Goal: Information Seeking & Learning: Learn about a topic

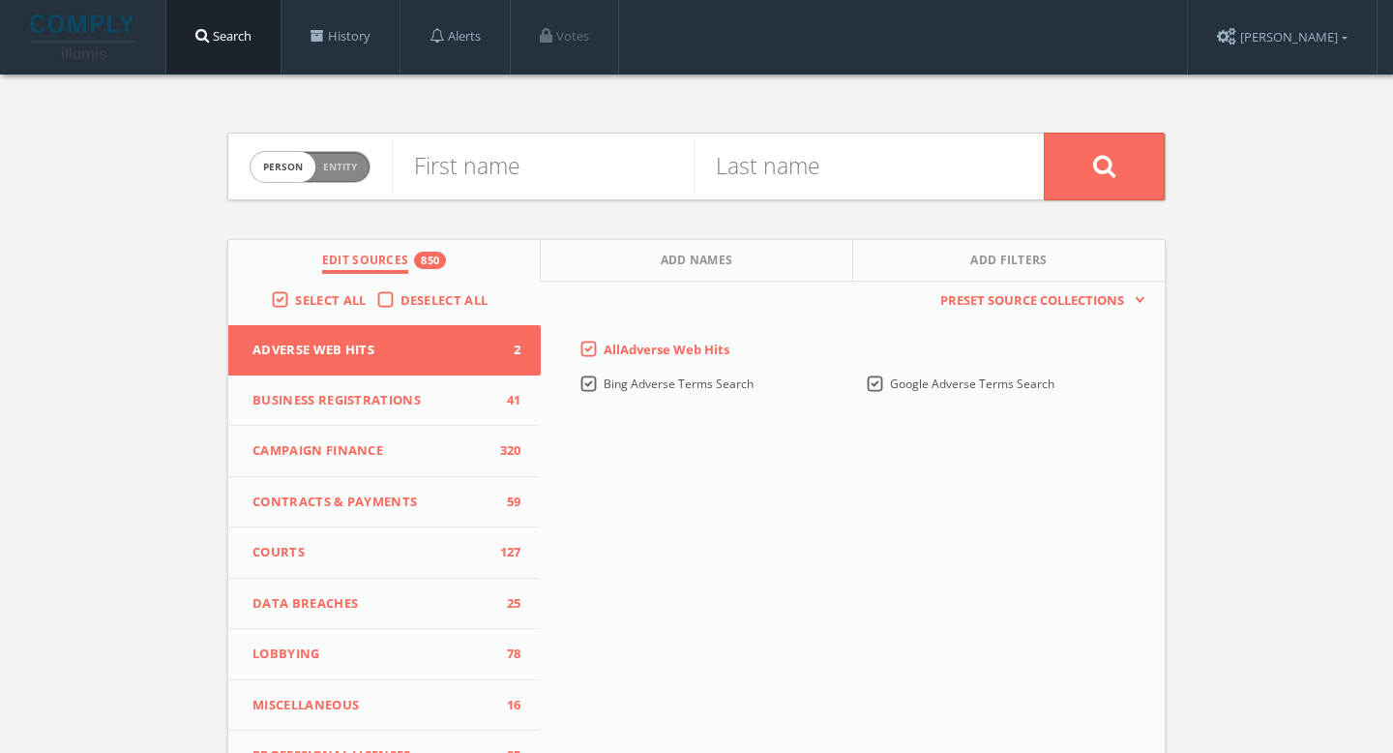
click at [349, 169] on span "Entity" at bounding box center [340, 167] width 34 height 15
checkbox input "true"
click at [463, 169] on input "text" at bounding box center [718, 166] width 652 height 50
type input "Claycritters"
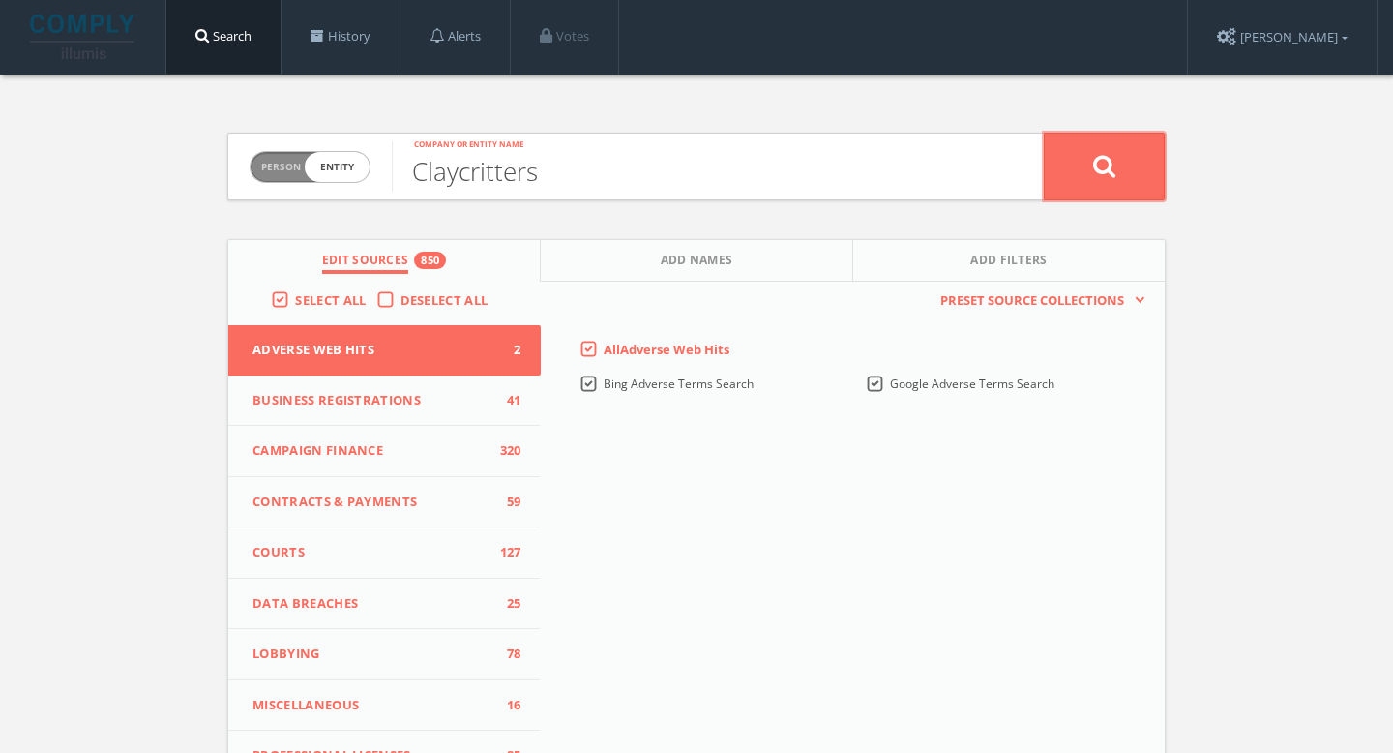
click at [1112, 167] on icon at bounding box center [1104, 166] width 23 height 24
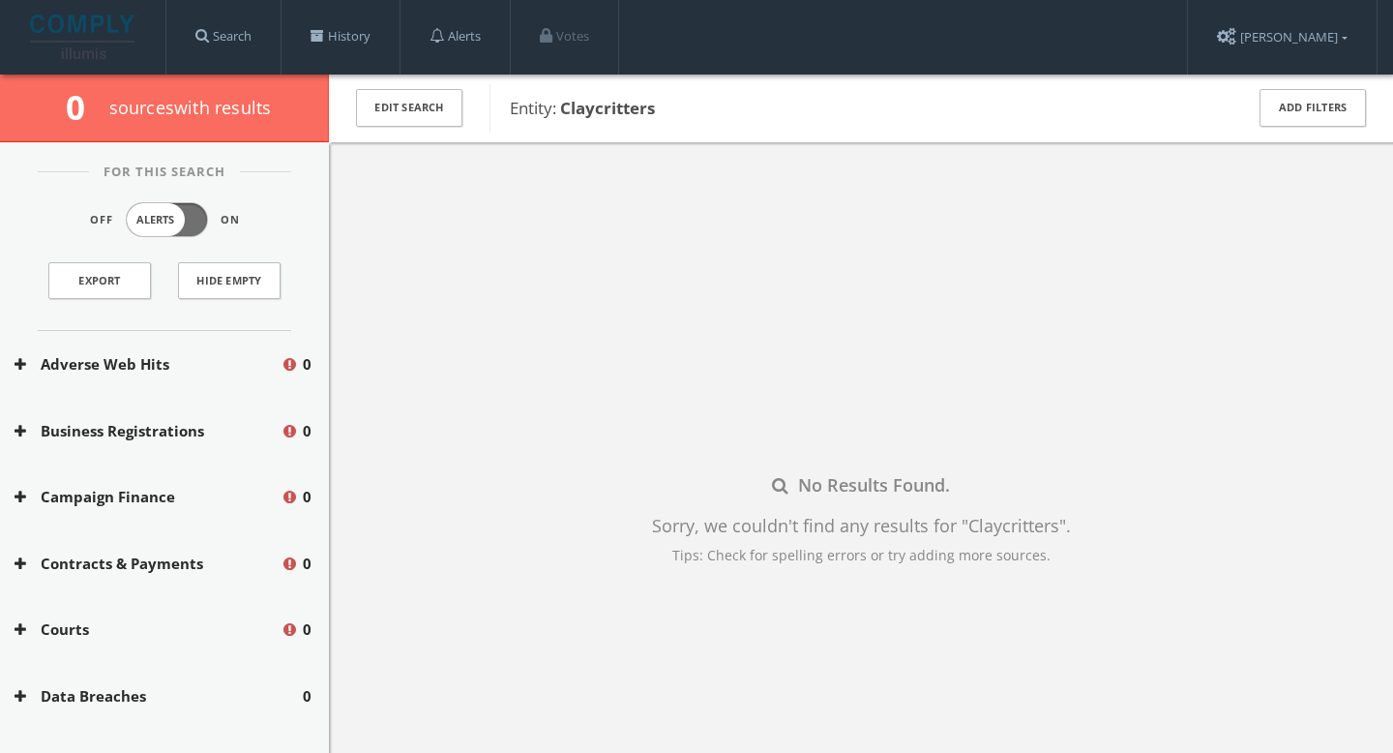
click at [675, 119] on span "Entity: Claycritters" at bounding box center [864, 108] width 708 height 25
drag, startPoint x: 679, startPoint y: 102, endPoint x: 542, endPoint y: 105, distance: 137.4
click at [542, 105] on span "Entity: Claycritters" at bounding box center [864, 108] width 708 height 25
click at [449, 111] on button "Edit Search" at bounding box center [409, 108] width 106 height 38
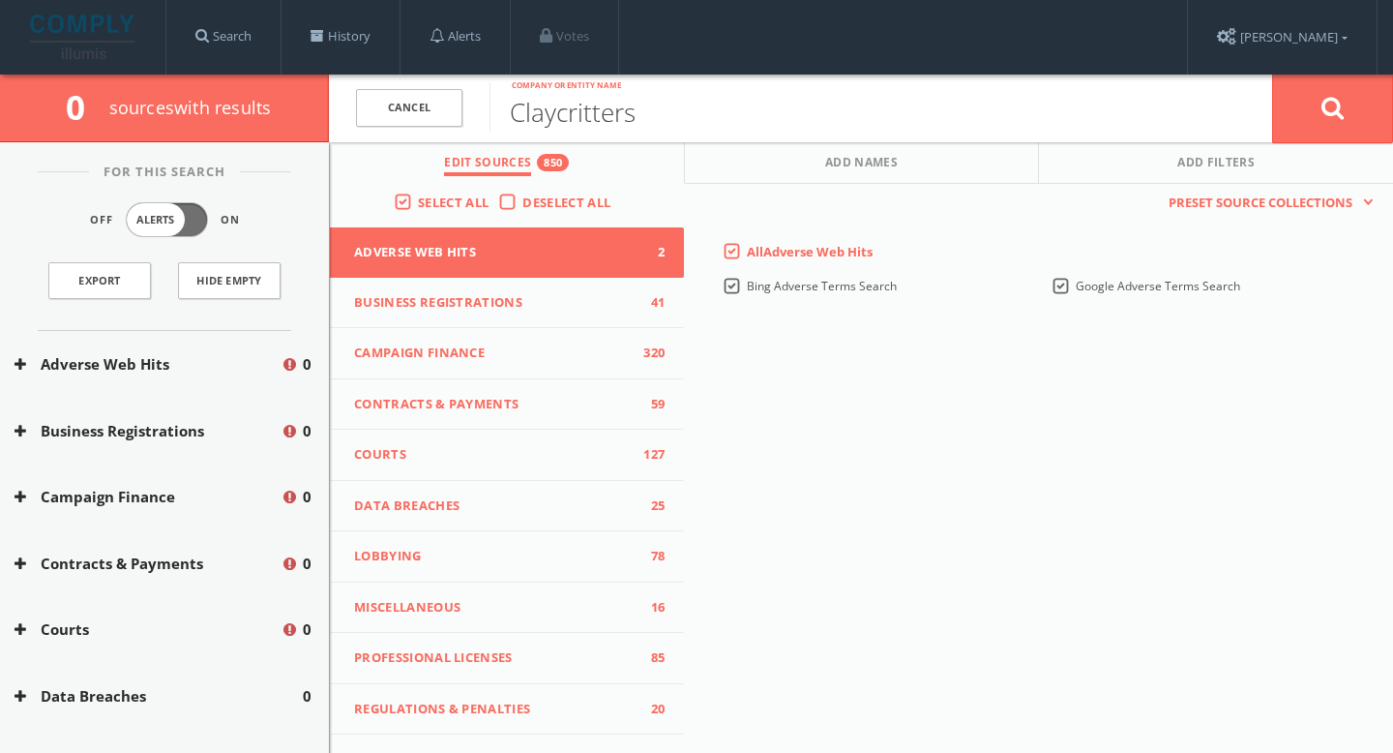
drag, startPoint x: 644, startPoint y: 128, endPoint x: 500, endPoint y: 113, distance: 144.8
click at [500, 113] on input "Claycritters" at bounding box center [880, 107] width 782 height 50
type input "Aurora"
click at [1367, 110] on button at bounding box center [1332, 109] width 121 height 70
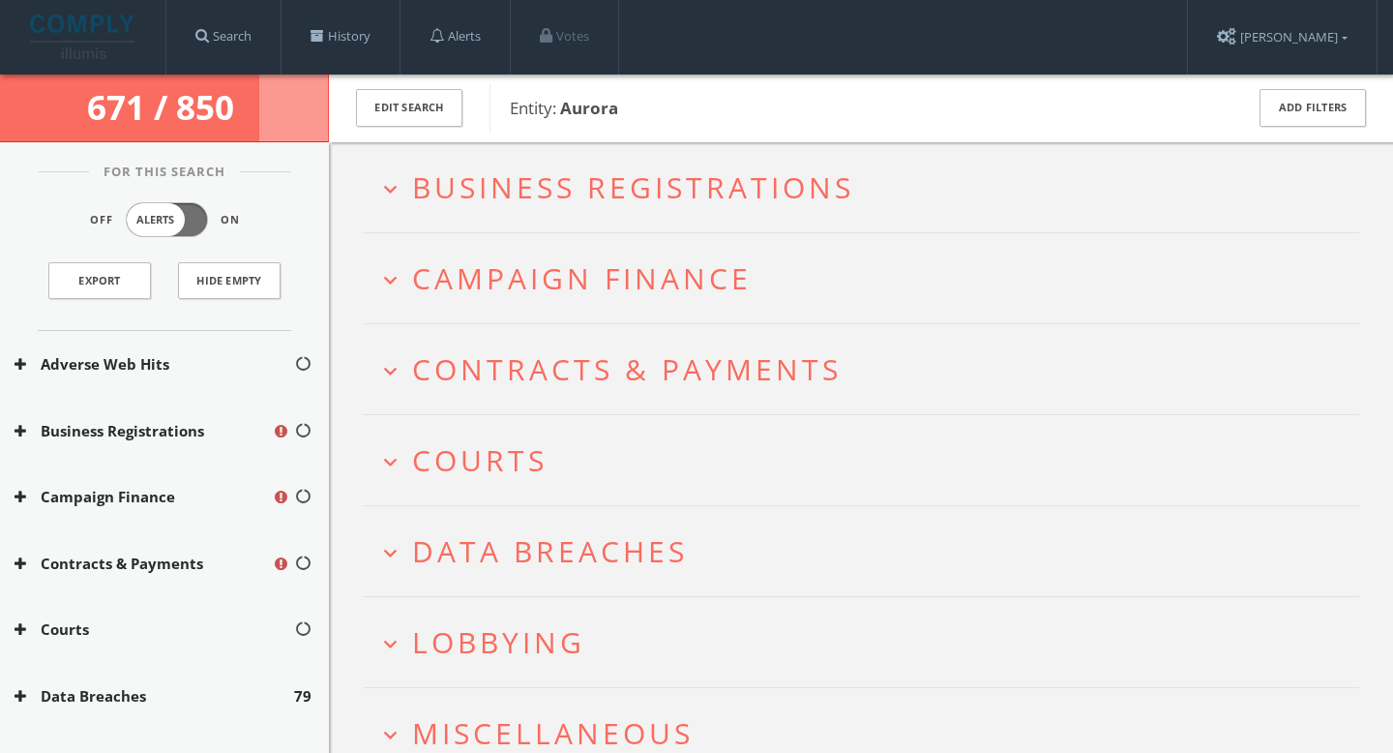
click at [684, 198] on span "Business Registrations" at bounding box center [633, 187] width 442 height 40
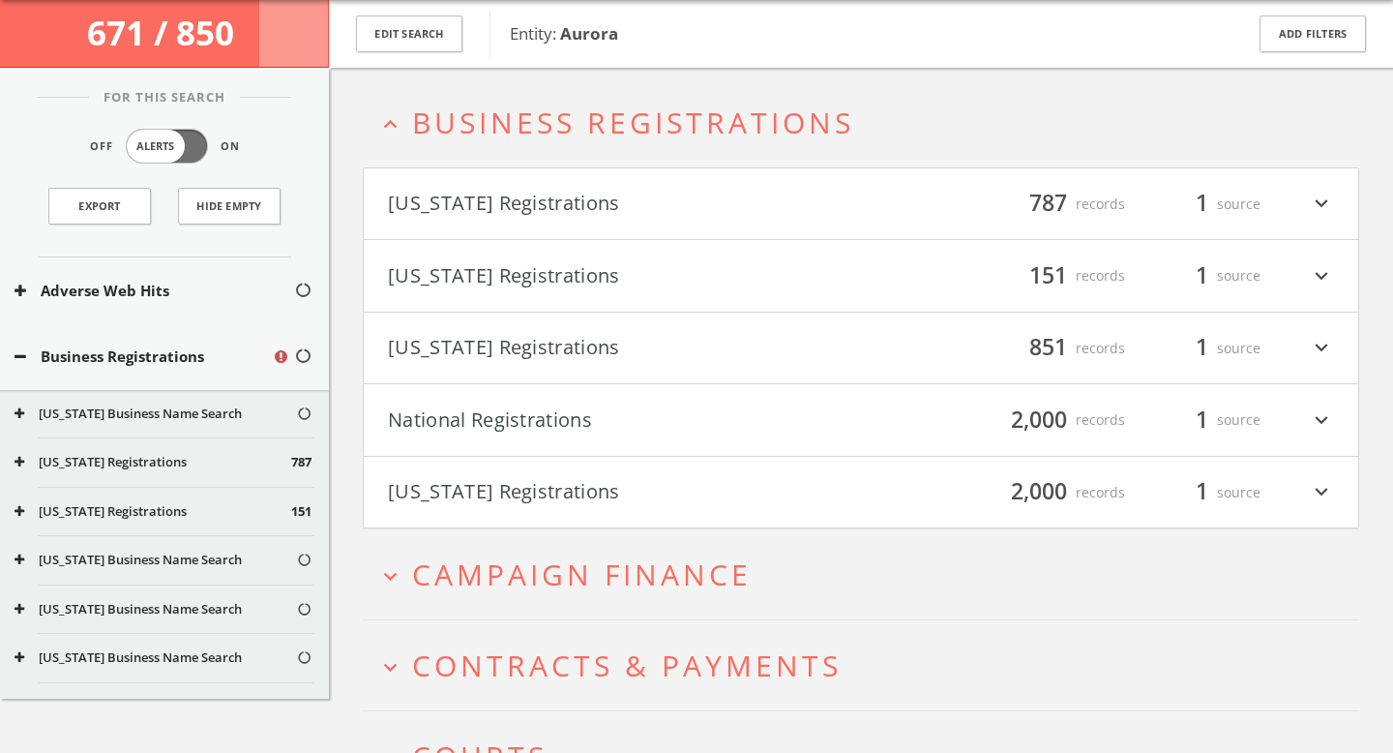
click at [654, 356] on button "[US_STATE] Registrations" at bounding box center [624, 348] width 473 height 33
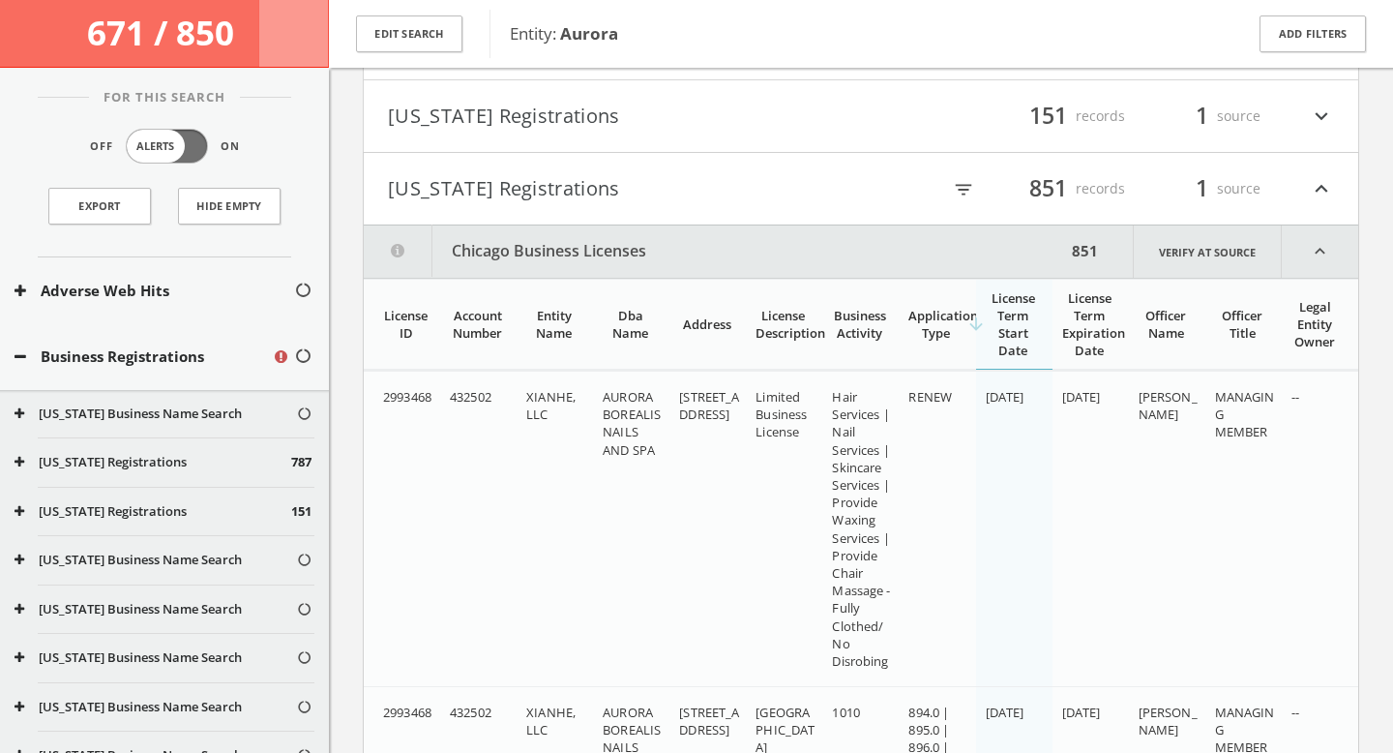
click at [613, 165] on h4 "[US_STATE] Registrations filter_list 851 records 1 source expand_less" at bounding box center [861, 189] width 994 height 72
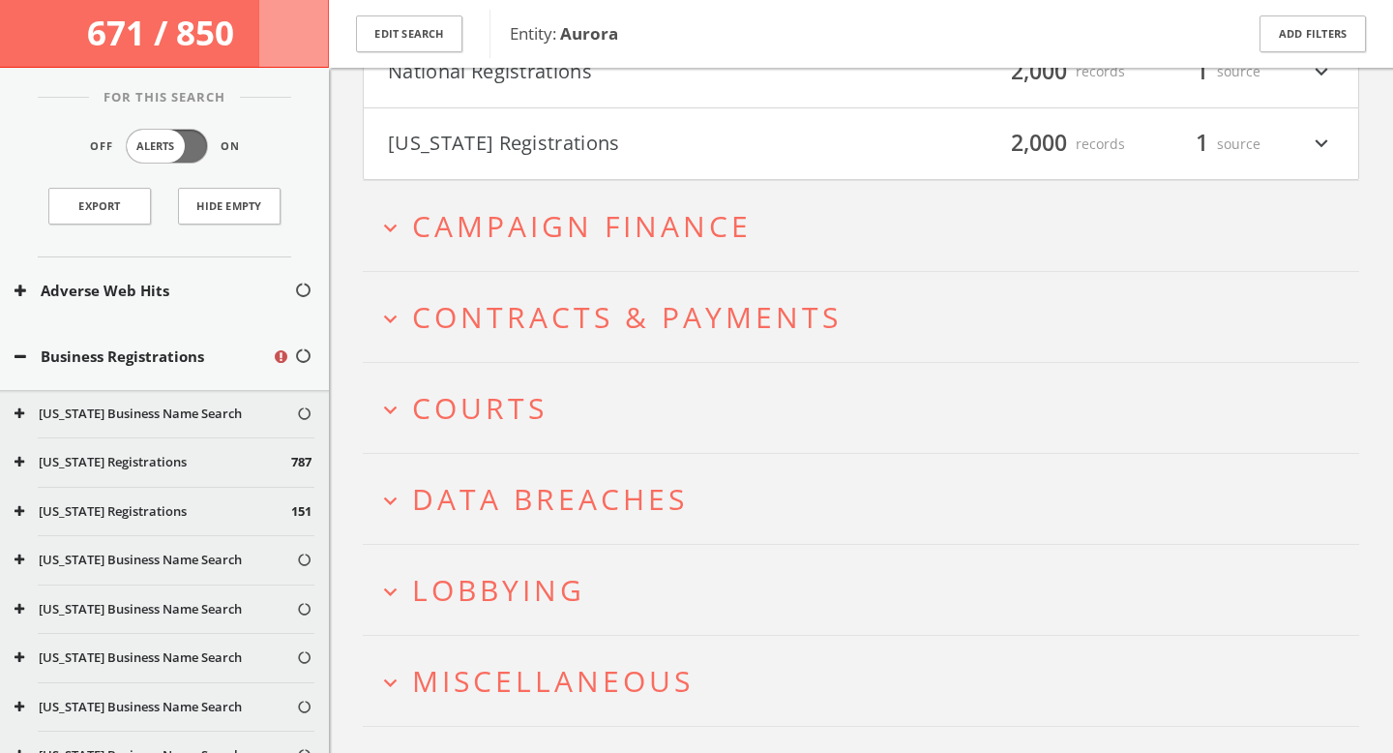
click at [653, 226] on span "Campaign Finance" at bounding box center [581, 226] width 339 height 40
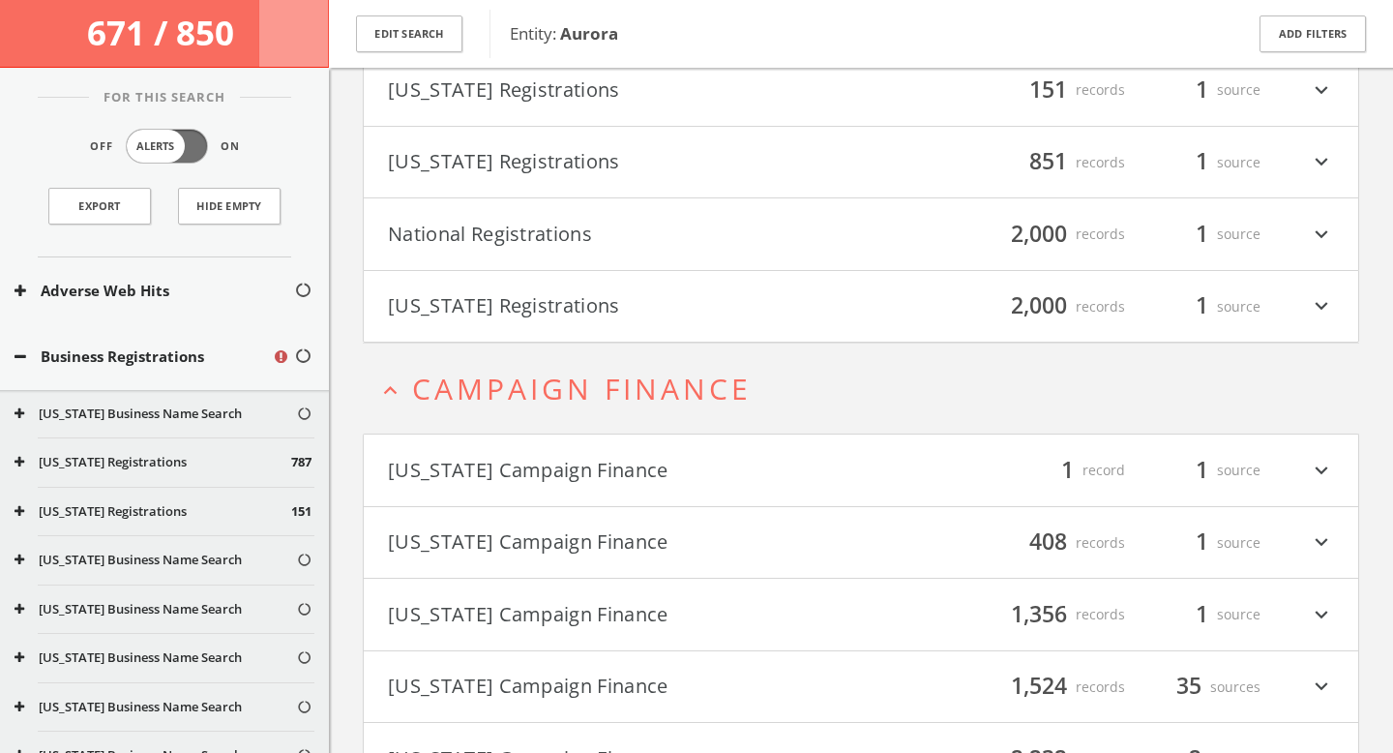
click at [612, 464] on button "[US_STATE] Campaign Finance" at bounding box center [624, 470] width 473 height 33
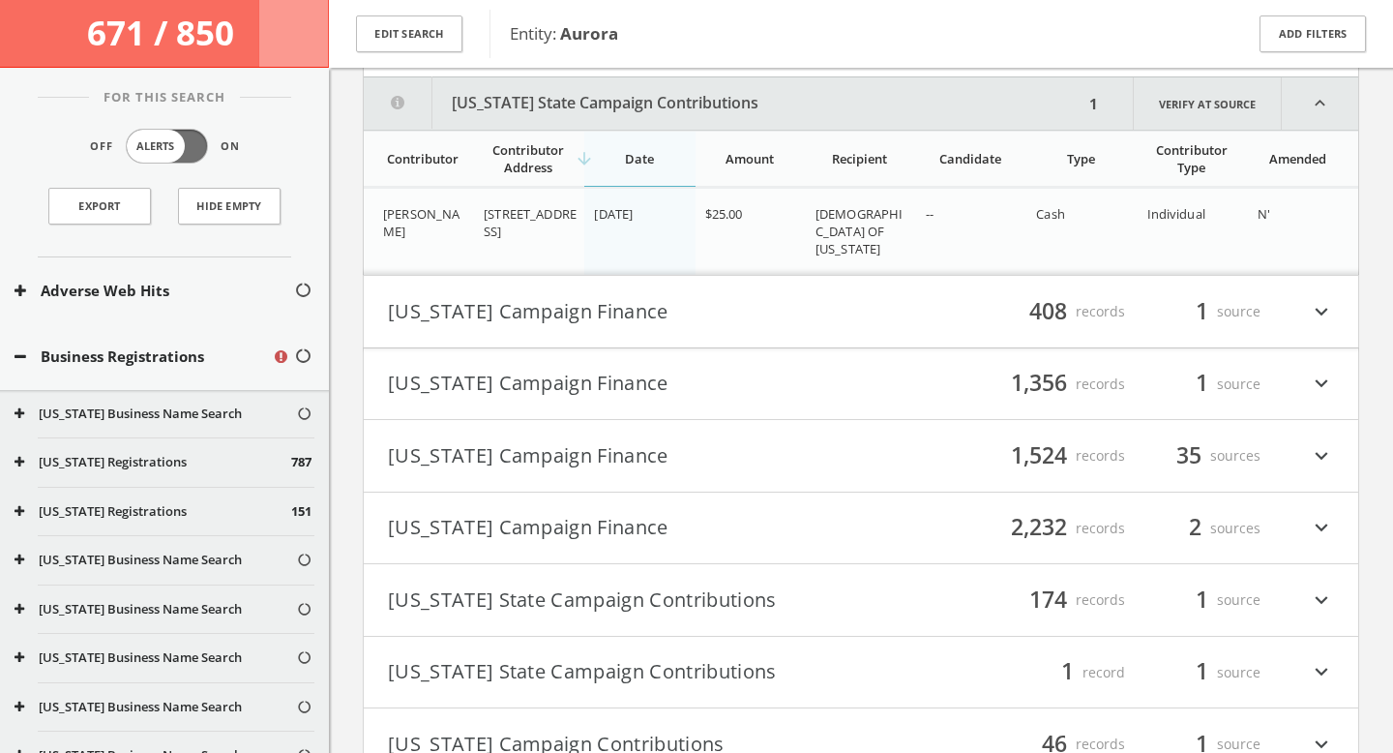
scroll to position [698, 0]
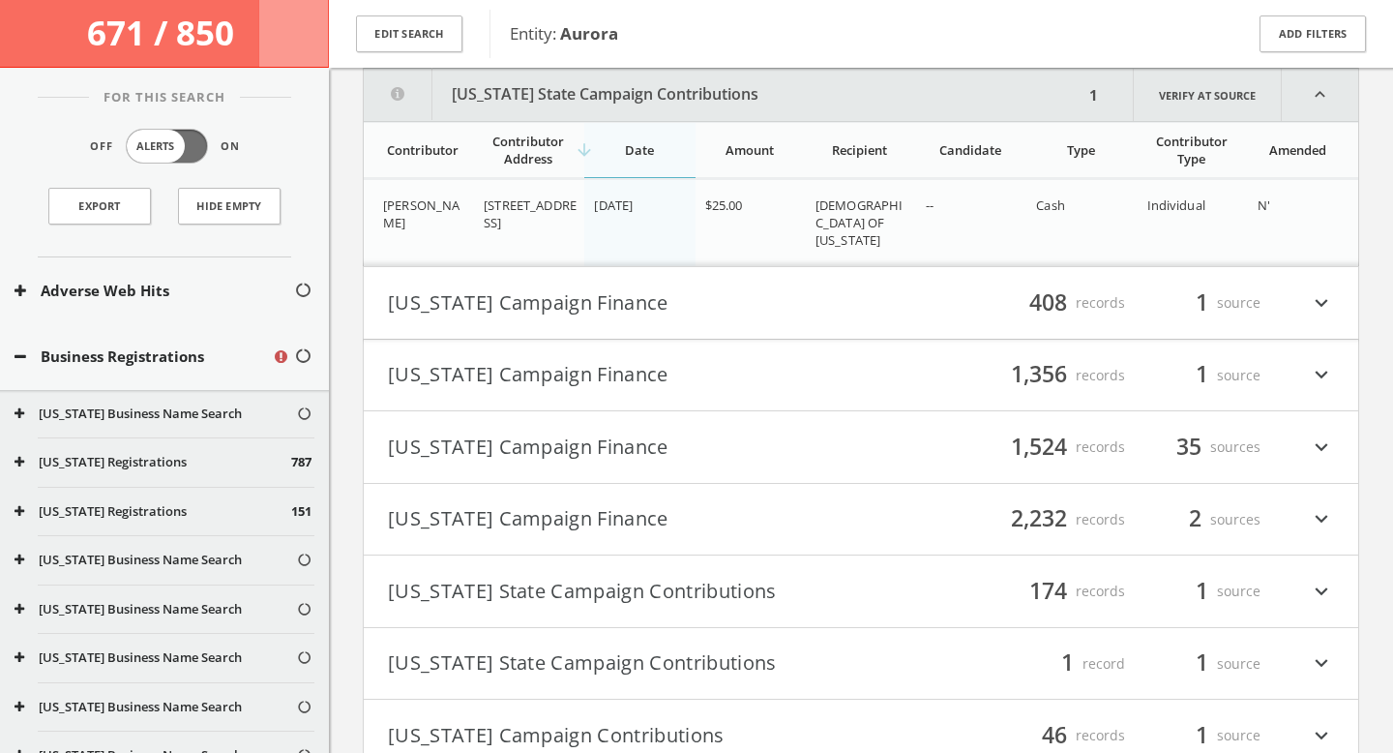
click at [726, 297] on button "[US_STATE] Campaign Finance" at bounding box center [624, 302] width 473 height 33
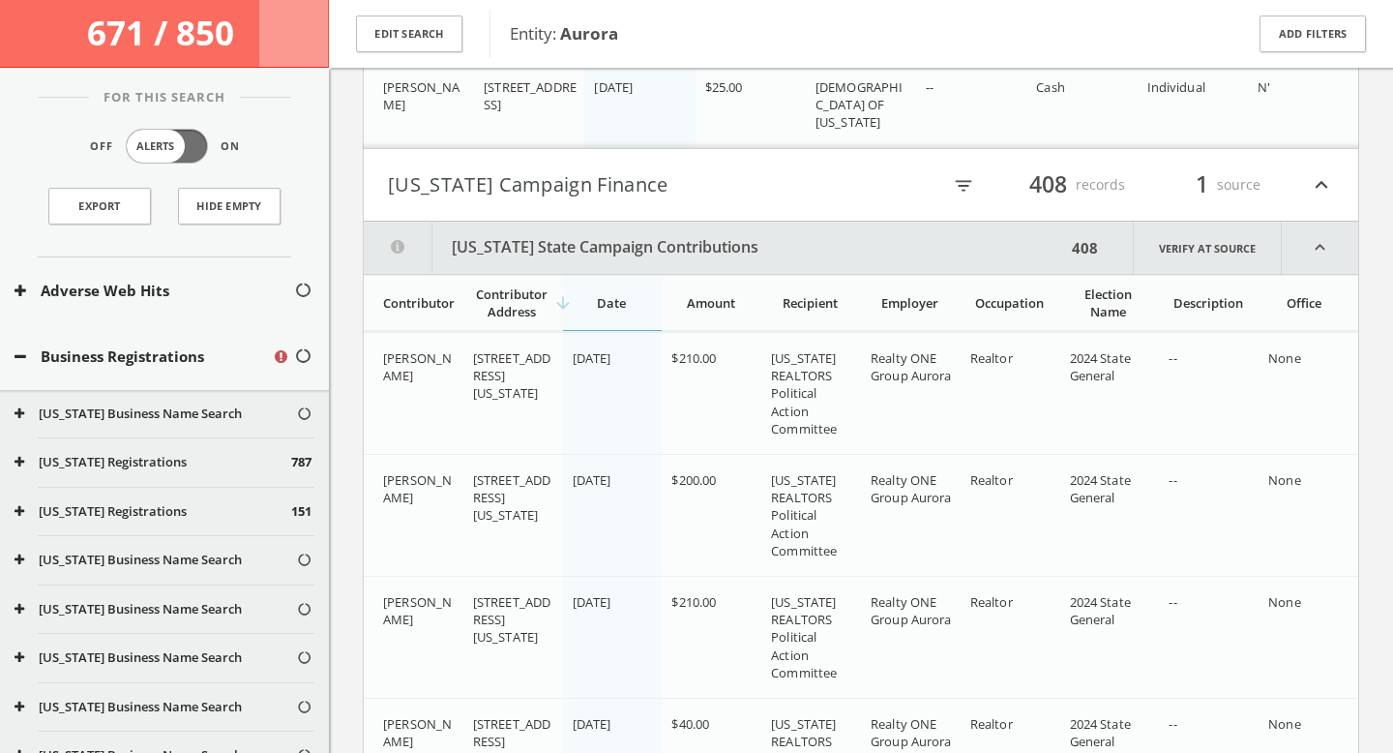
scroll to position [812, 0]
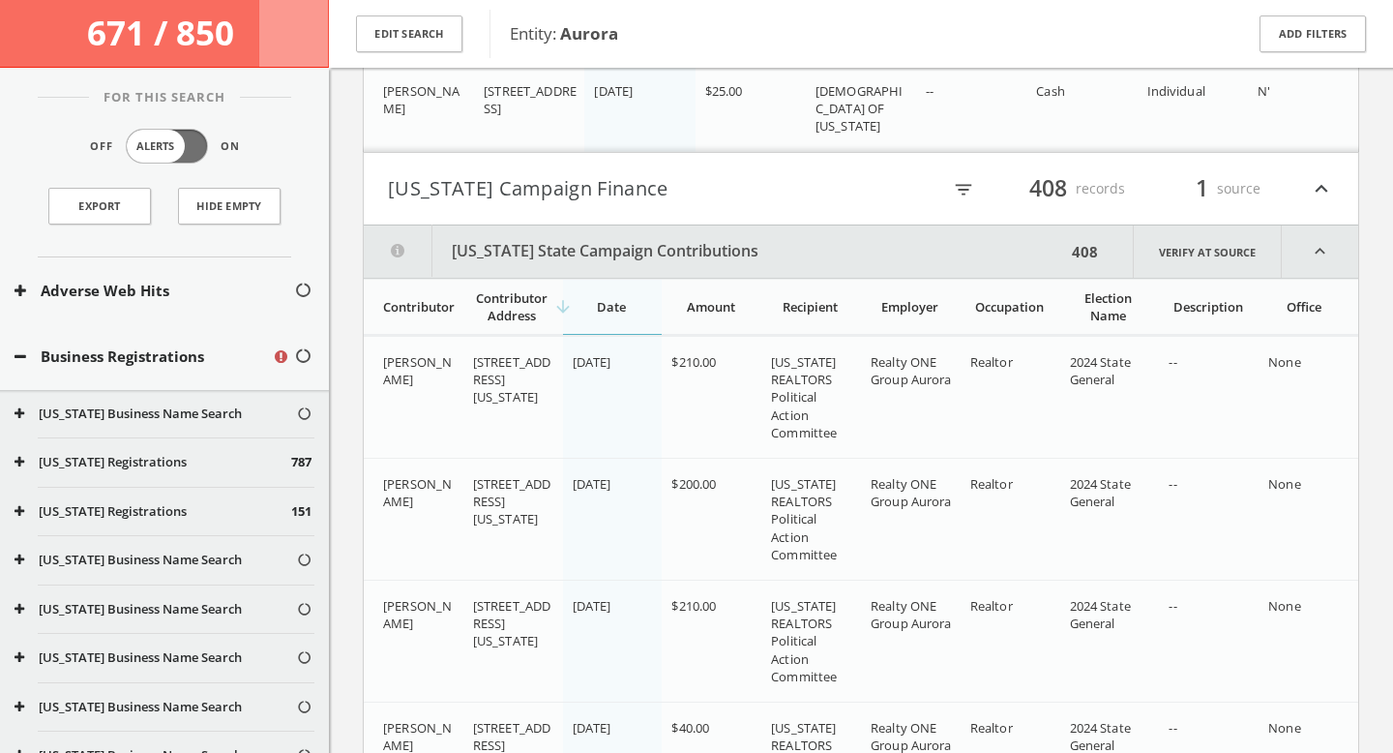
click at [963, 199] on div "filter_list 408 records 1 source expand_less" at bounding box center [1097, 188] width 473 height 33
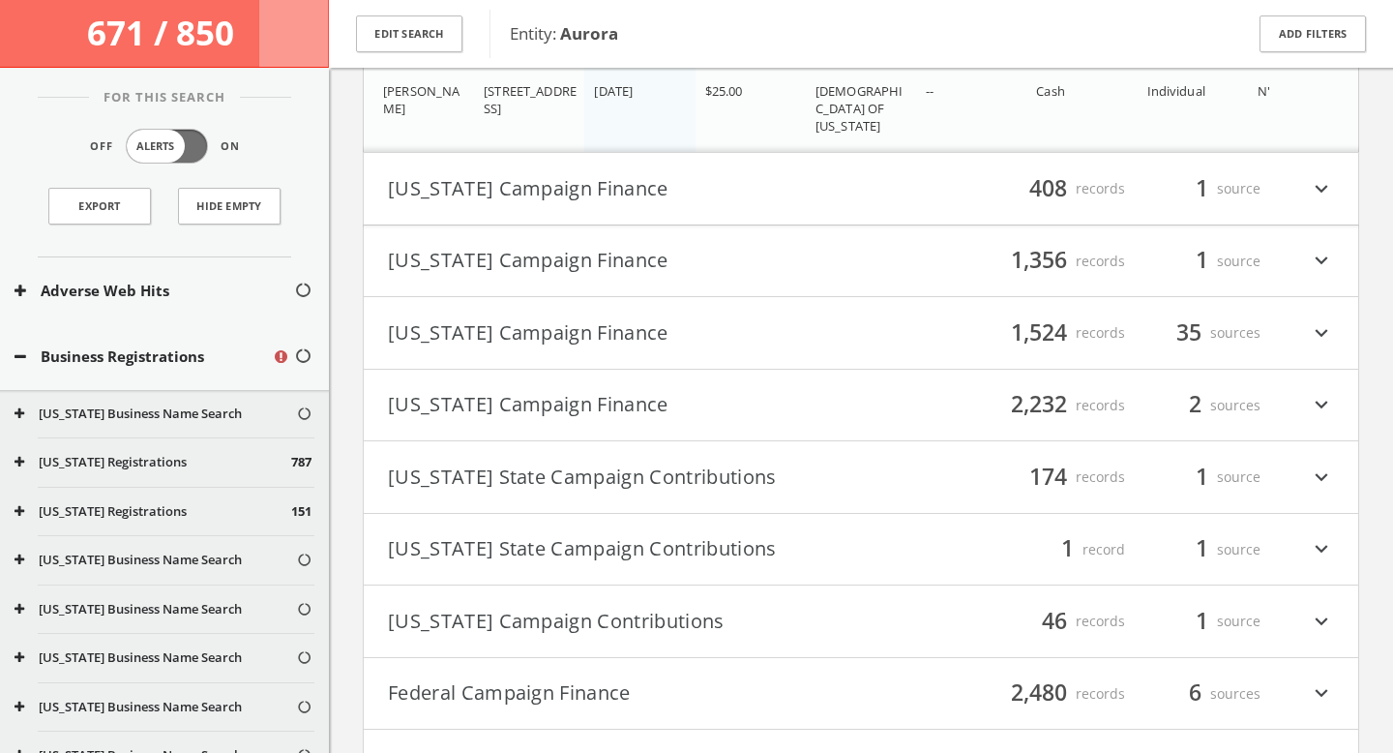
click at [1000, 183] on div "filter_list 408 records 1 source expand_more" at bounding box center [1097, 188] width 473 height 33
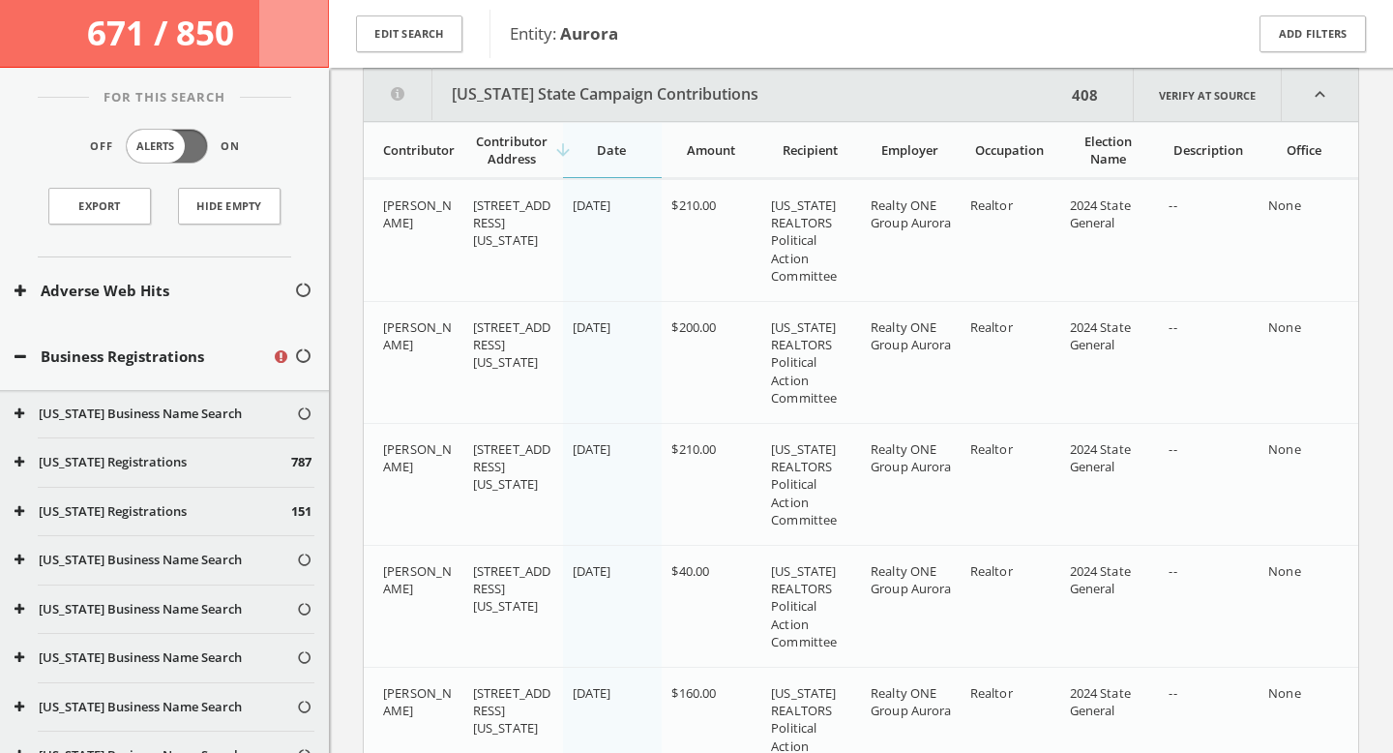
scroll to position [896, 0]
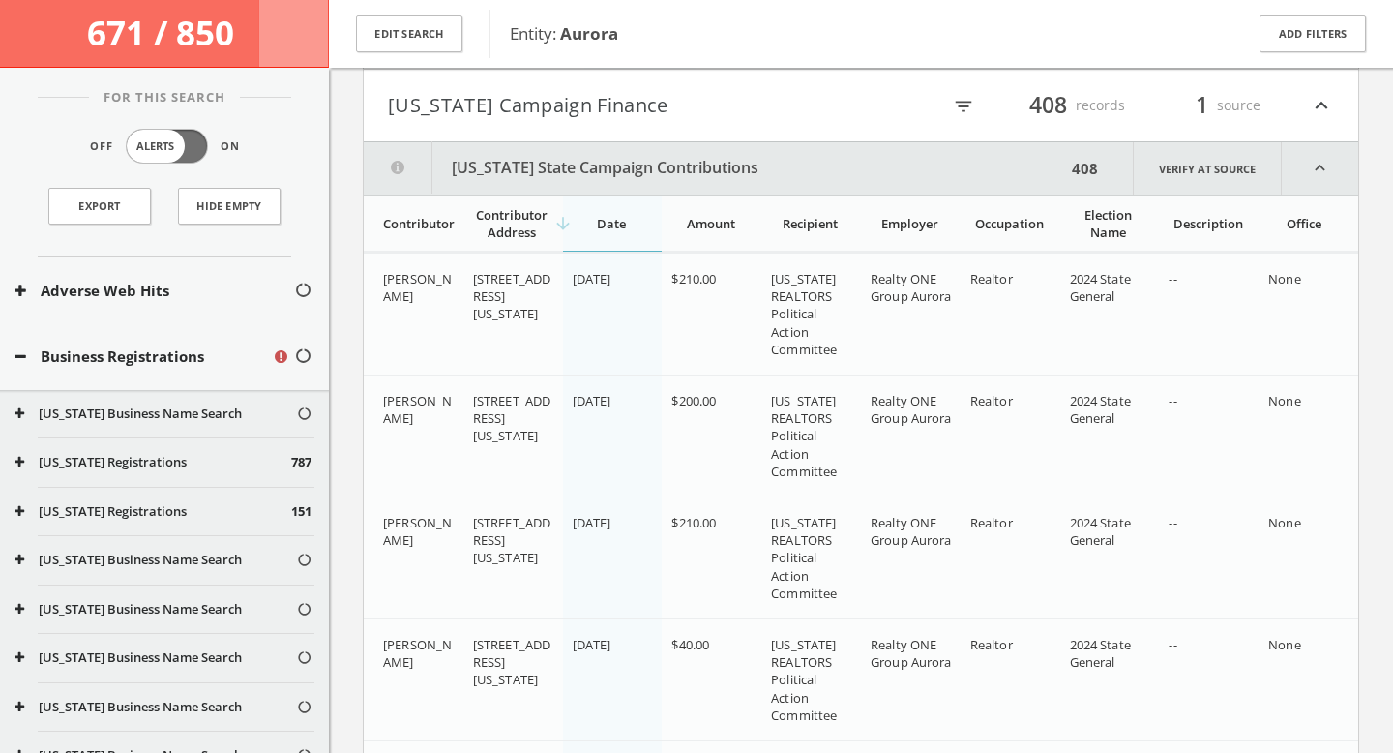
click at [959, 102] on icon "filter_list" at bounding box center [963, 106] width 21 height 21
type input "Duke"
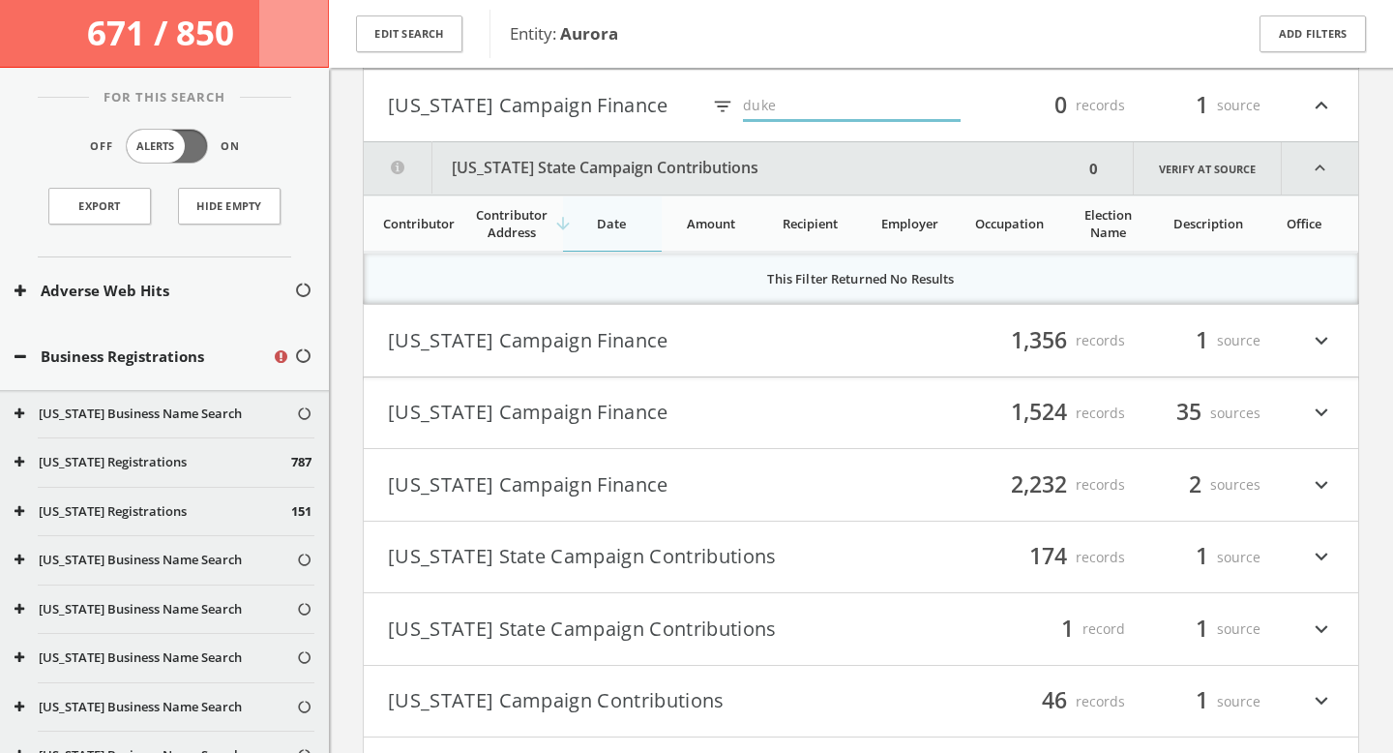
click at [793, 337] on button "[US_STATE] Campaign Finance" at bounding box center [624, 340] width 473 height 33
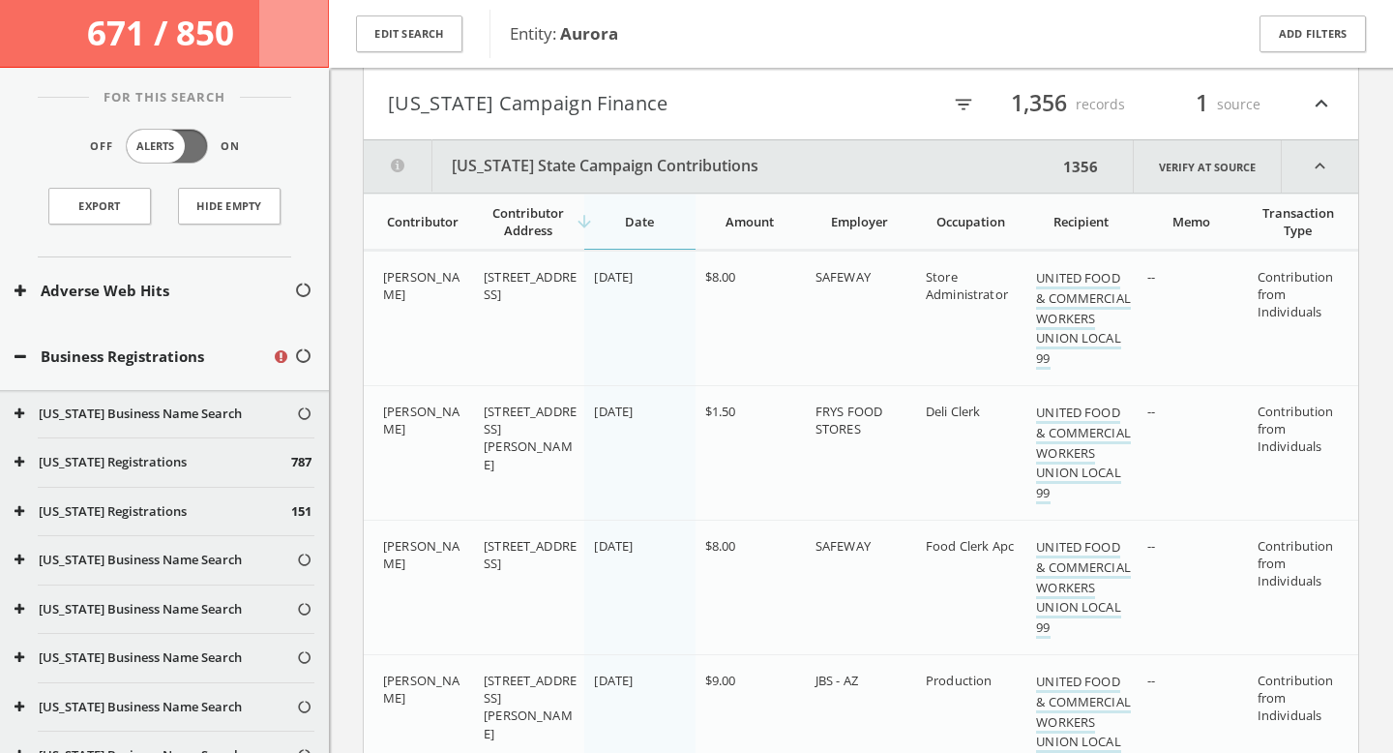
scroll to position [1130, 0]
click at [958, 105] on icon "filter_list" at bounding box center [963, 107] width 21 height 21
type input "duke"
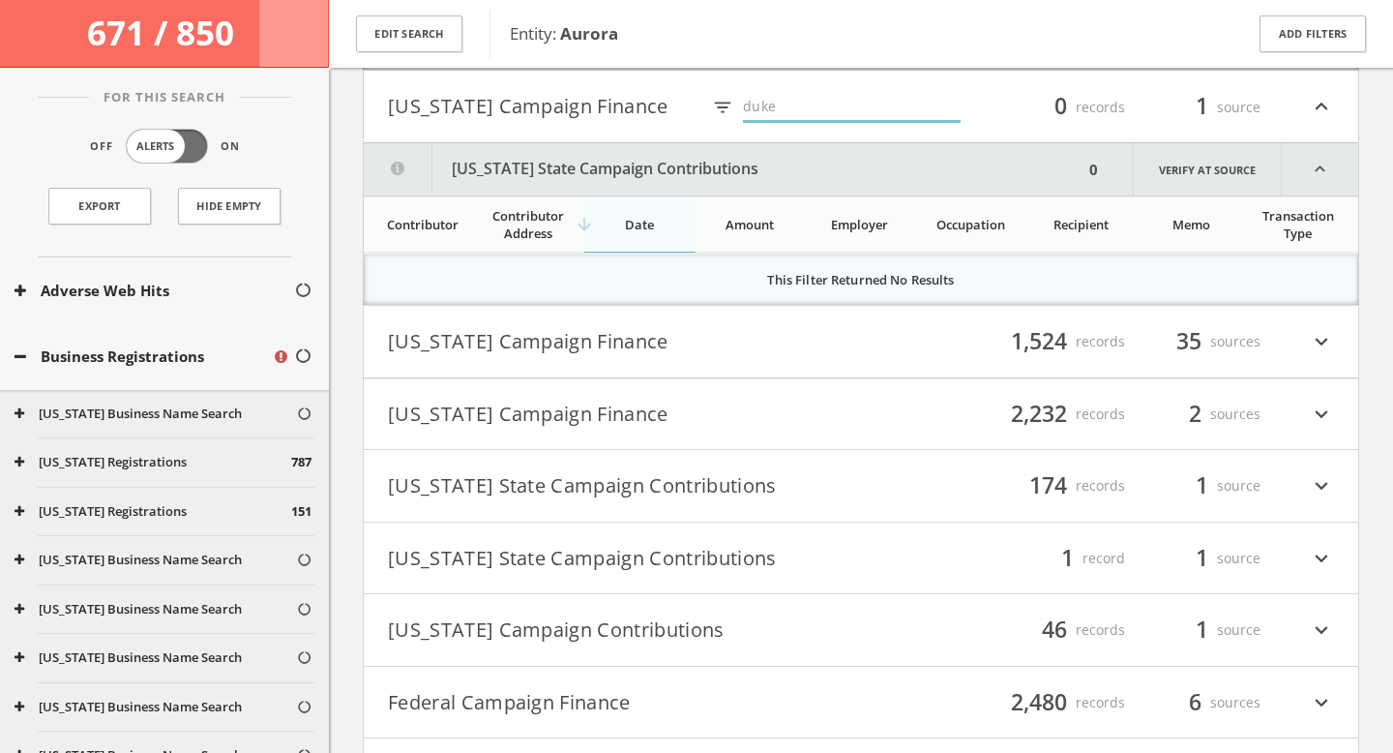
click at [859, 328] on button "[US_STATE] Campaign Finance" at bounding box center [624, 341] width 473 height 33
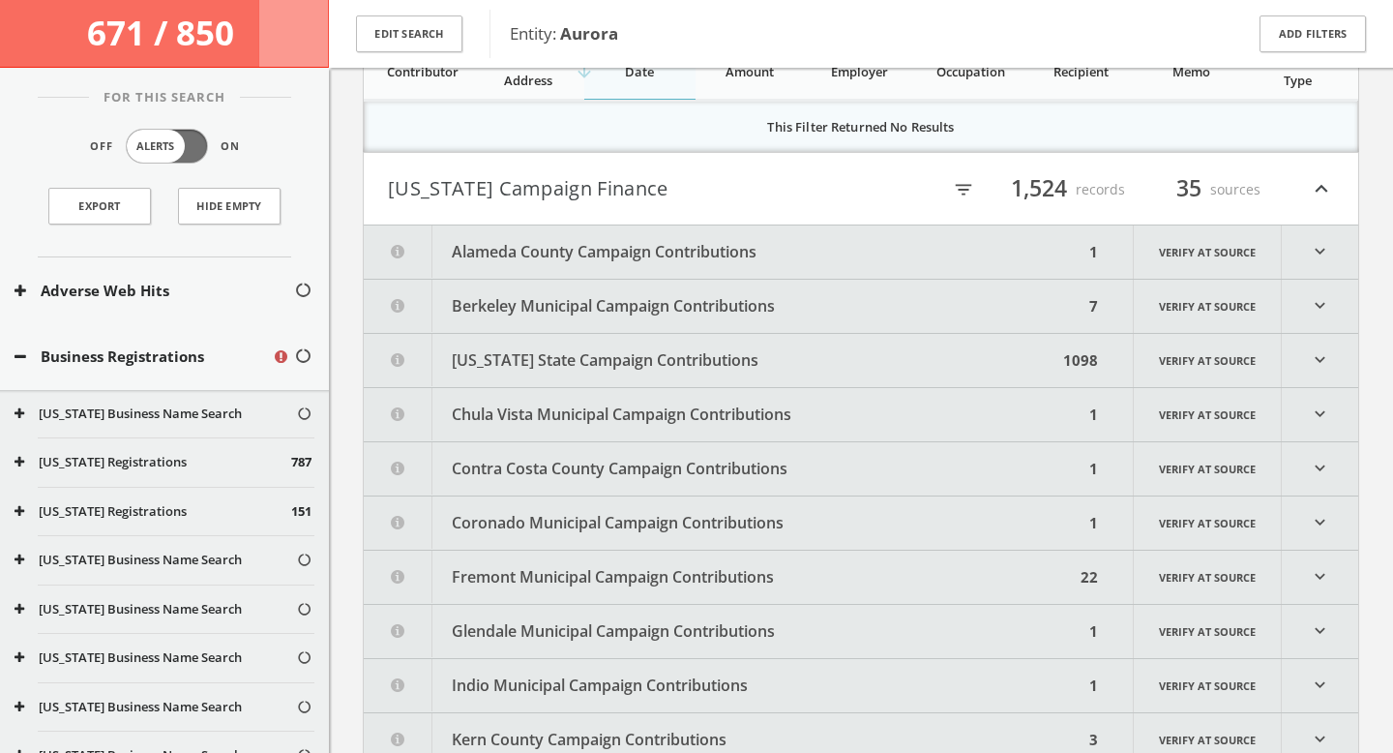
scroll to position [1281, 0]
click at [964, 198] on icon "filter_list" at bounding box center [963, 191] width 21 height 21
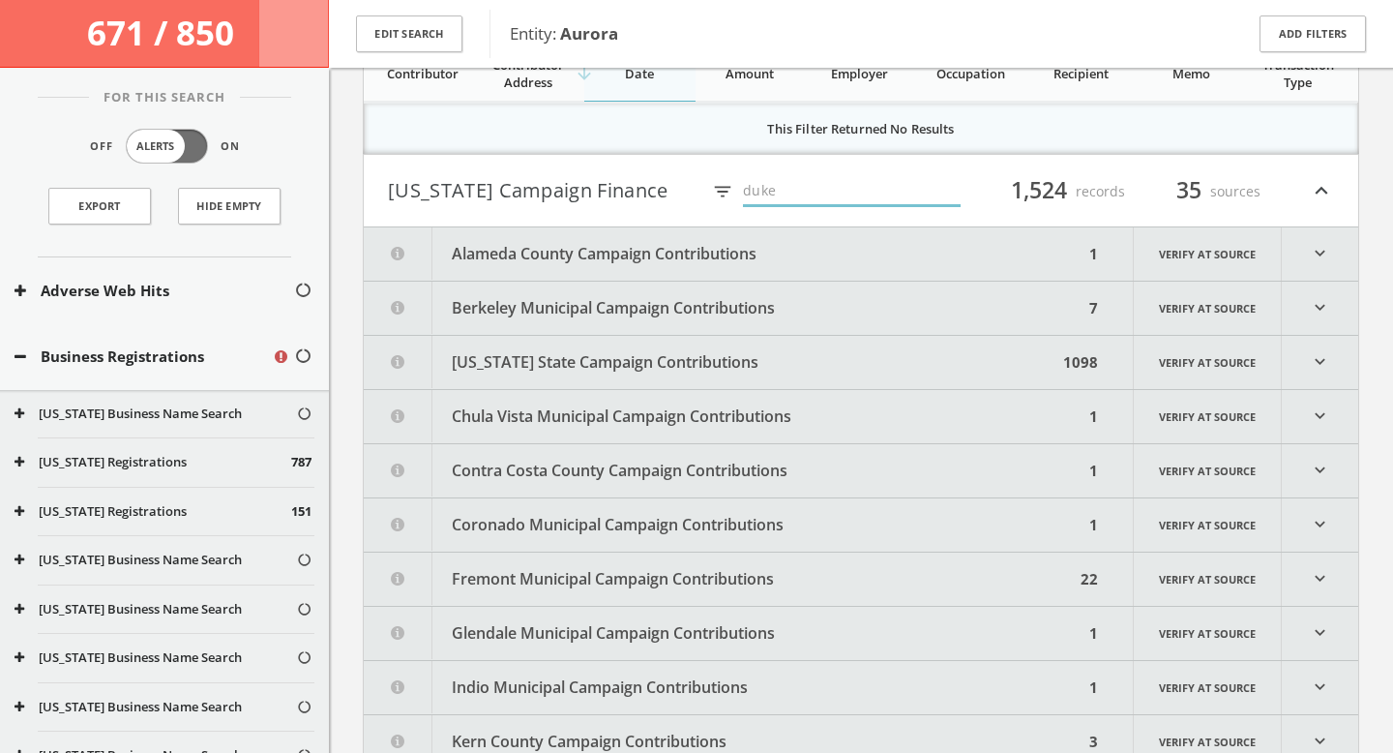
type input "duke"
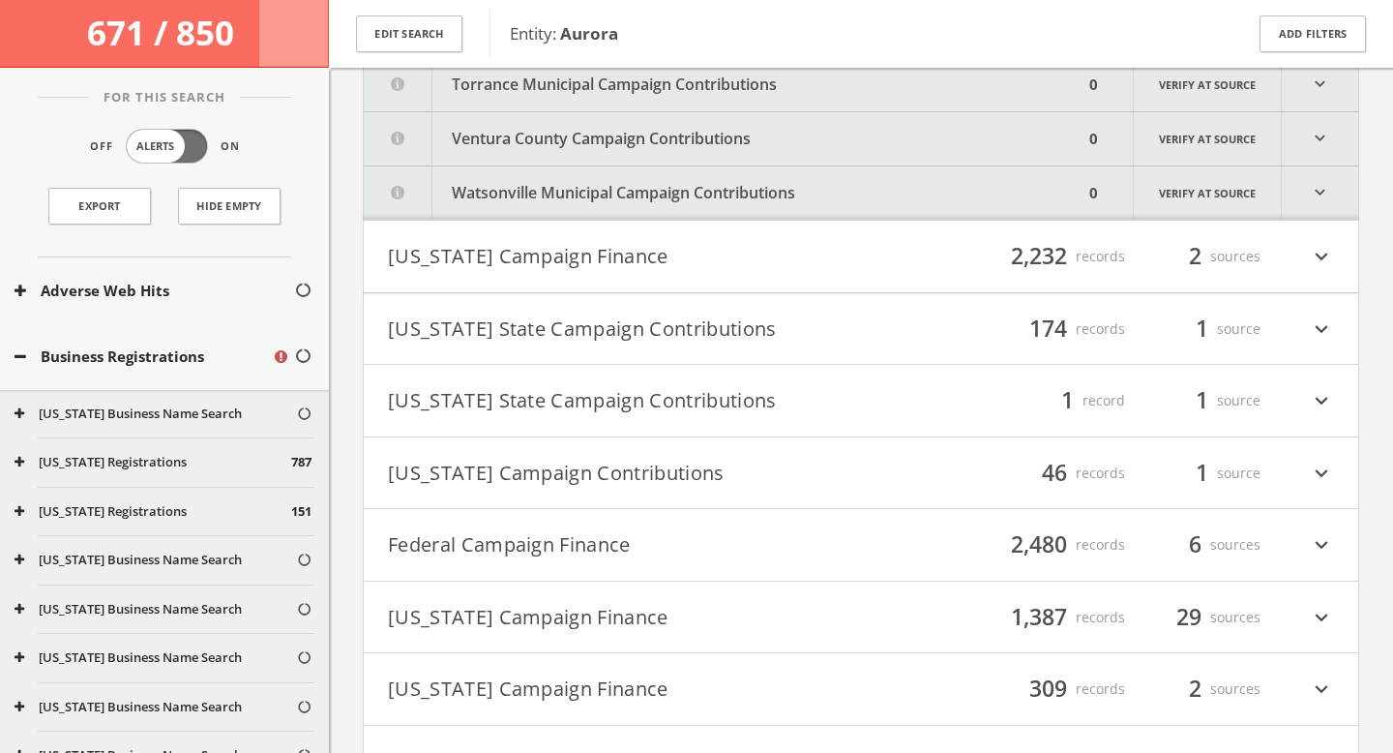
click at [824, 251] on button "[US_STATE] Campaign Finance" at bounding box center [624, 256] width 473 height 33
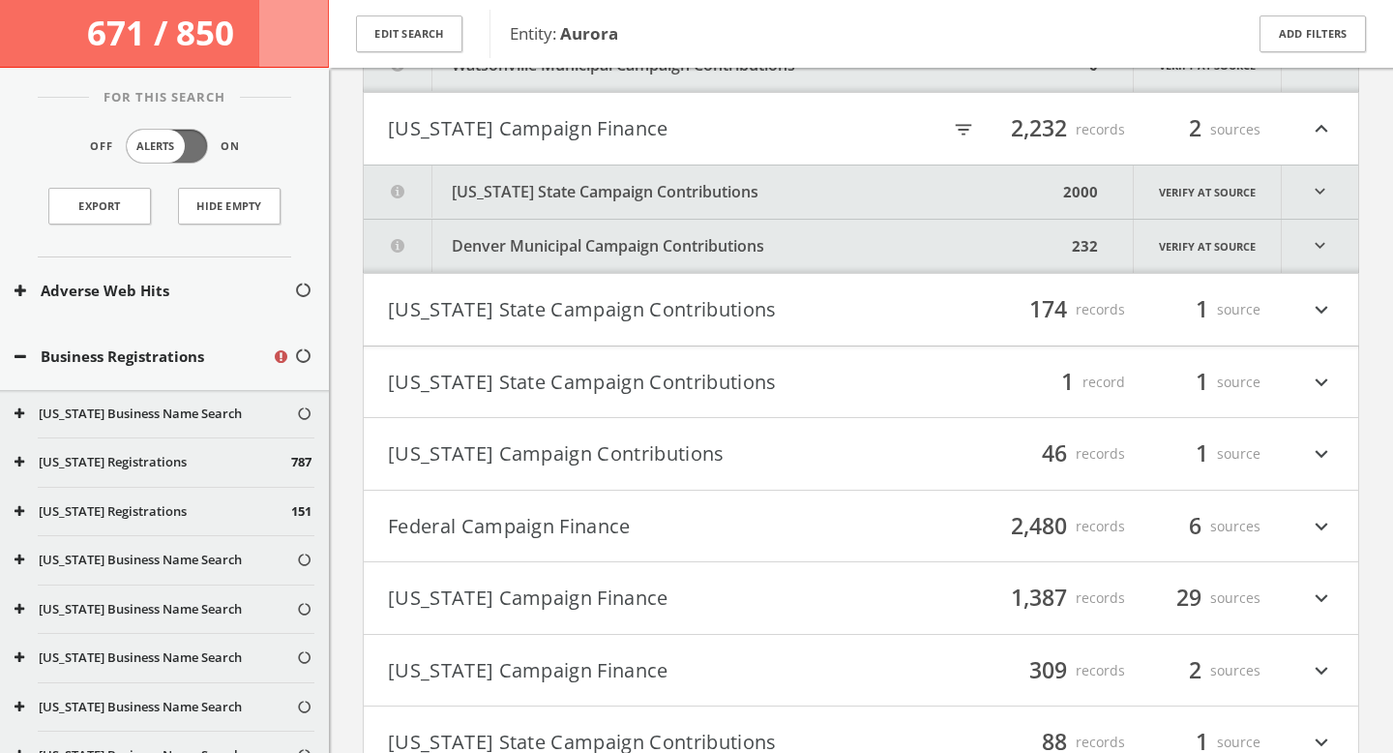
scroll to position [3335, 0]
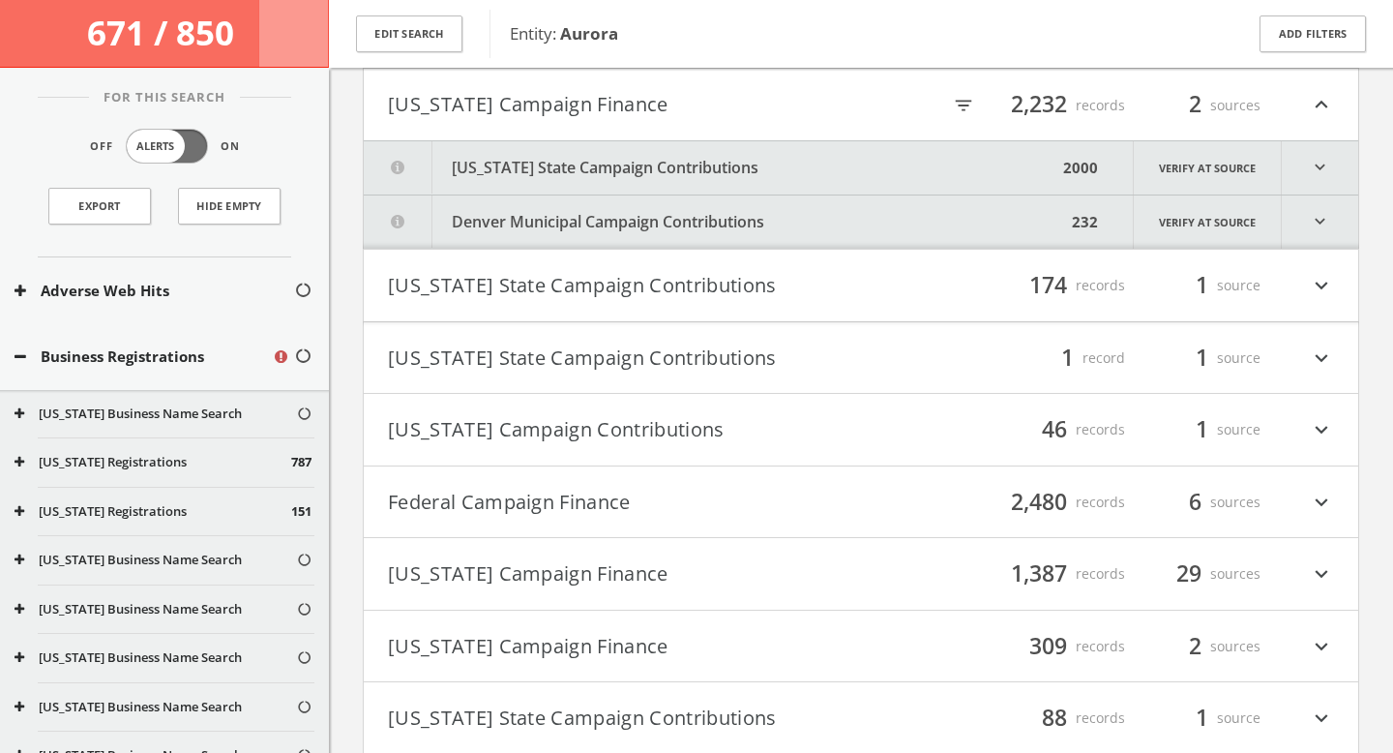
click at [960, 111] on icon "filter_list" at bounding box center [963, 105] width 21 height 21
type input "duke"
click at [841, 289] on button "[US_STATE] State Campaign Contributions" at bounding box center [624, 285] width 473 height 33
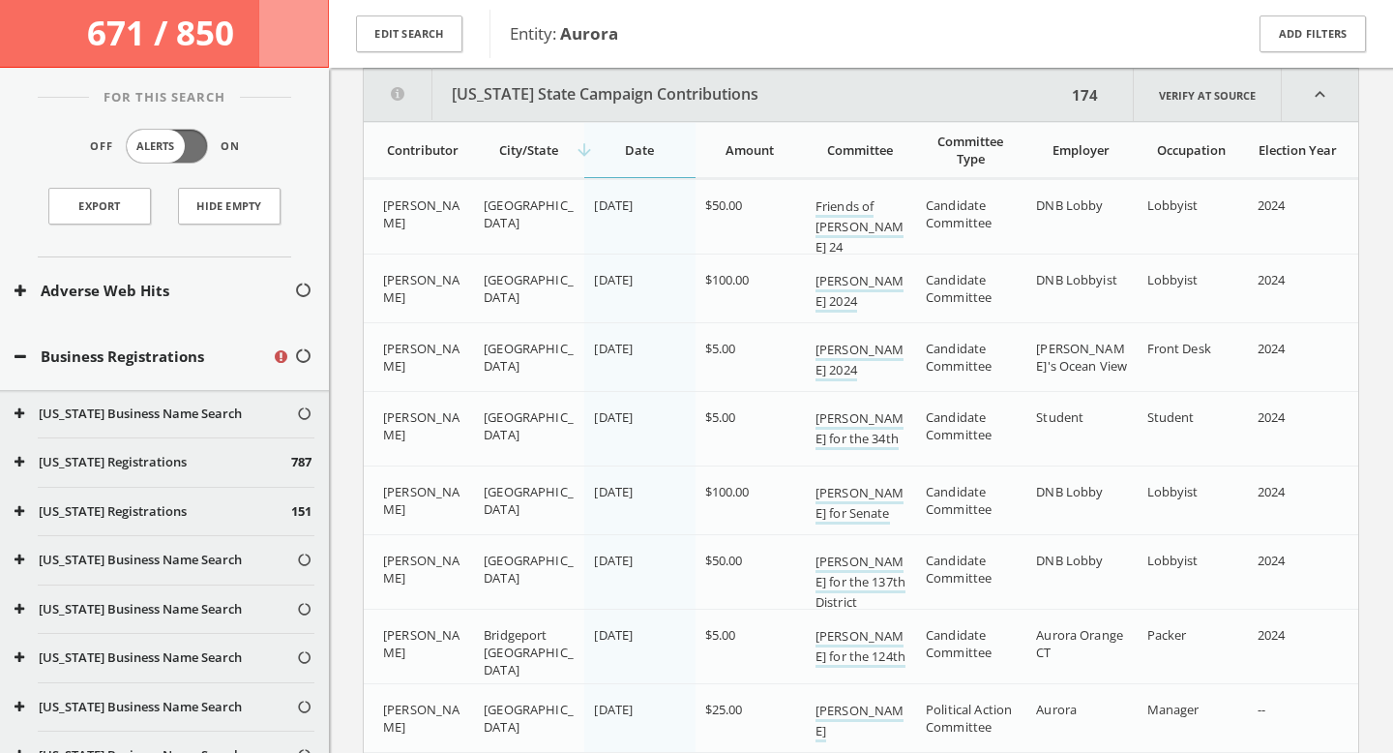
scroll to position [3495, 0]
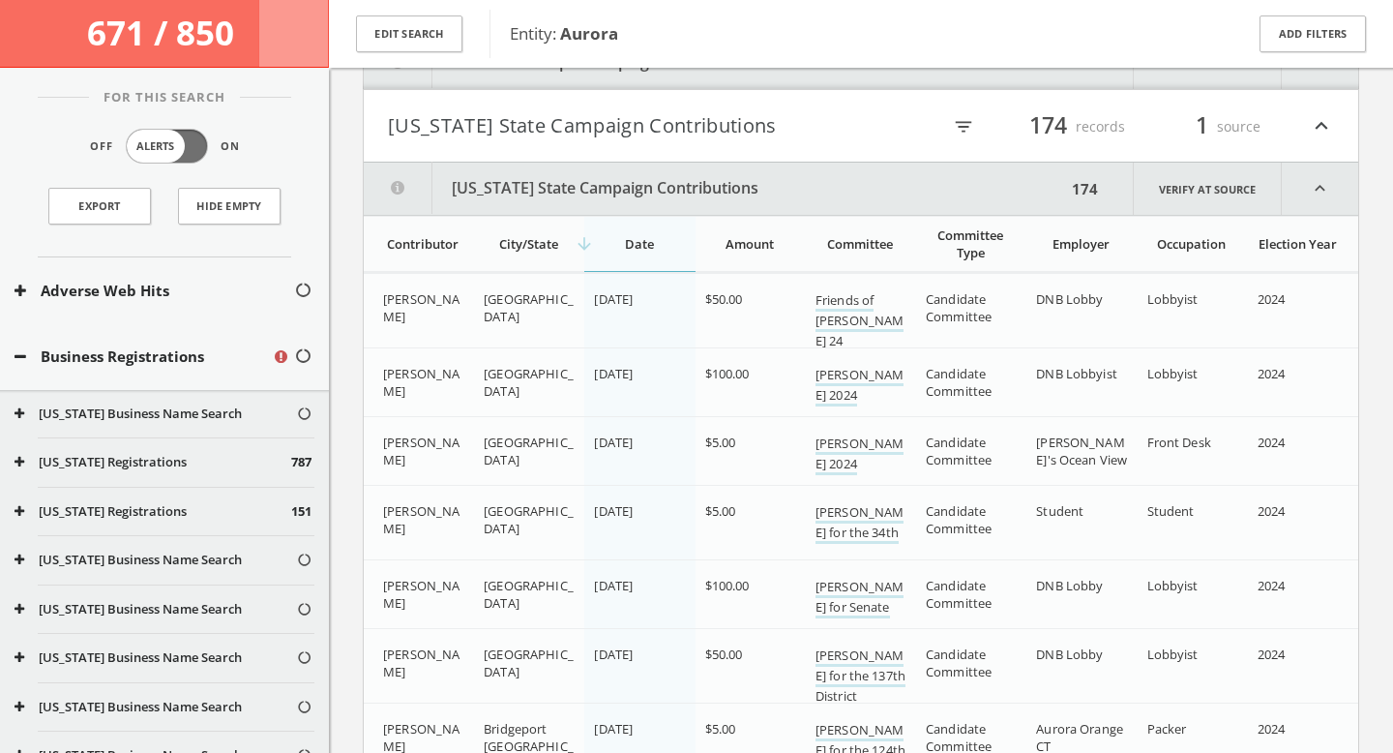
click at [966, 131] on icon "filter_list" at bounding box center [963, 126] width 21 height 21
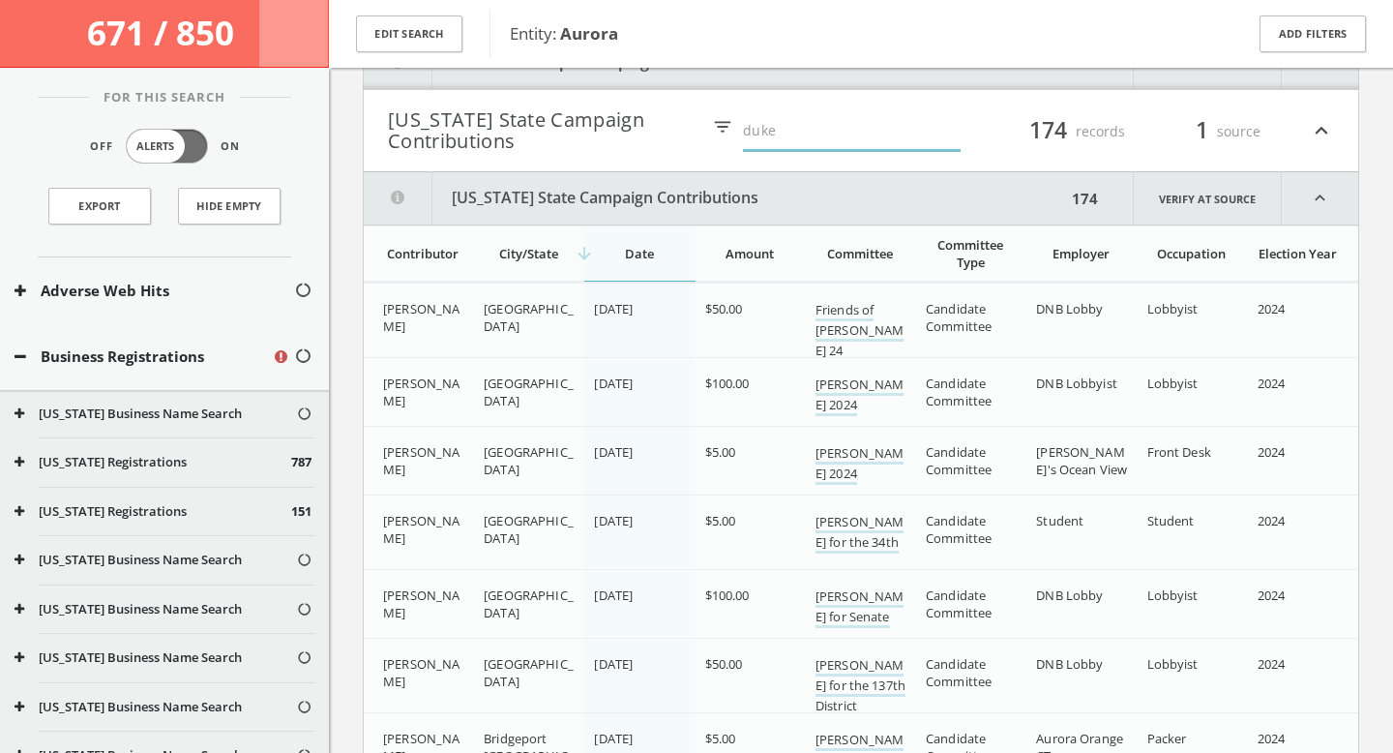
type input "duke"
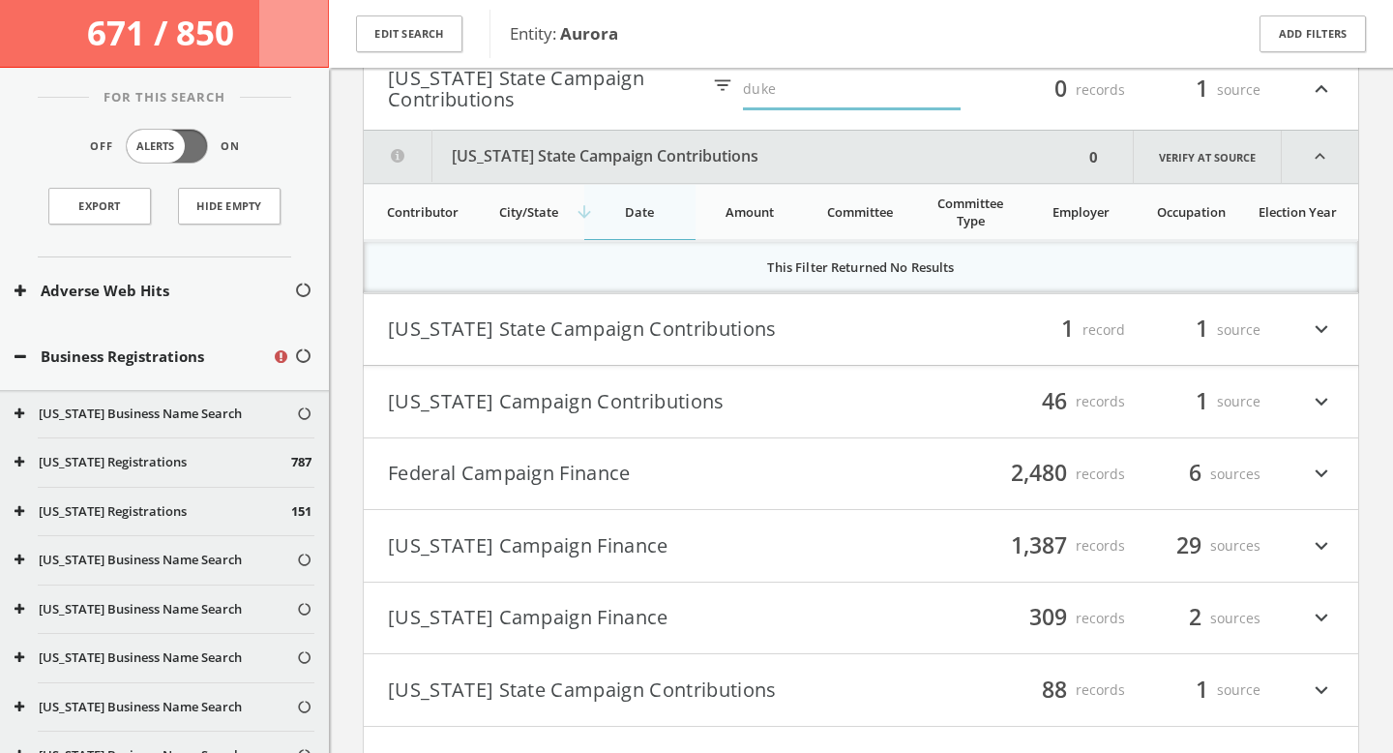
click at [744, 330] on button "[US_STATE] State Campaign Contributions" at bounding box center [624, 329] width 473 height 33
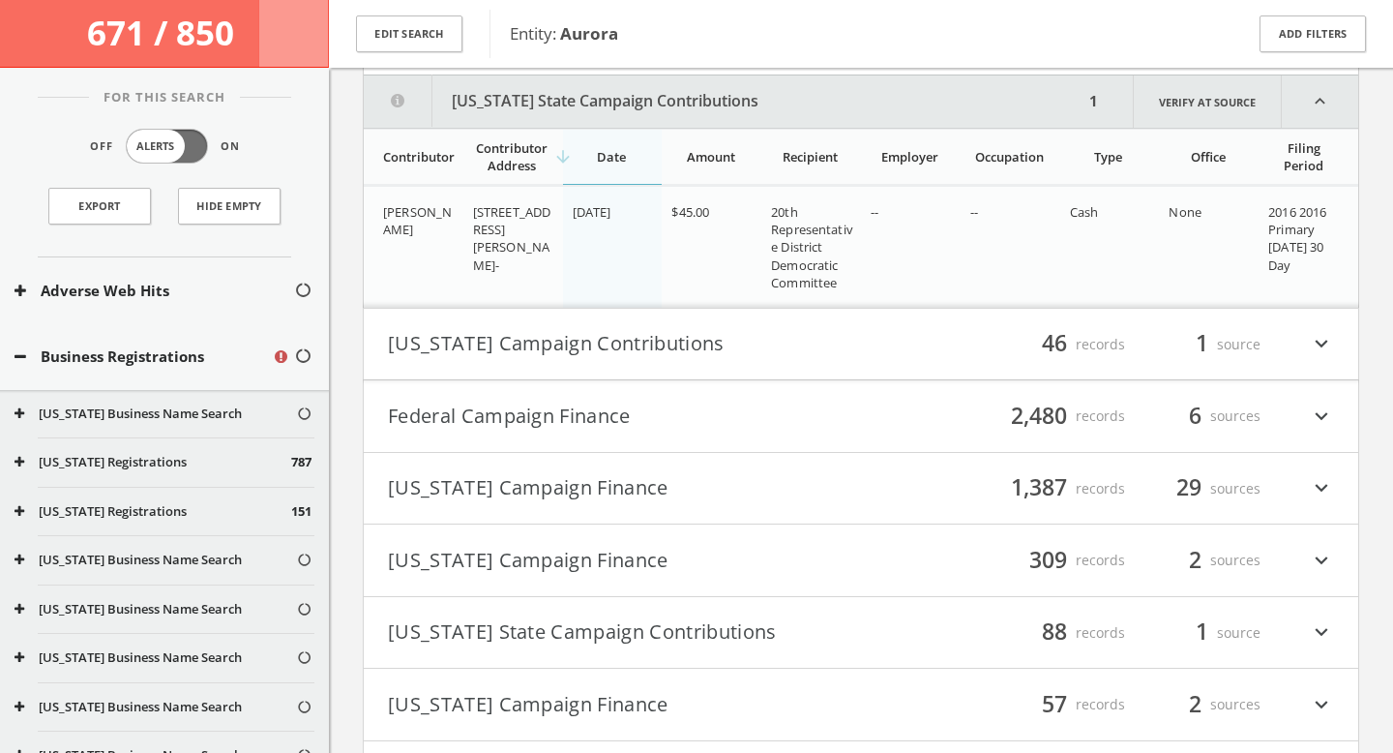
scroll to position [3833, 0]
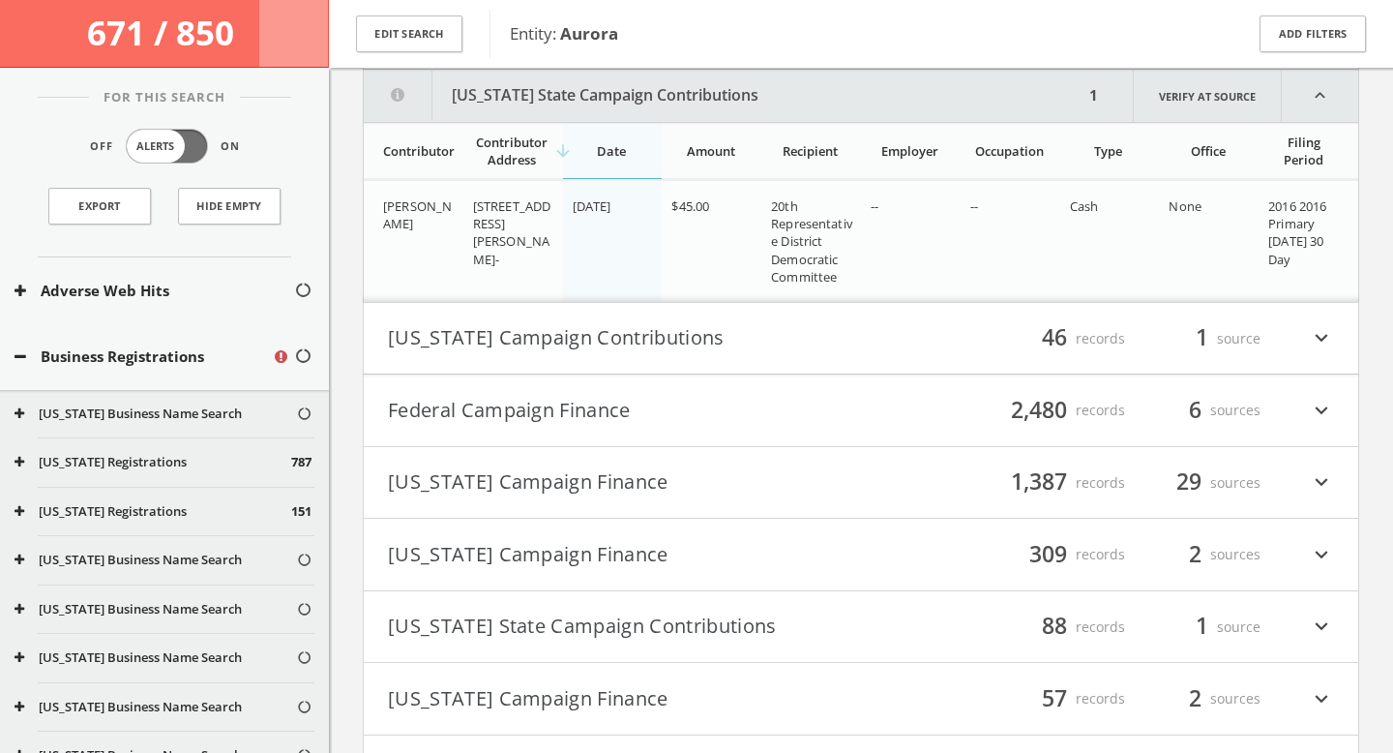
click at [753, 333] on button "[US_STATE] Campaign Contributions" at bounding box center [624, 338] width 473 height 33
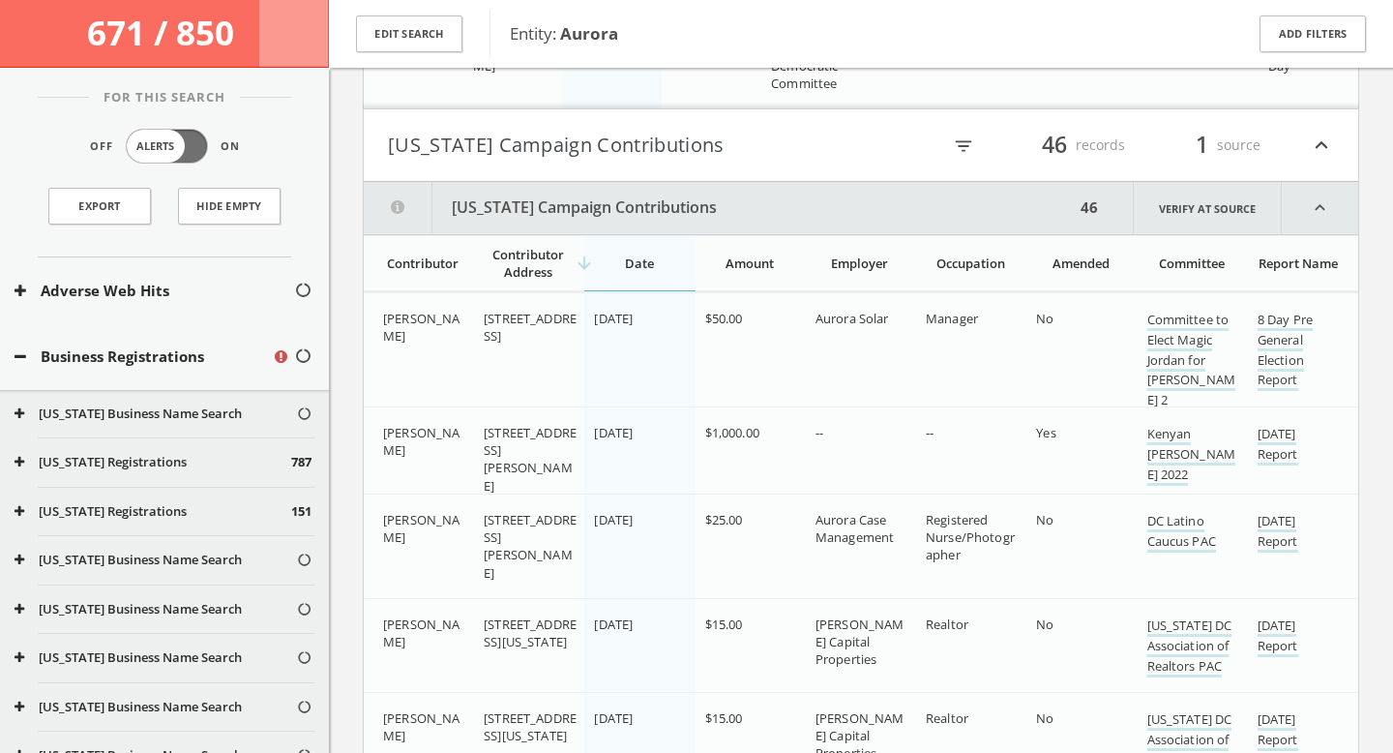
scroll to position [4025, 0]
click at [954, 152] on icon "filter_list" at bounding box center [963, 147] width 21 height 21
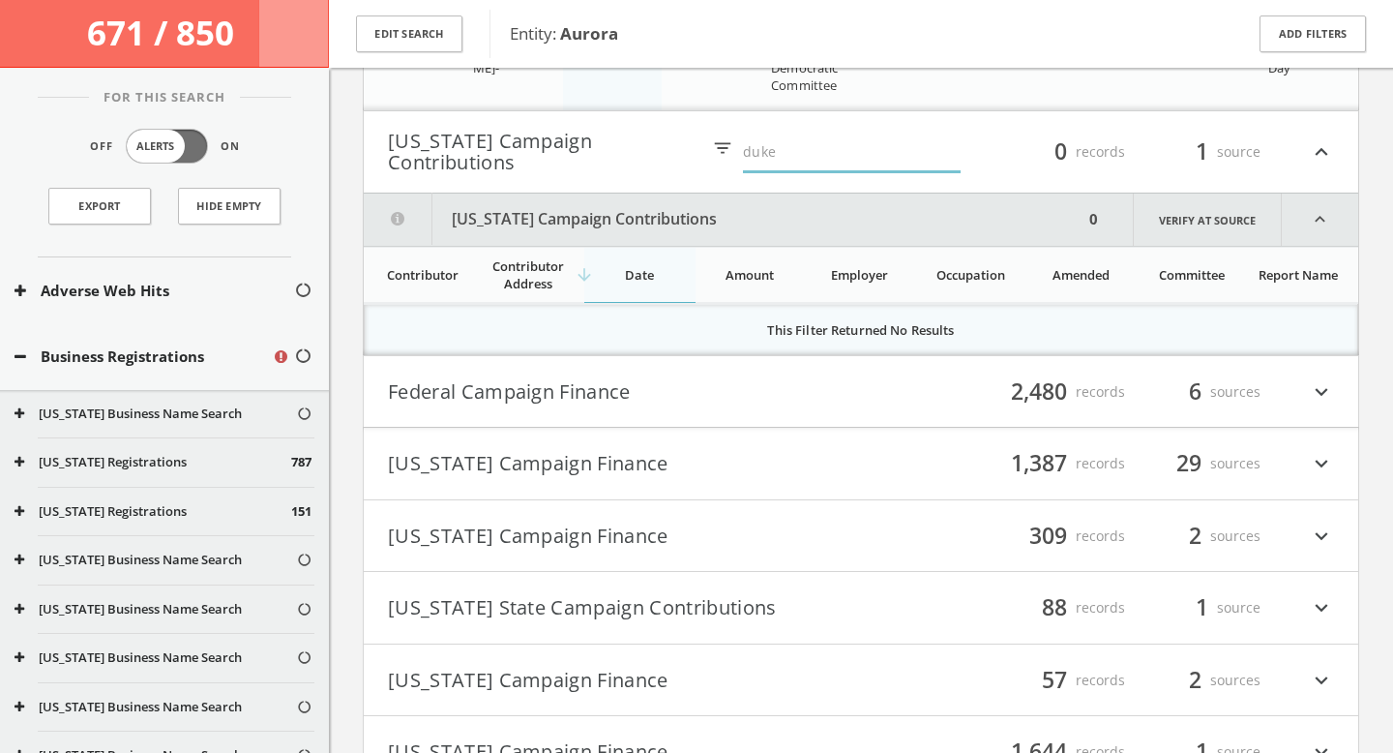
type input "duke"
click at [876, 368] on h4 "Federal Campaign Finance filter_list 2,480 records 6 sources expand_more" at bounding box center [861, 392] width 994 height 72
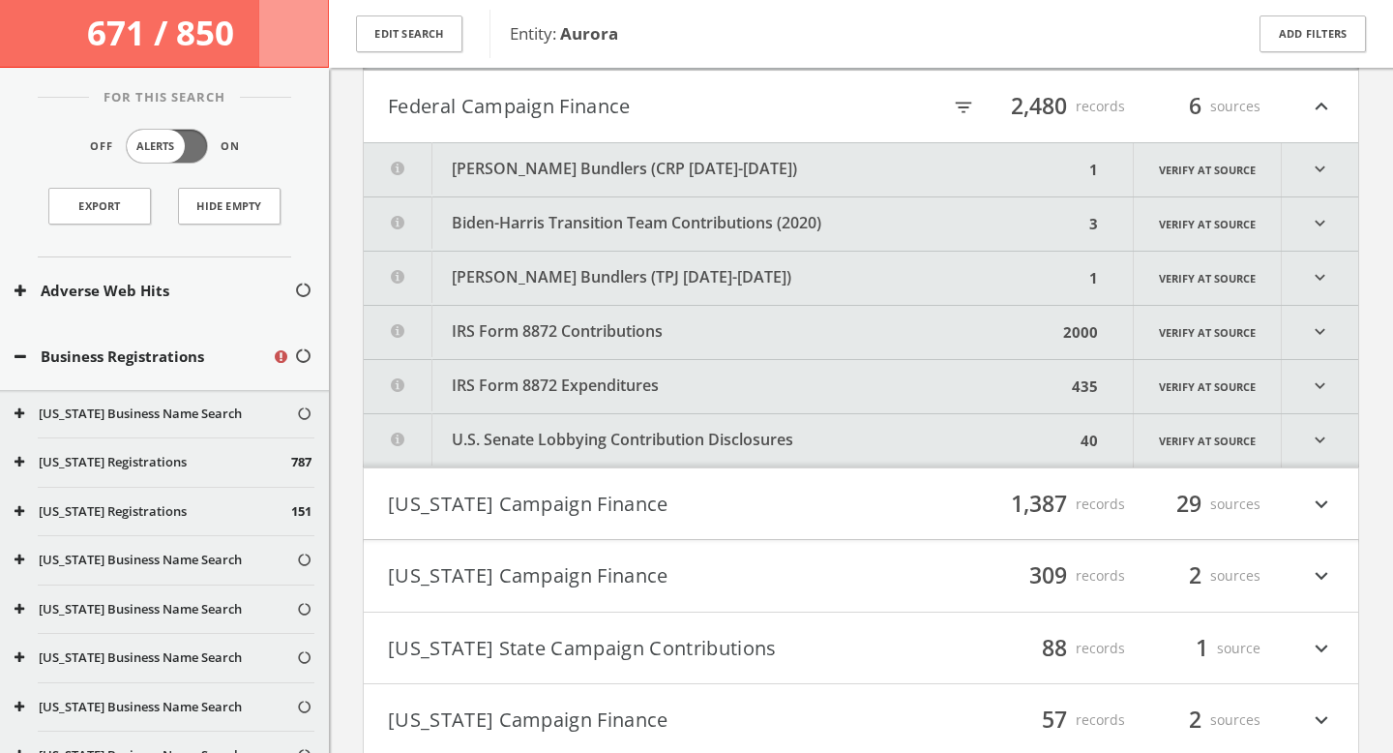
scroll to position [4266, 0]
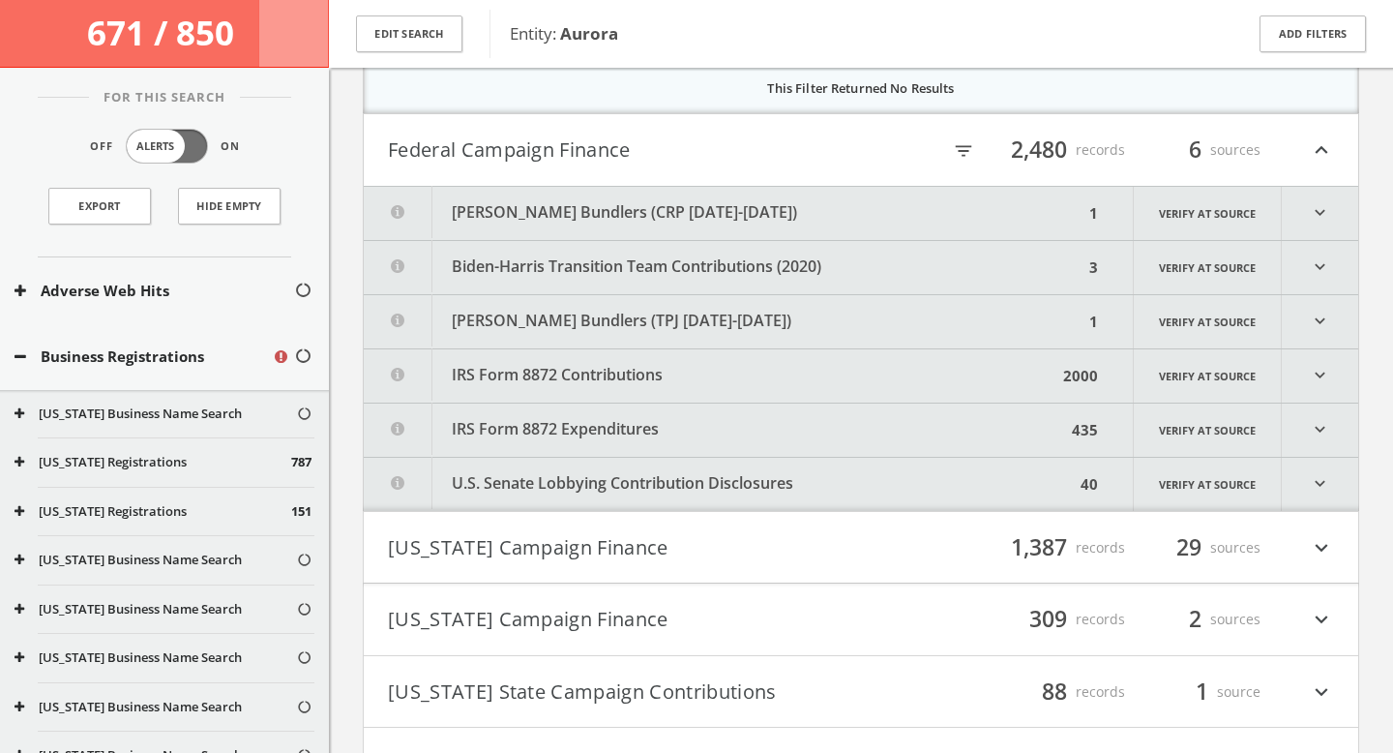
click at [956, 151] on icon "filter_list" at bounding box center [963, 150] width 21 height 21
type input "duke"
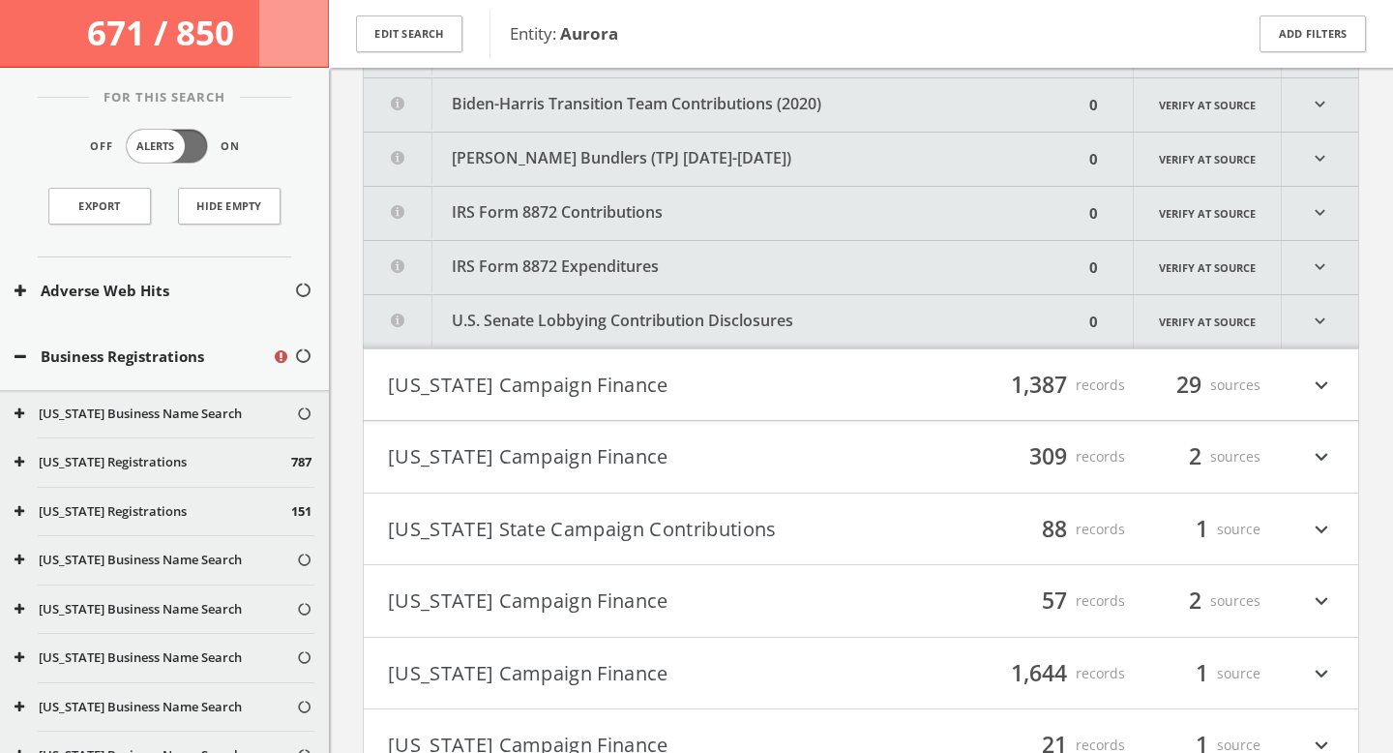
click at [870, 395] on div "filter_list 1,387 records 29 sources expand_more" at bounding box center [1097, 385] width 473 height 33
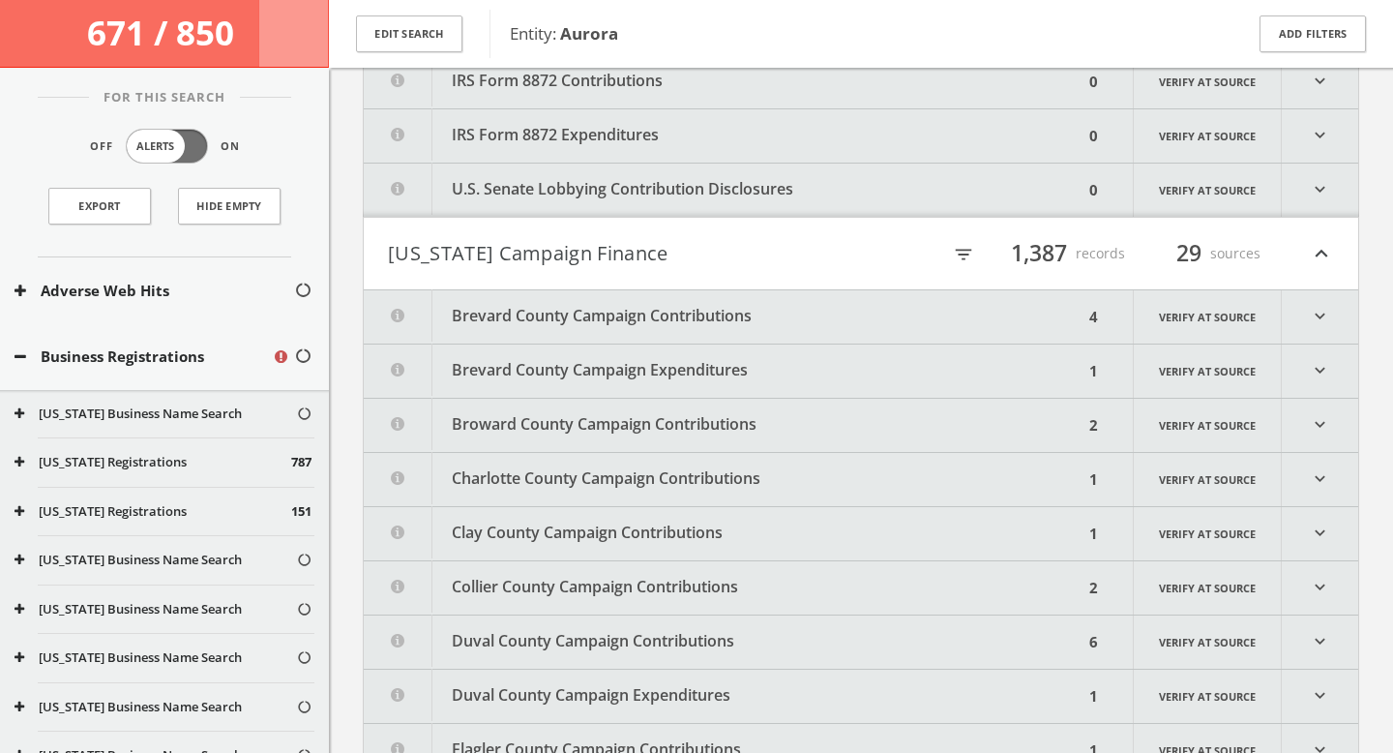
scroll to position [4705, 0]
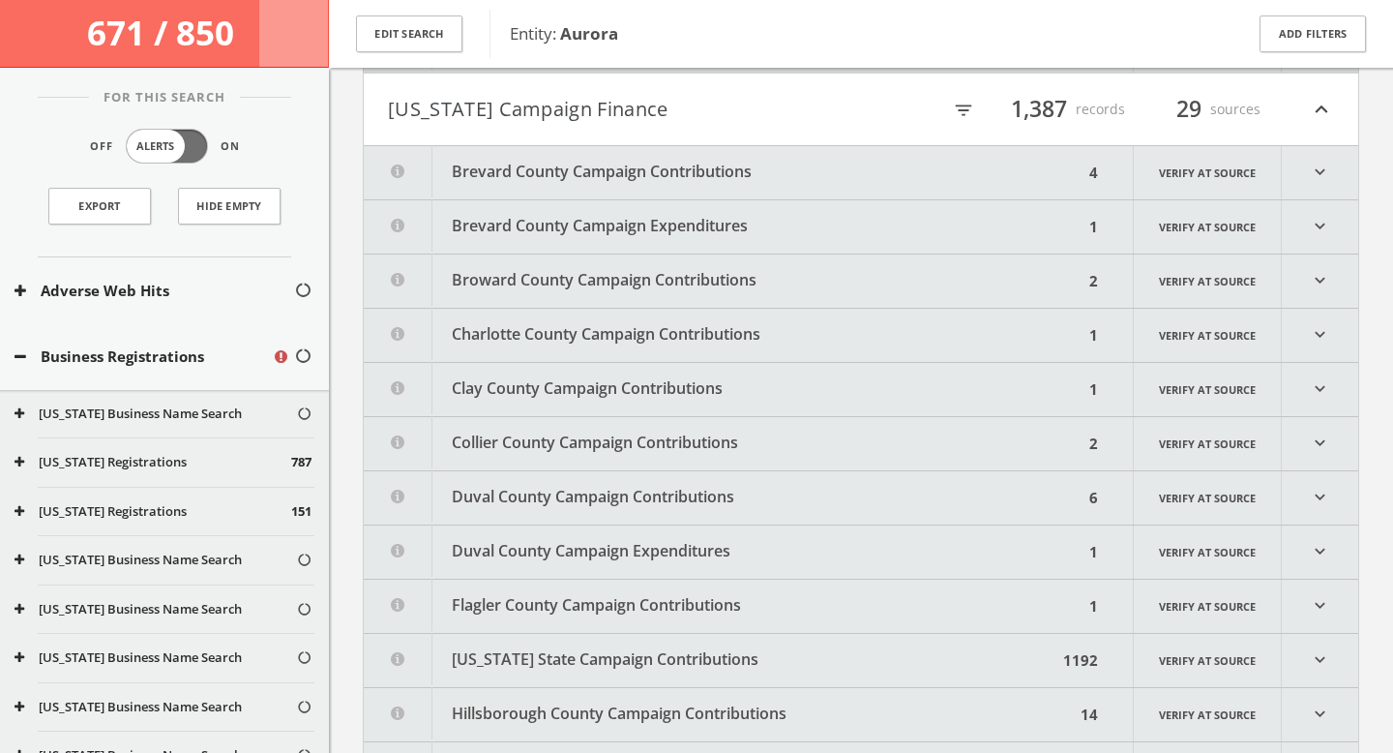
click at [960, 114] on icon "filter_list" at bounding box center [963, 110] width 21 height 21
type input "duke"
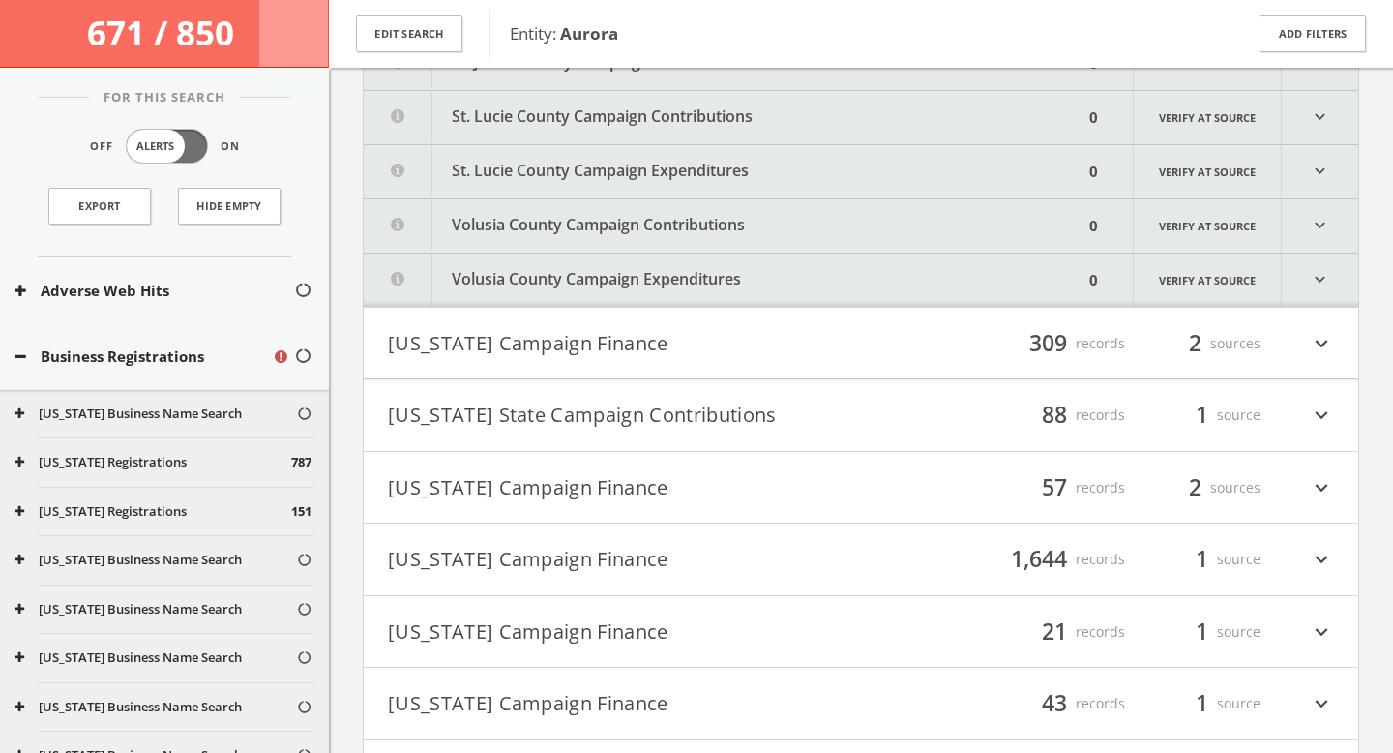
click at [811, 327] on button "[US_STATE] Campaign Finance" at bounding box center [624, 343] width 473 height 33
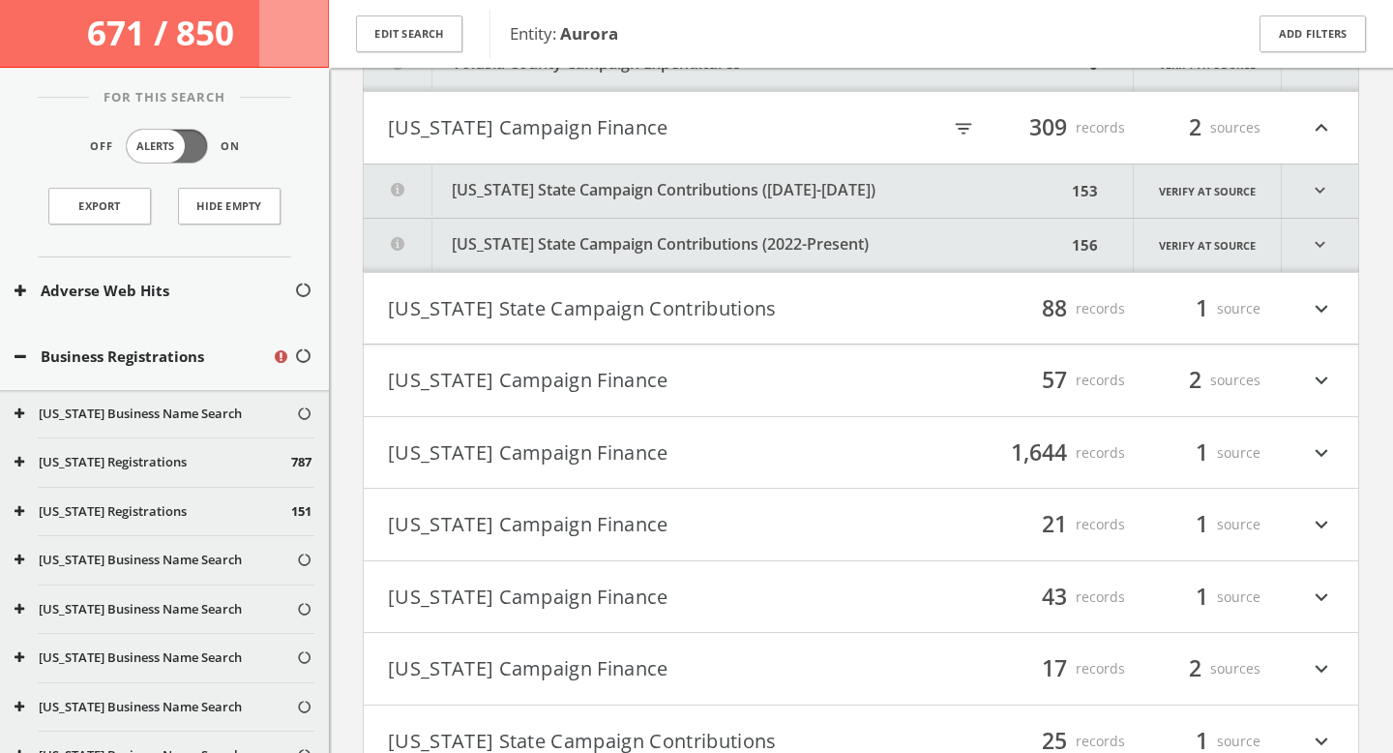
scroll to position [6352, 0]
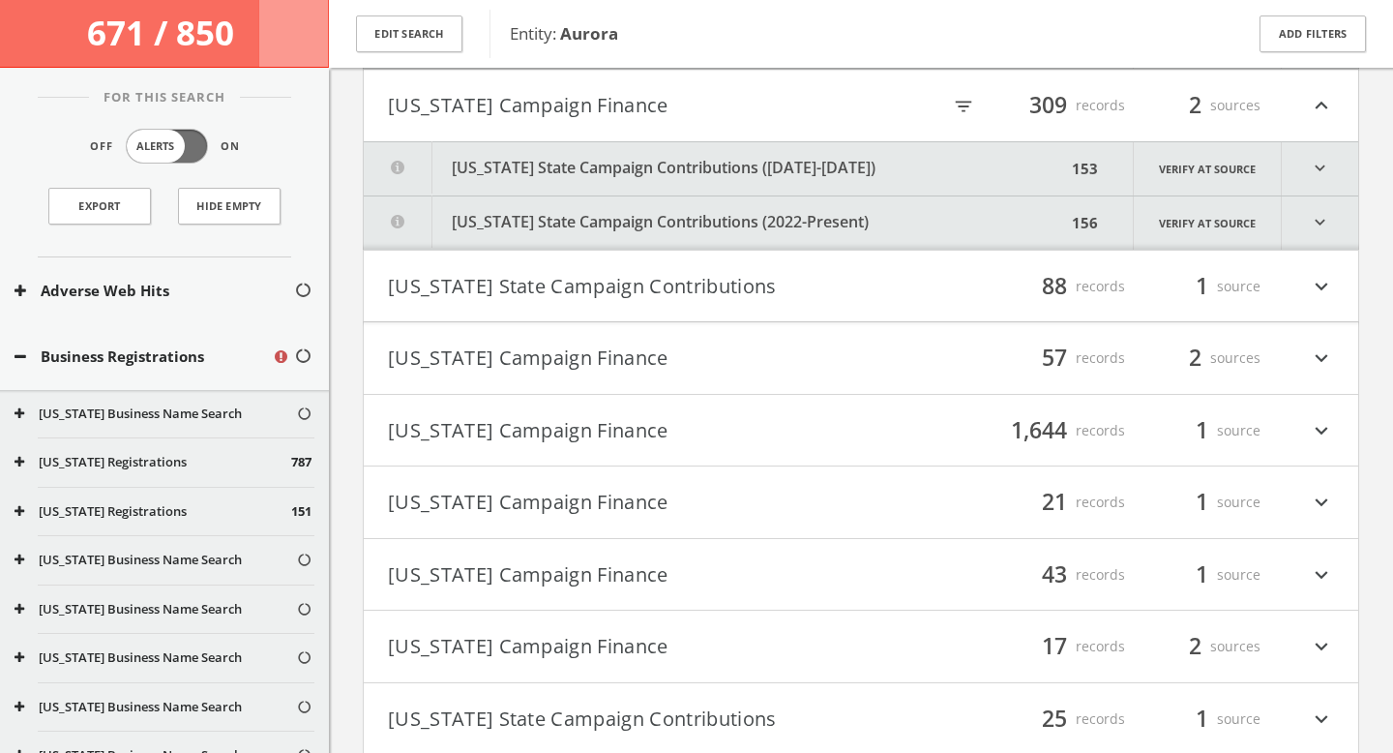
click at [961, 111] on icon "filter_list" at bounding box center [963, 106] width 21 height 21
type input "duke"
click at [828, 297] on button "[US_STATE] State Campaign Contributions" at bounding box center [624, 286] width 473 height 33
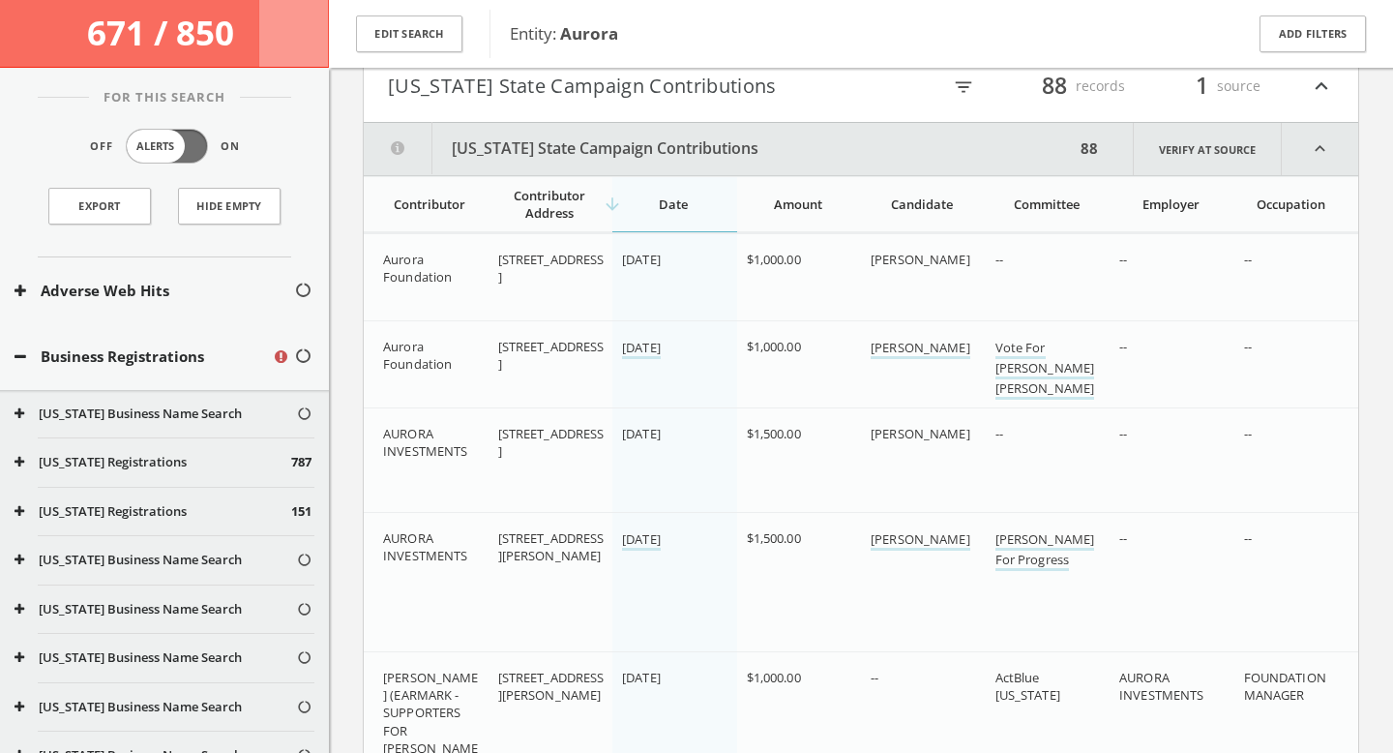
scroll to position [6551, 0]
click at [968, 86] on icon "filter_list" at bounding box center [963, 87] width 21 height 21
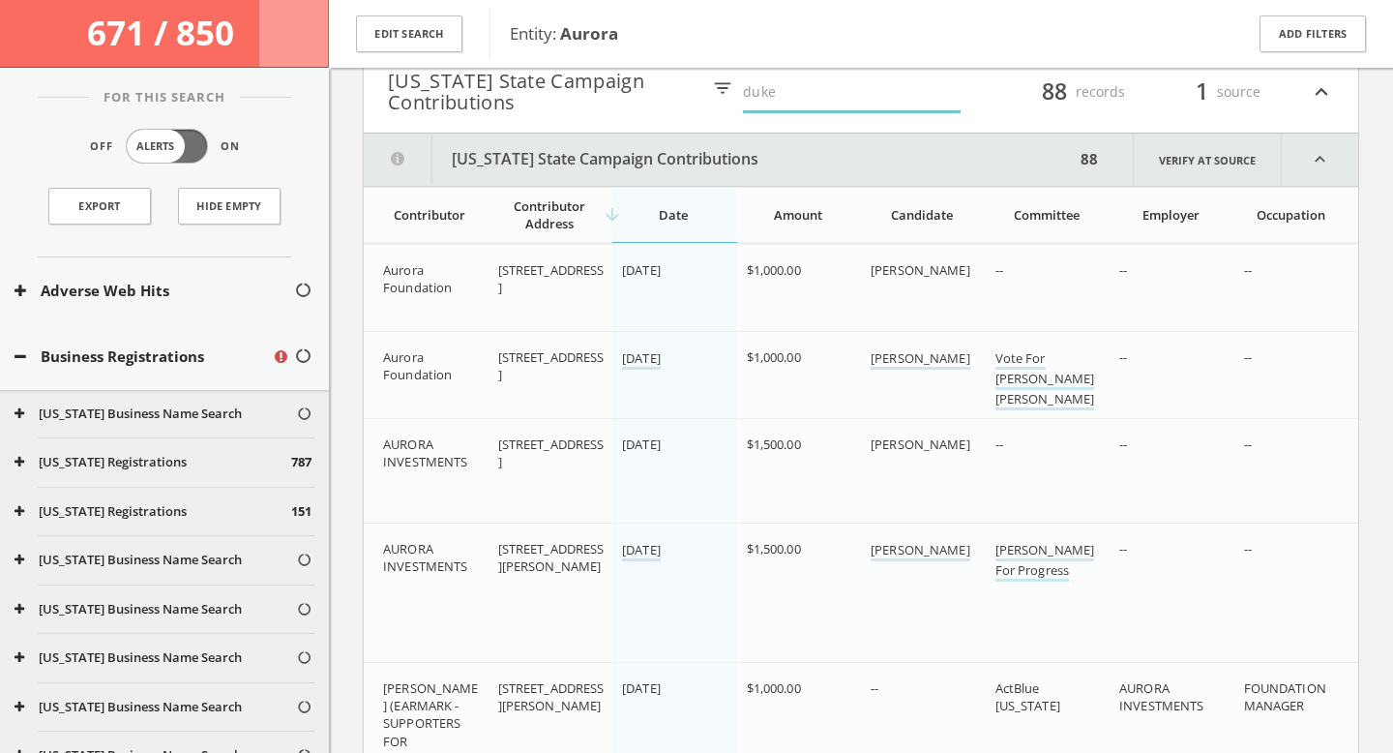
type input "duke"
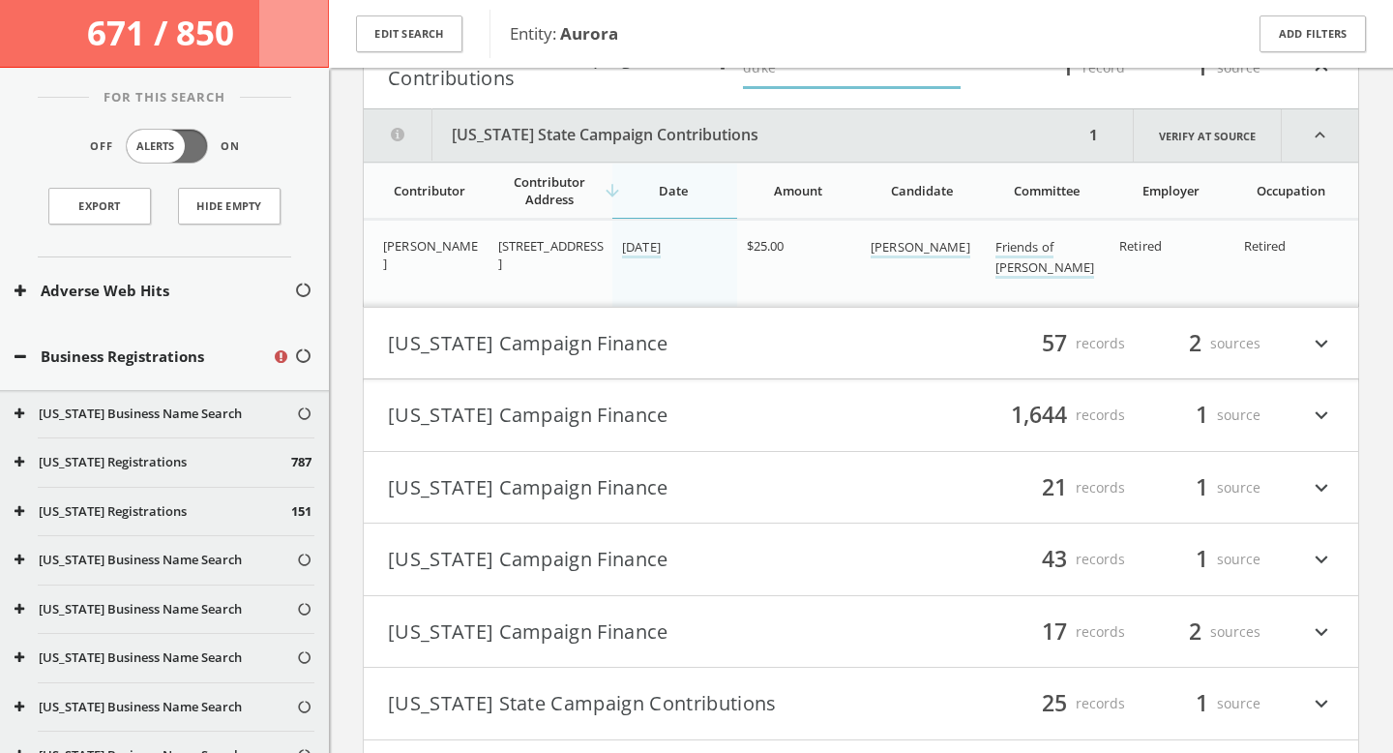
click at [809, 343] on button "[US_STATE] Campaign Finance" at bounding box center [624, 343] width 473 height 33
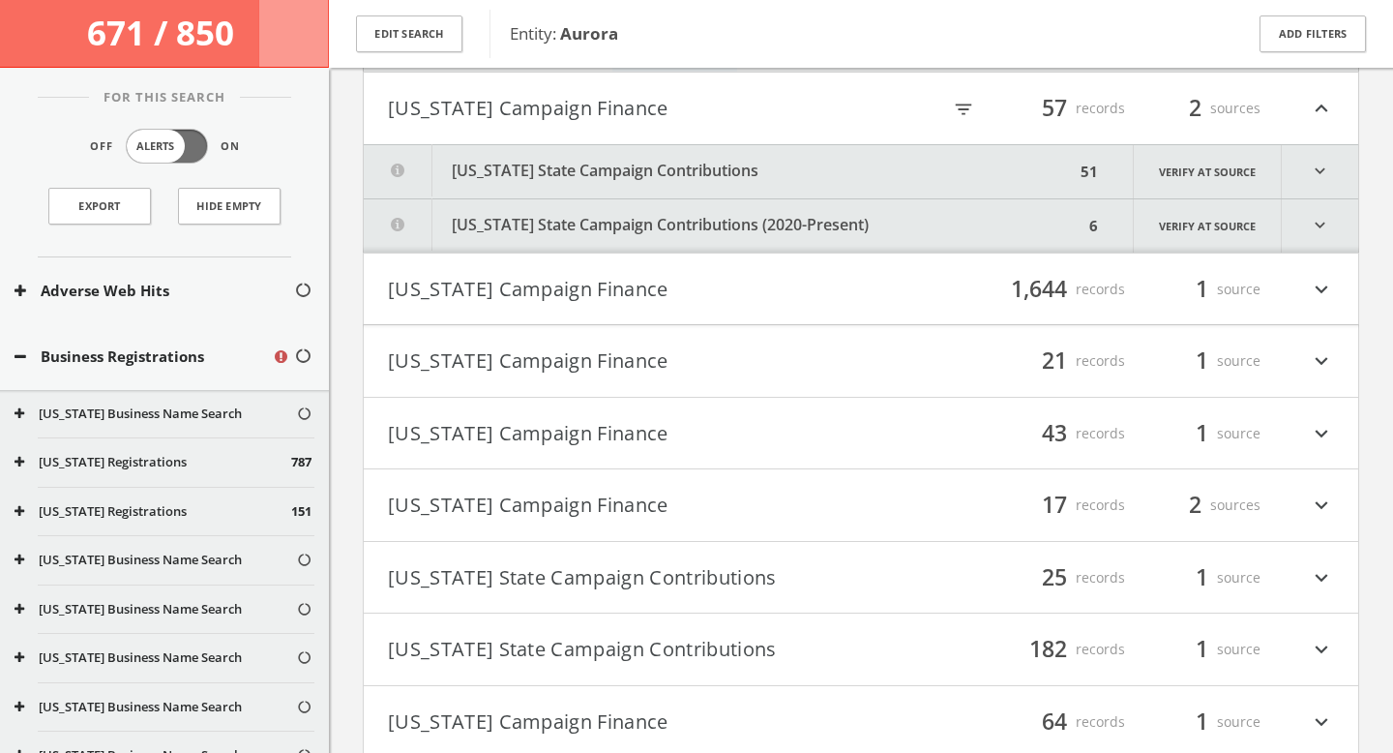
scroll to position [6813, 0]
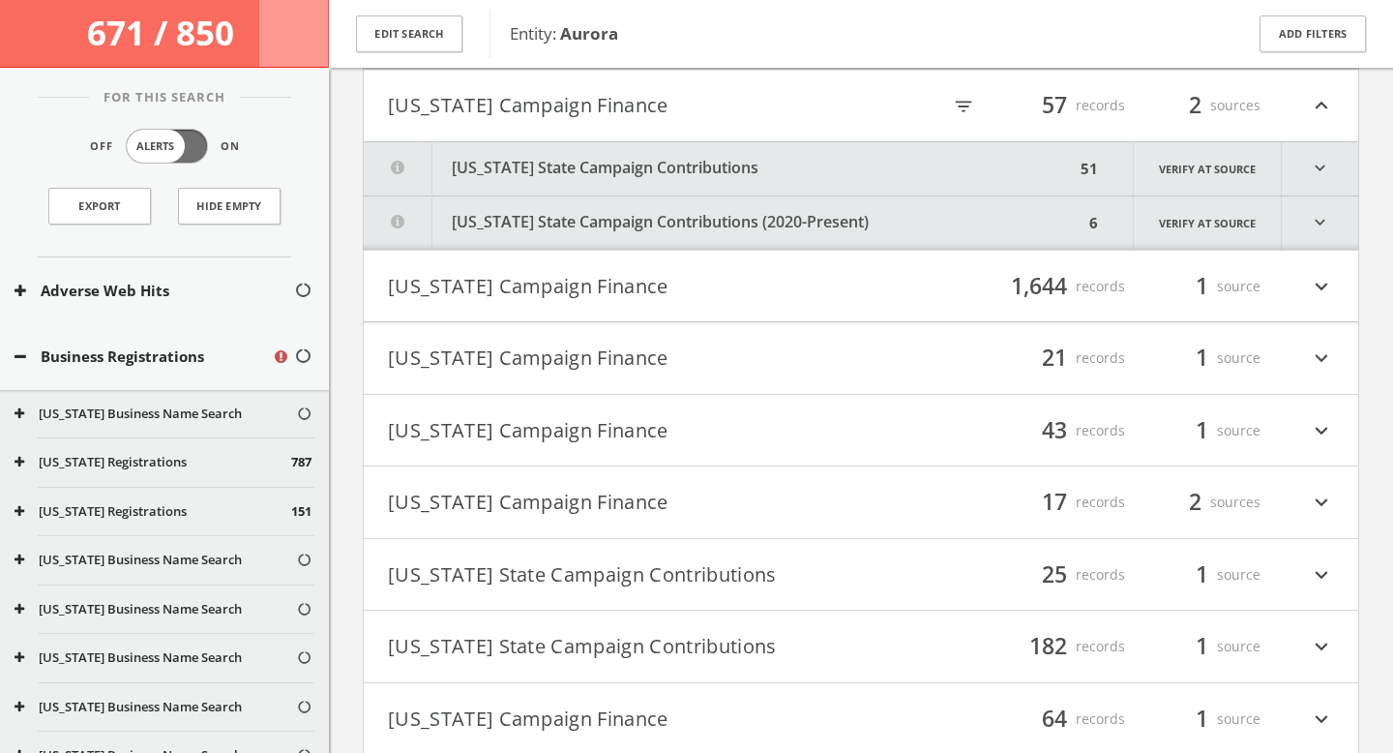
click at [959, 106] on icon "filter_list" at bounding box center [963, 106] width 21 height 21
type input "duke"
click at [800, 315] on h4 "[US_STATE] Campaign Finance filter_list 1,644 records 1 source expand_more" at bounding box center [861, 287] width 994 height 72
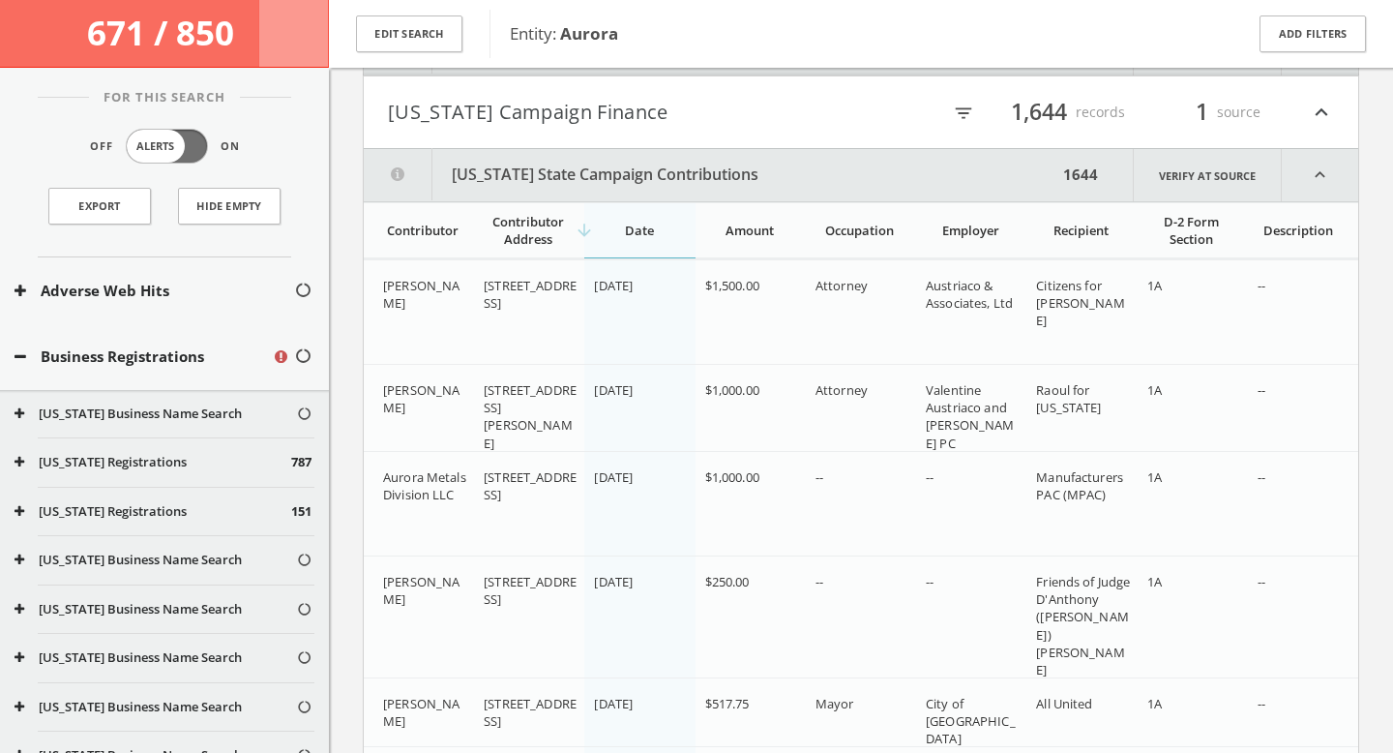
scroll to position [6974, 0]
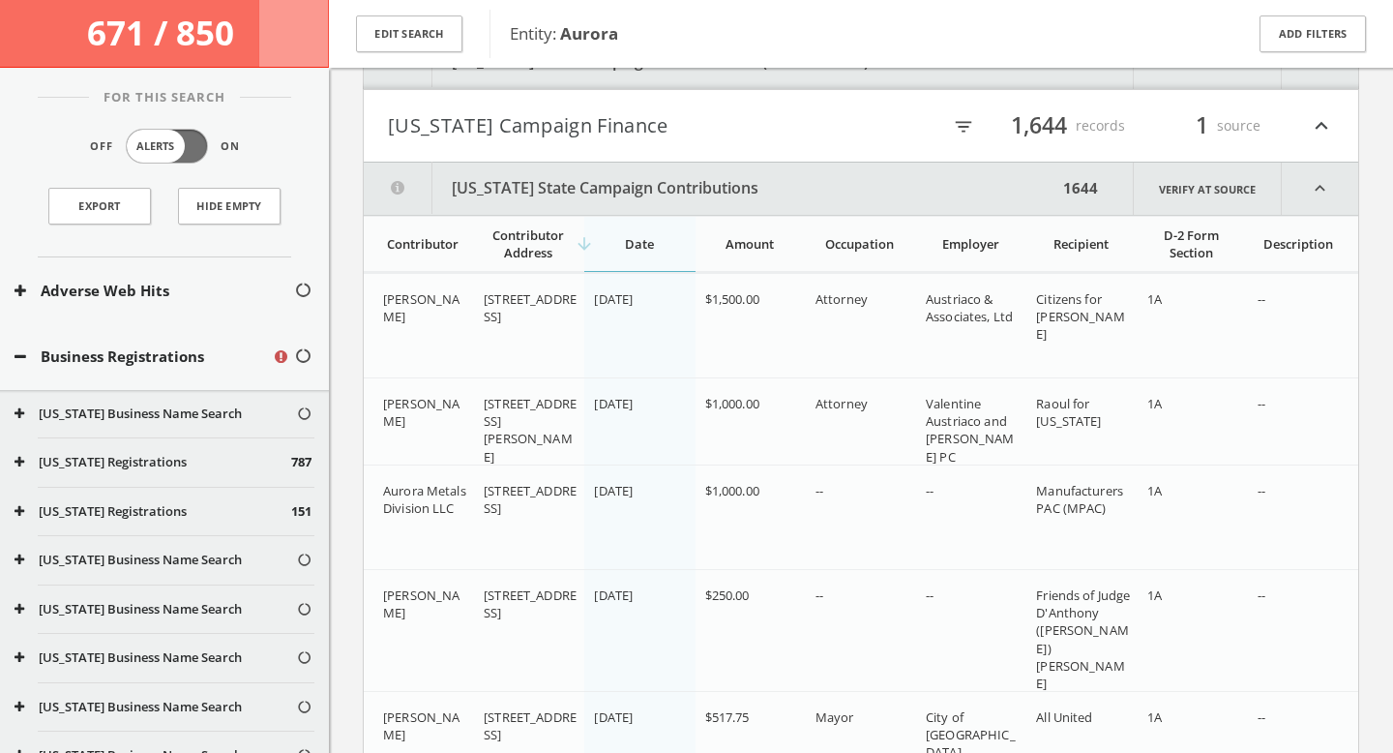
click at [956, 119] on icon "filter_list" at bounding box center [963, 126] width 21 height 21
type input "duke"
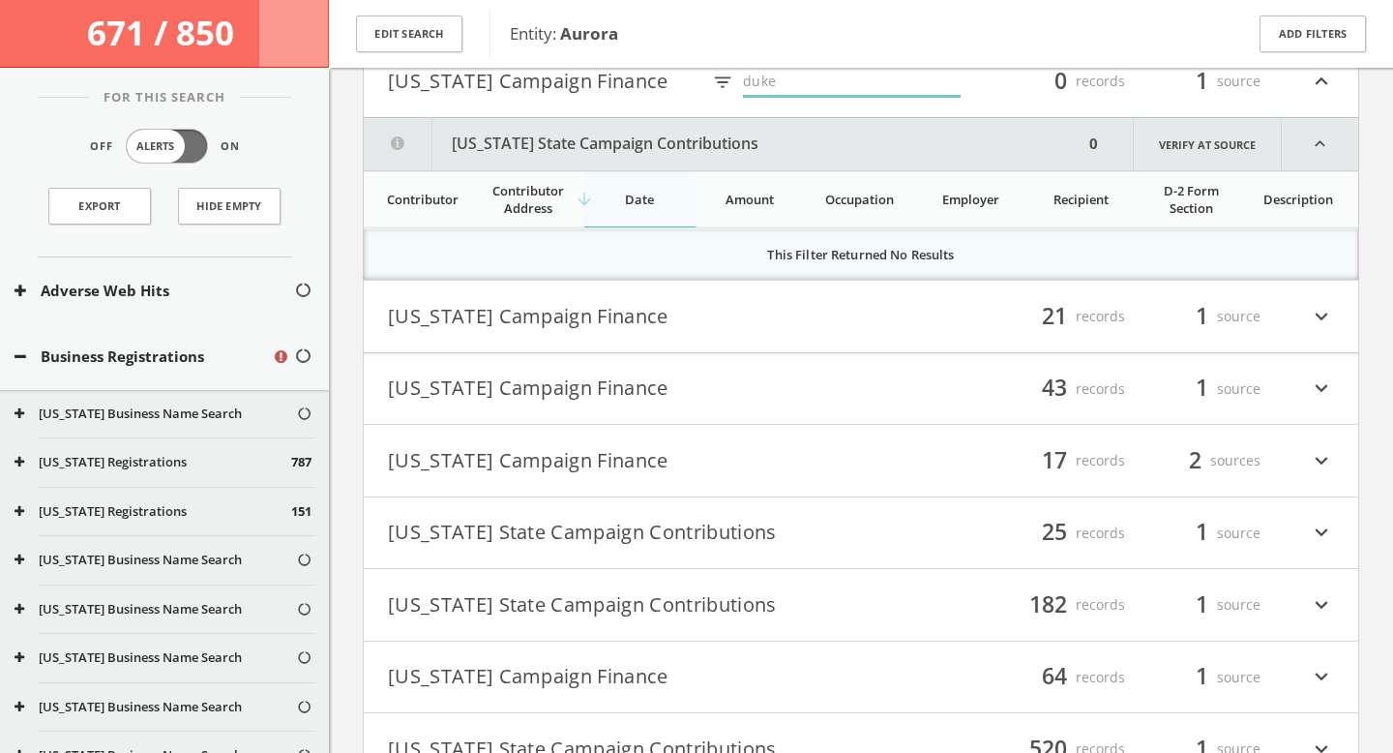
click at [902, 317] on div "filter_list 21 records 1 source expand_more" at bounding box center [1097, 316] width 473 height 33
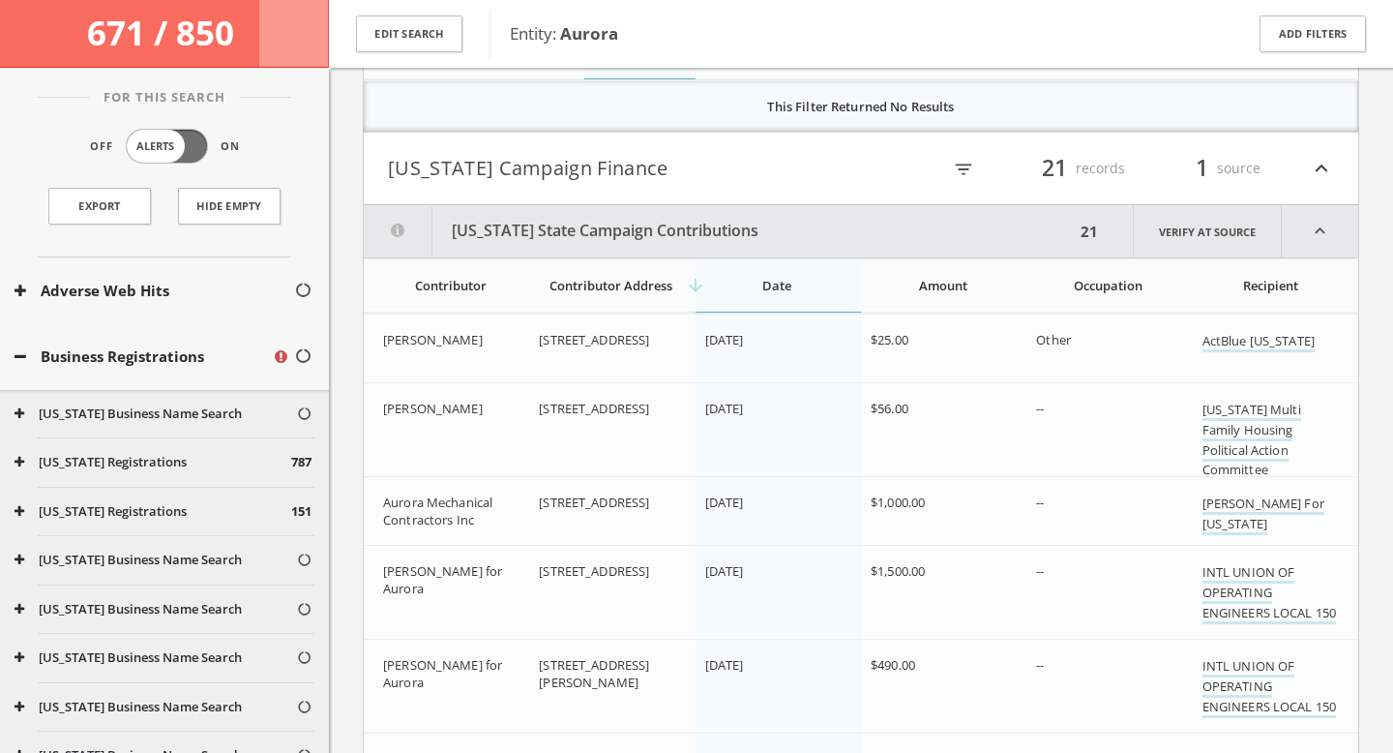
scroll to position [7158, 0]
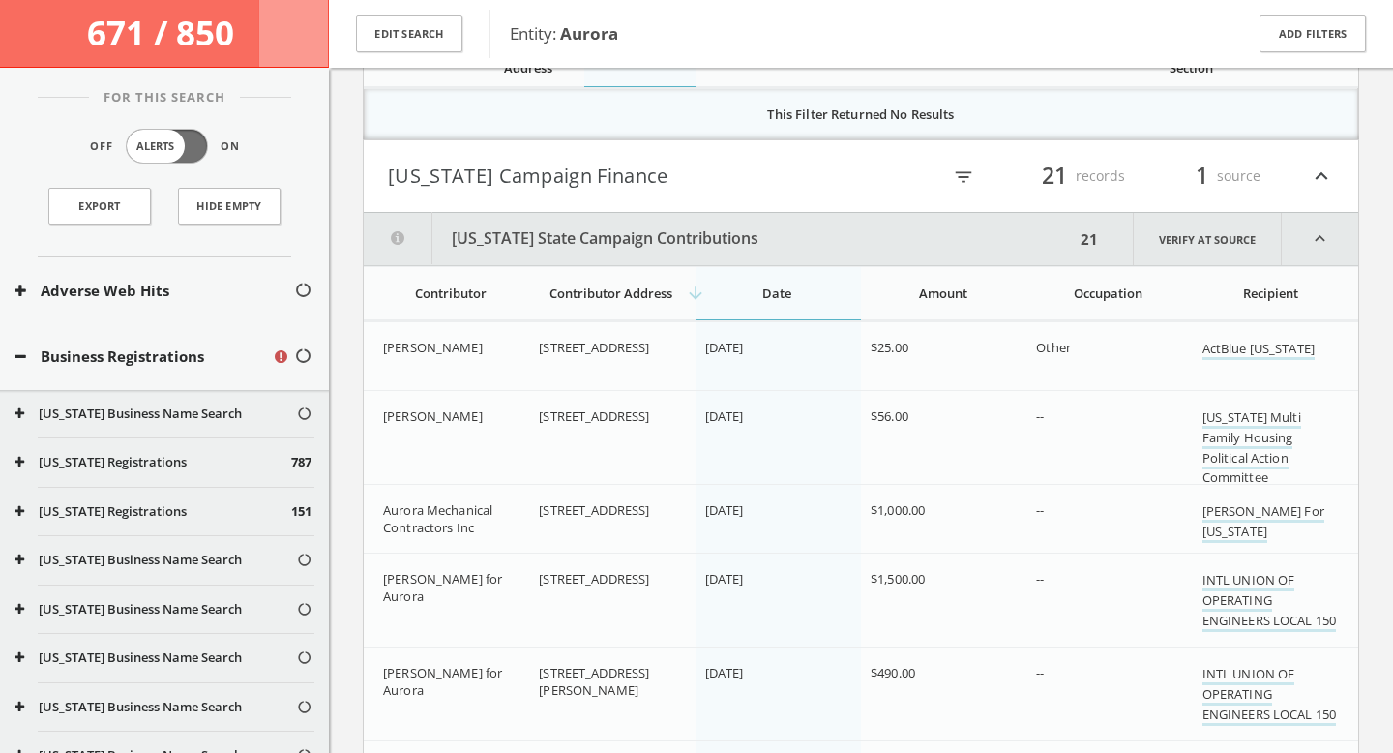
click at [954, 184] on icon "filter_list" at bounding box center [963, 176] width 21 height 21
type input "duke"
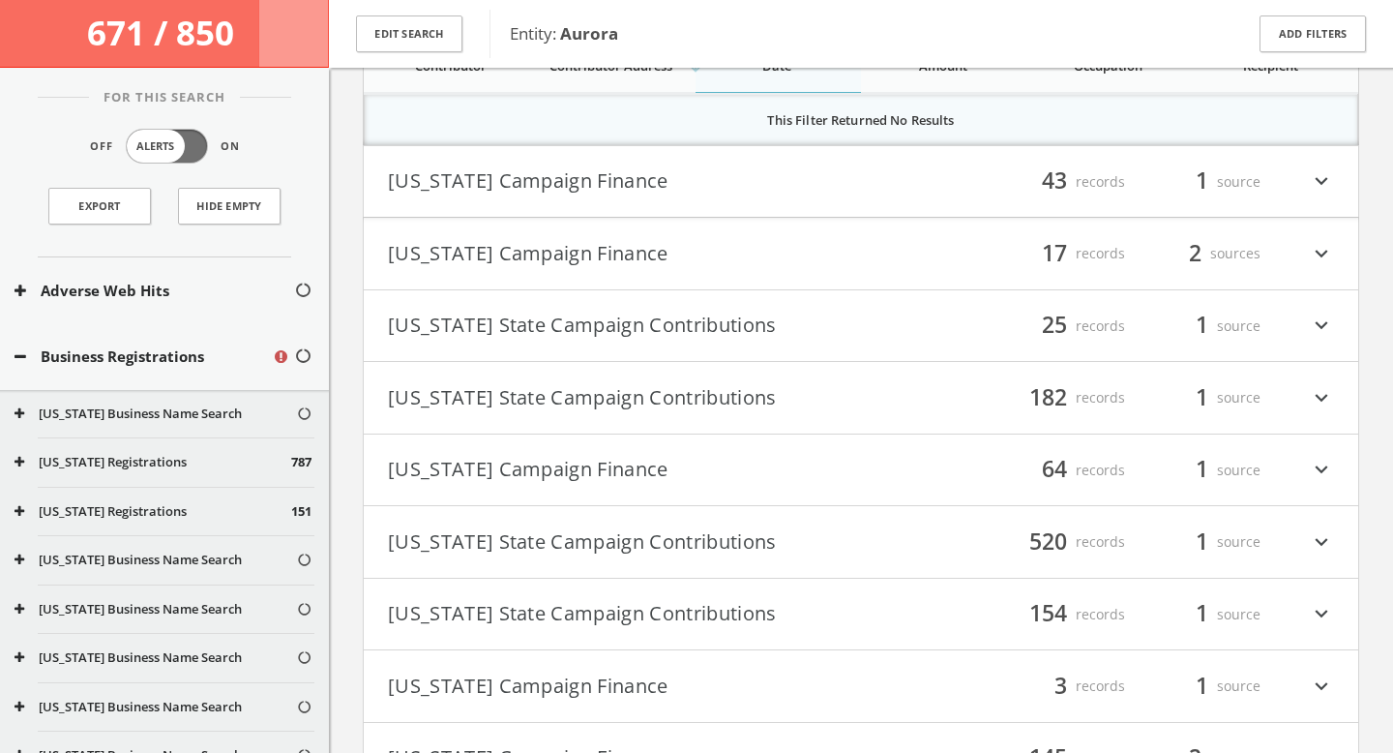
click at [816, 160] on h4 "[US_STATE] Campaign Finance filter_list 43 records 1 source expand_more" at bounding box center [861, 182] width 994 height 72
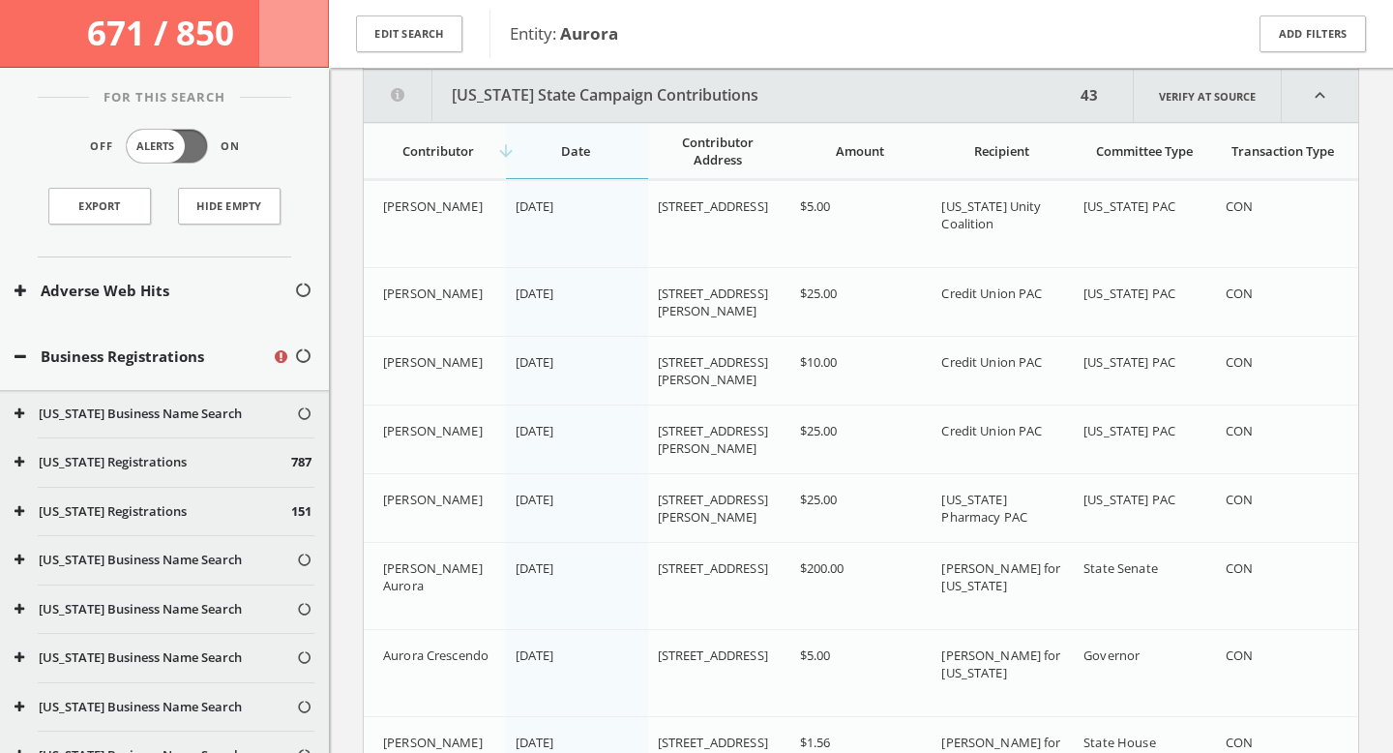
scroll to position [7397, 0]
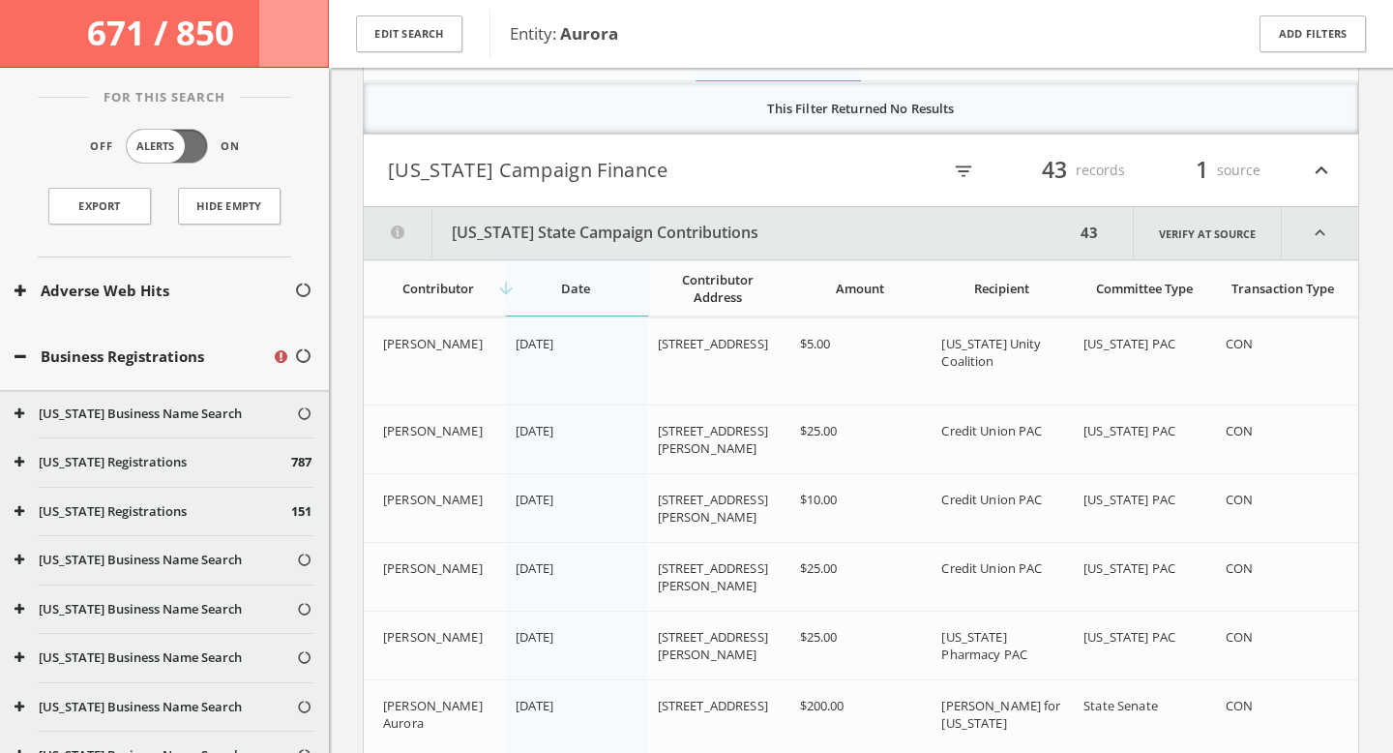
click at [959, 162] on icon "filter_list" at bounding box center [963, 171] width 21 height 21
type input "duke"
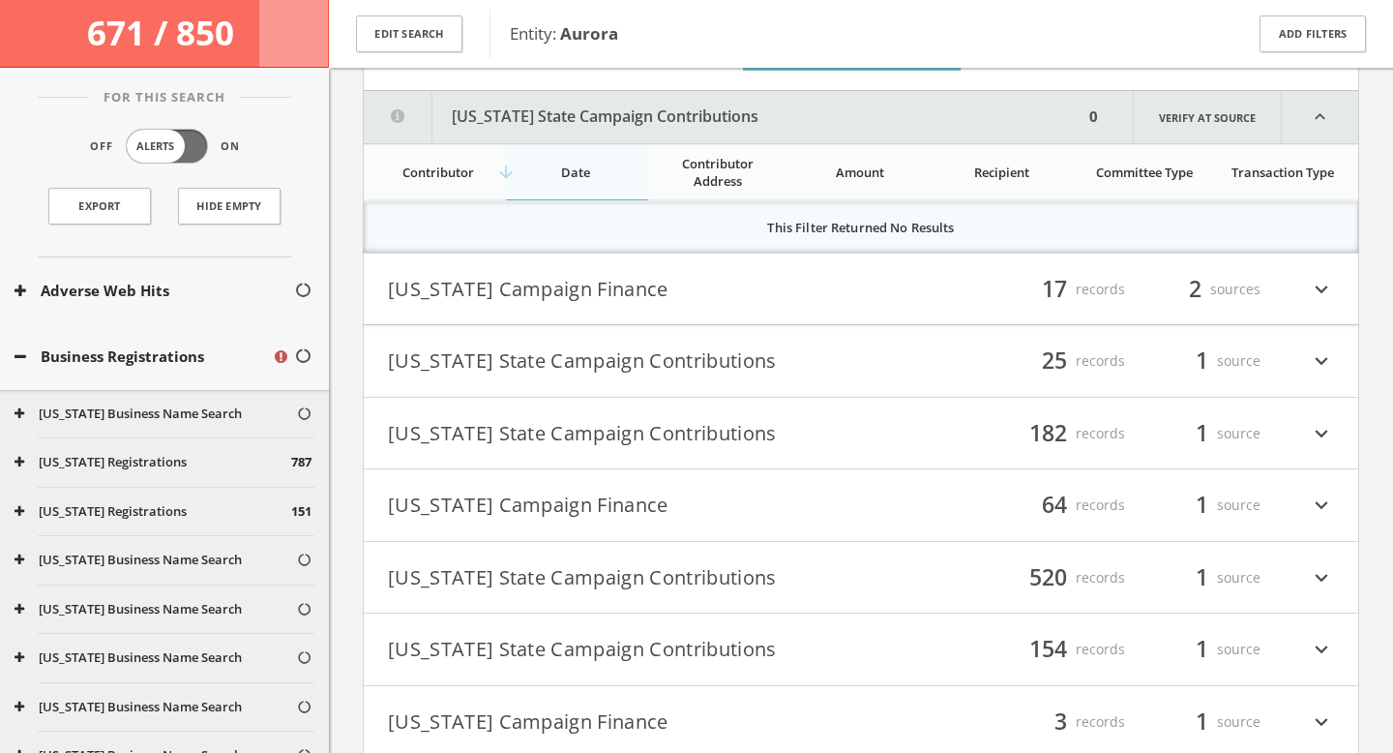
click at [773, 304] on button "[US_STATE] Campaign Finance" at bounding box center [624, 289] width 473 height 33
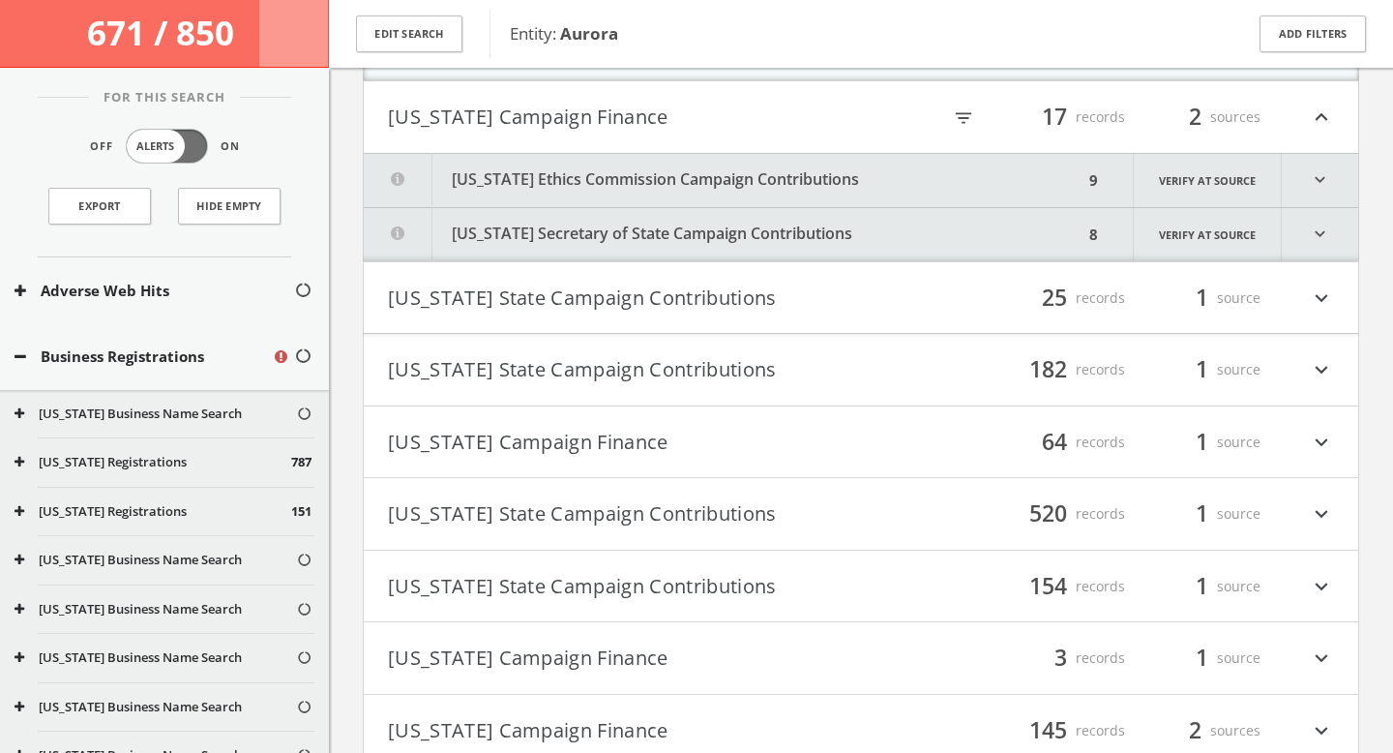
scroll to position [7697, 0]
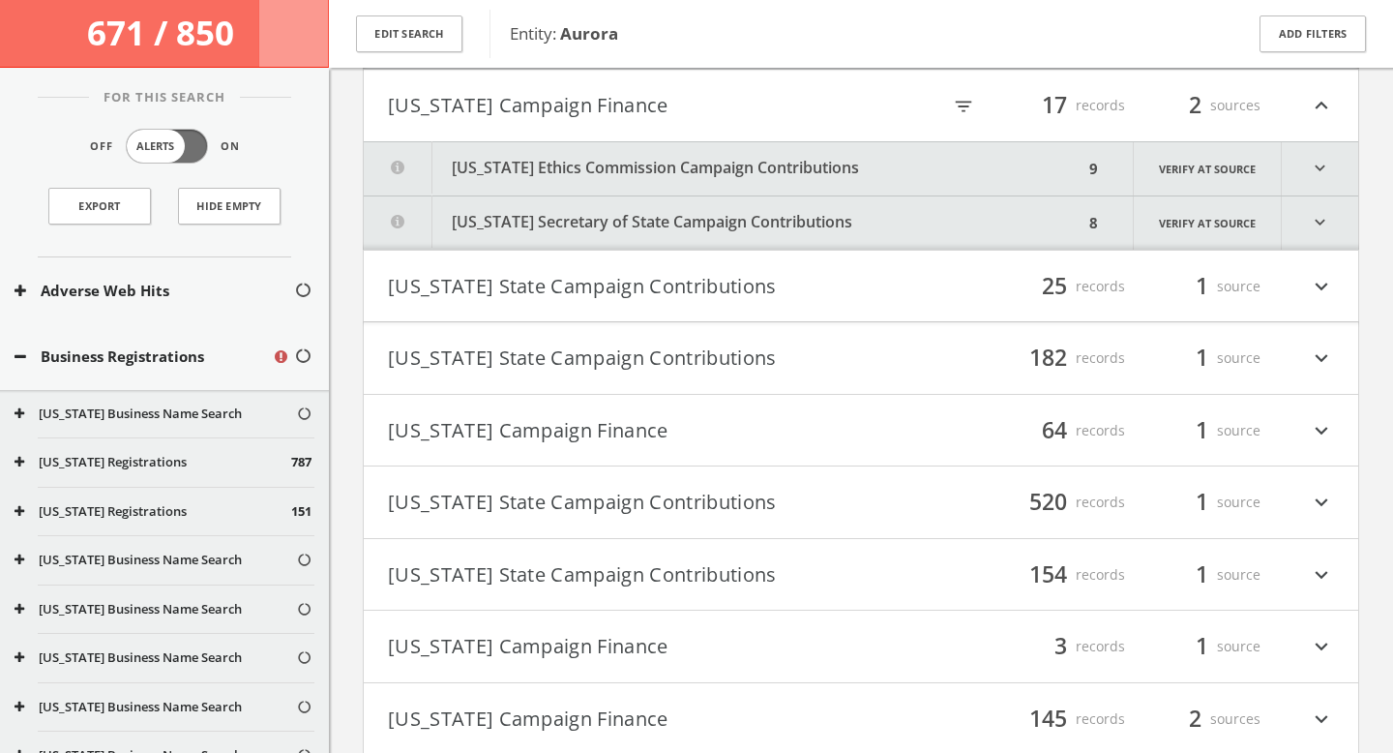
click at [963, 102] on icon "filter_list" at bounding box center [963, 106] width 21 height 21
type input "duke"
click at [906, 295] on div "filter_list 25 records 1 source expand_more" at bounding box center [1097, 286] width 473 height 33
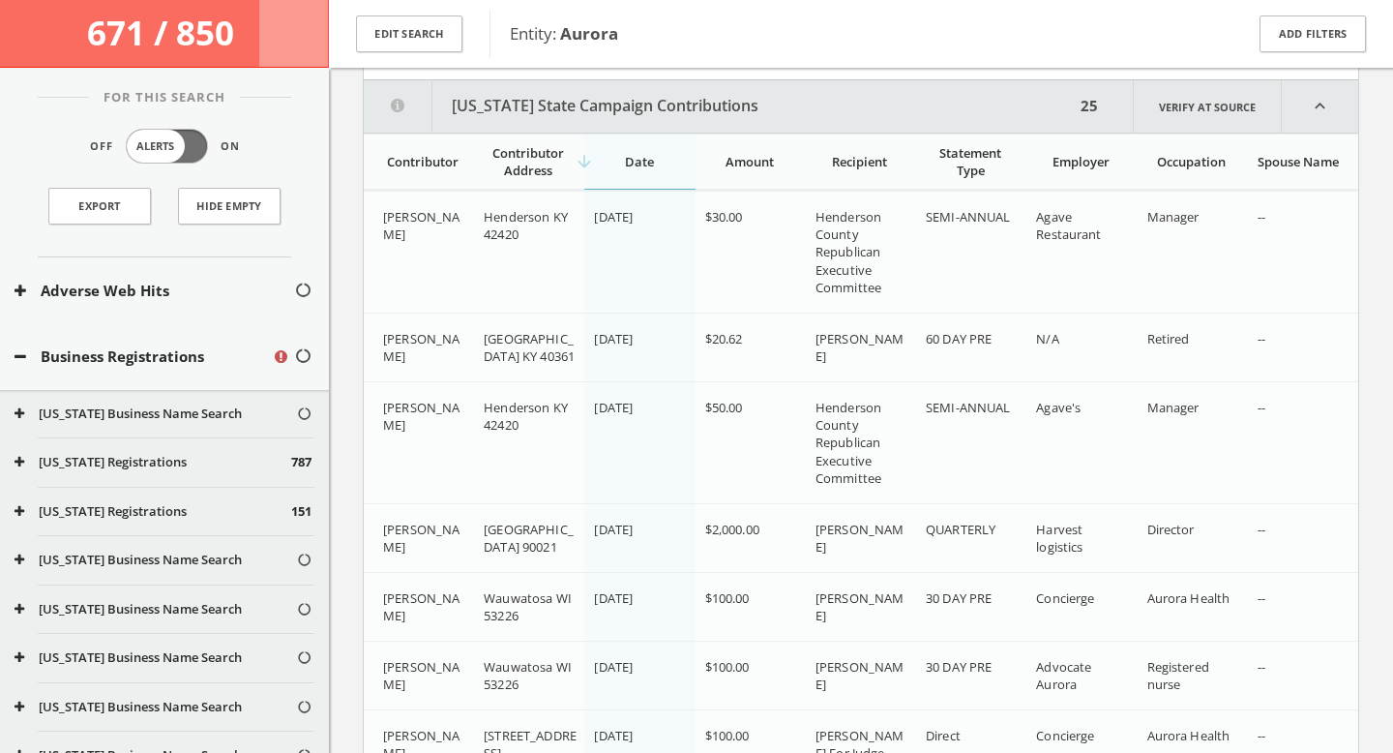
scroll to position [7908, 0]
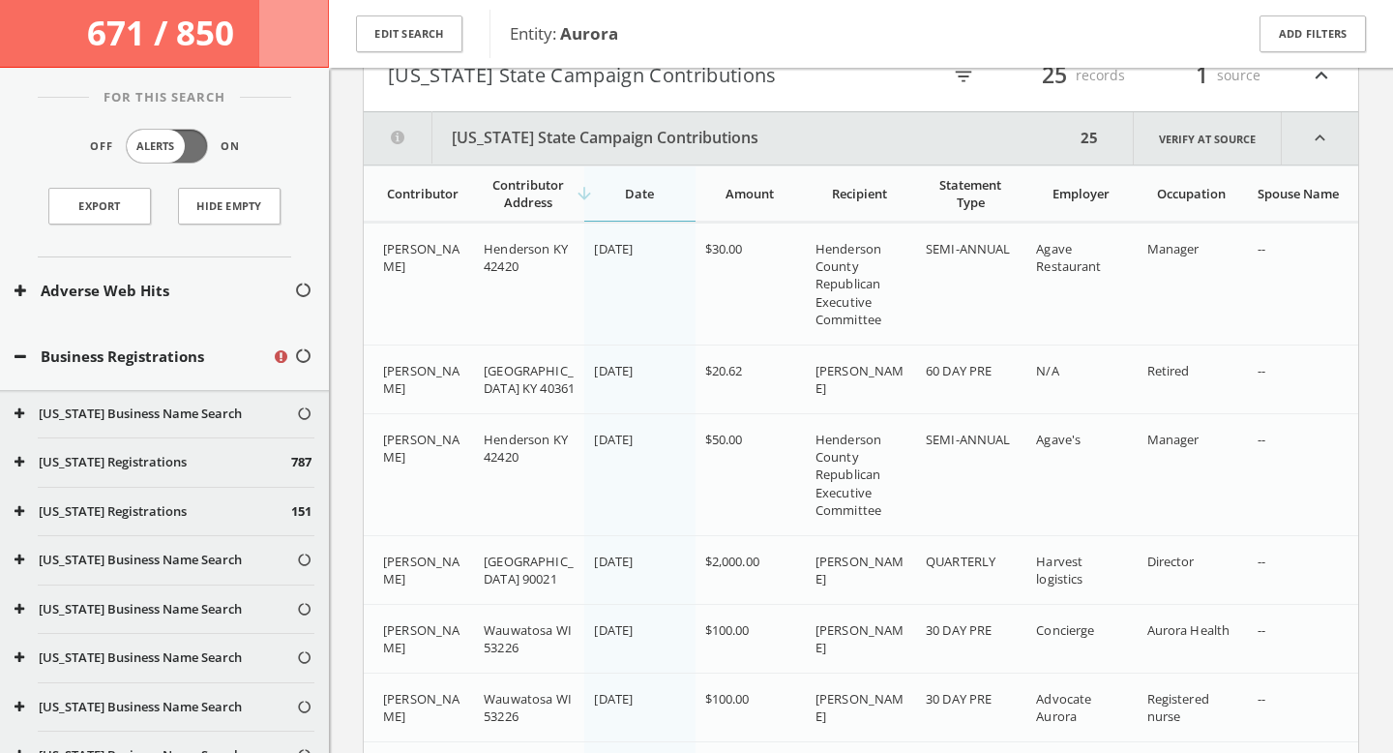
click at [961, 90] on div "filter_list 25 records 1 source expand_less" at bounding box center [1097, 75] width 473 height 33
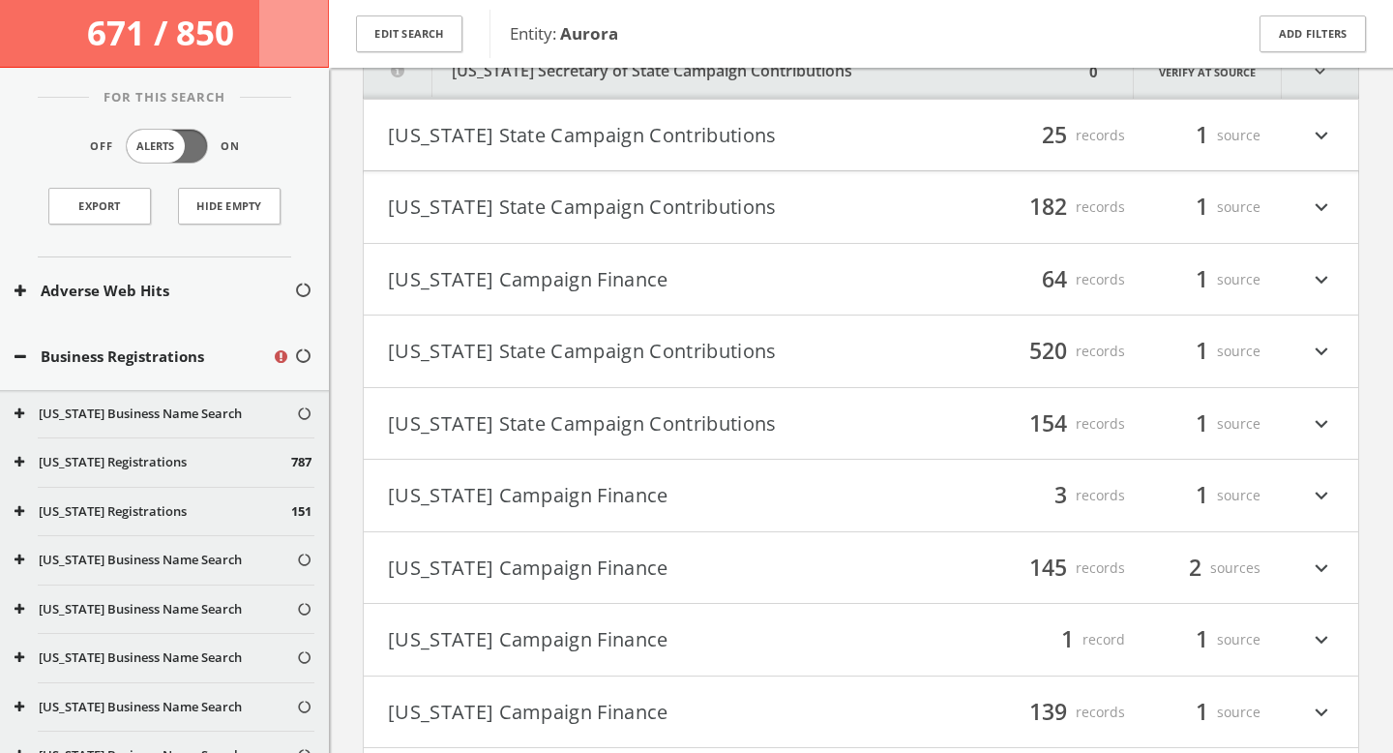
click at [782, 126] on button "[US_STATE] State Campaign Contributions" at bounding box center [624, 135] width 473 height 33
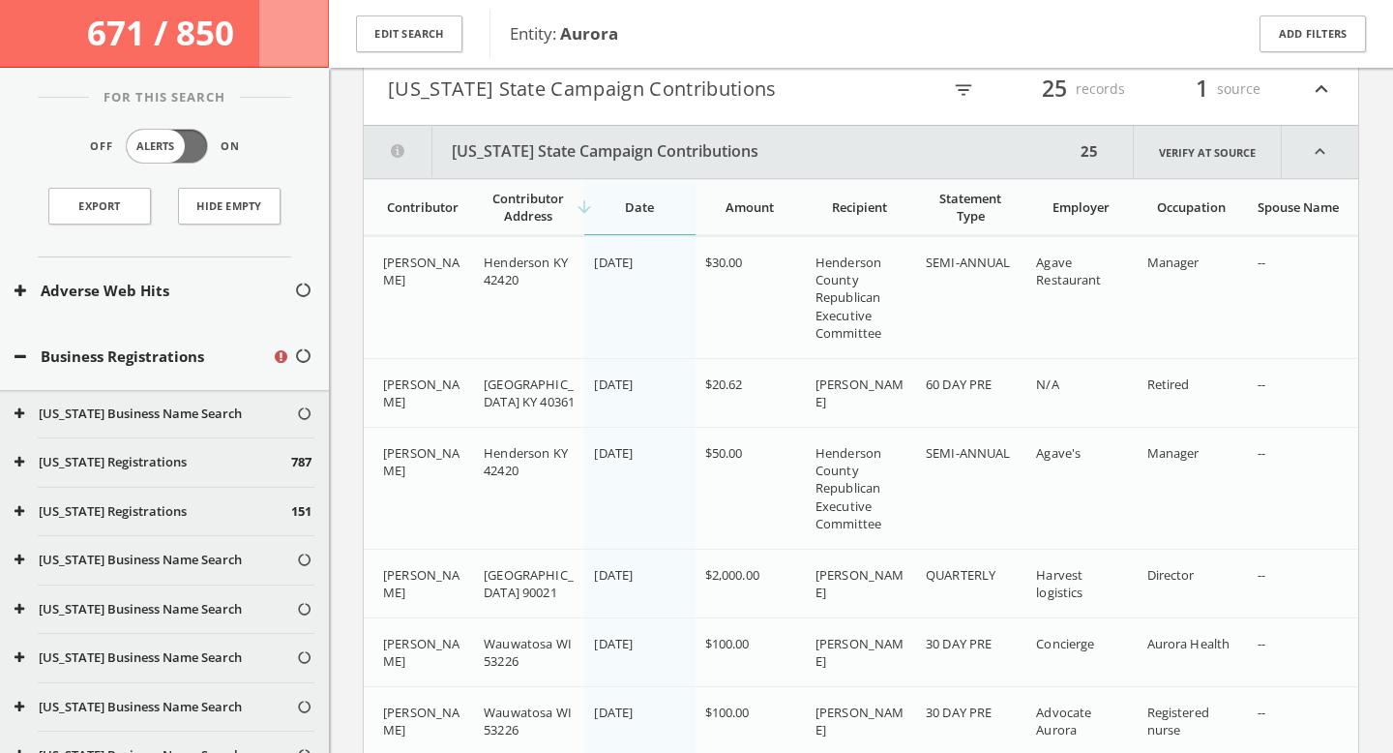
scroll to position [7891, 0]
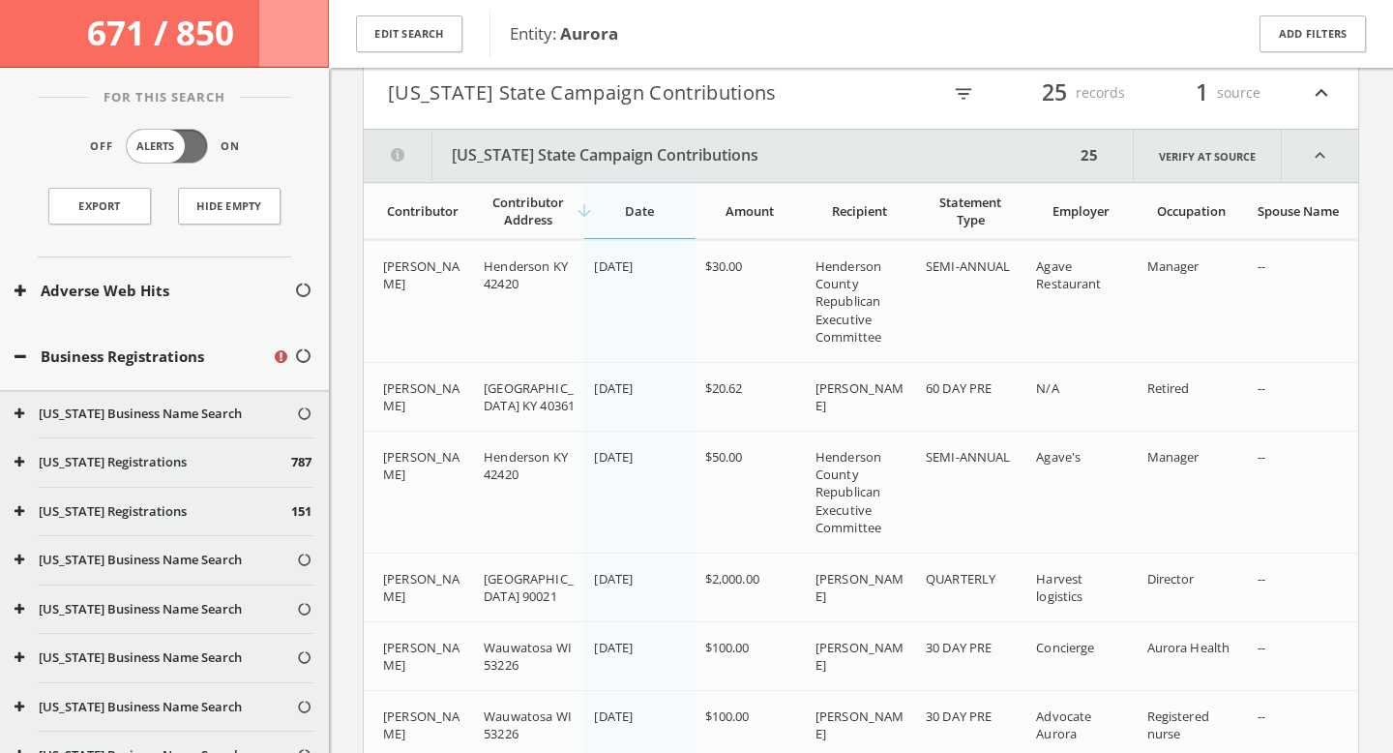
click at [961, 95] on icon "filter_list" at bounding box center [963, 93] width 21 height 21
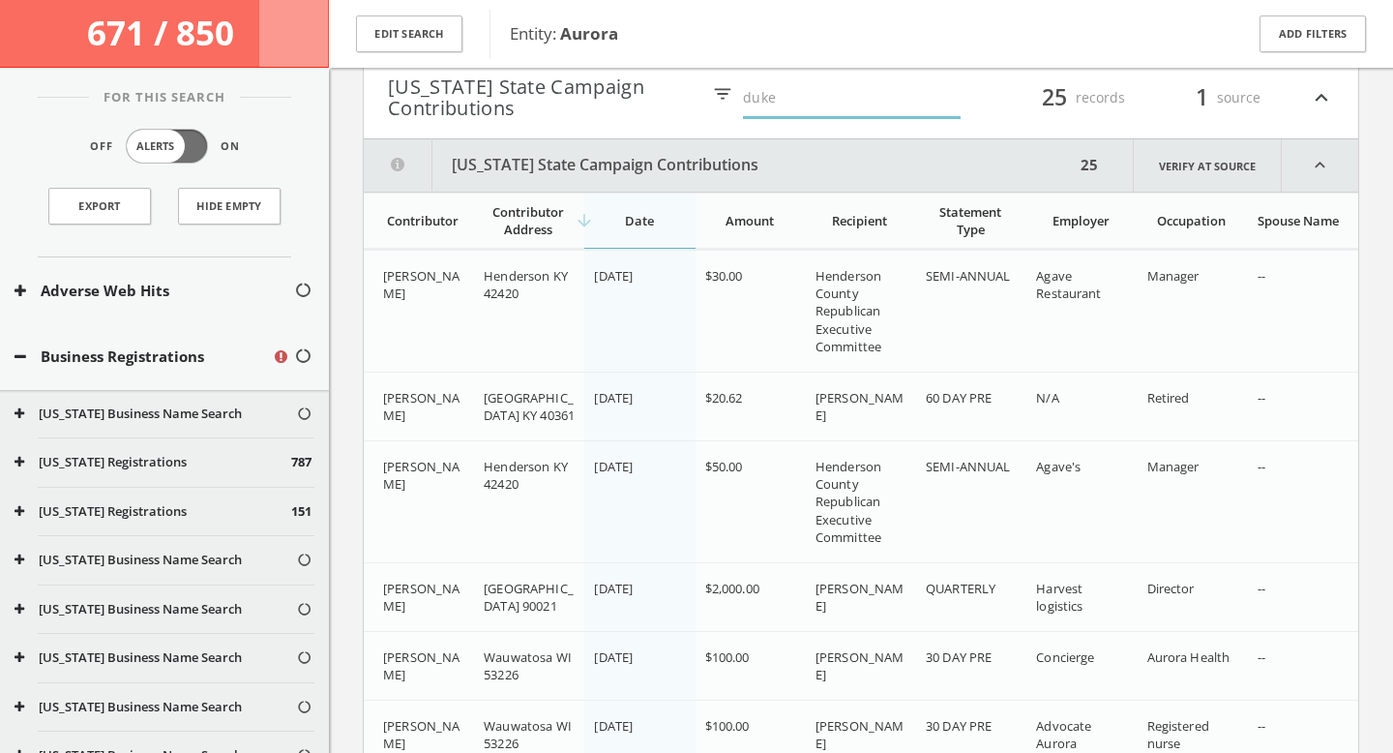
type input "duke"
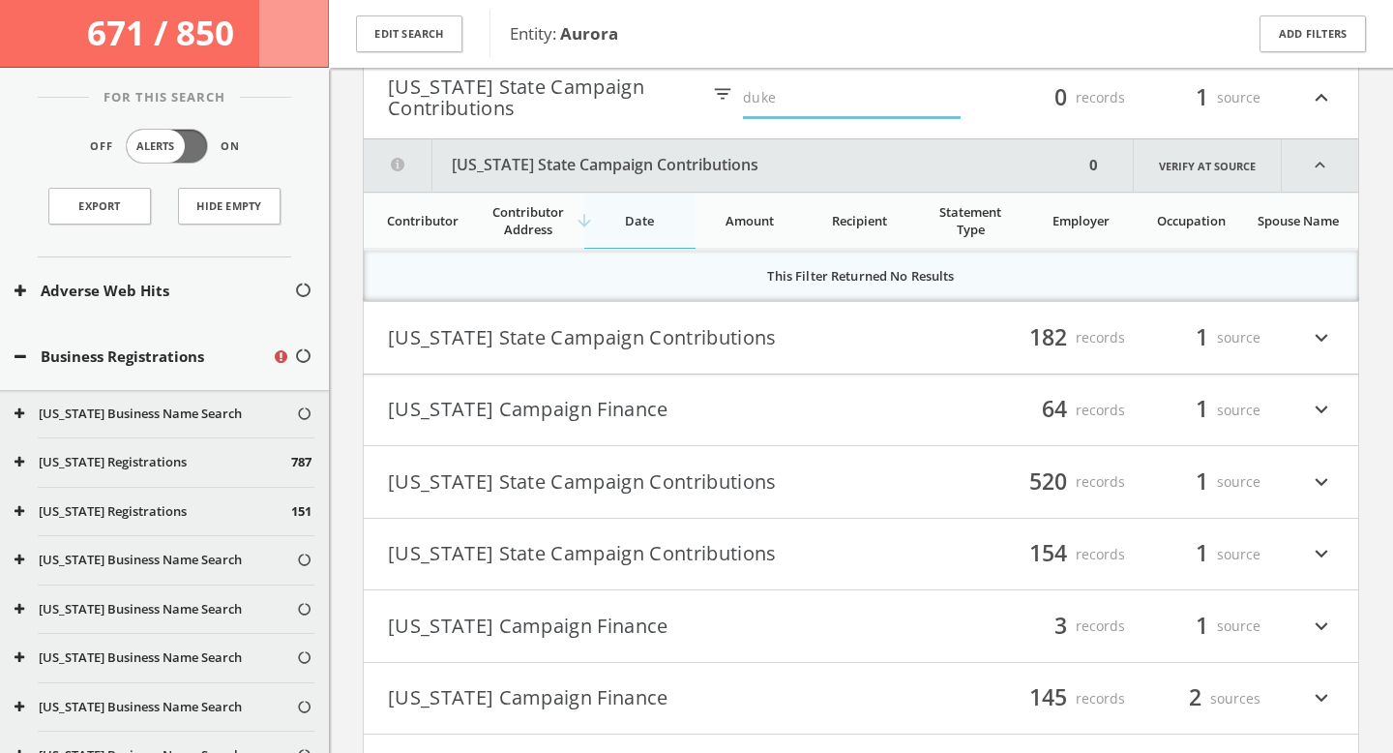
click at [930, 341] on div "filter_list 182 records 1 source expand_more" at bounding box center [1097, 337] width 473 height 33
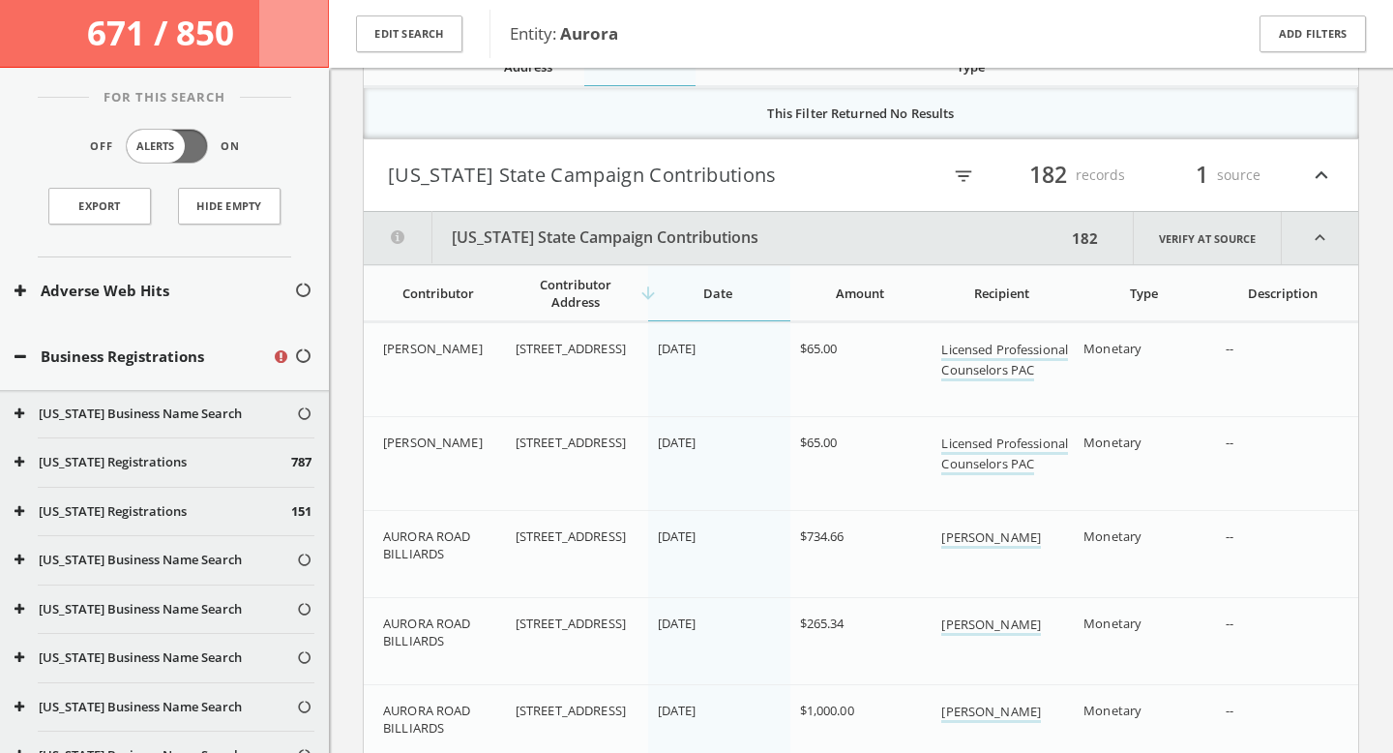
scroll to position [8014, 0]
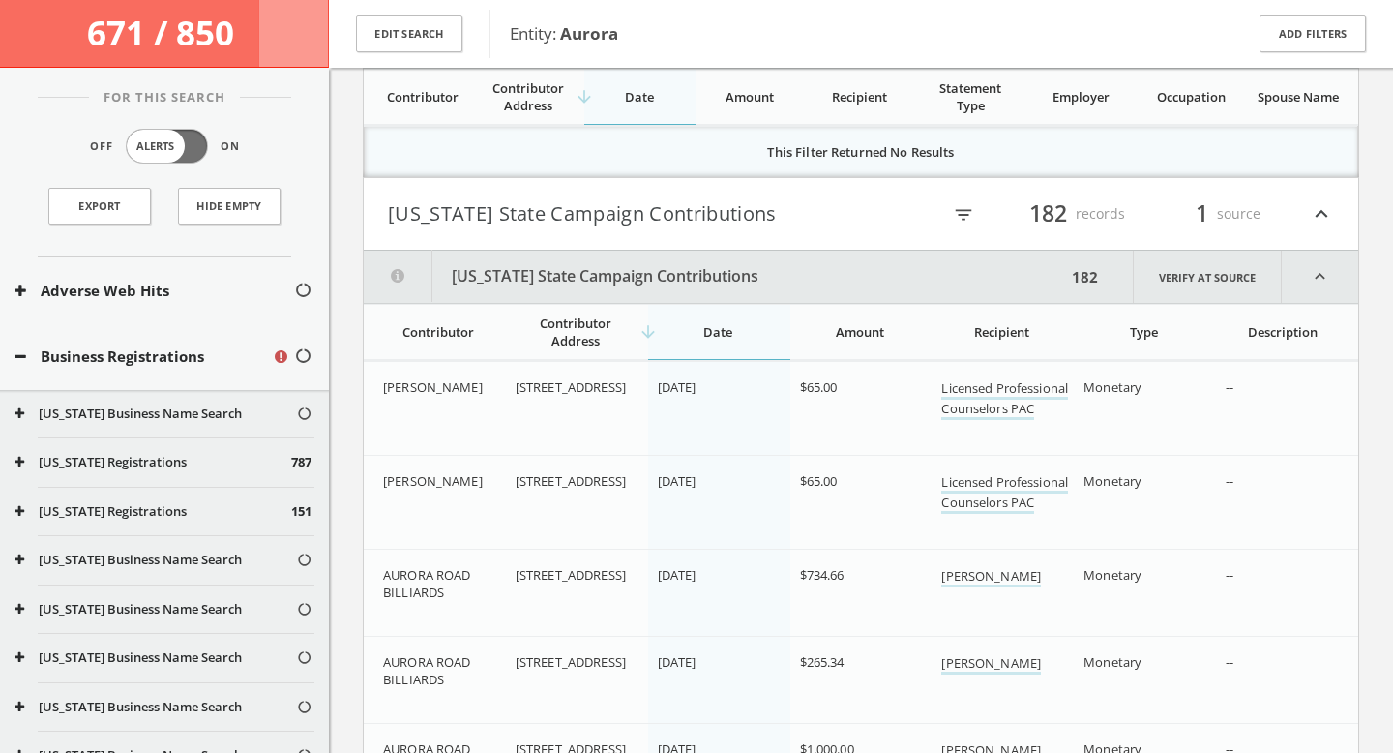
click at [953, 208] on icon "filter_list" at bounding box center [963, 214] width 21 height 21
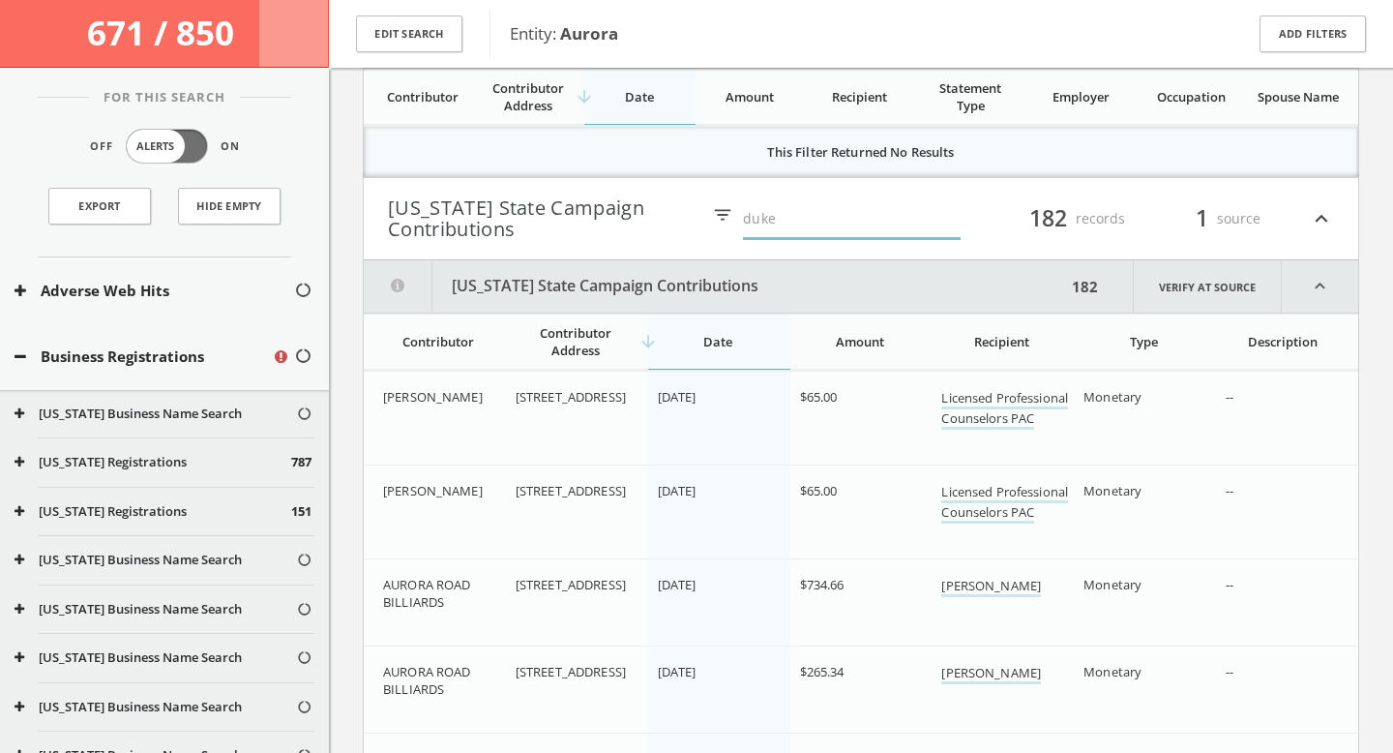
type input "duke"
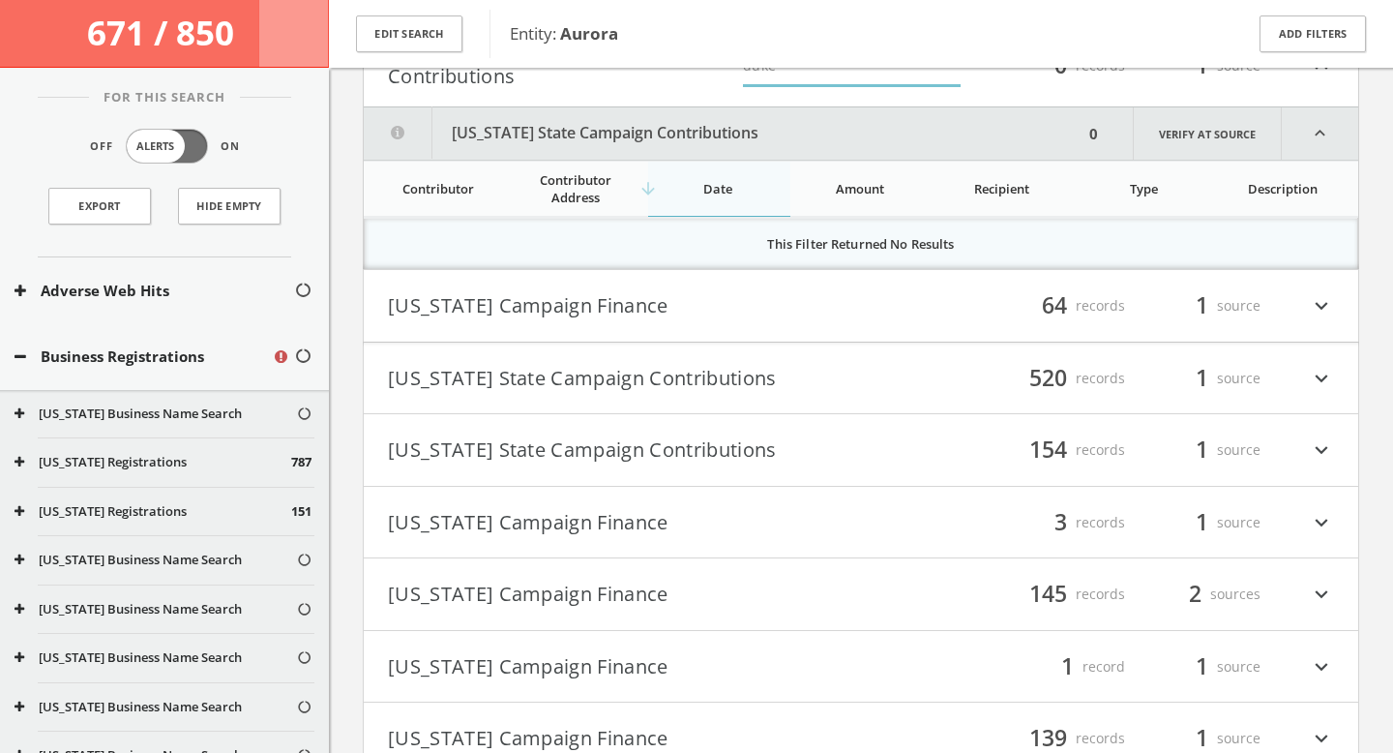
click at [776, 308] on button "[US_STATE] Campaign Finance" at bounding box center [624, 305] width 473 height 33
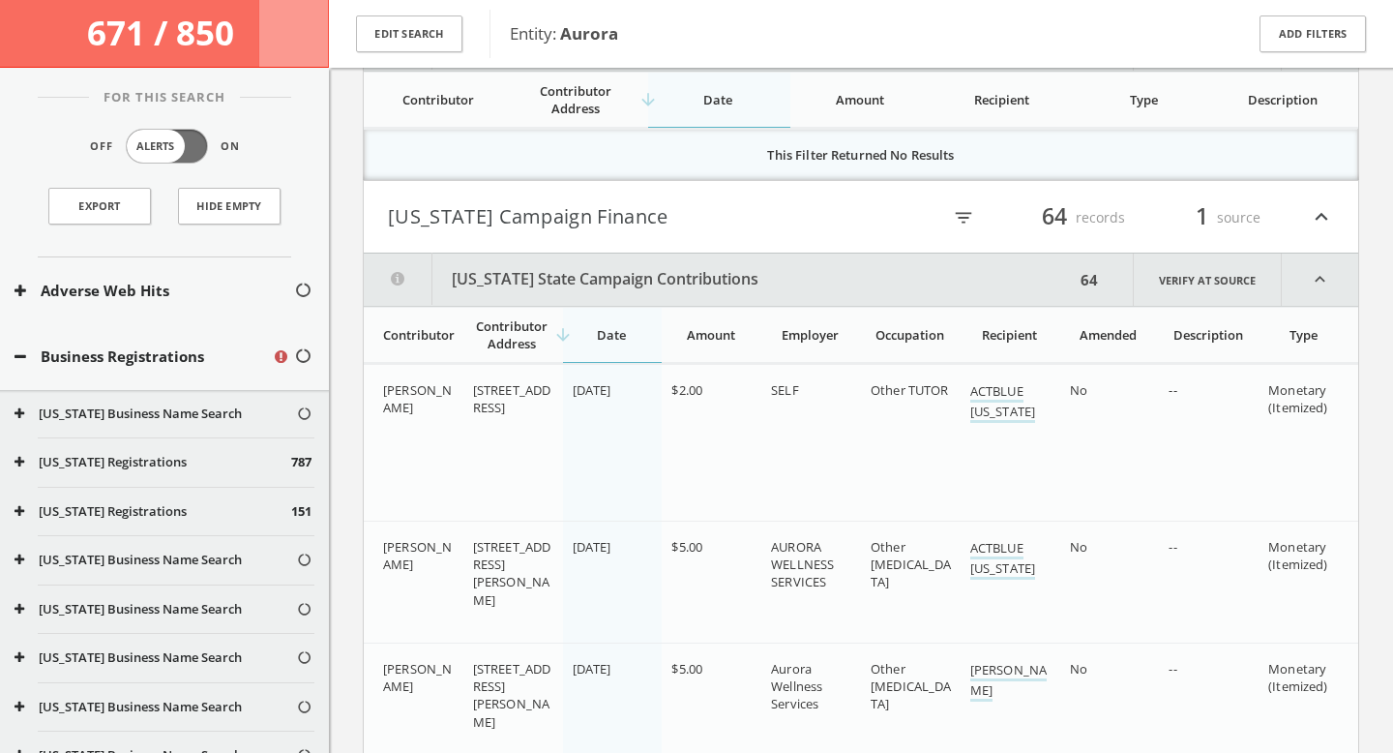
scroll to position [8246, 0]
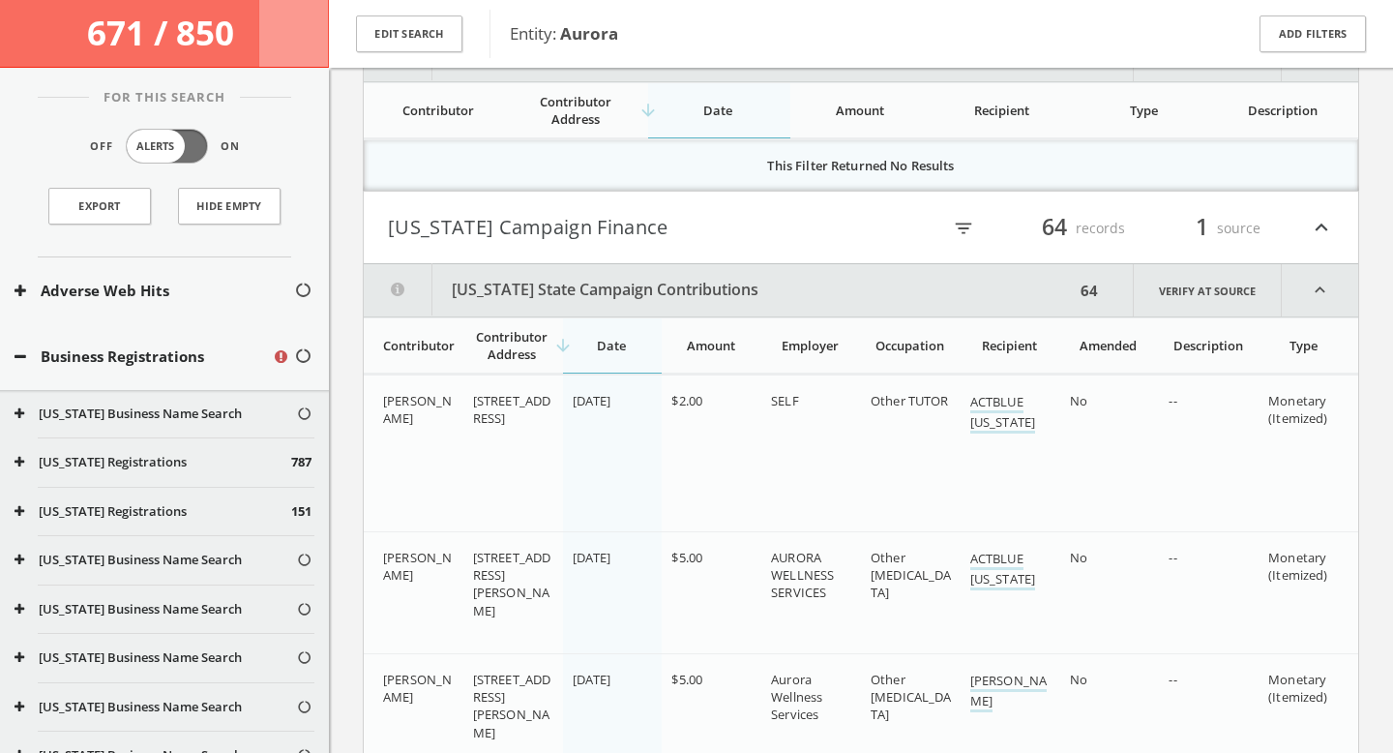
click at [967, 221] on icon "filter_list" at bounding box center [963, 228] width 21 height 21
click at [823, 239] on input "text" at bounding box center [852, 229] width 218 height 30
type input "duke"
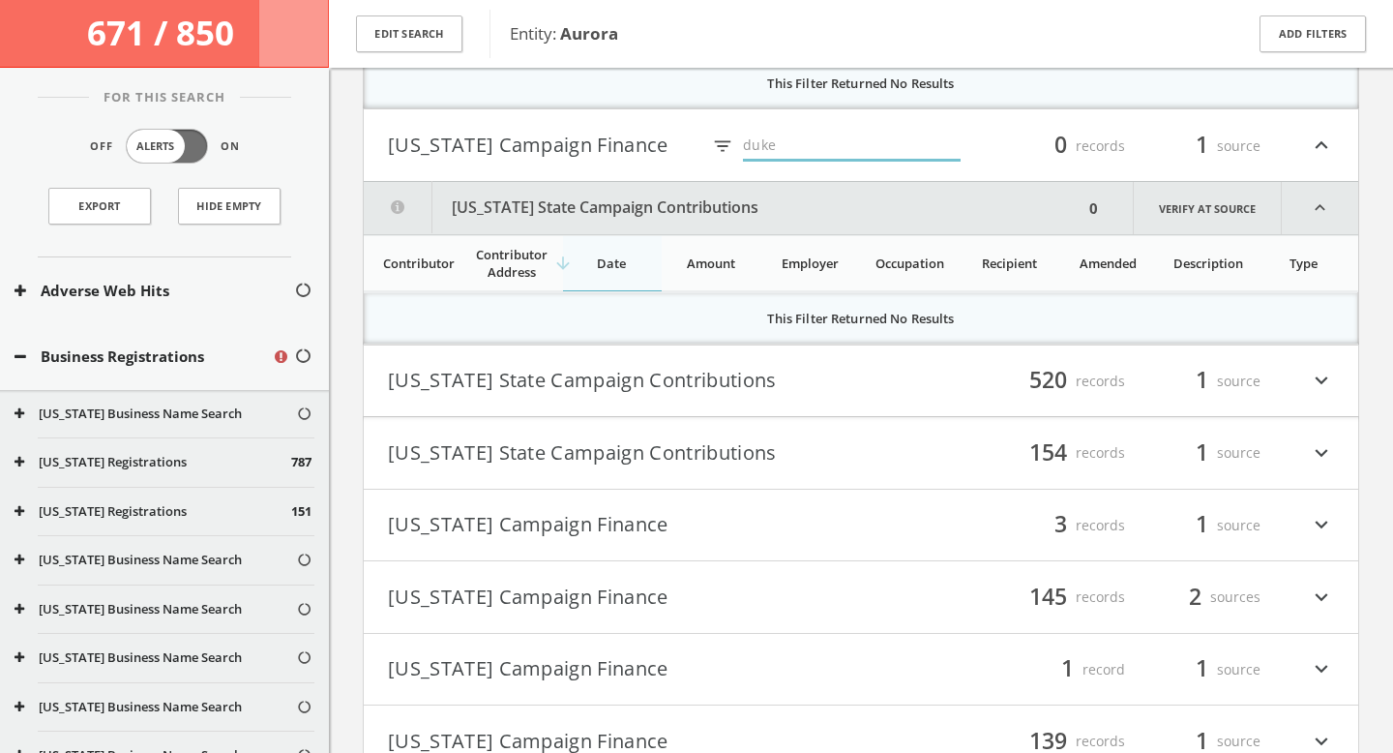
click at [870, 371] on div "filter_list 520 records 1 source expand_more" at bounding box center [1097, 381] width 473 height 33
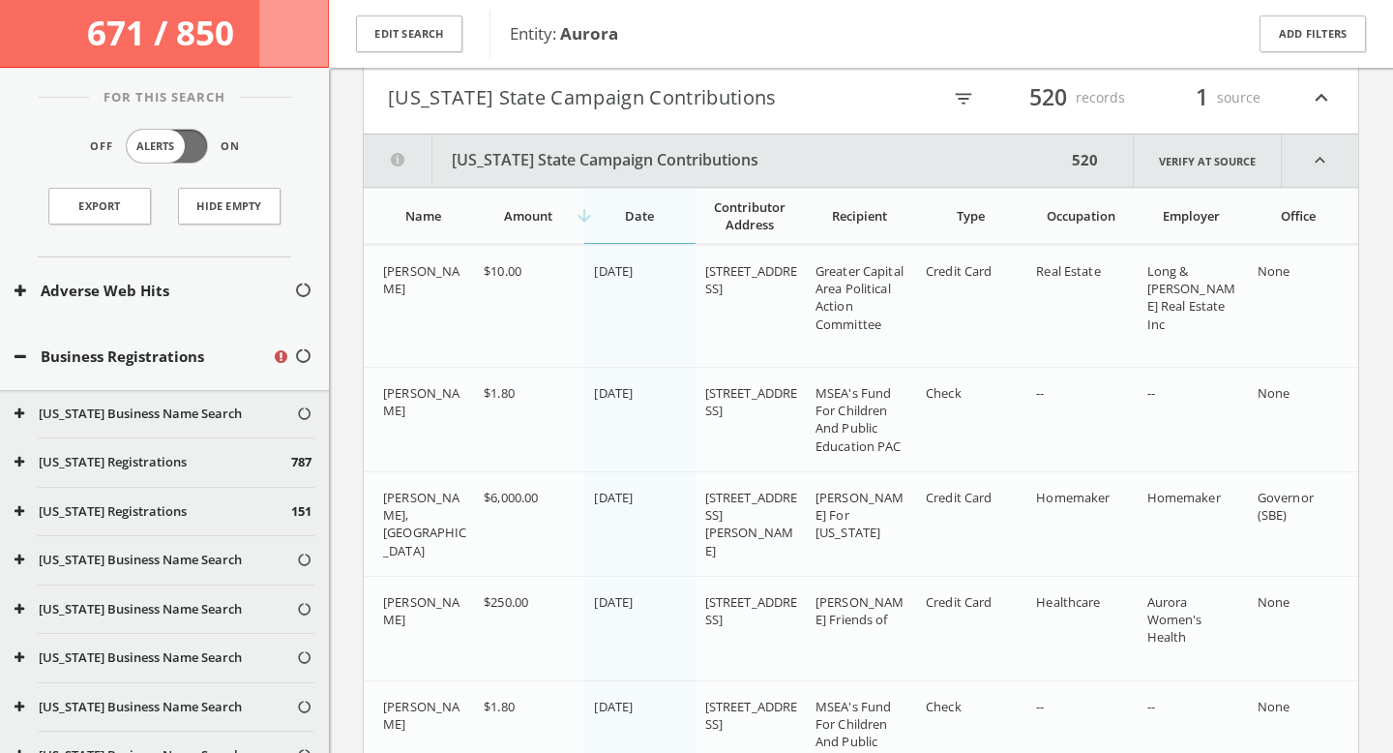
scroll to position [8514, 0]
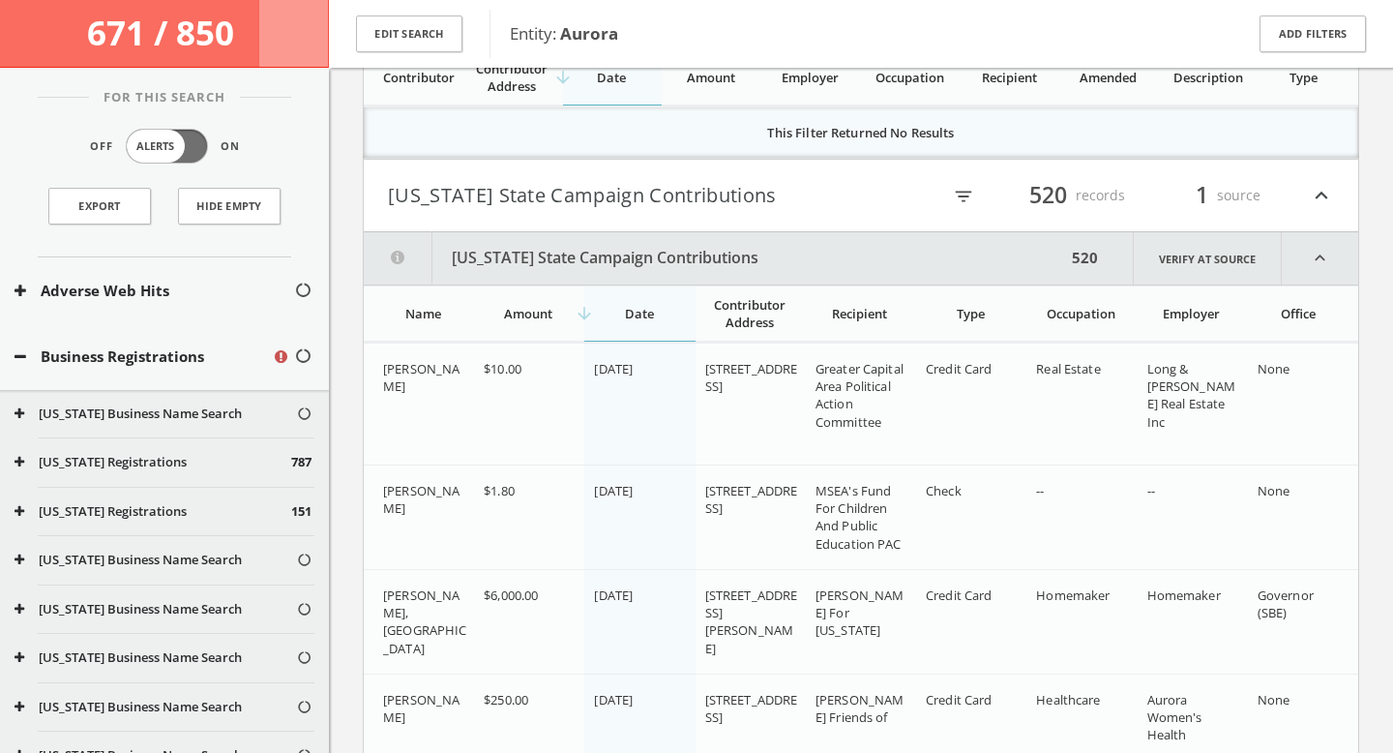
click at [957, 195] on icon "filter_list" at bounding box center [963, 196] width 21 height 21
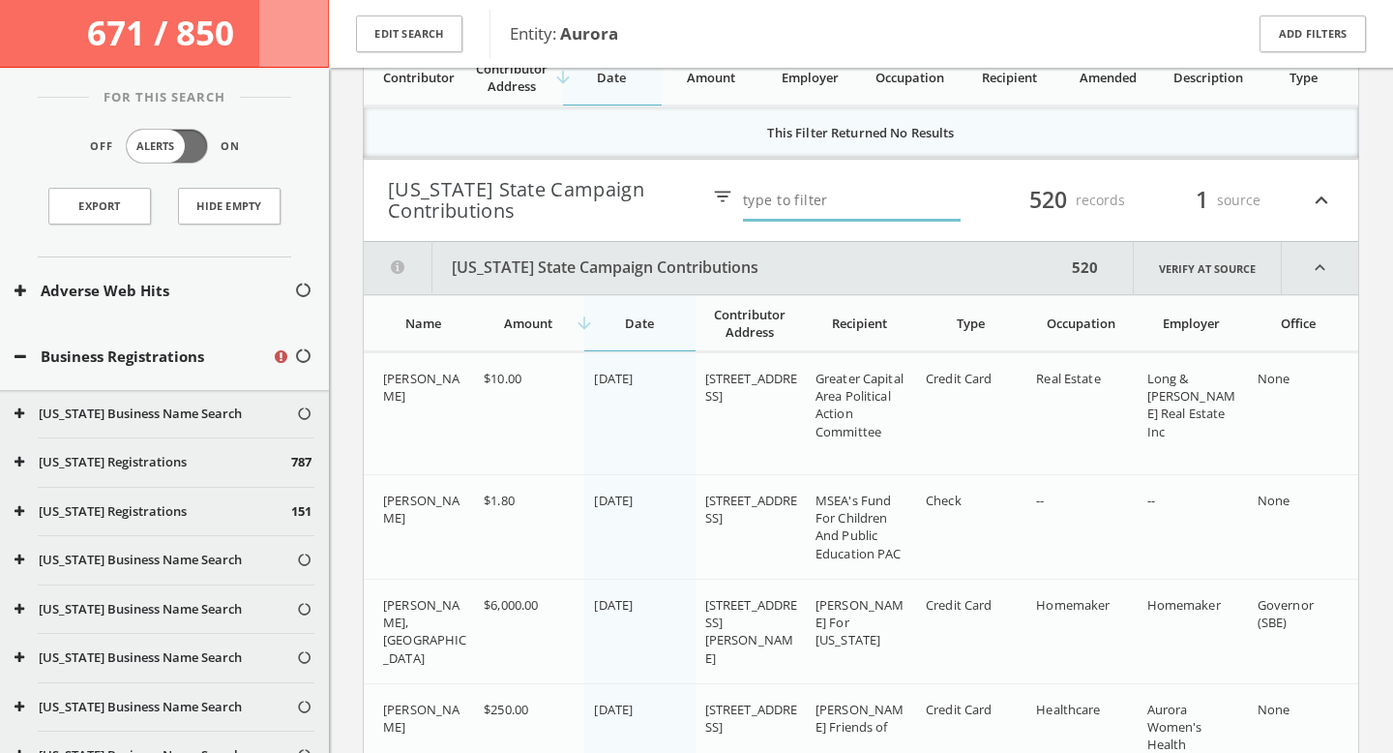
click at [809, 207] on input "text" at bounding box center [852, 202] width 218 height 40
type input "duke"
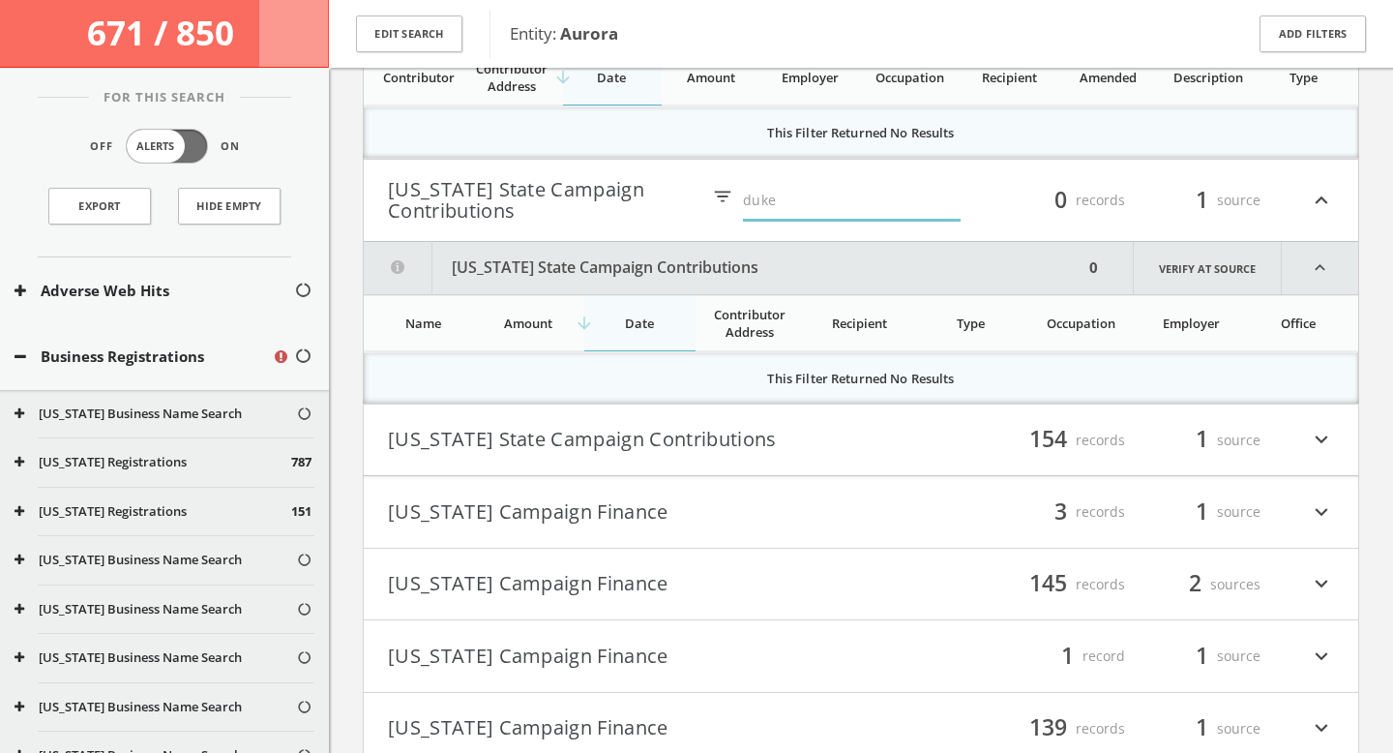
click at [889, 443] on div "filter_list 154 records 1 source expand_more" at bounding box center [1097, 440] width 473 height 33
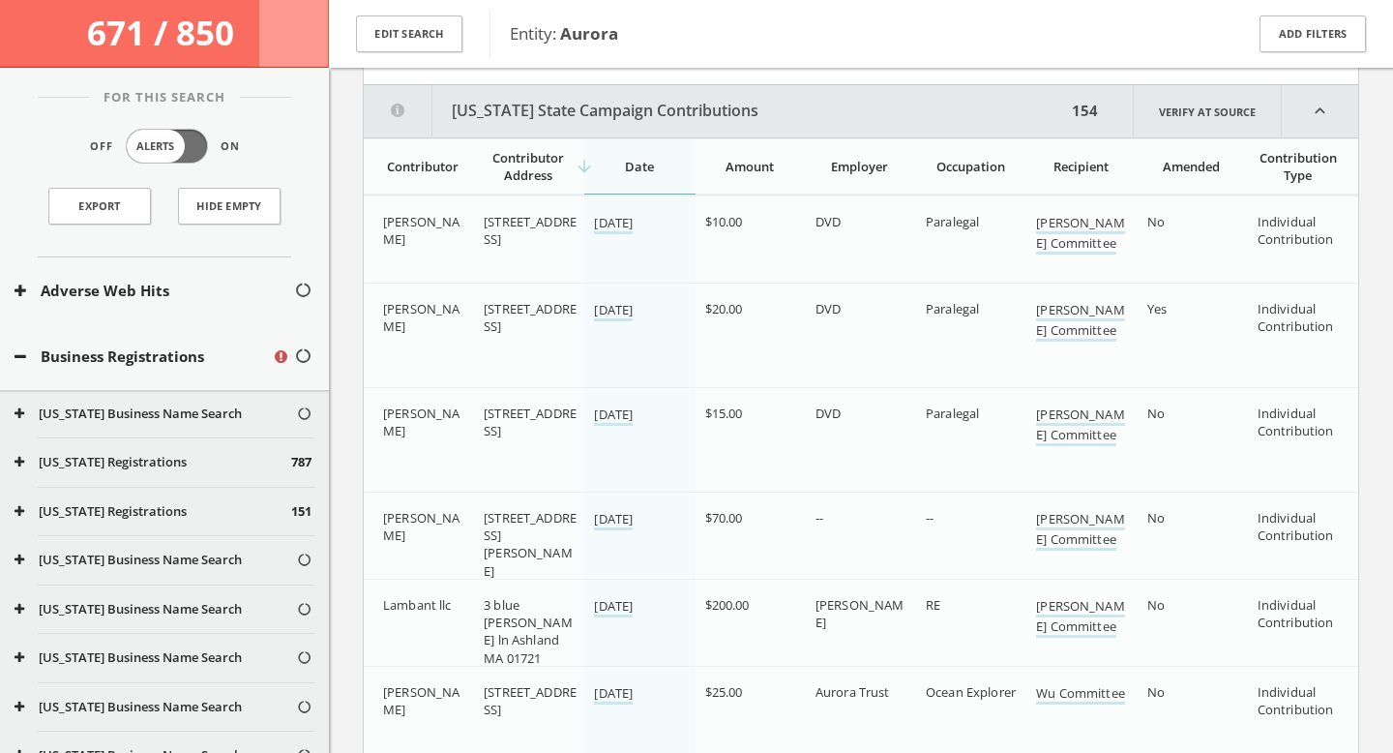
scroll to position [8751, 0]
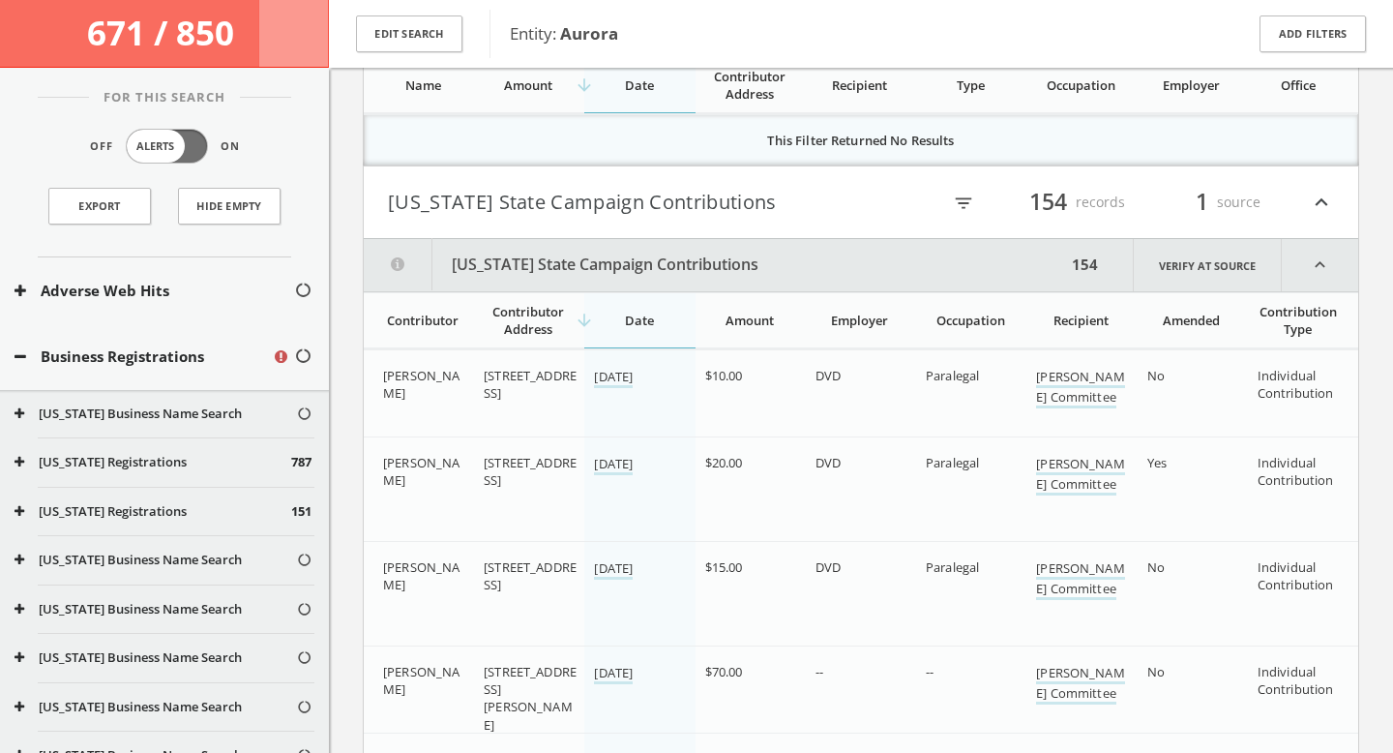
click at [961, 195] on icon "filter_list" at bounding box center [963, 202] width 21 height 21
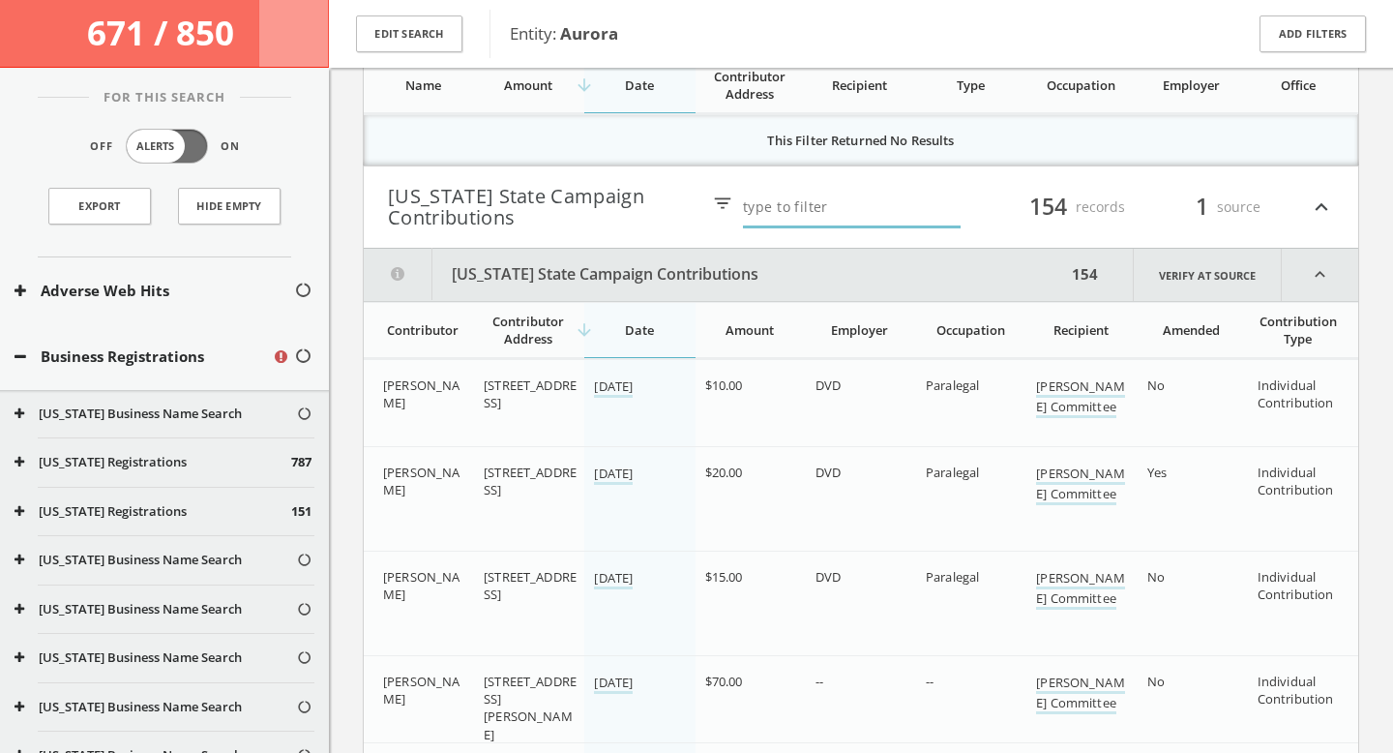
click at [776, 209] on input "text" at bounding box center [852, 209] width 218 height 40
type input "duke"
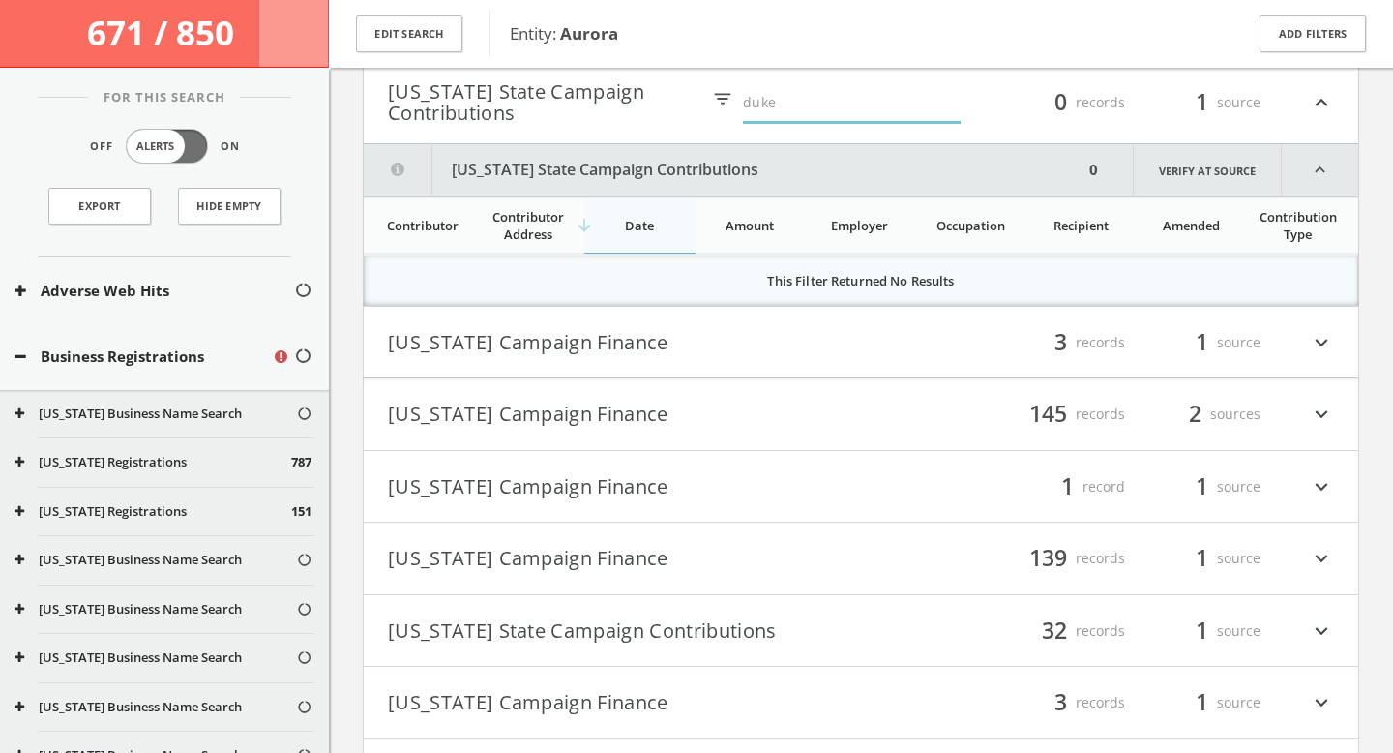
click at [840, 352] on button "[US_STATE] Campaign Finance" at bounding box center [624, 342] width 473 height 33
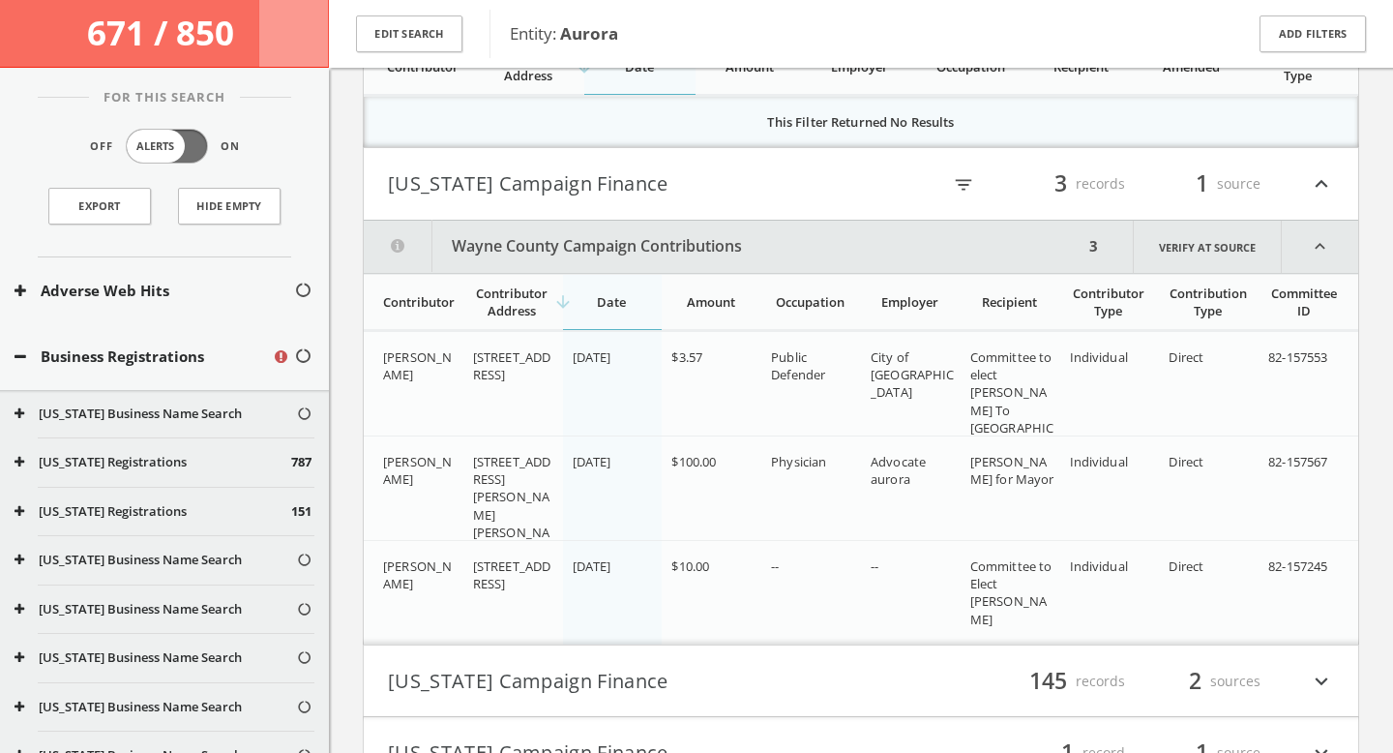
scroll to position [8998, 0]
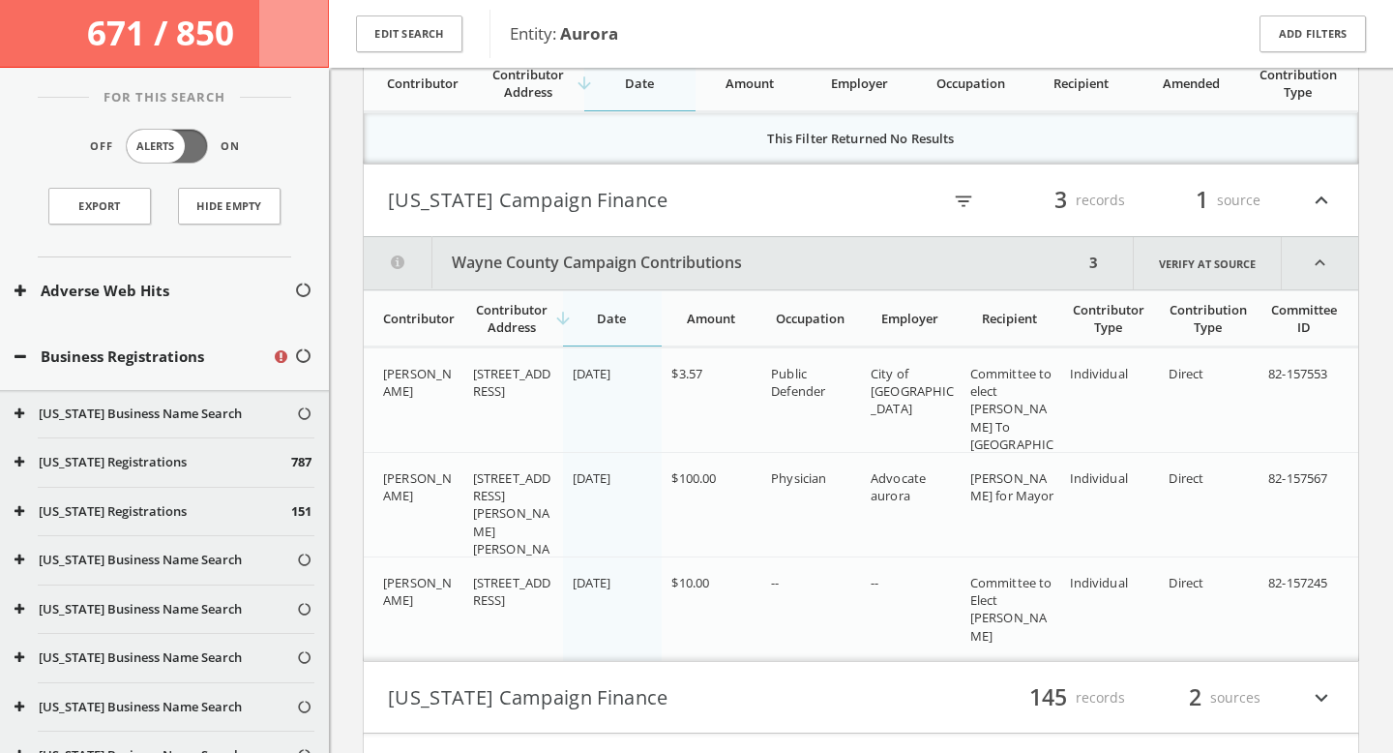
click at [959, 189] on div "filter_list 3 records 1 source expand_less" at bounding box center [1097, 200] width 473 height 33
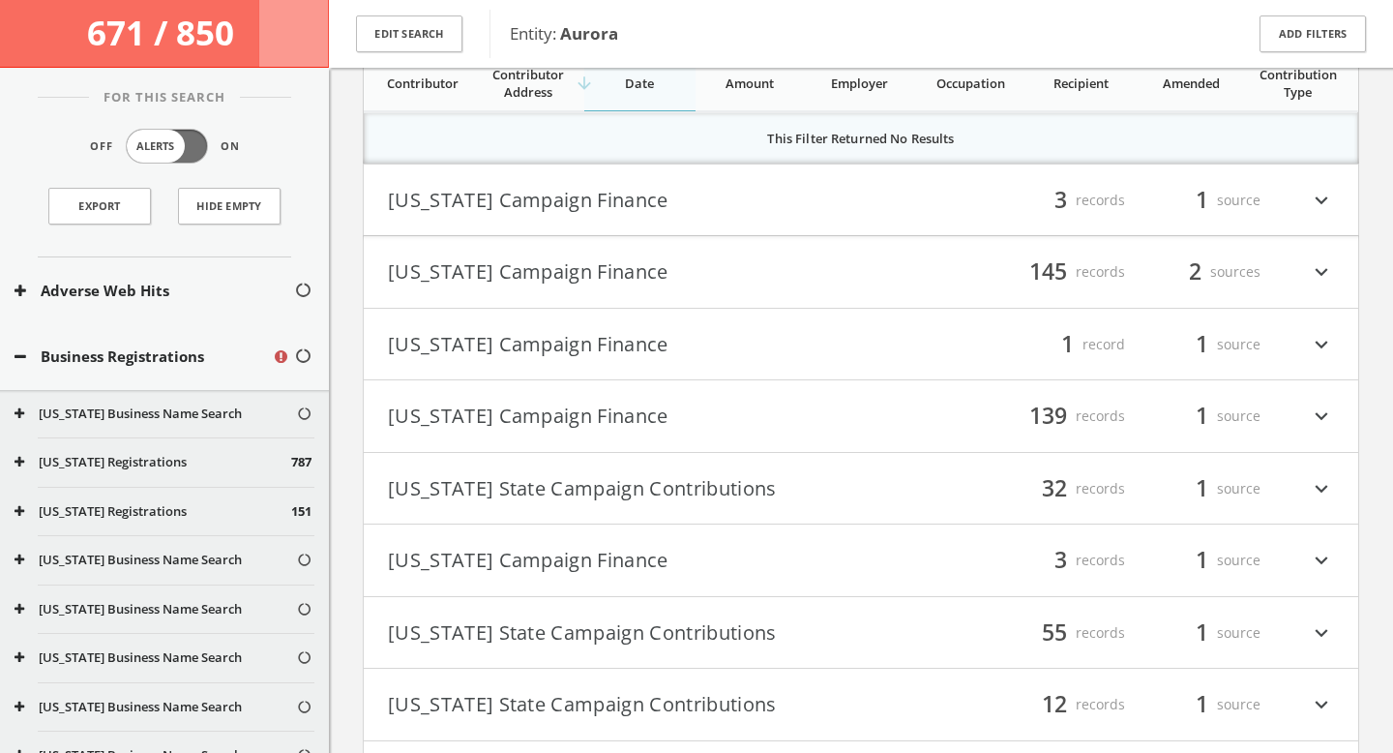
click at [959, 189] on div "filter_list 3 records 1 source expand_more" at bounding box center [1097, 200] width 473 height 33
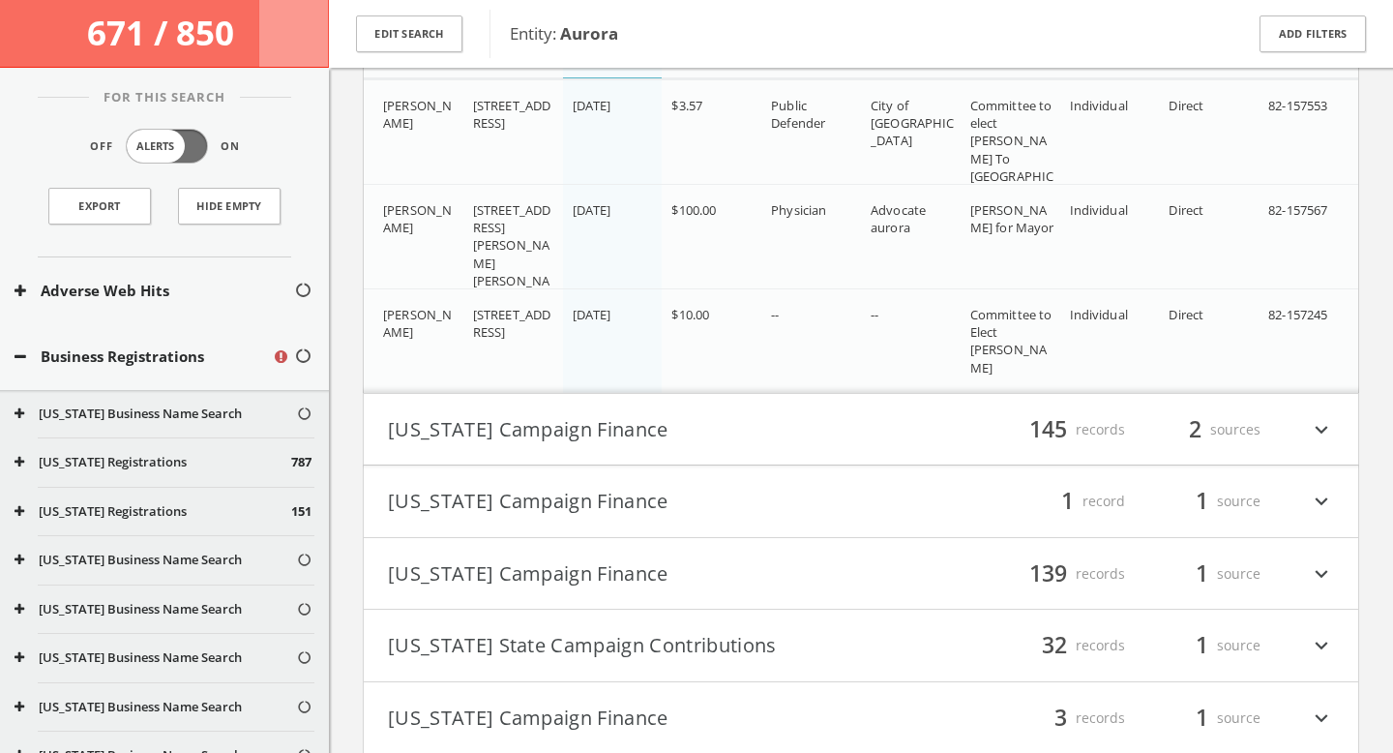
click at [884, 435] on div "filter_list 145 records 2 sources expand_more" at bounding box center [1097, 429] width 473 height 33
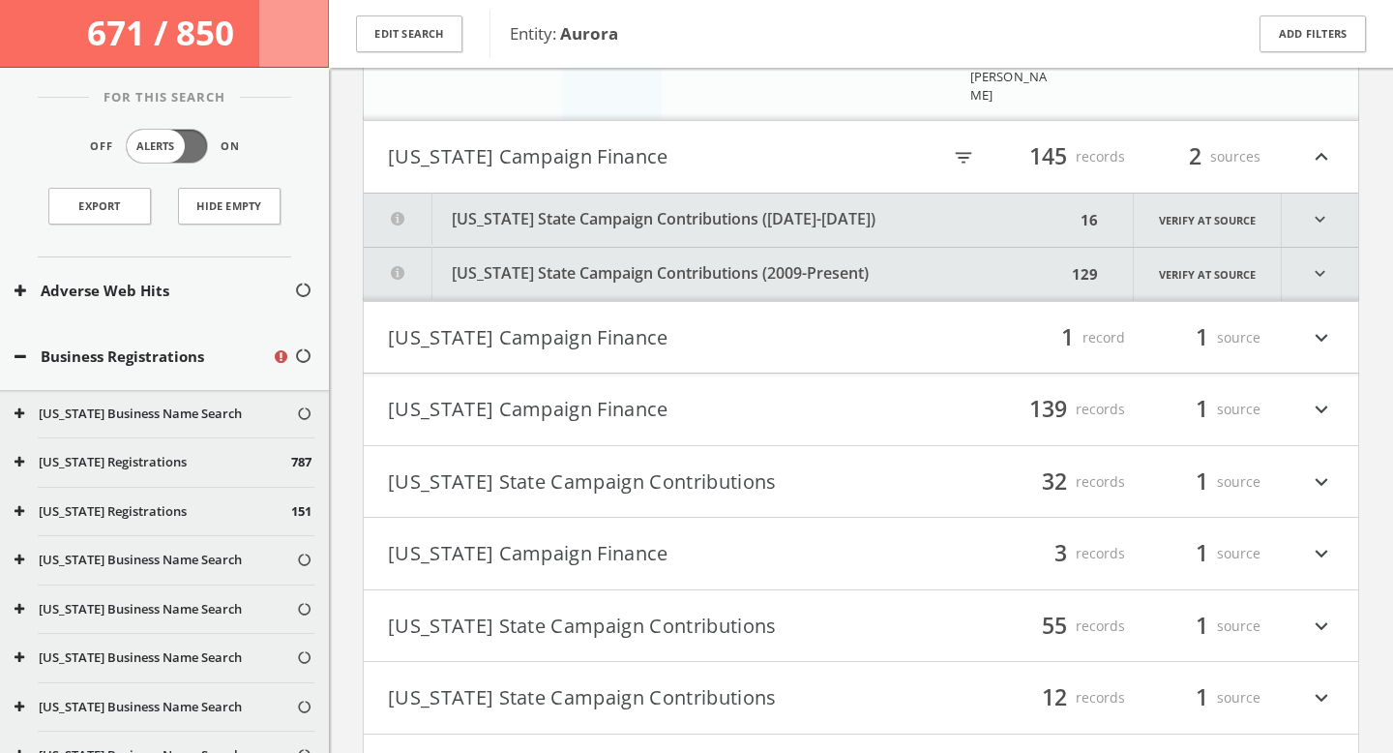
scroll to position [9590, 0]
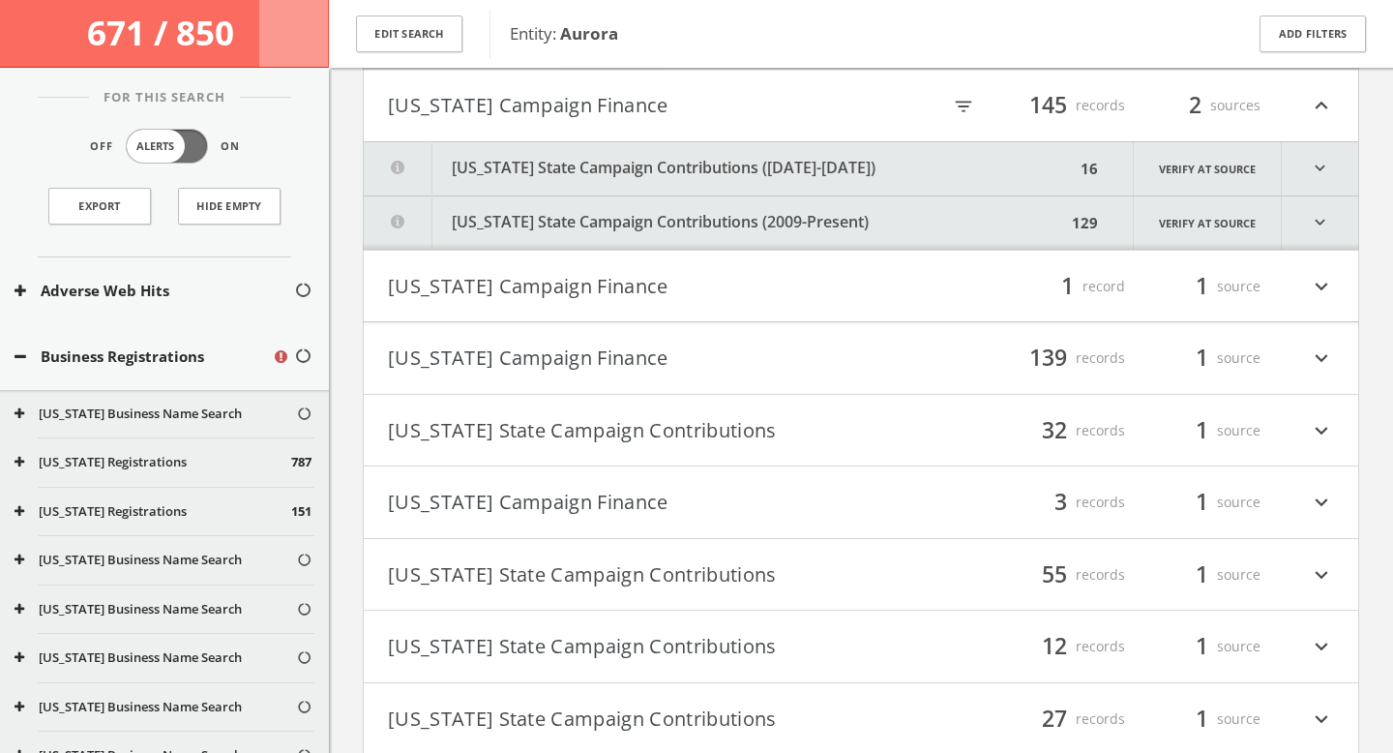
click at [955, 103] on icon "filter_list" at bounding box center [963, 106] width 21 height 21
type input "duke"
click at [723, 278] on button "[US_STATE] Campaign Finance" at bounding box center [624, 286] width 473 height 33
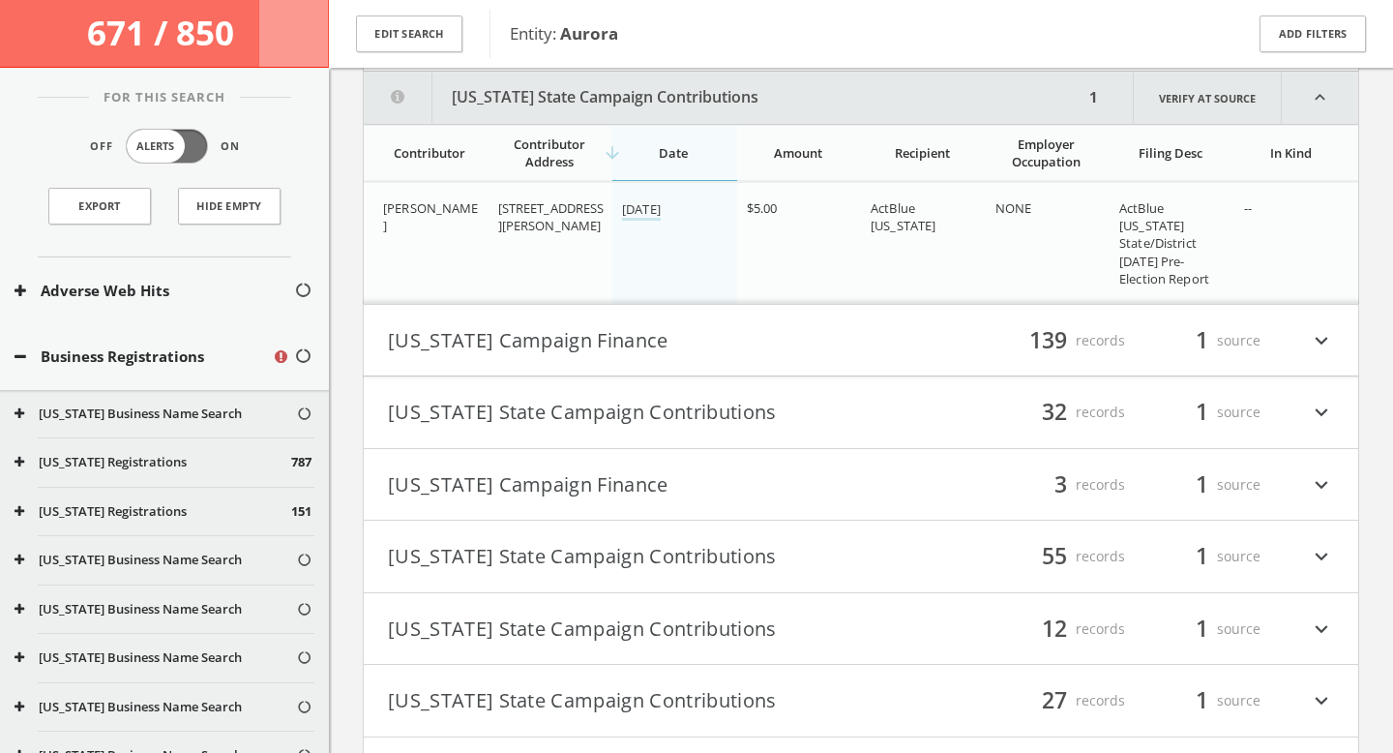
scroll to position [9843, 0]
click at [753, 331] on button "[US_STATE] Campaign Finance" at bounding box center [624, 338] width 473 height 33
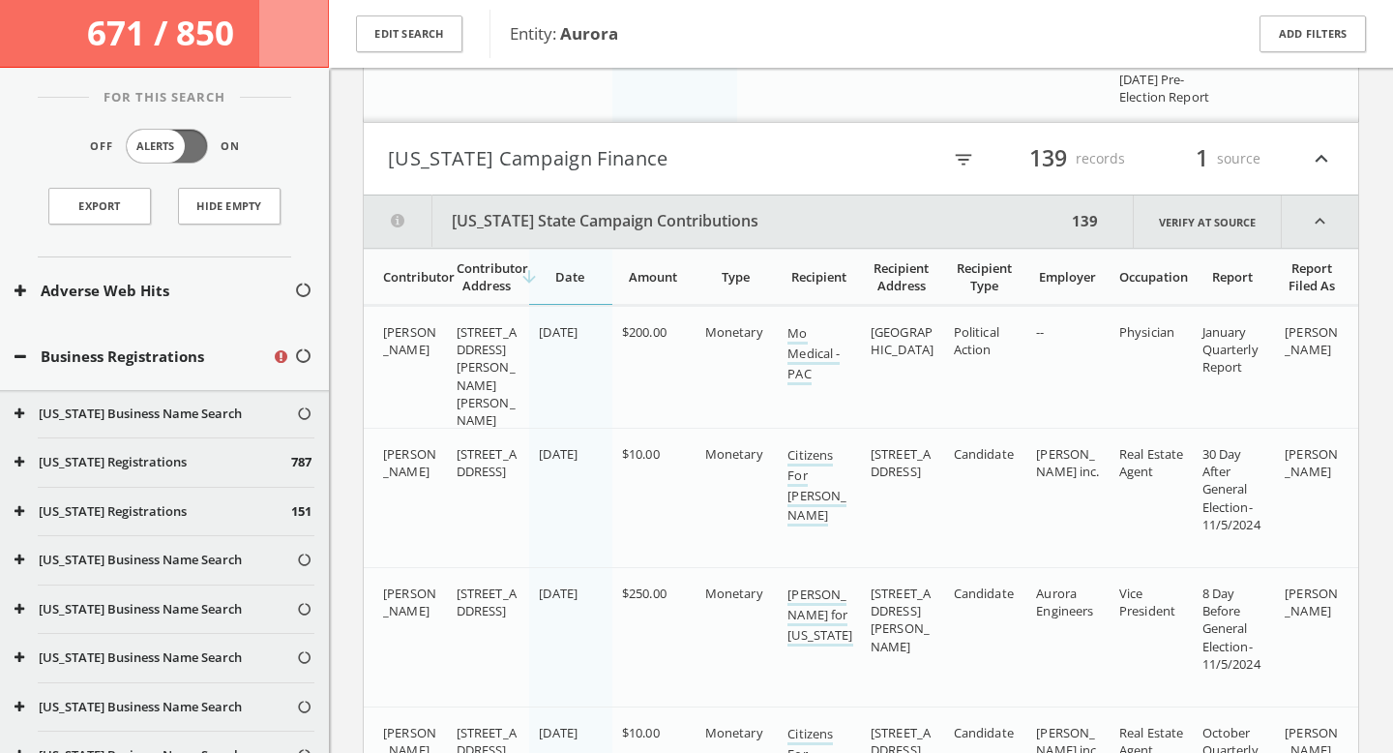
scroll to position [10004, 0]
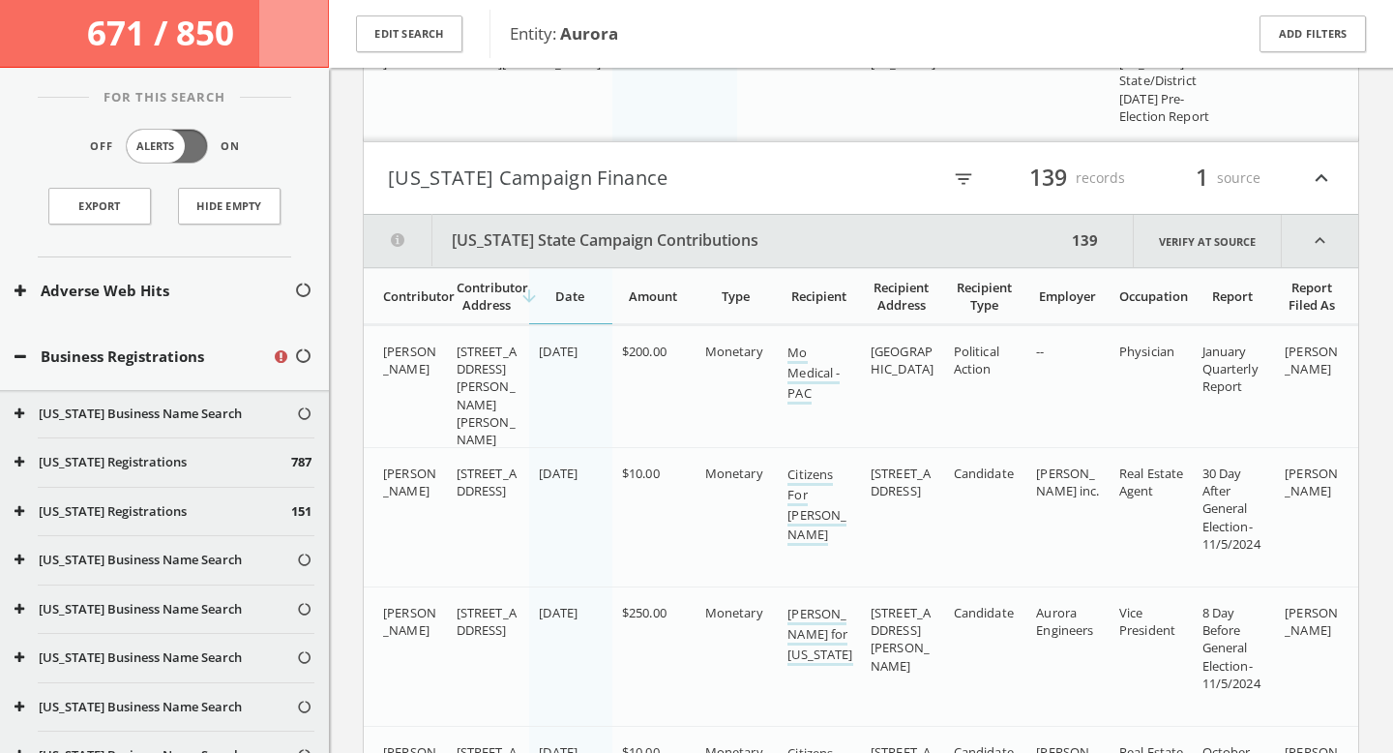
click at [959, 166] on div "filter_list" at bounding box center [959, 178] width 1 height 33
click at [961, 177] on icon "filter_list" at bounding box center [963, 178] width 21 height 21
type input "duke"
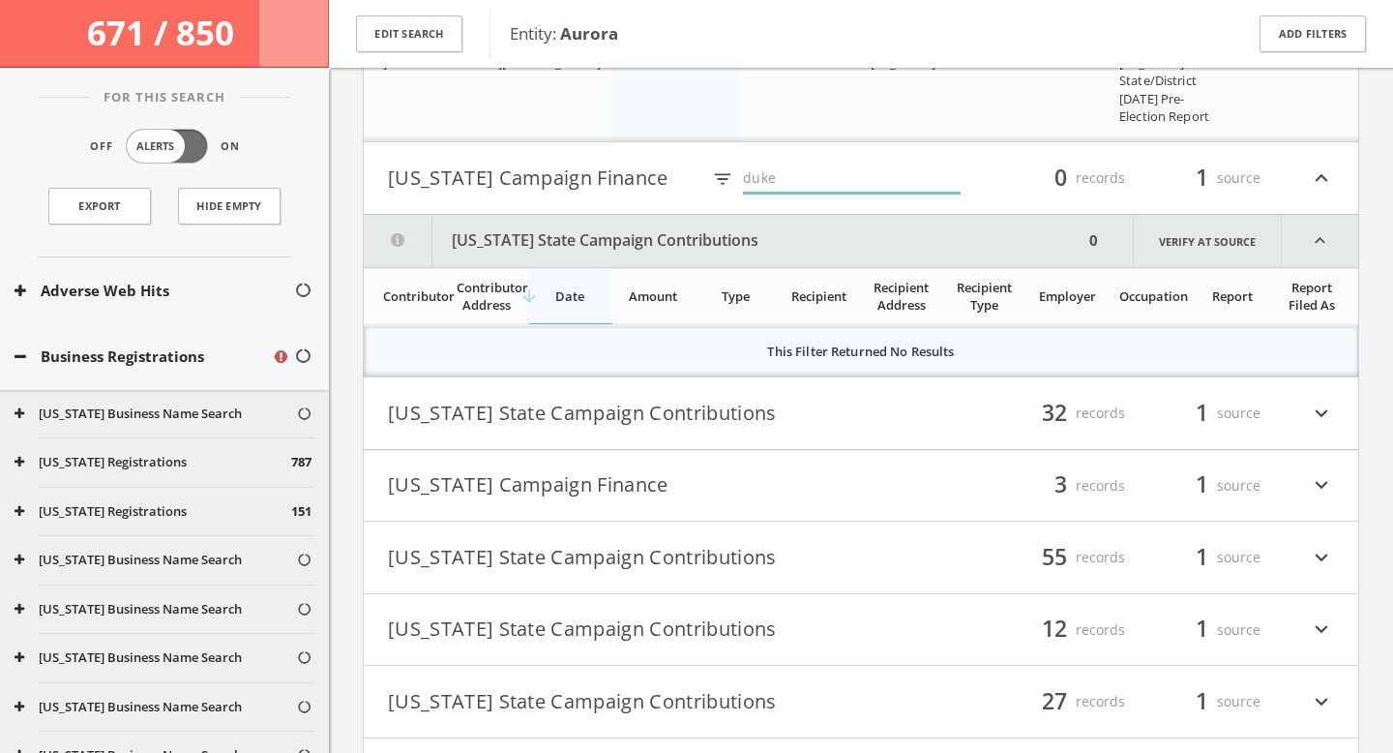
click at [817, 402] on button "[US_STATE] State Campaign Contributions" at bounding box center [624, 413] width 473 height 33
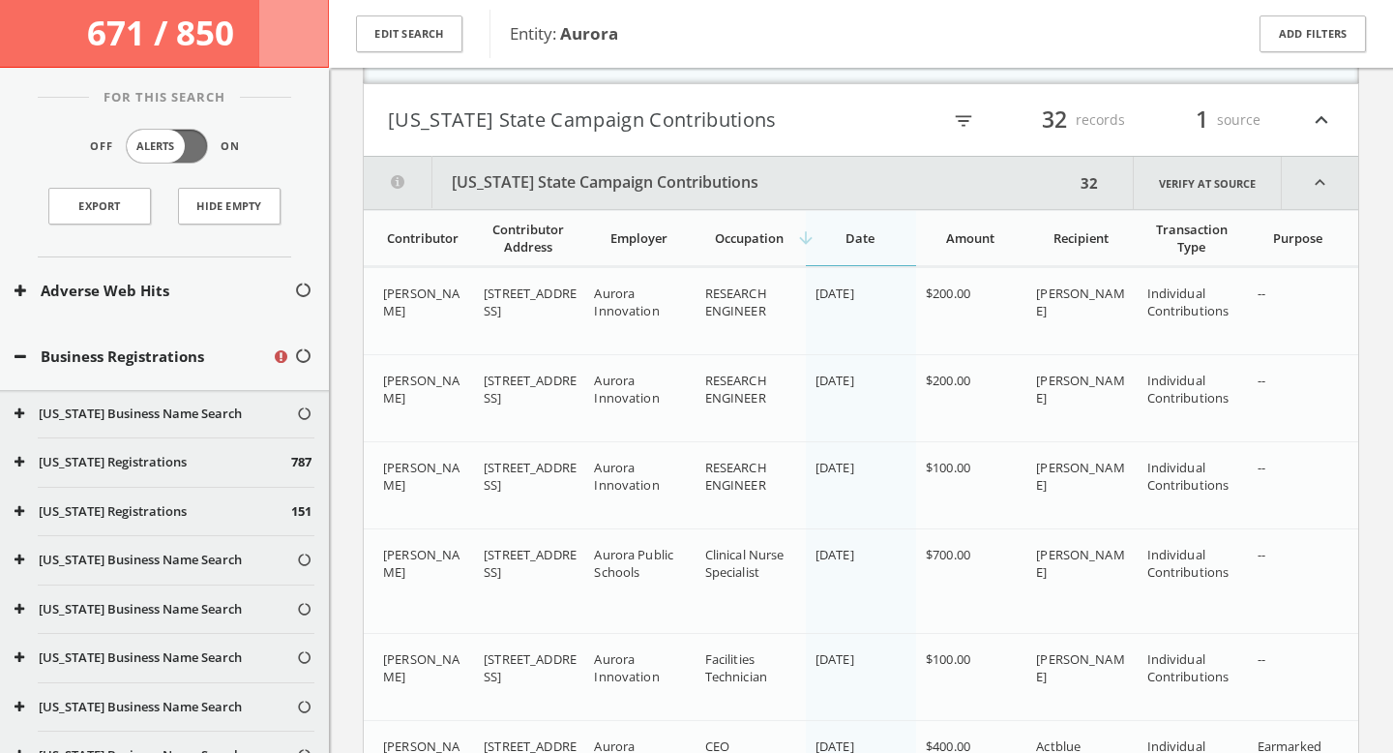
scroll to position [10283, 0]
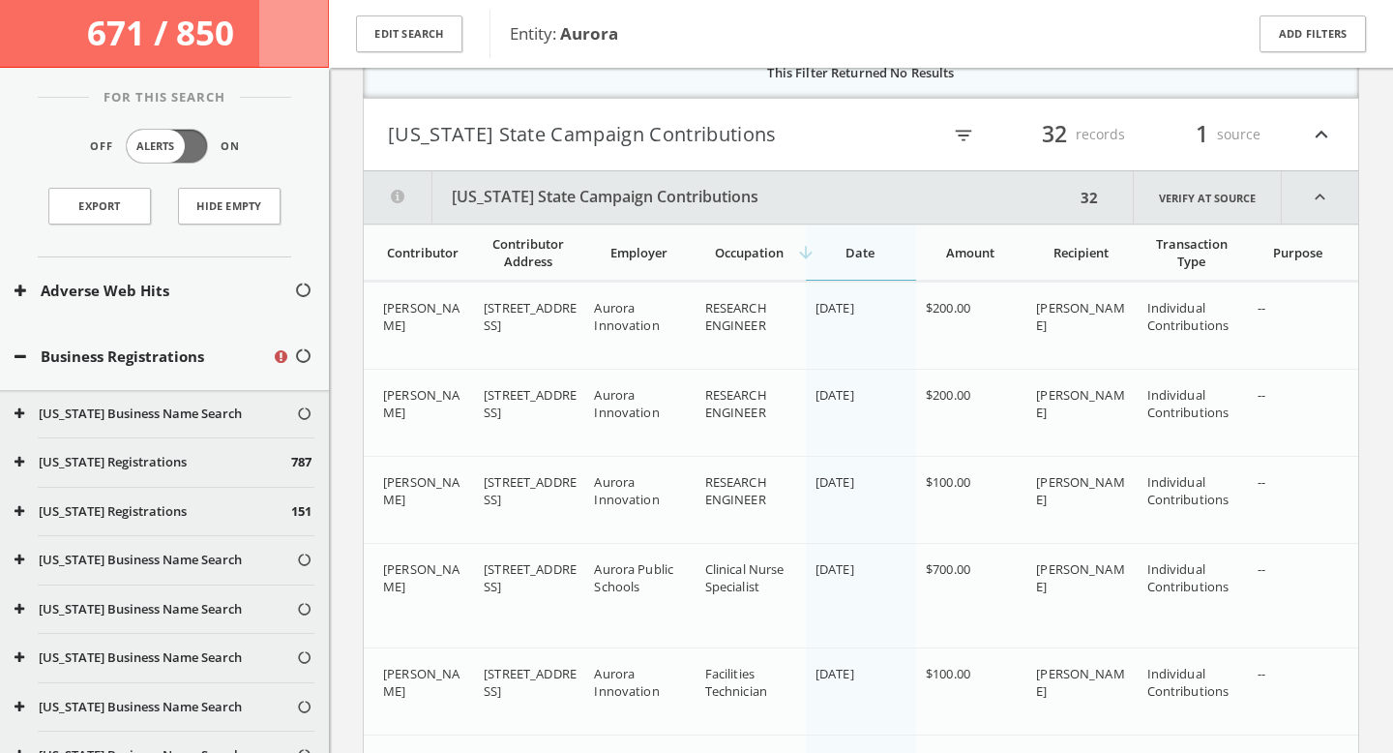
click at [954, 130] on icon "filter_list" at bounding box center [963, 135] width 21 height 21
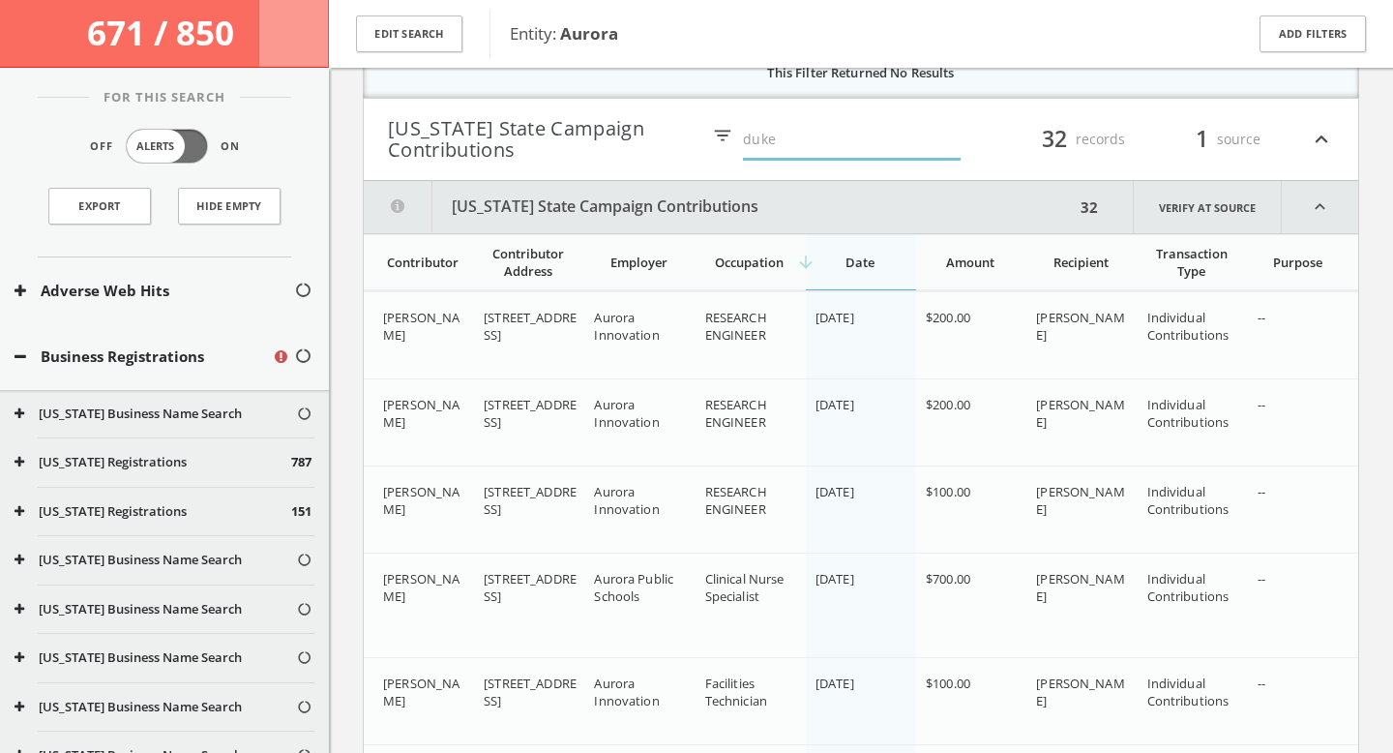
type input "duke"
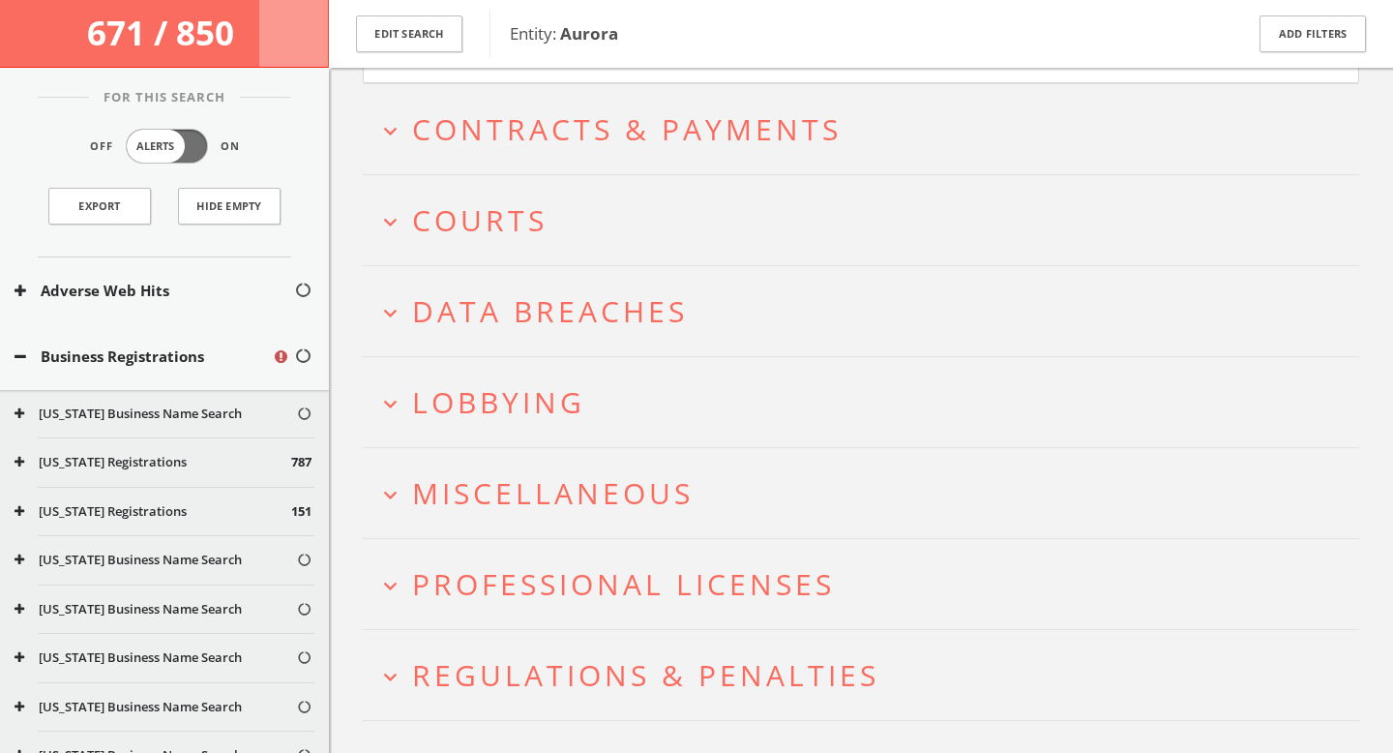
click at [673, 228] on button "expand_more Courts" at bounding box center [868, 220] width 982 height 32
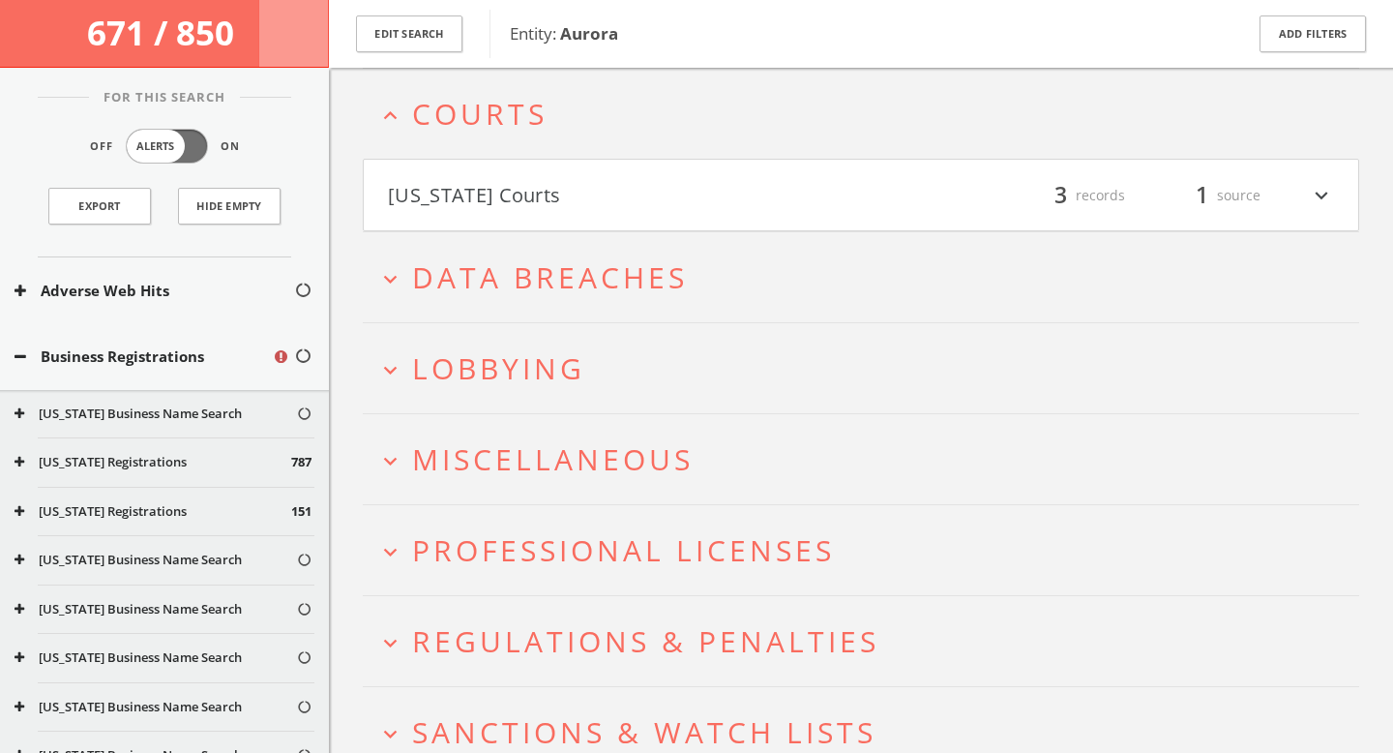
click at [598, 210] on button "[US_STATE] Courts" at bounding box center [624, 195] width 473 height 33
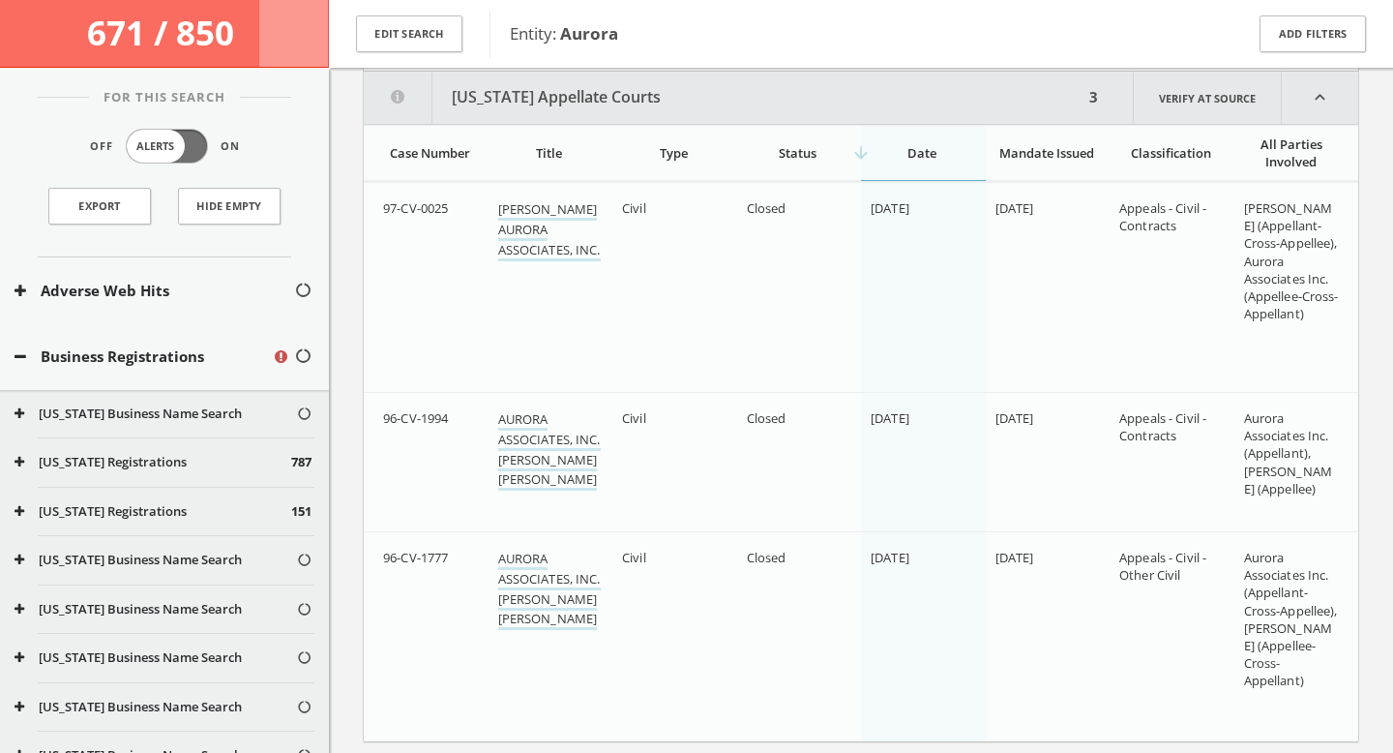
scroll to position [12325, 0]
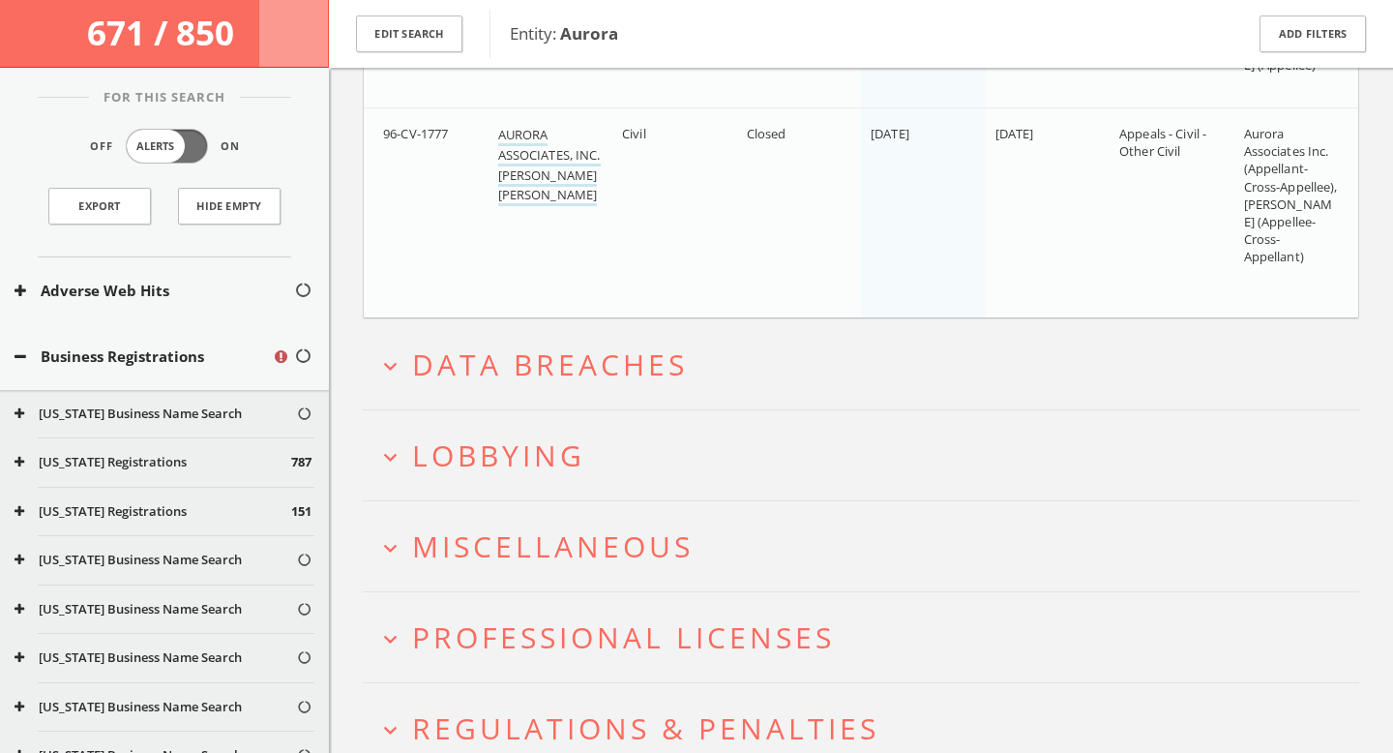
click at [635, 349] on span "Data Breaches" at bounding box center [550, 364] width 276 height 40
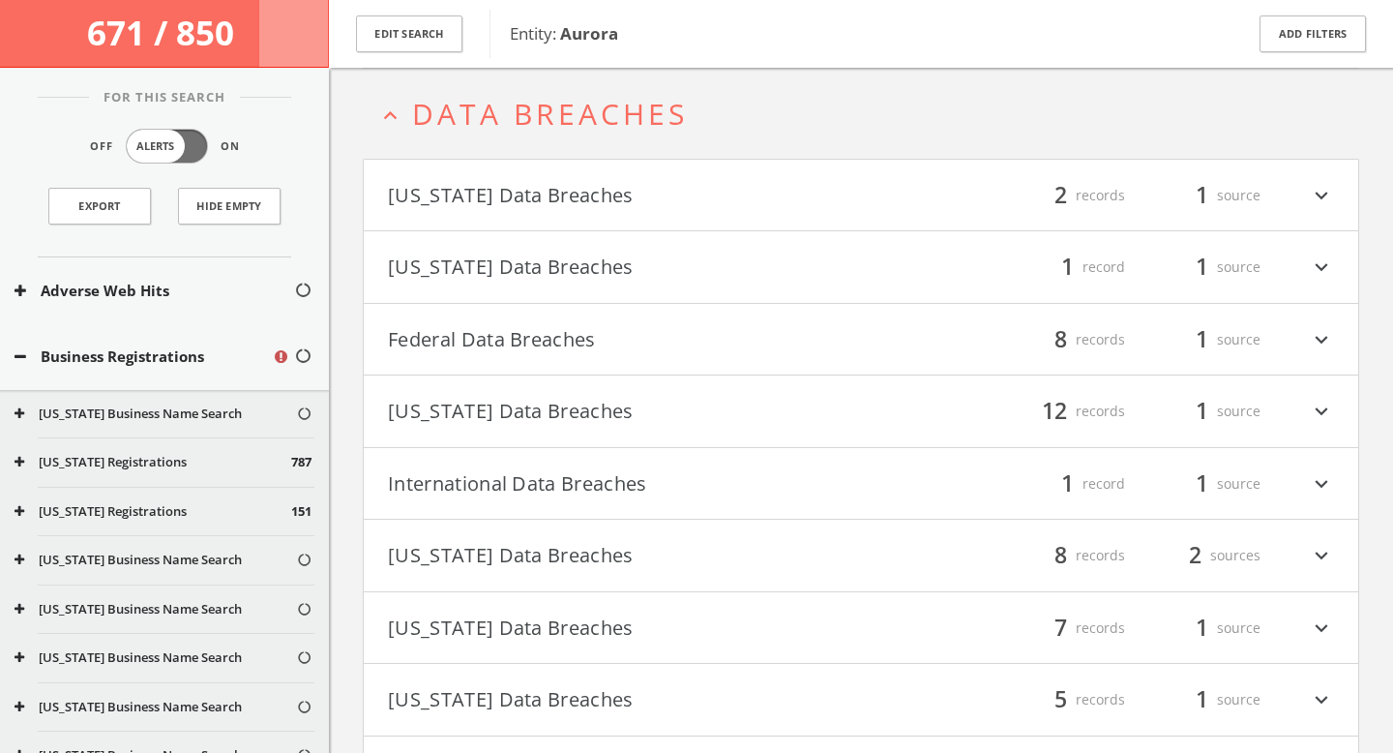
click at [558, 197] on button "[US_STATE] Data Breaches" at bounding box center [624, 195] width 473 height 33
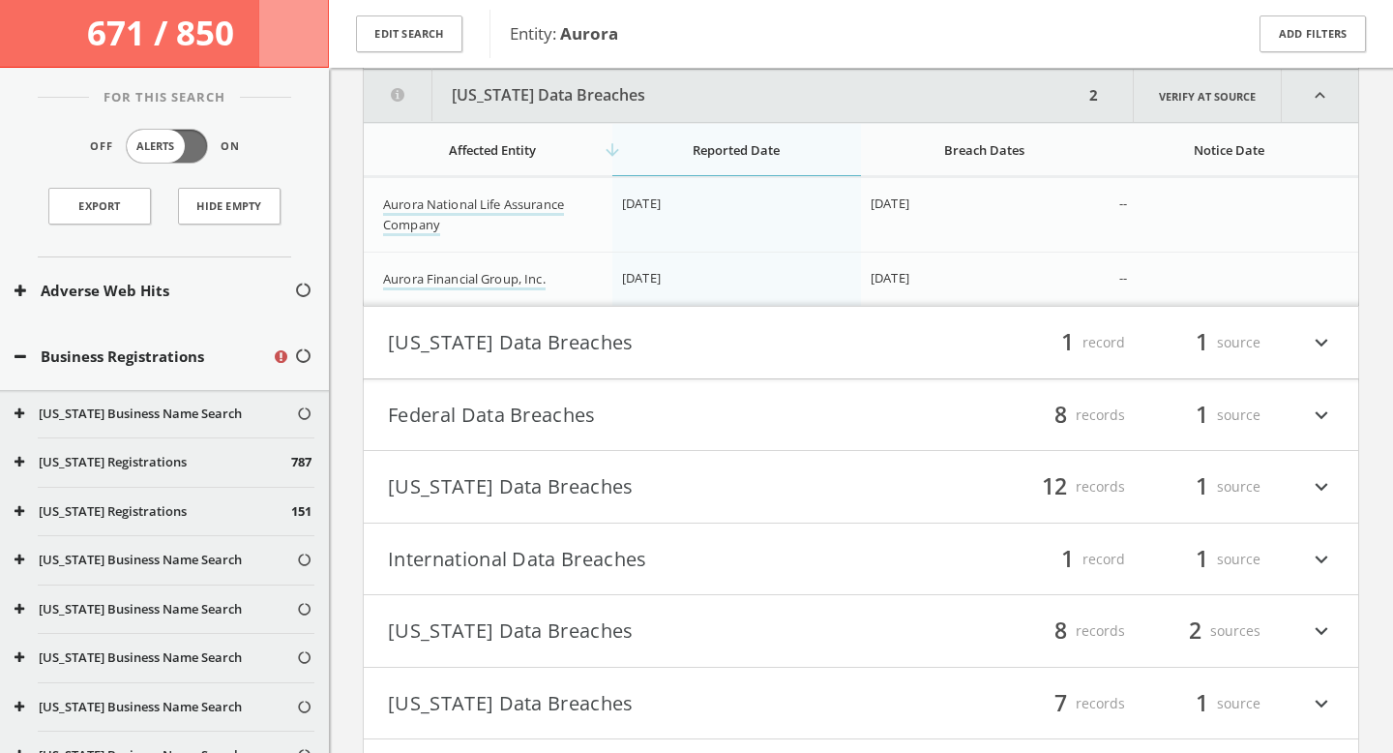
click at [596, 351] on button "[US_STATE] Data Breaches" at bounding box center [624, 342] width 473 height 33
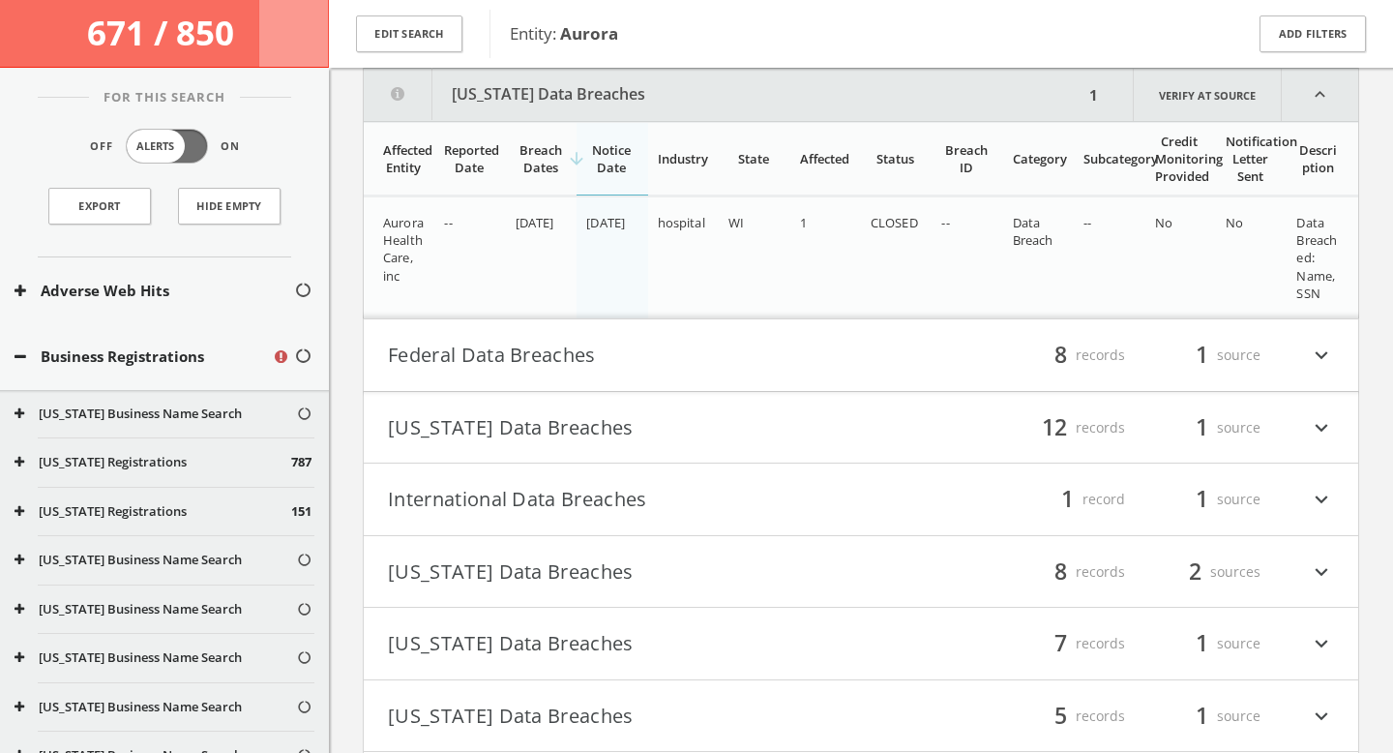
click at [548, 361] on button "Federal Data Breaches" at bounding box center [624, 355] width 473 height 33
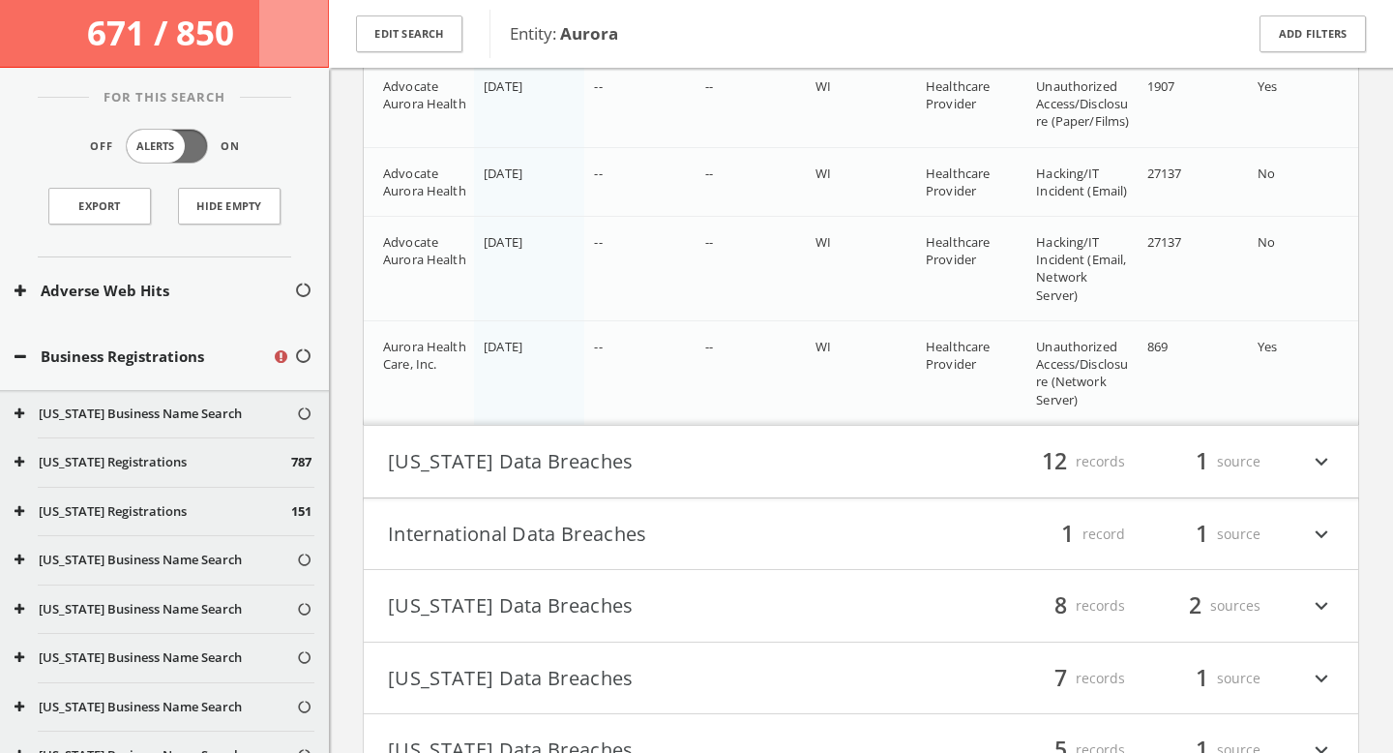
click at [551, 456] on button "[US_STATE] Data Breaches" at bounding box center [624, 461] width 473 height 33
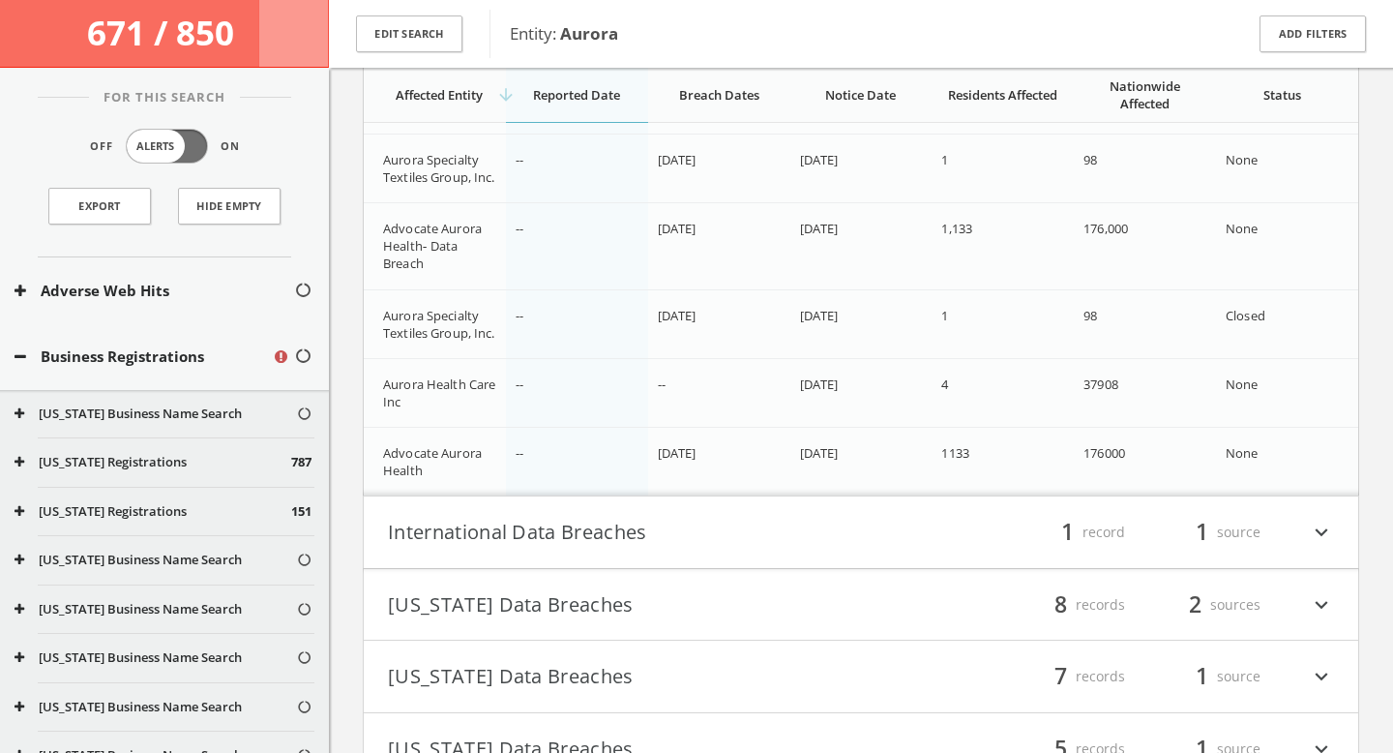
scroll to position [15492, 0]
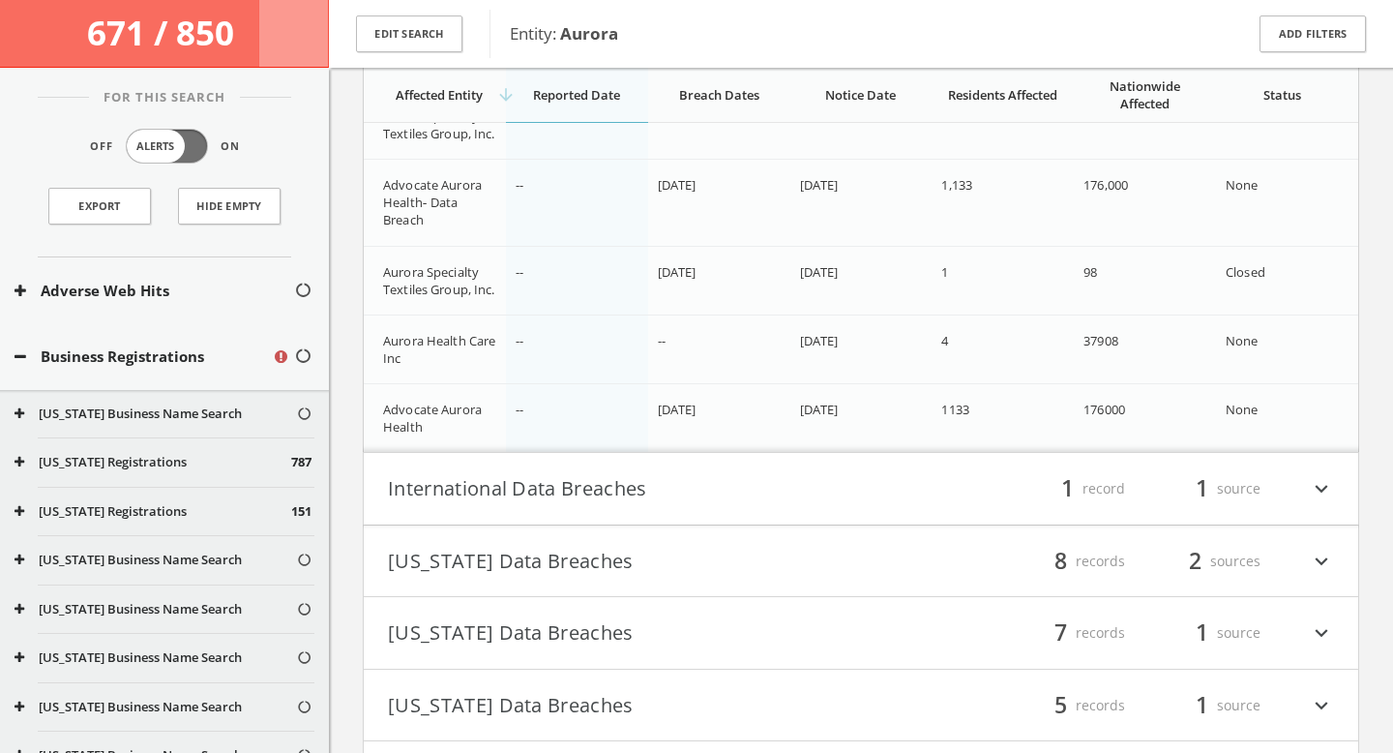
click at [546, 491] on button "International Data Breaches" at bounding box center [624, 488] width 473 height 33
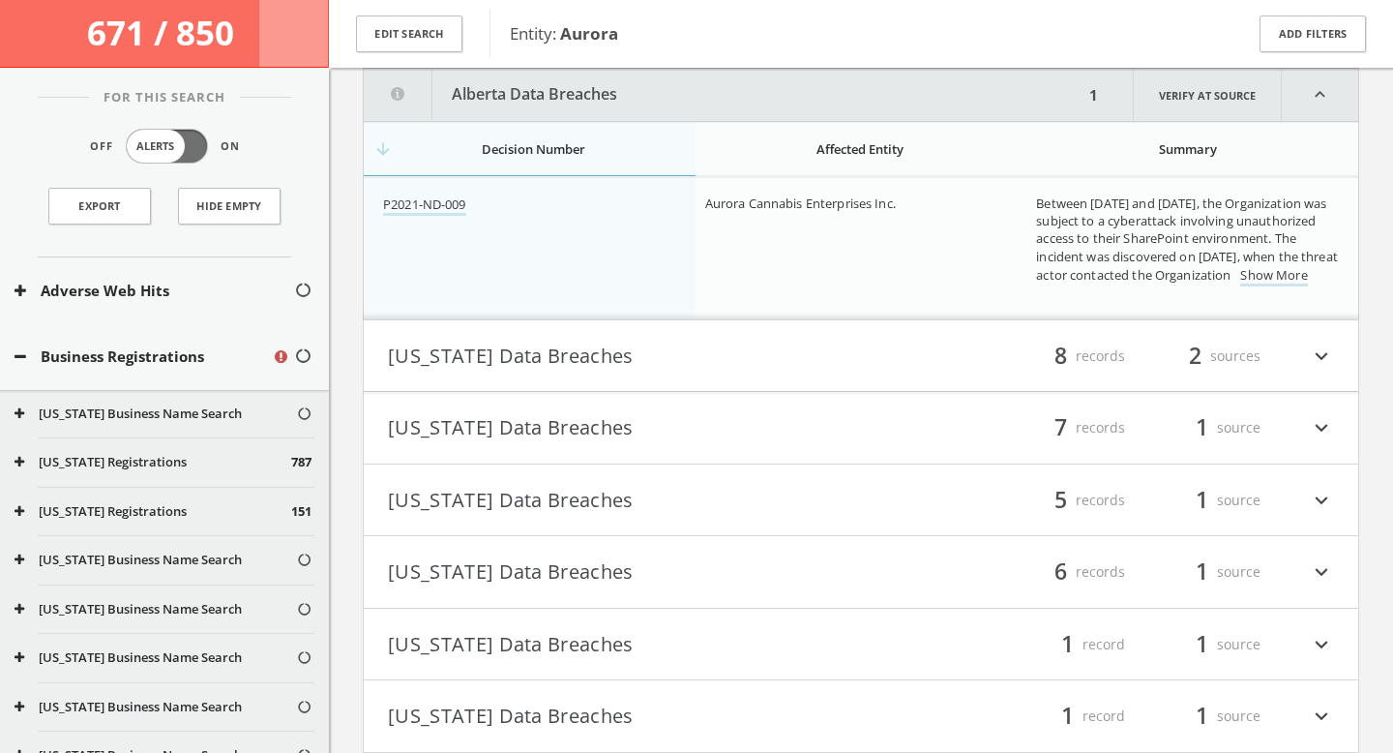
click at [565, 351] on button "[US_STATE] Data Breaches" at bounding box center [624, 355] width 473 height 33
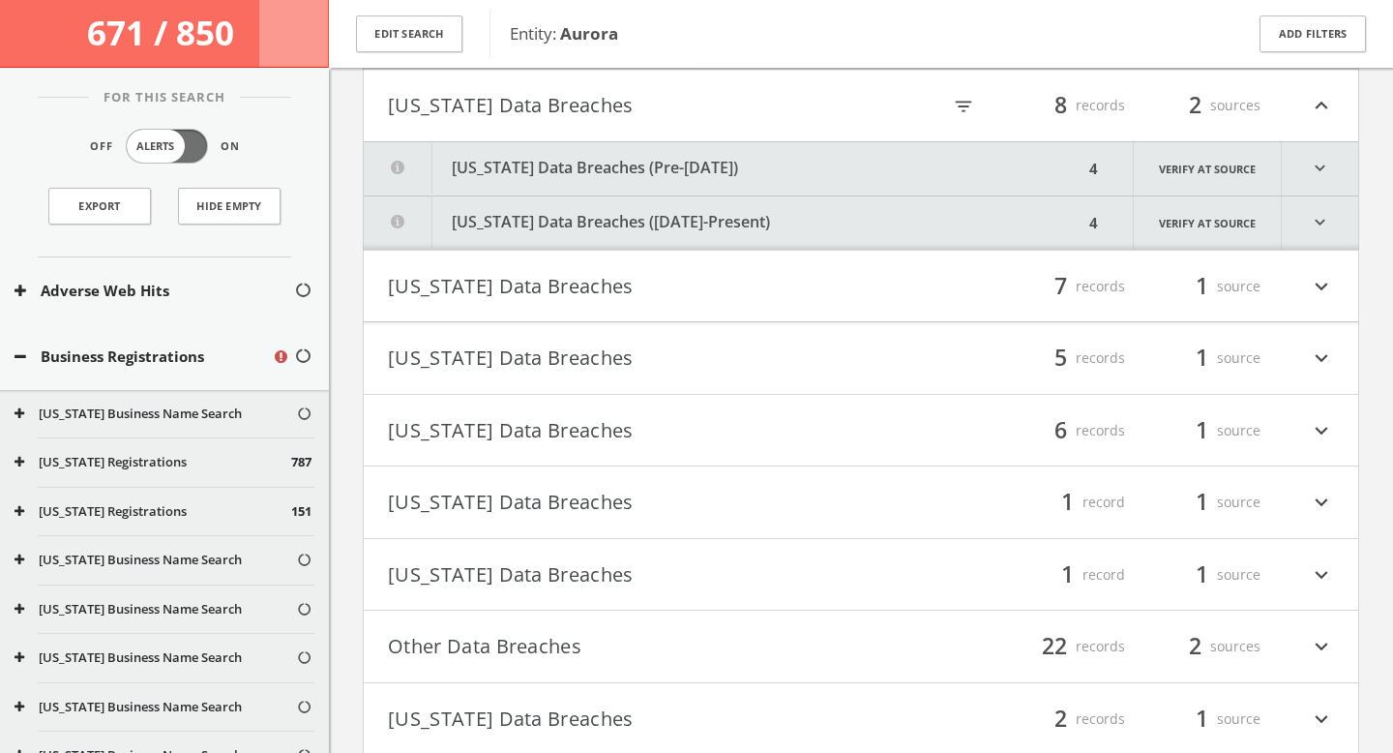
click at [653, 163] on button "[US_STATE] Data Breaches (Pre-[DATE])" at bounding box center [724, 168] width 720 height 53
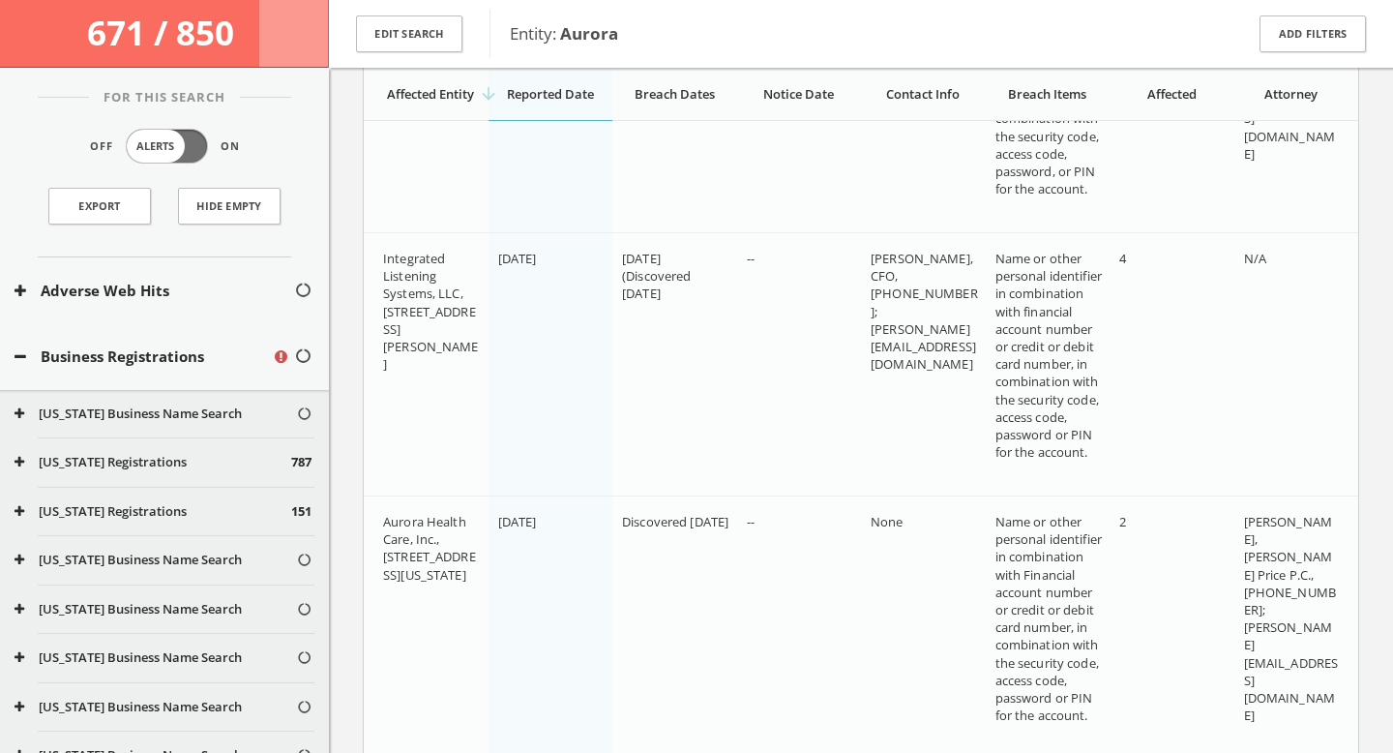
scroll to position [16430, 0]
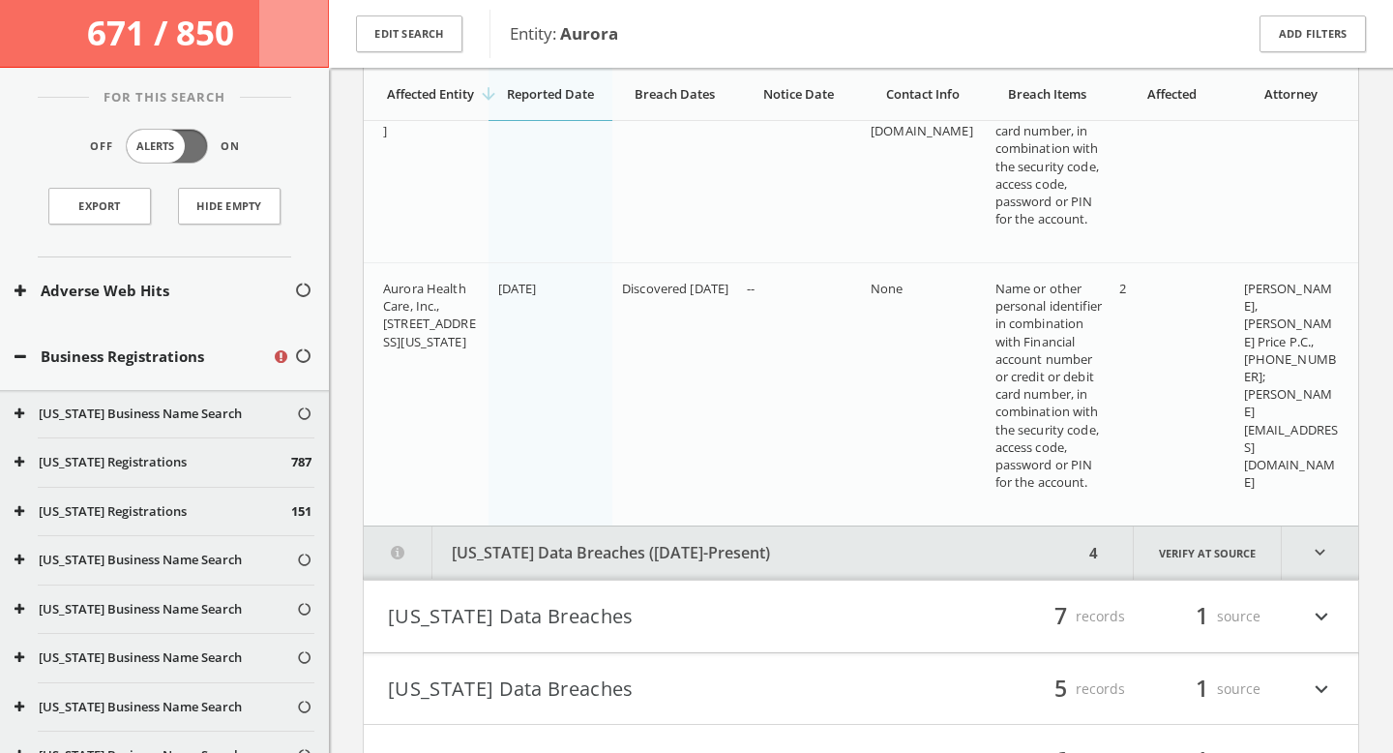
click at [566, 562] on button "[US_STATE] Data Breaches ([DATE]-Present)" at bounding box center [724, 552] width 720 height 53
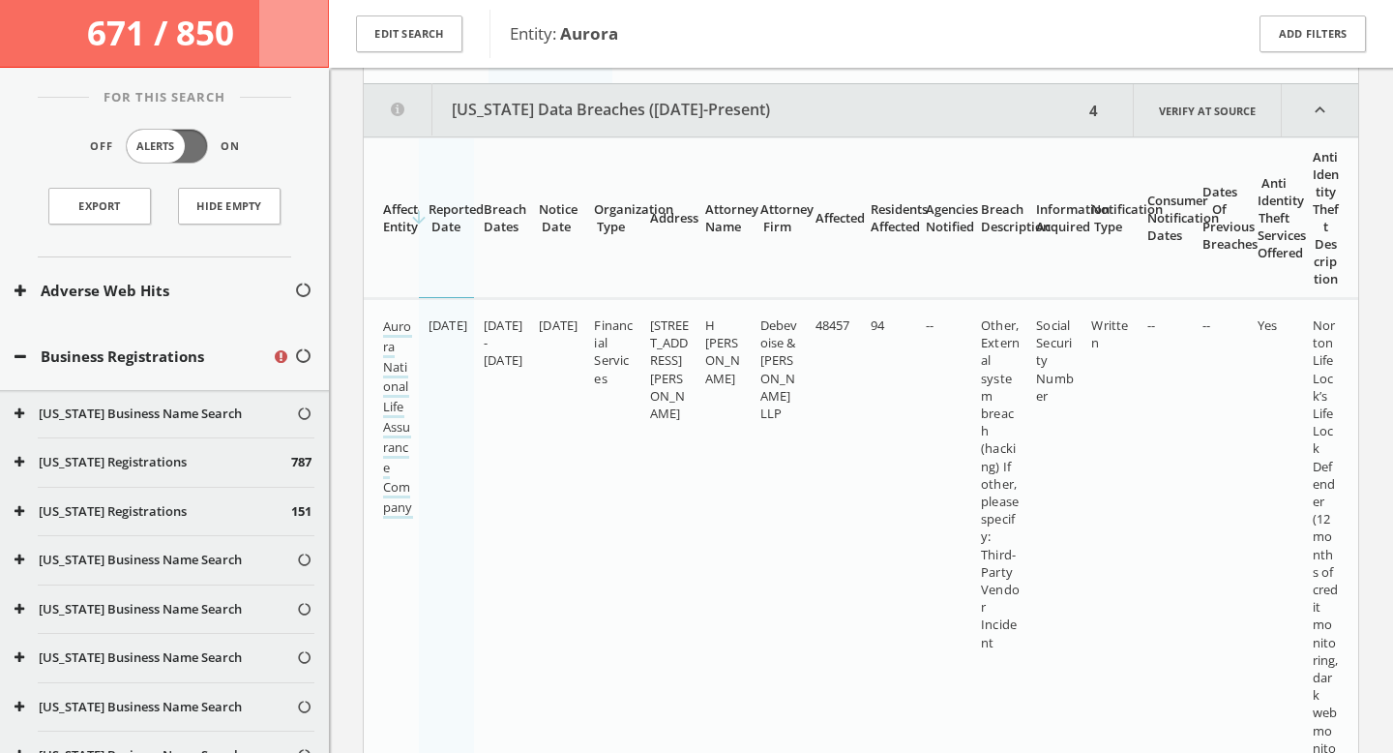
scroll to position [17275, 0]
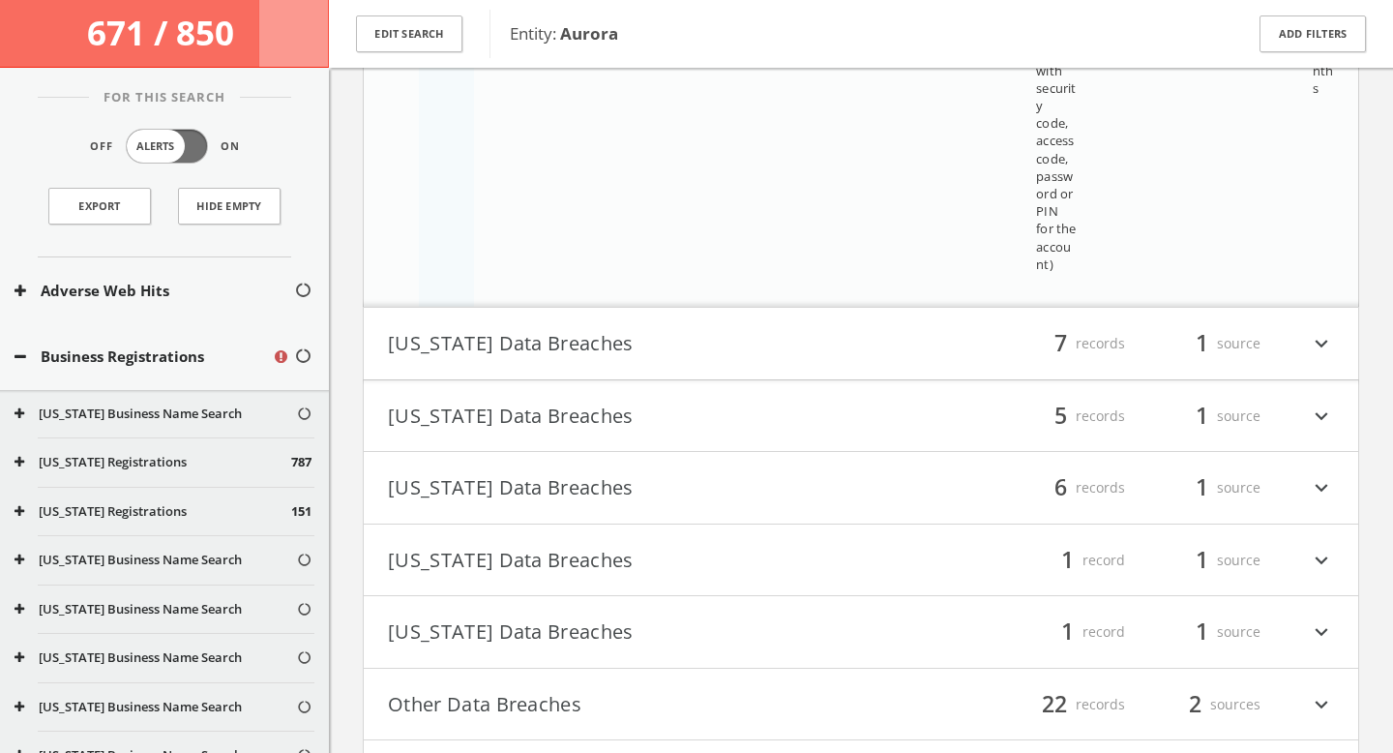
click at [546, 360] on button "[US_STATE] Data Breaches" at bounding box center [624, 343] width 473 height 33
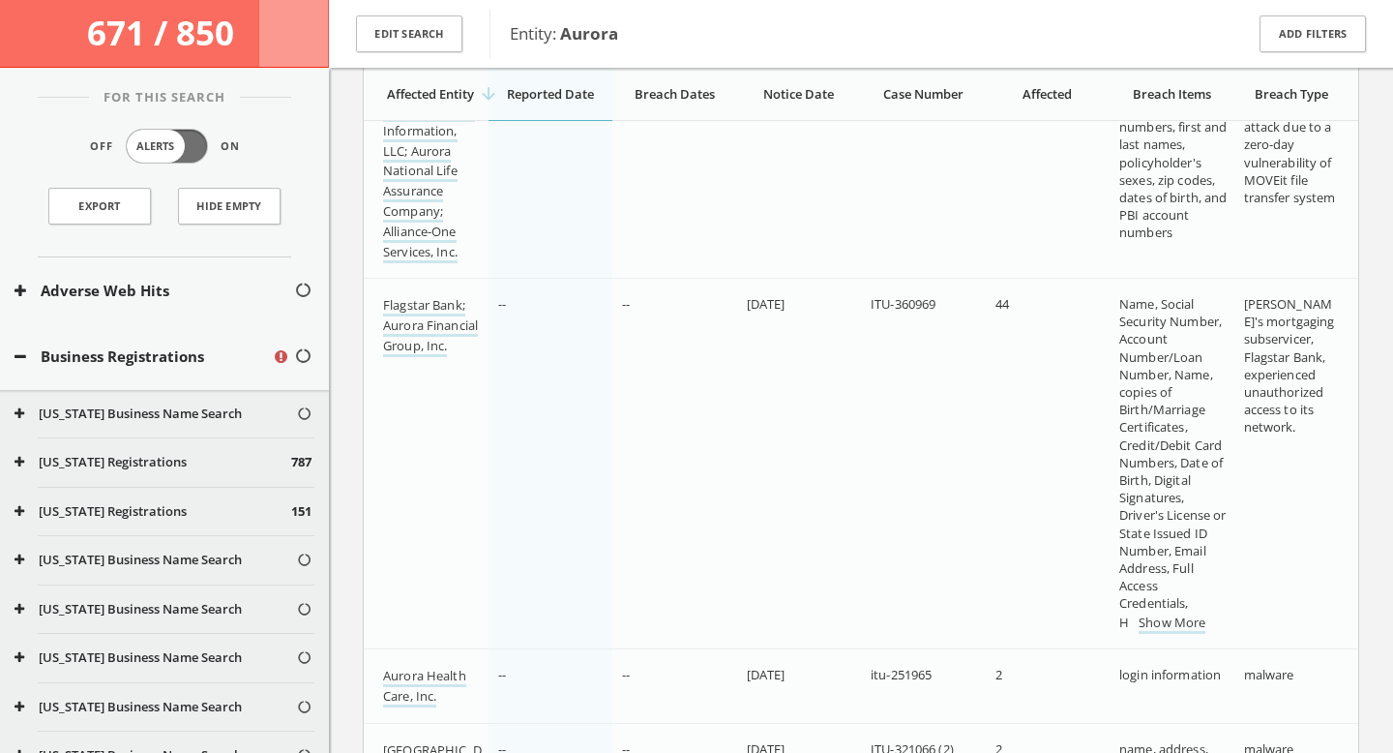
scroll to position [19590, 0]
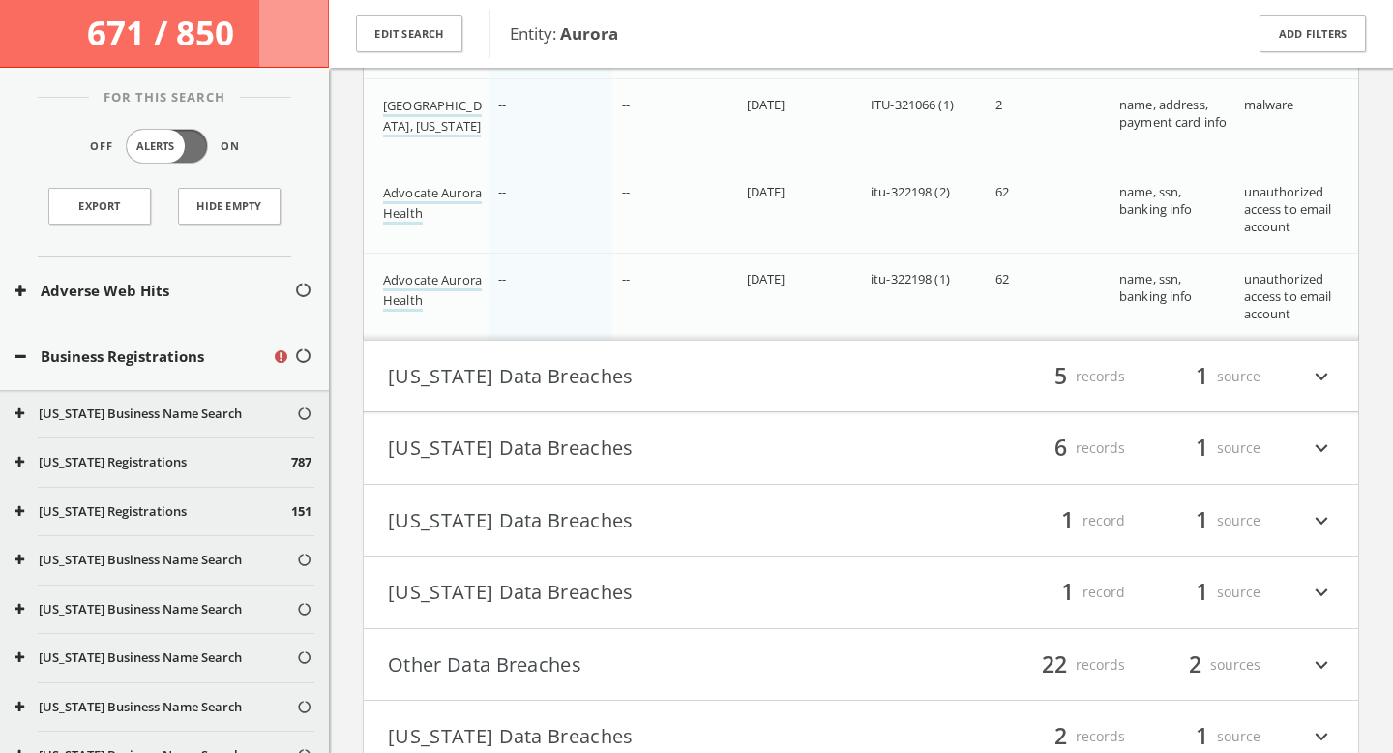
click at [648, 393] on button "[US_STATE] Data Breaches" at bounding box center [624, 376] width 473 height 33
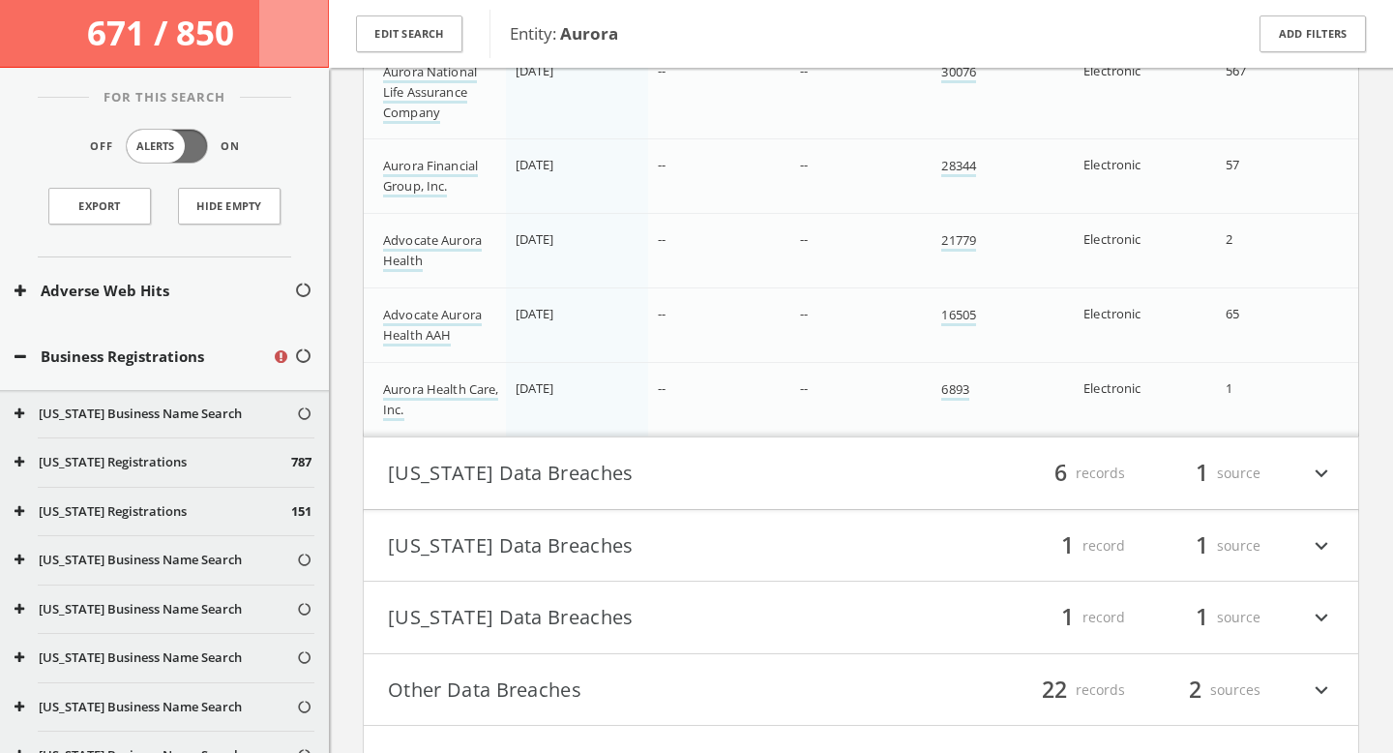
click at [672, 489] on button "[US_STATE] Data Breaches" at bounding box center [624, 473] width 473 height 33
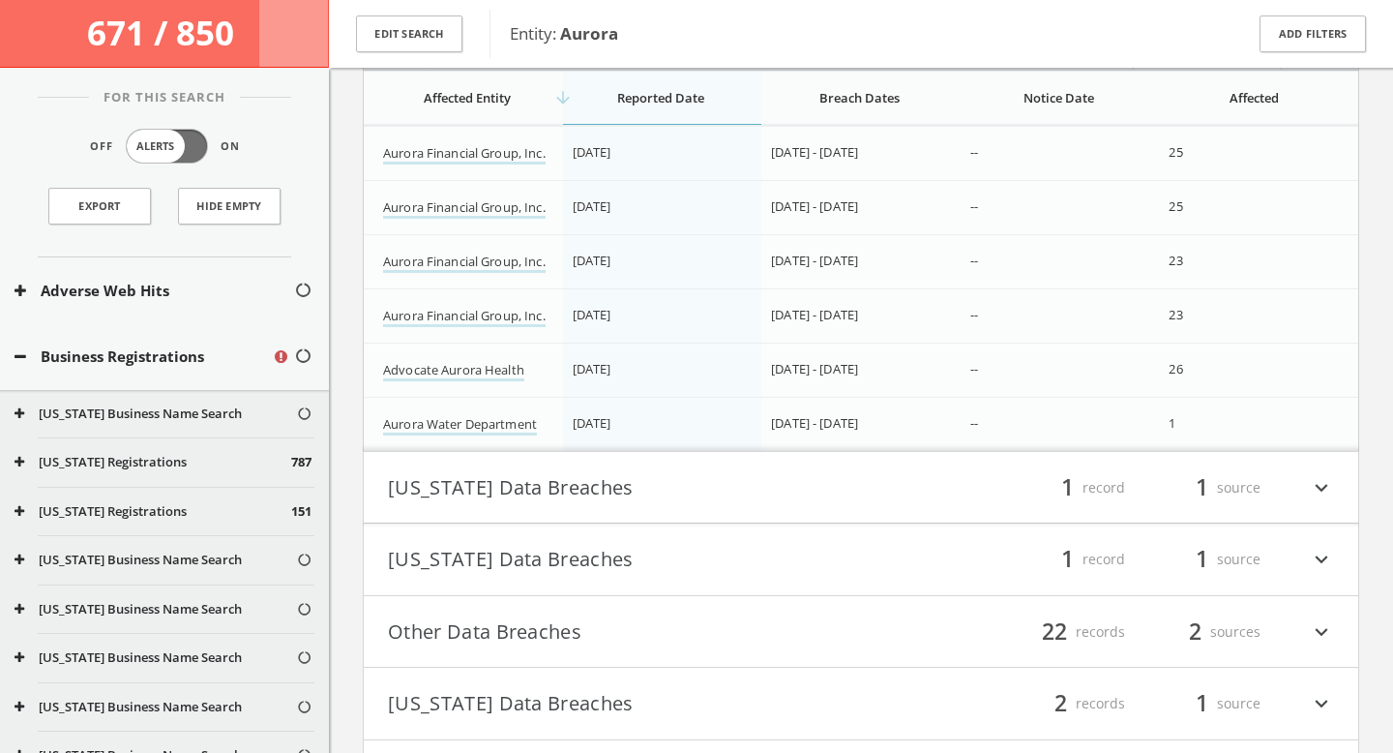
click at [635, 504] on button "[US_STATE] Data Breaches" at bounding box center [624, 487] width 473 height 33
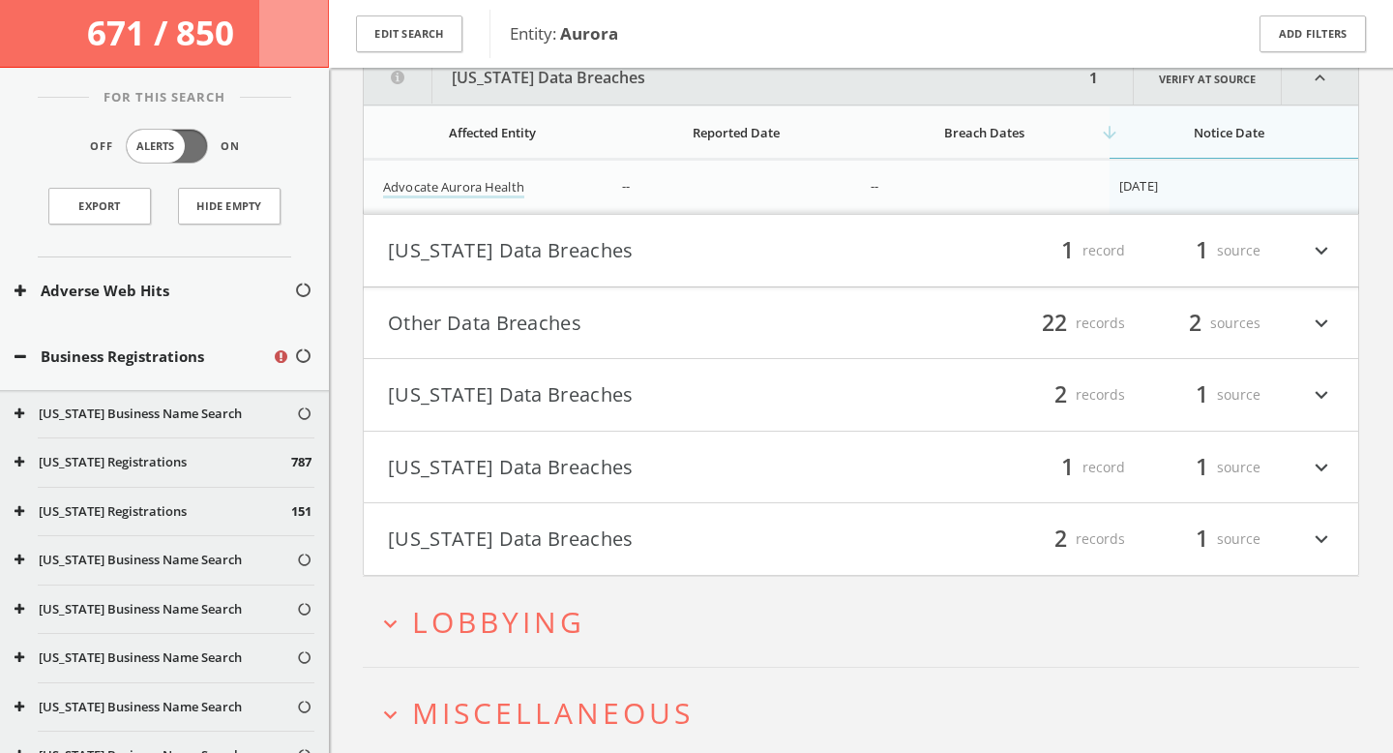
click at [553, 254] on button "[US_STATE] Data Breaches" at bounding box center [624, 250] width 473 height 33
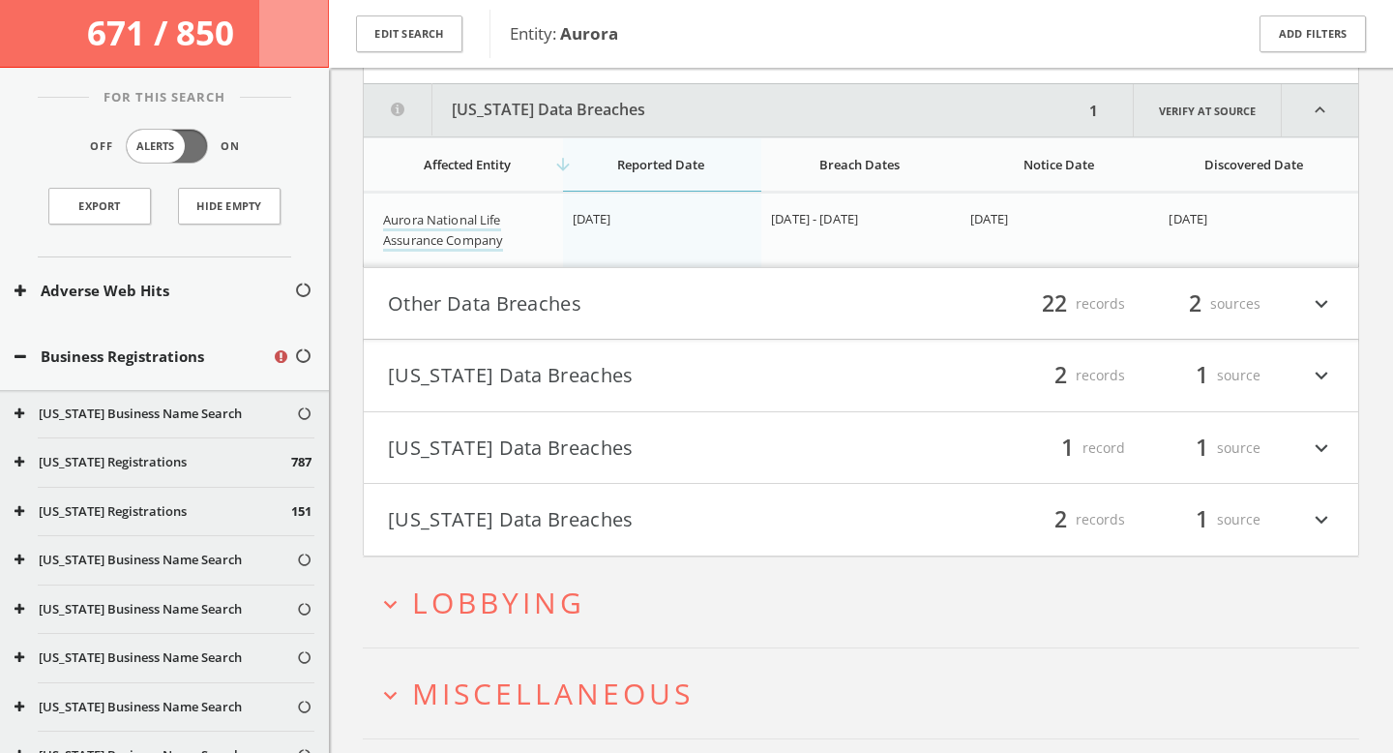
scroll to position [21943, 0]
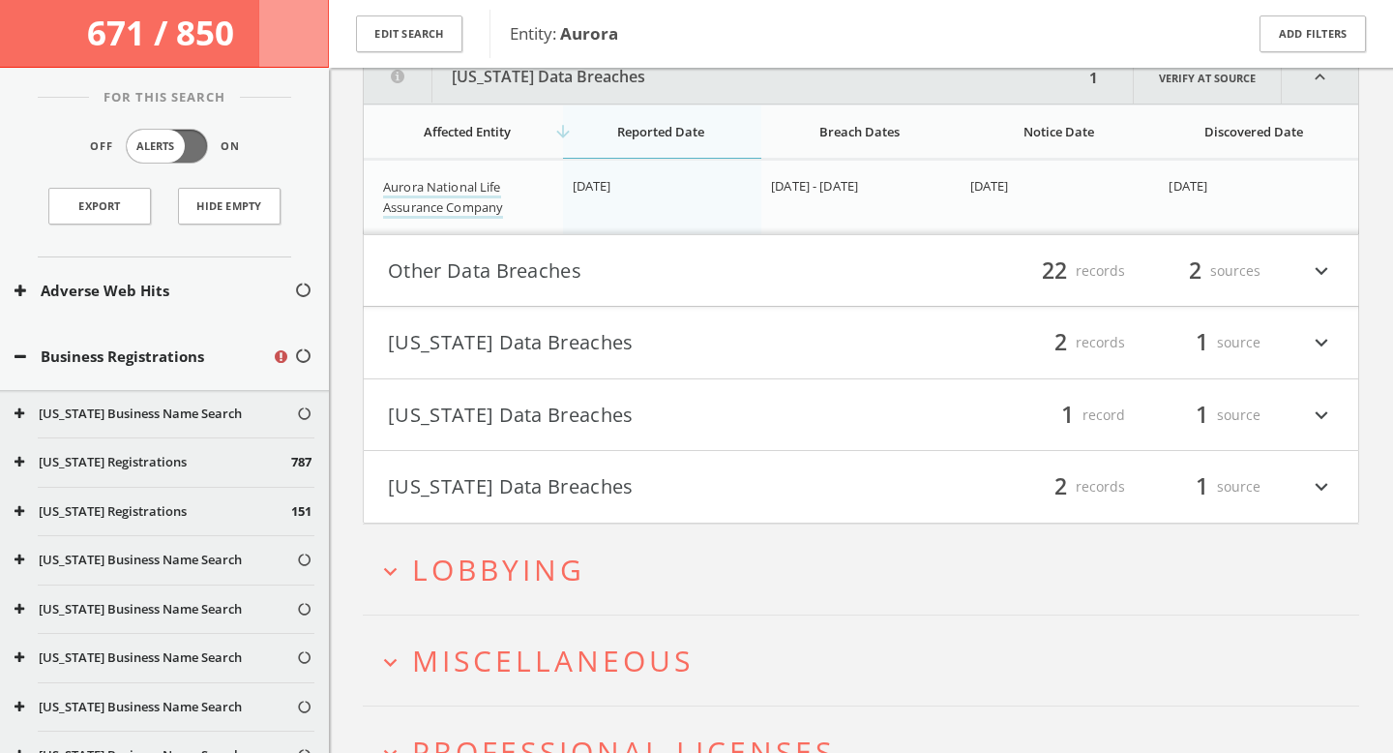
click at [537, 304] on h4 "Other Data Breaches filter_list 22 records 2 sources expand_more" at bounding box center [861, 271] width 994 height 72
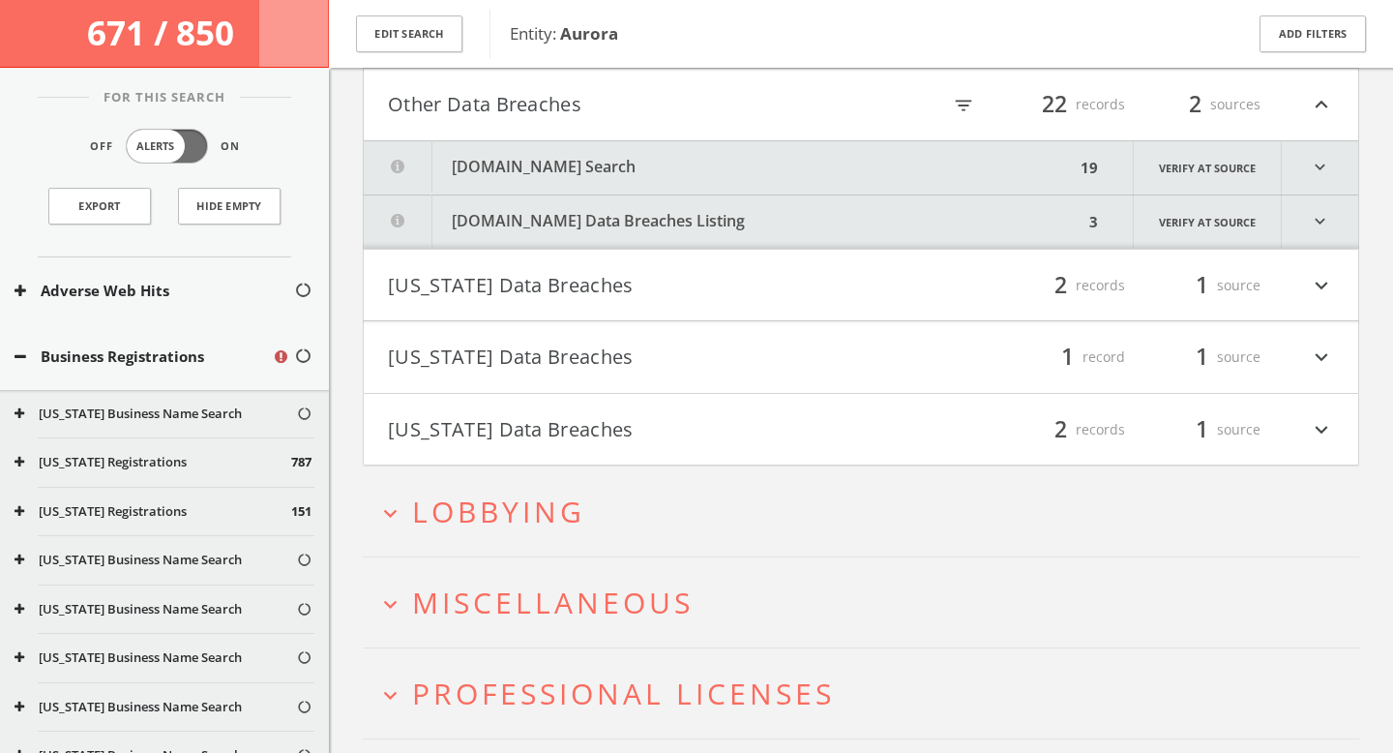
scroll to position [22126, 0]
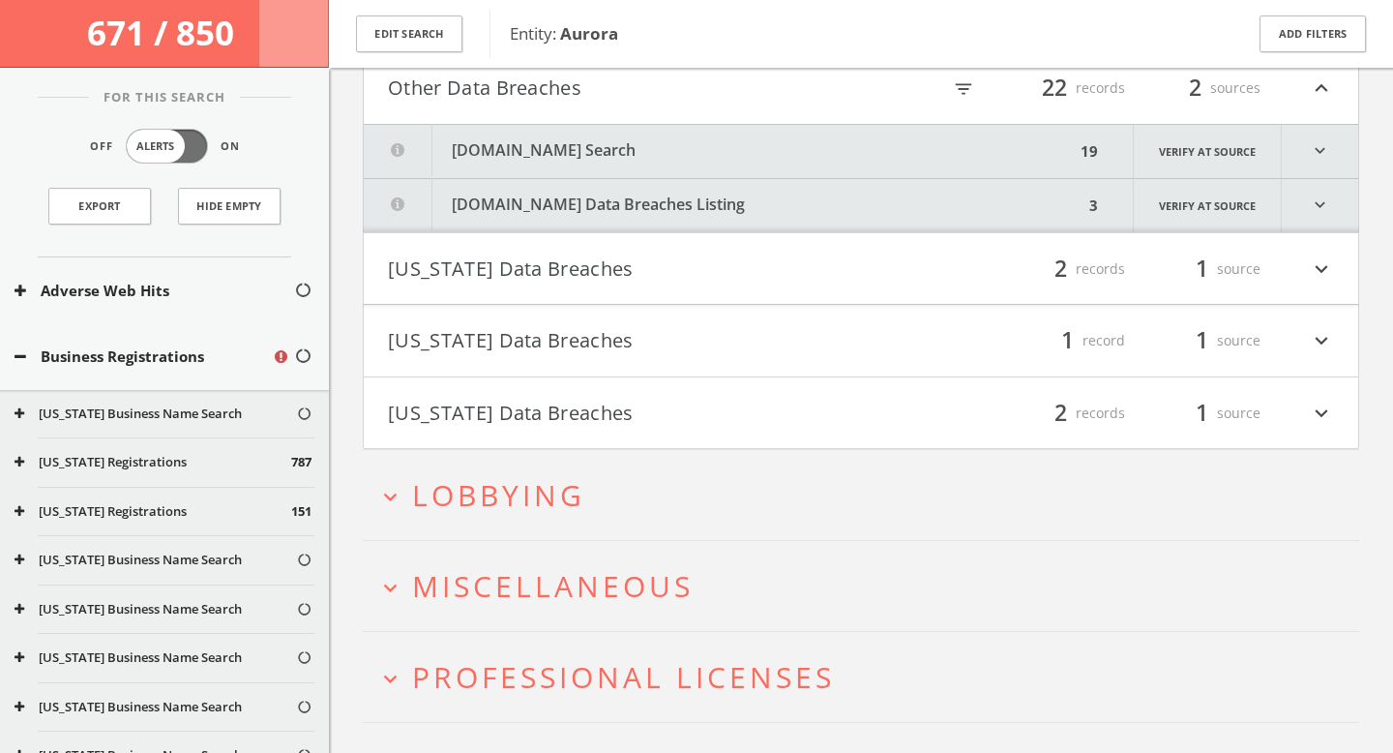
click at [576, 169] on button "[DOMAIN_NAME] Search" at bounding box center [719, 151] width 711 height 53
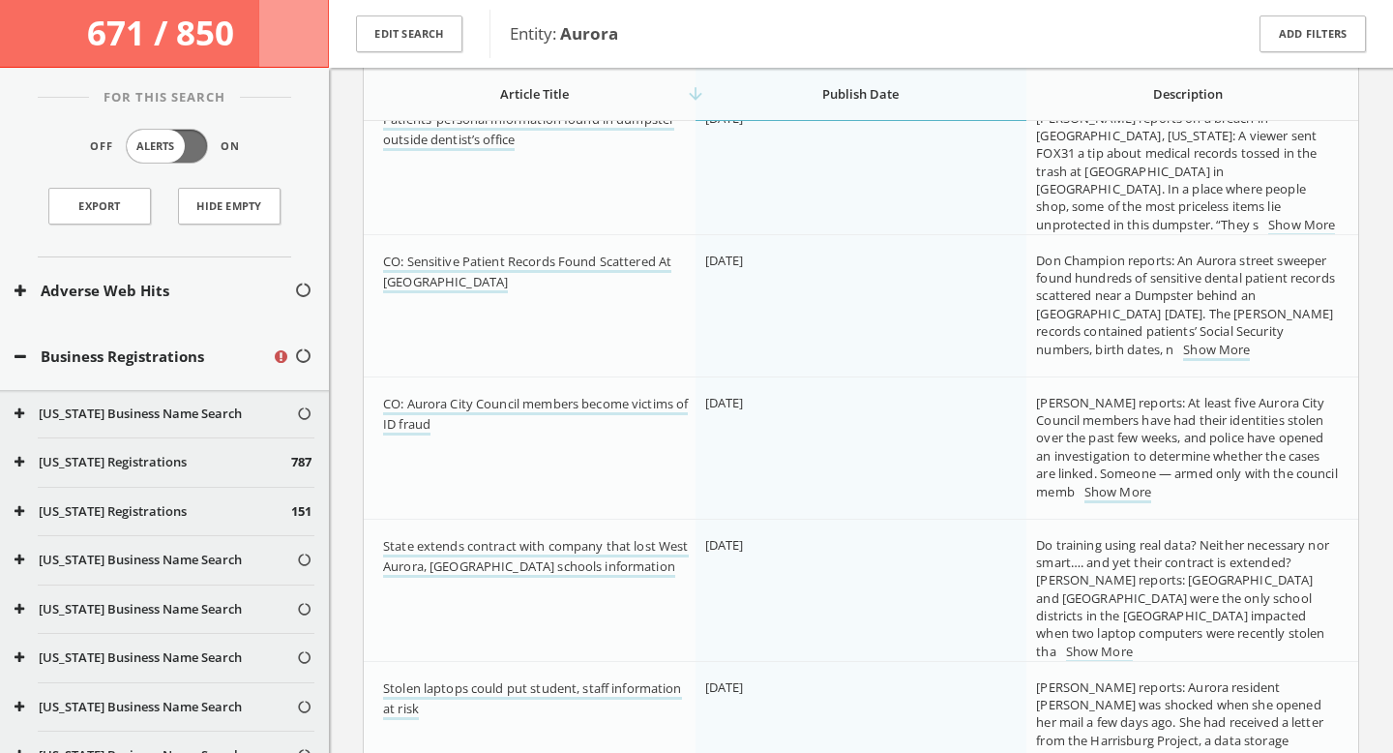
scroll to position [23721, 0]
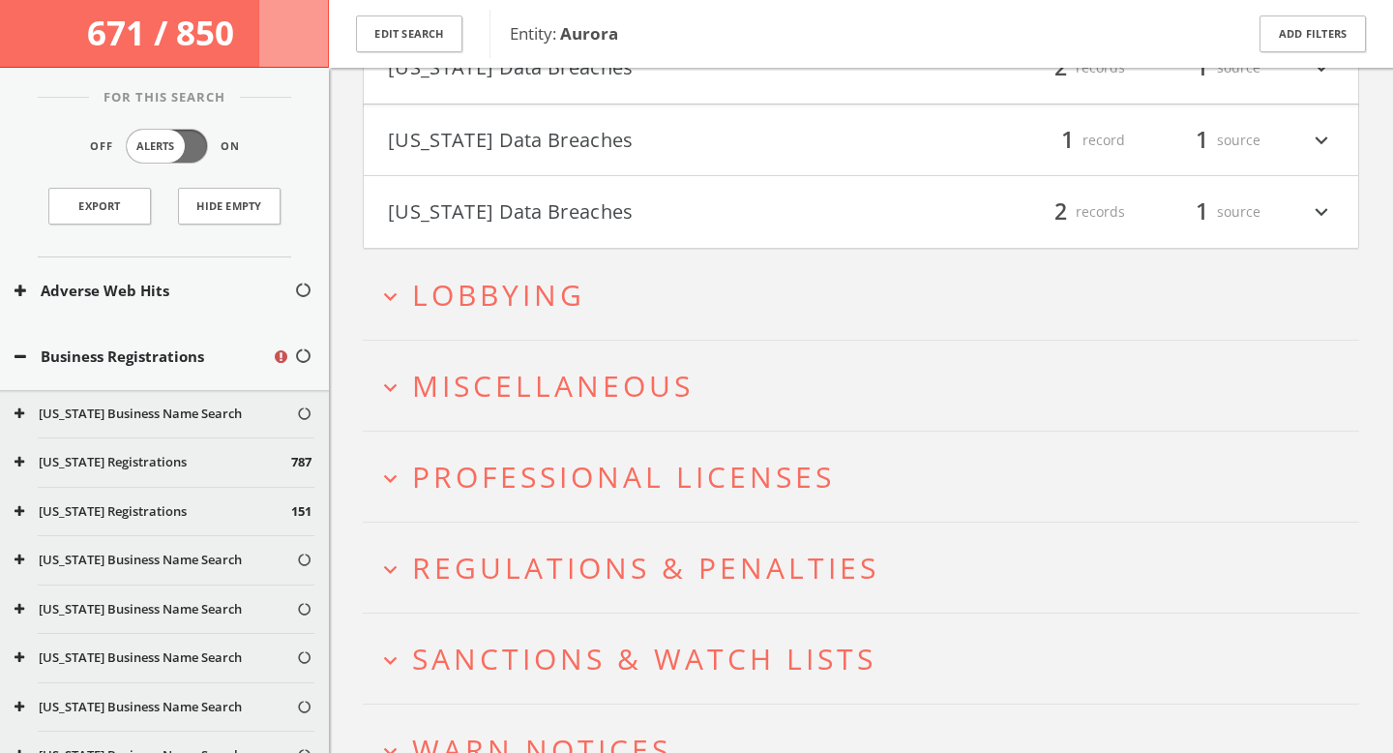
click at [545, 306] on span "Lobbying" at bounding box center [498, 295] width 173 height 40
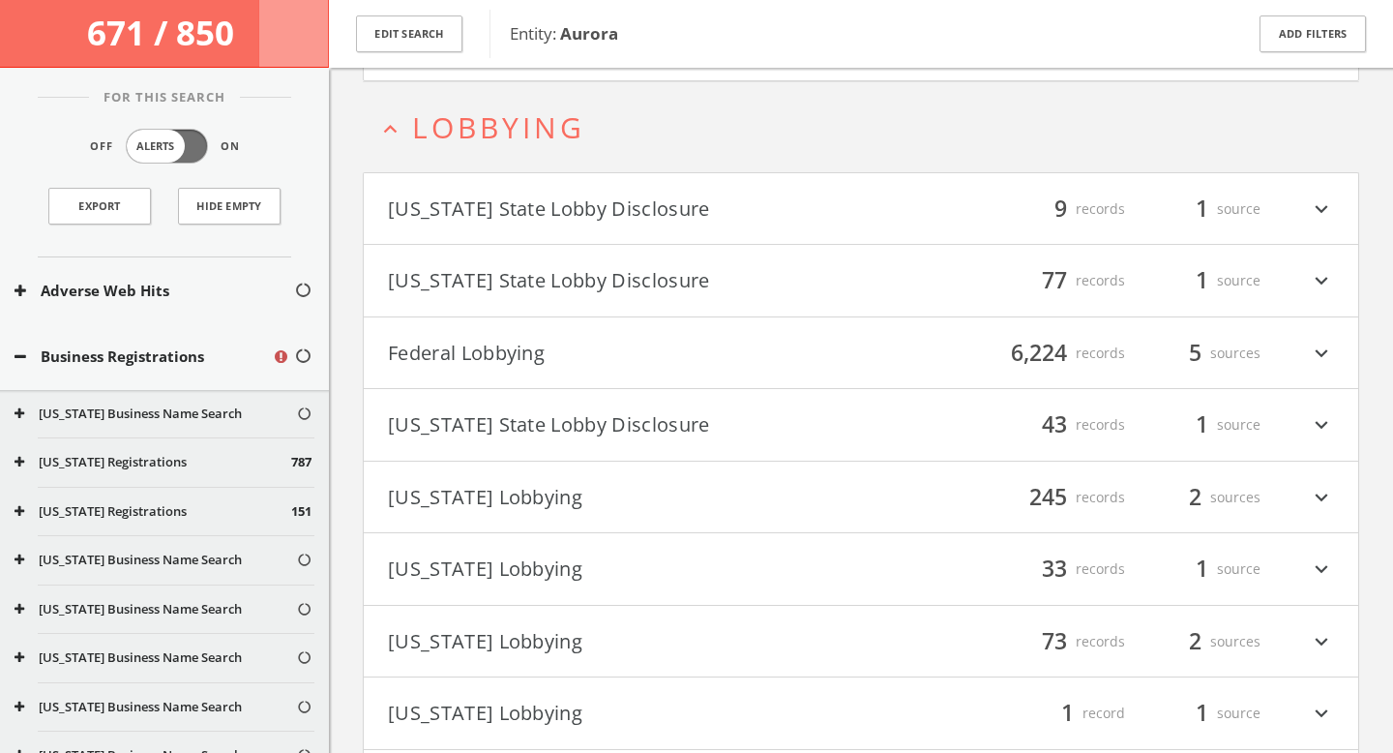
scroll to position [24577, 0]
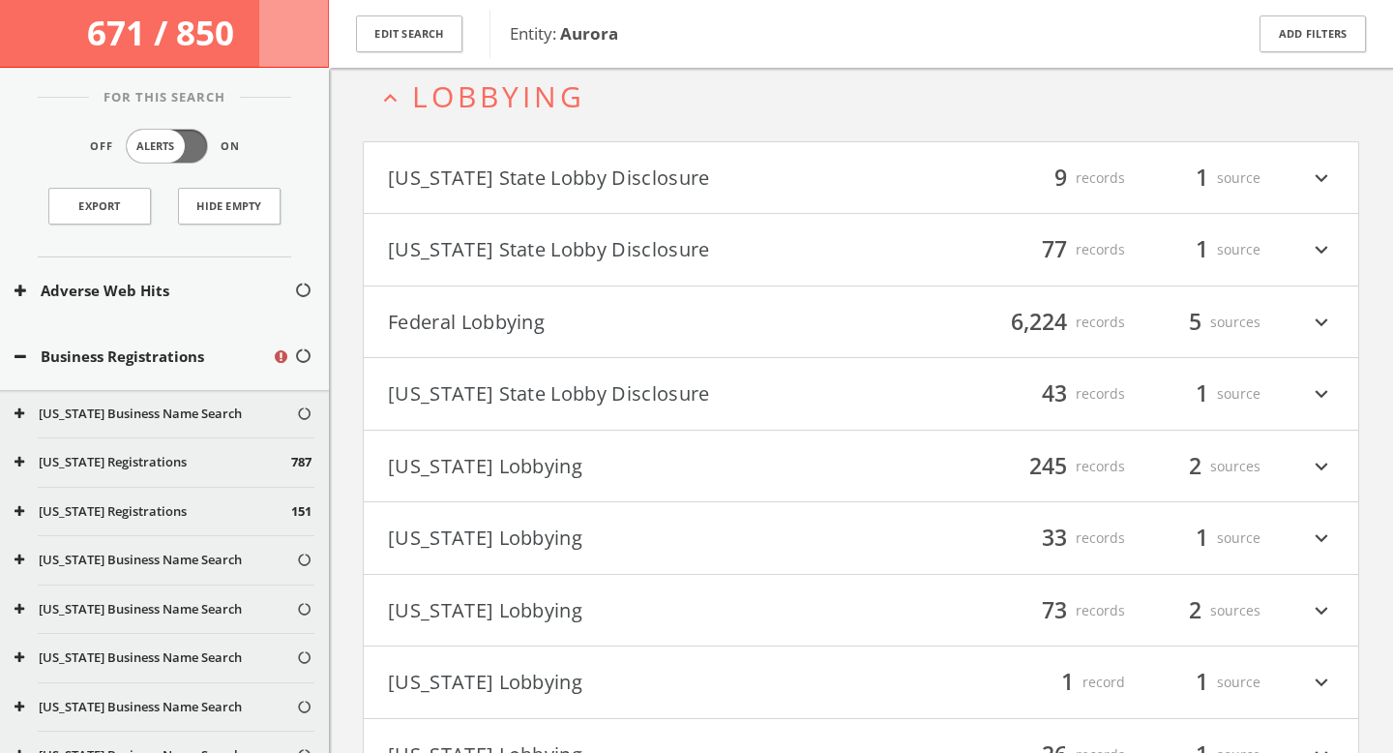
click at [570, 194] on button "[US_STATE] State Lobby Disclosure" at bounding box center [624, 178] width 473 height 33
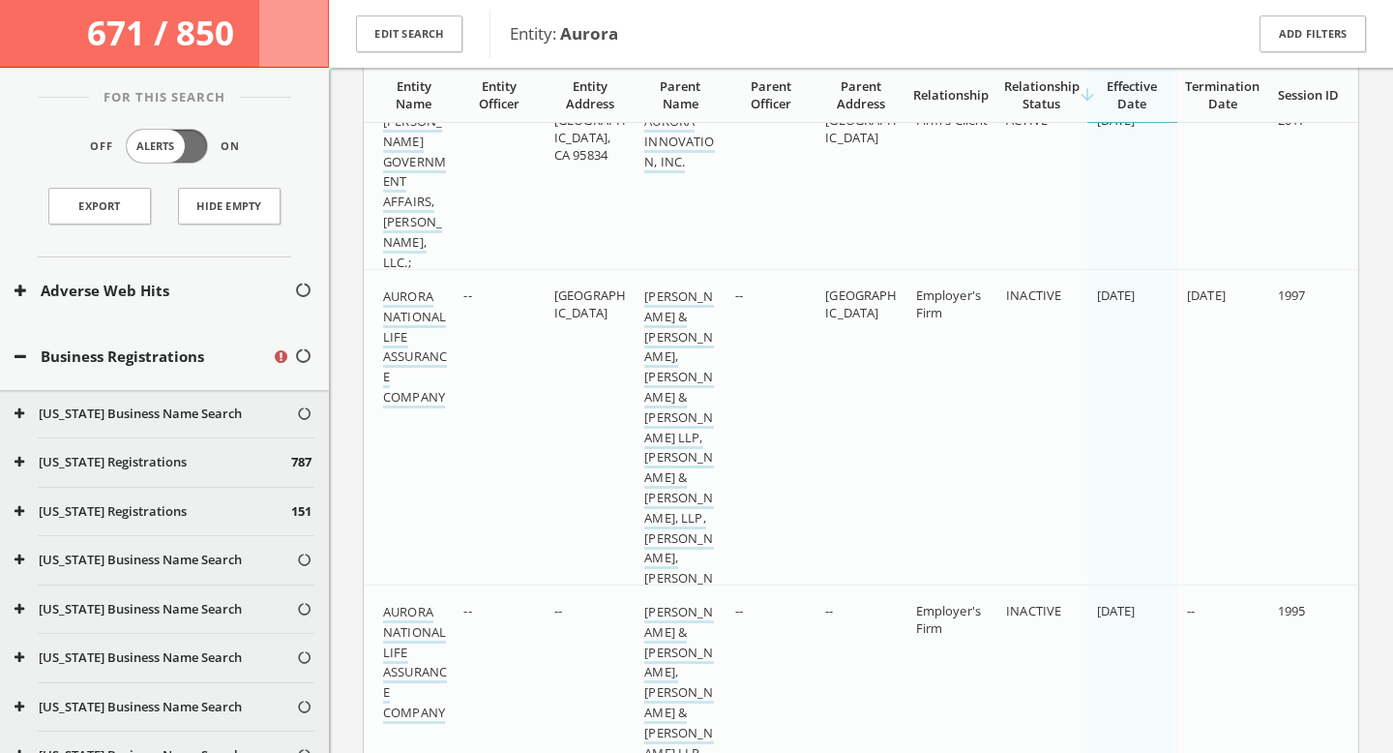
scroll to position [25675, 0]
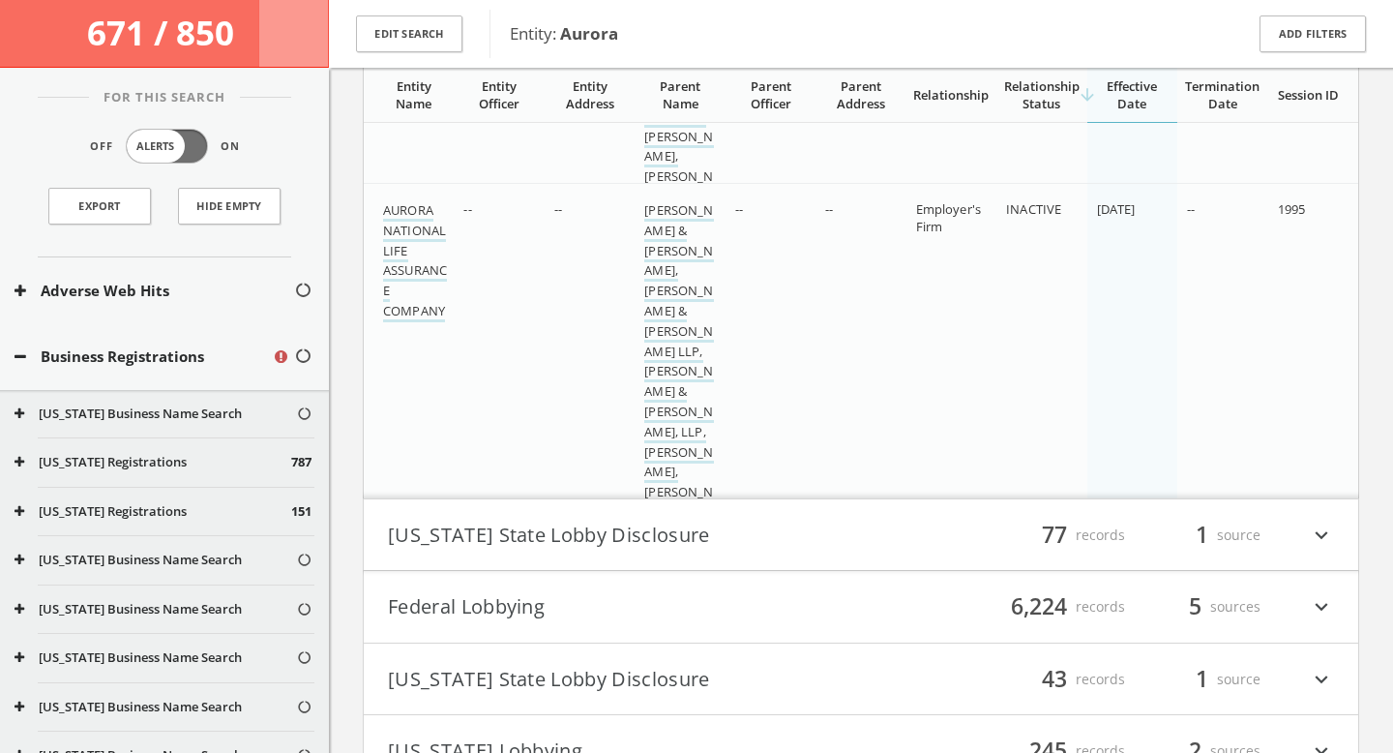
click at [709, 547] on button "[US_STATE] State Lobby Disclosure" at bounding box center [624, 534] width 473 height 33
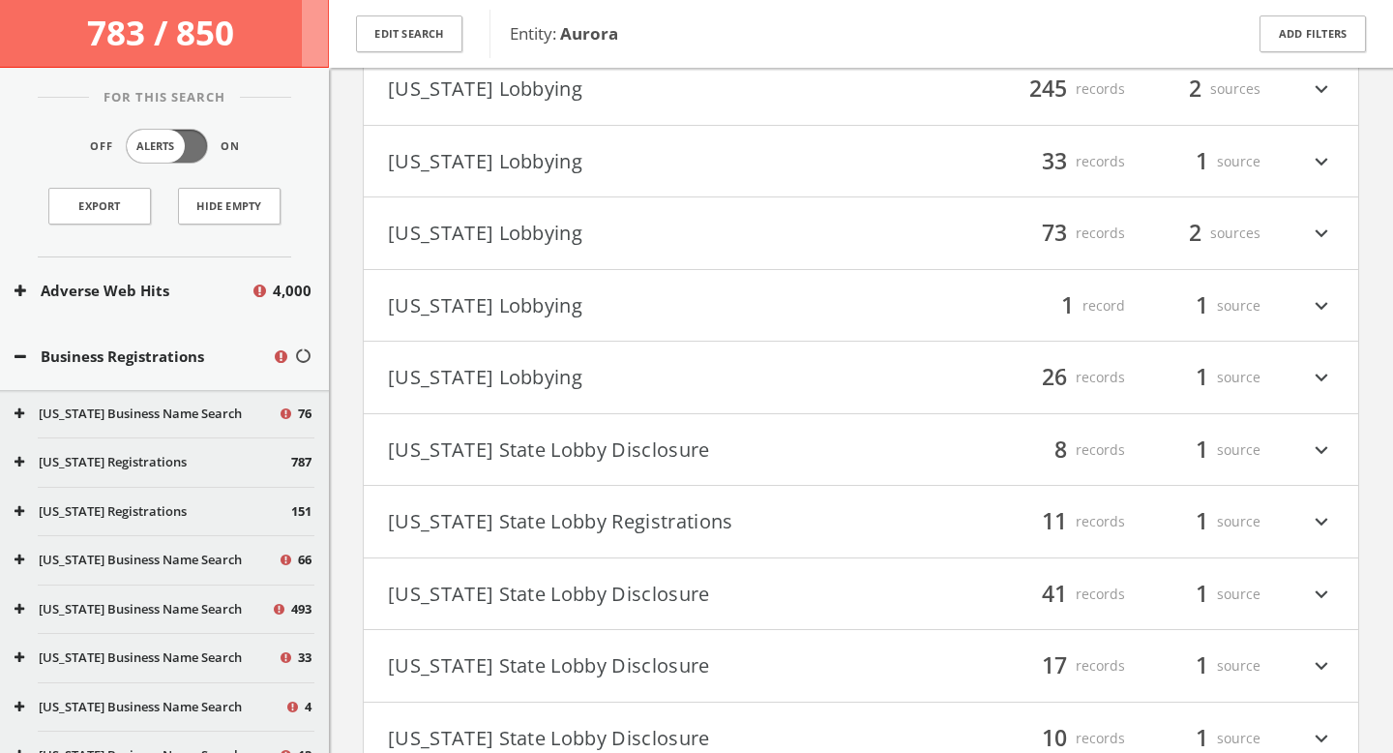
scroll to position [35741, 0]
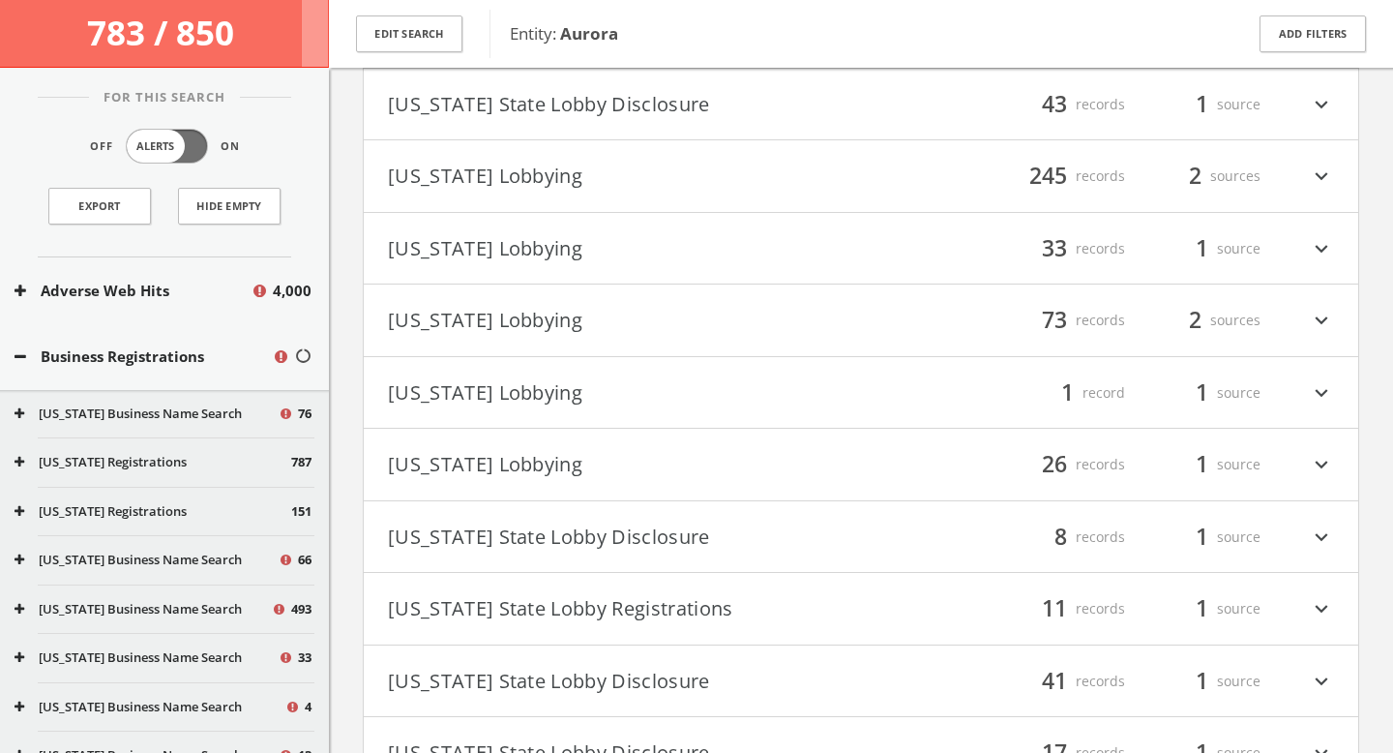
click at [499, 121] on button "[US_STATE] State Lobby Disclosure" at bounding box center [624, 104] width 473 height 33
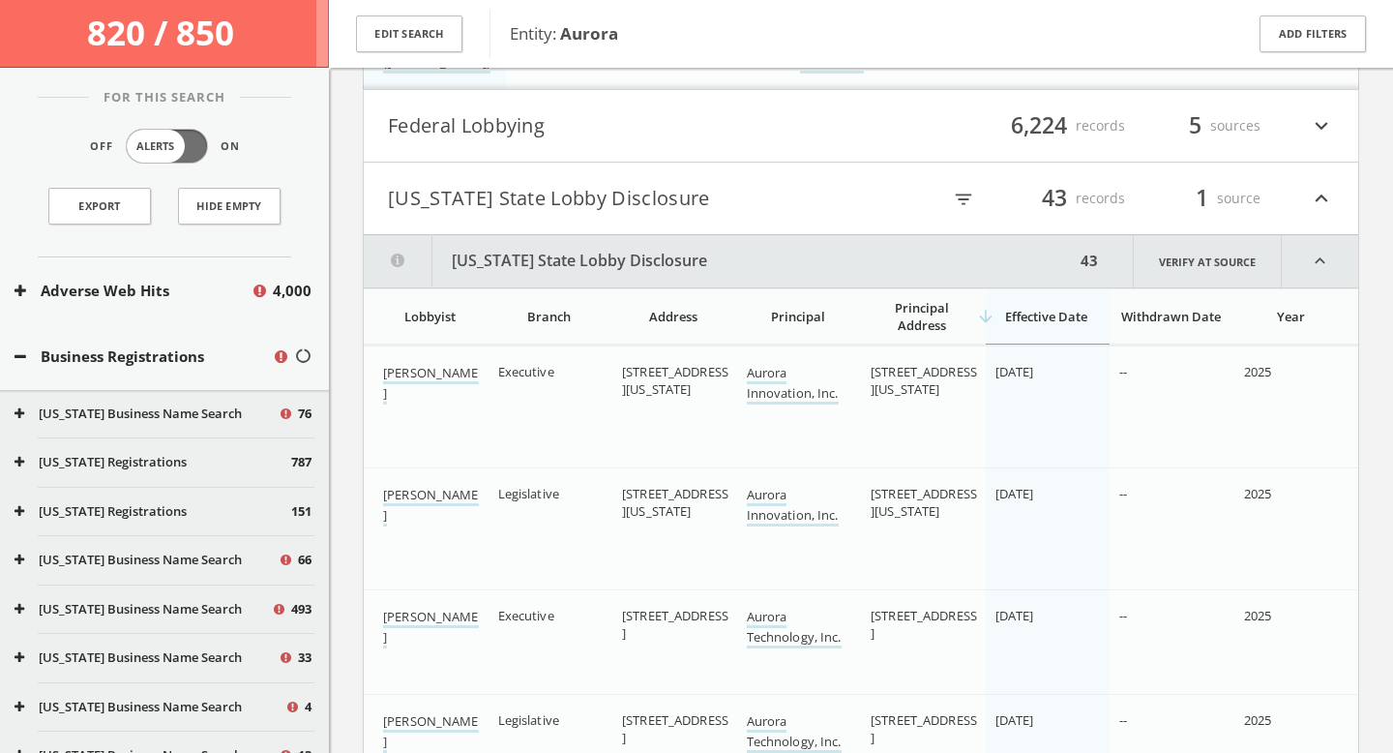
click at [496, 137] on button "Federal Lobbying" at bounding box center [624, 125] width 473 height 33
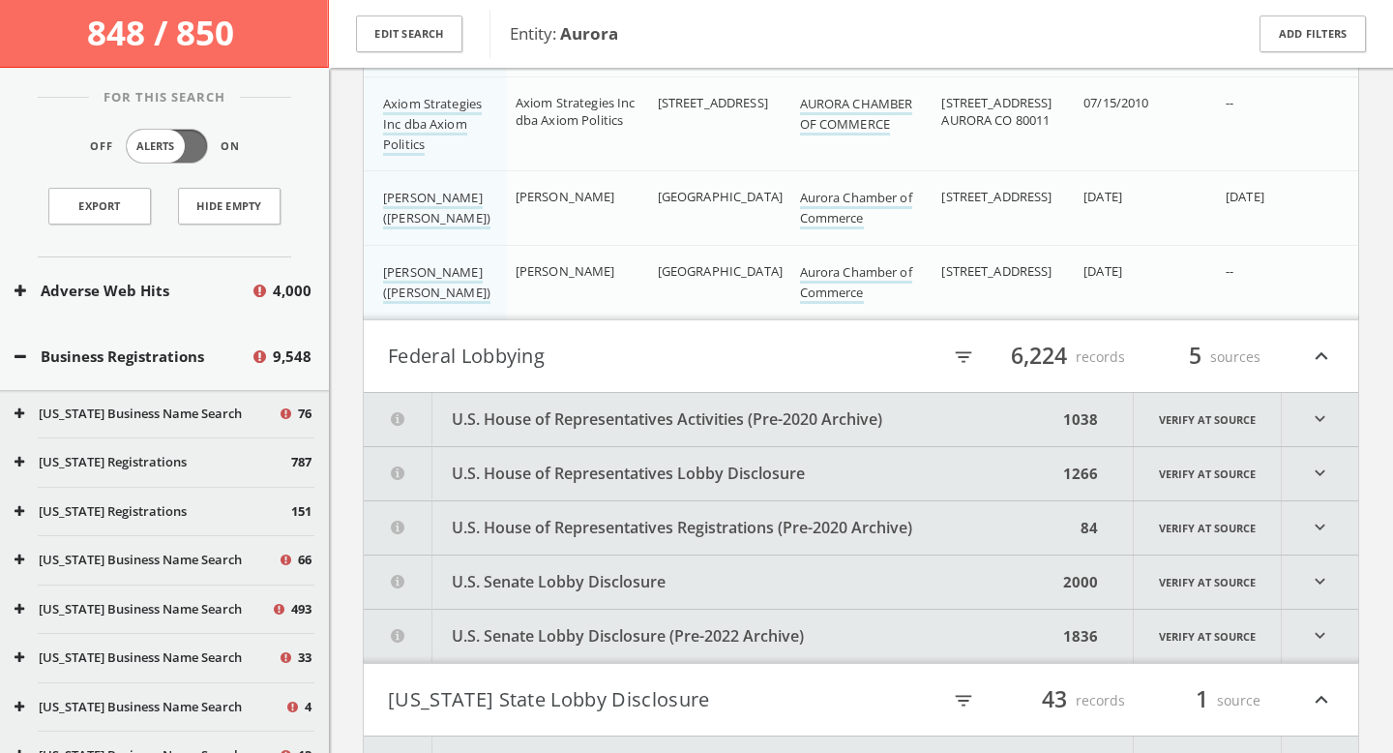
scroll to position [36374, 0]
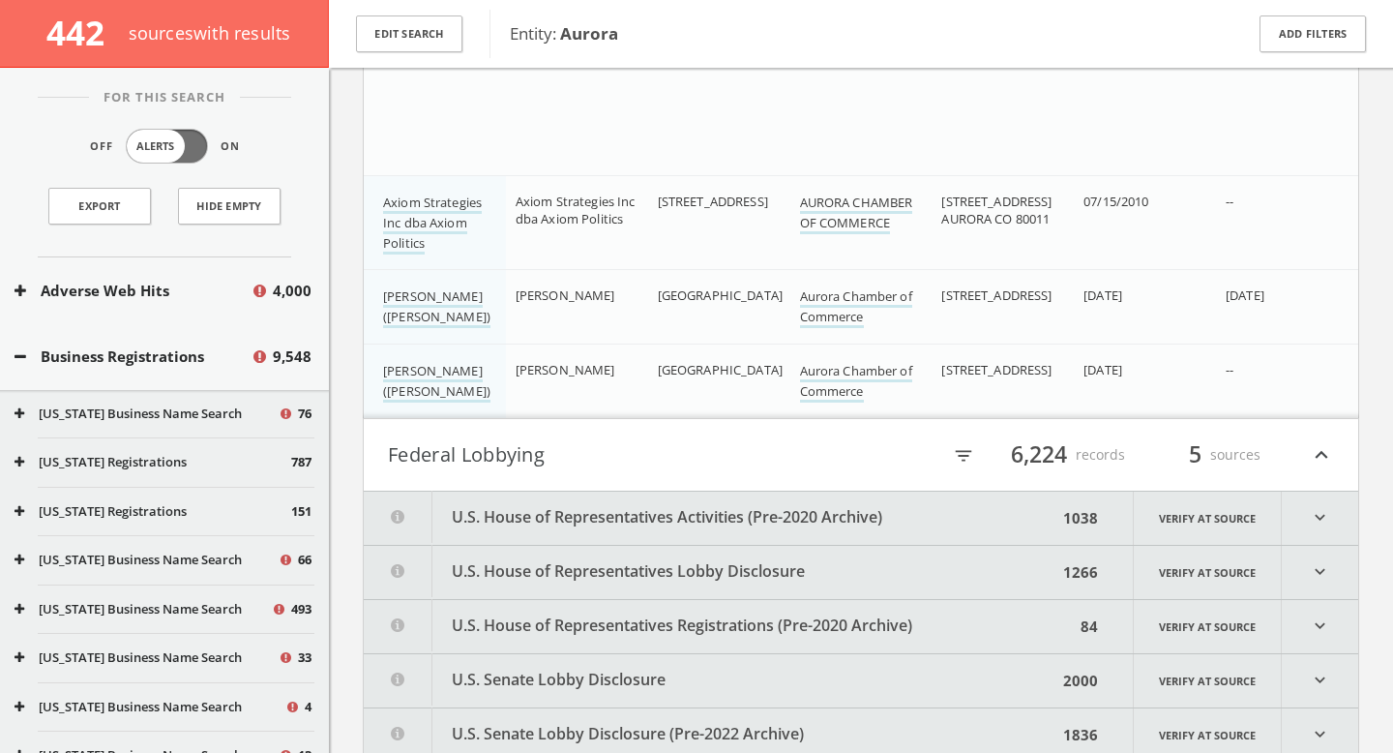
scroll to position [36499, 0]
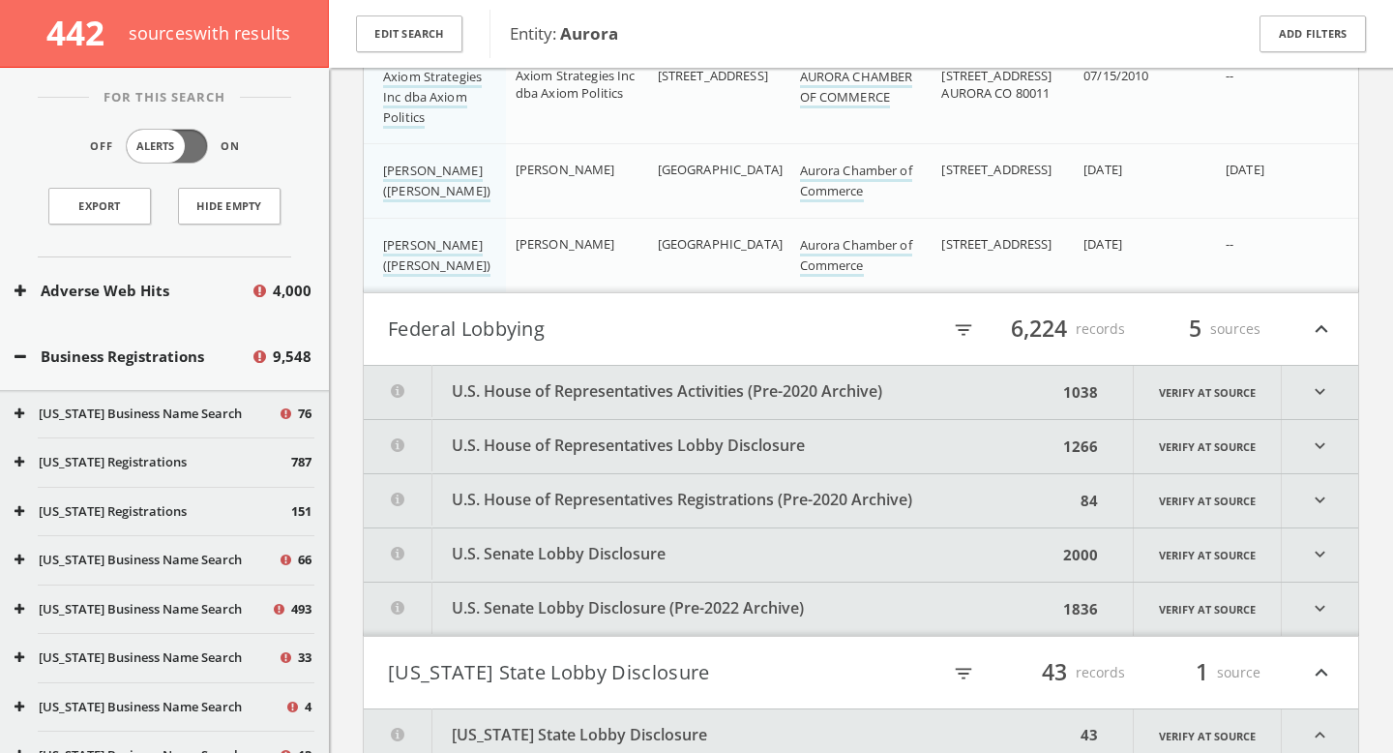
click at [674, 399] on button "U.S. House of Representatives Activities (Pre-2020 Archive)" at bounding box center [711, 392] width 694 height 53
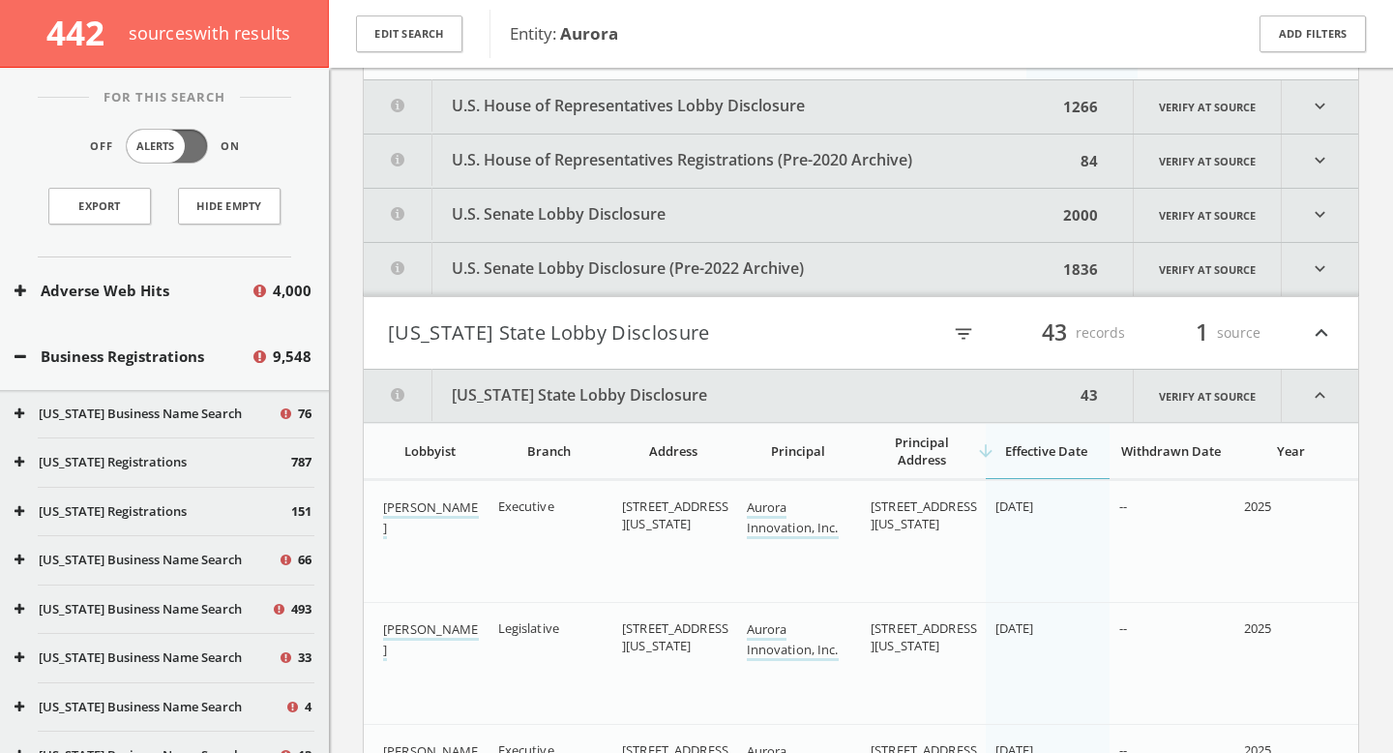
scroll to position [153027, 0]
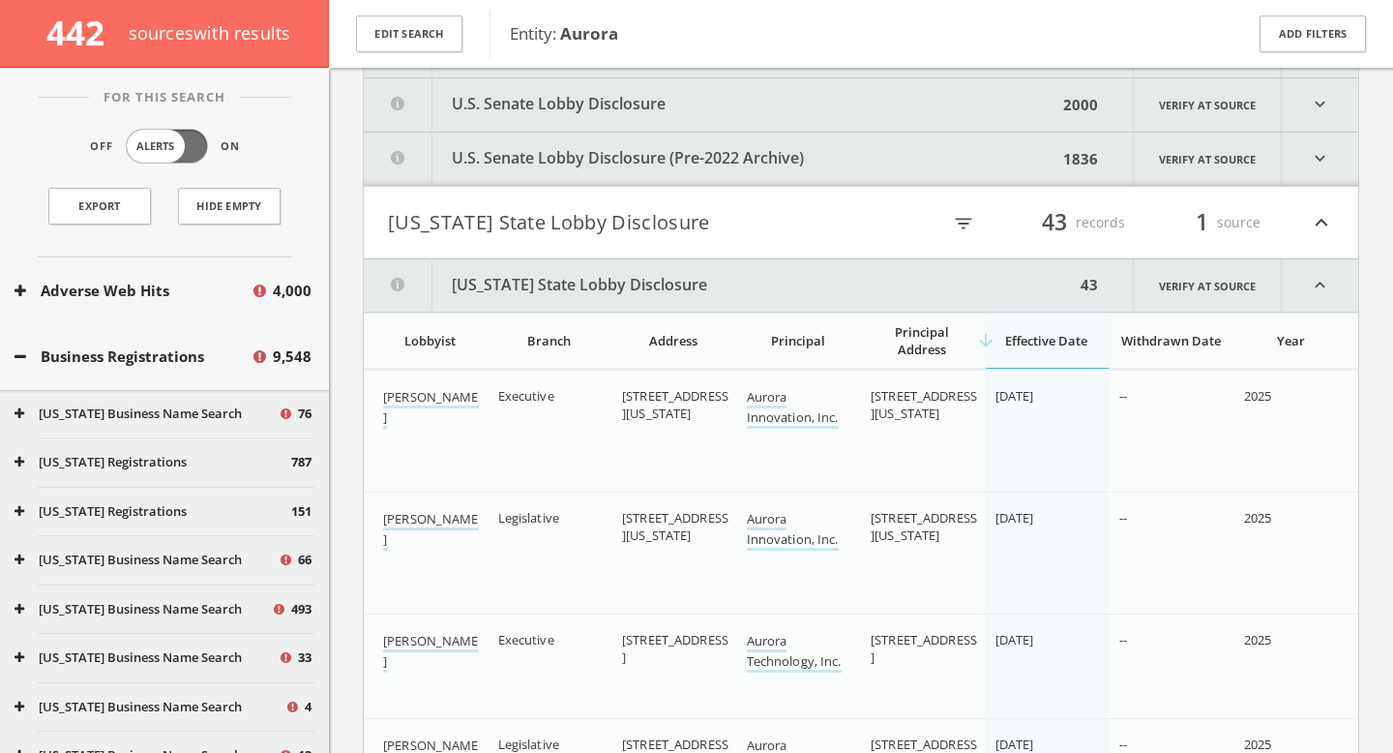
click at [598, 239] on button "[US_STATE] State Lobby Disclosure" at bounding box center [624, 222] width 473 height 33
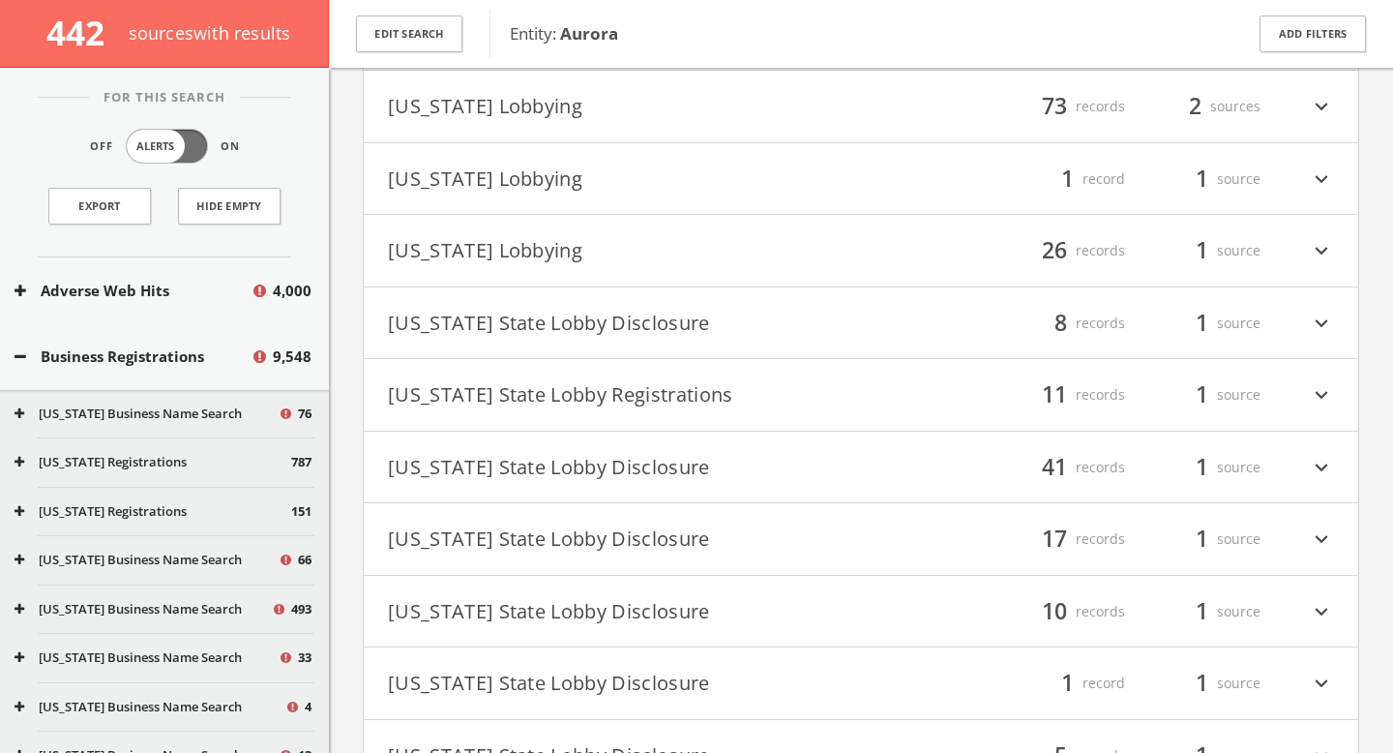
scroll to position [154154, 0]
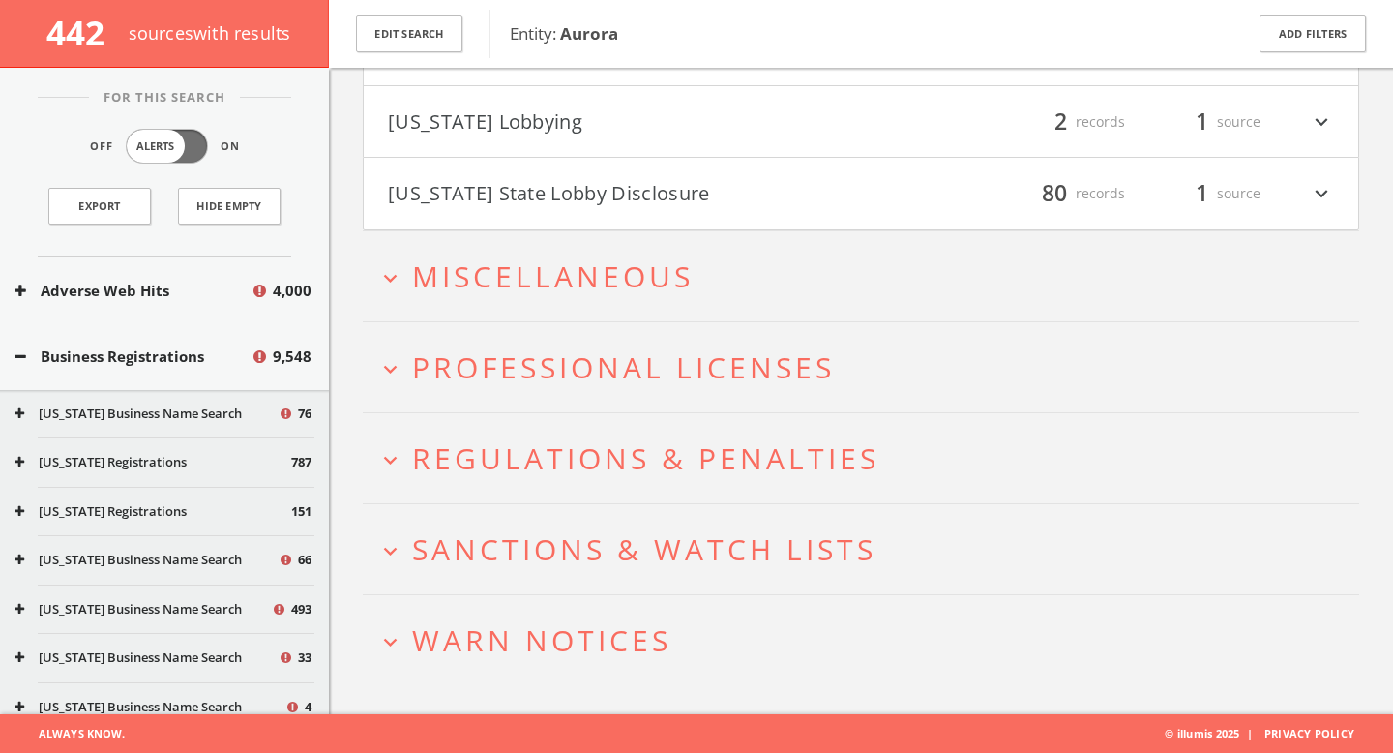
click at [600, 257] on span "Miscellaneous" at bounding box center [552, 276] width 281 height 40
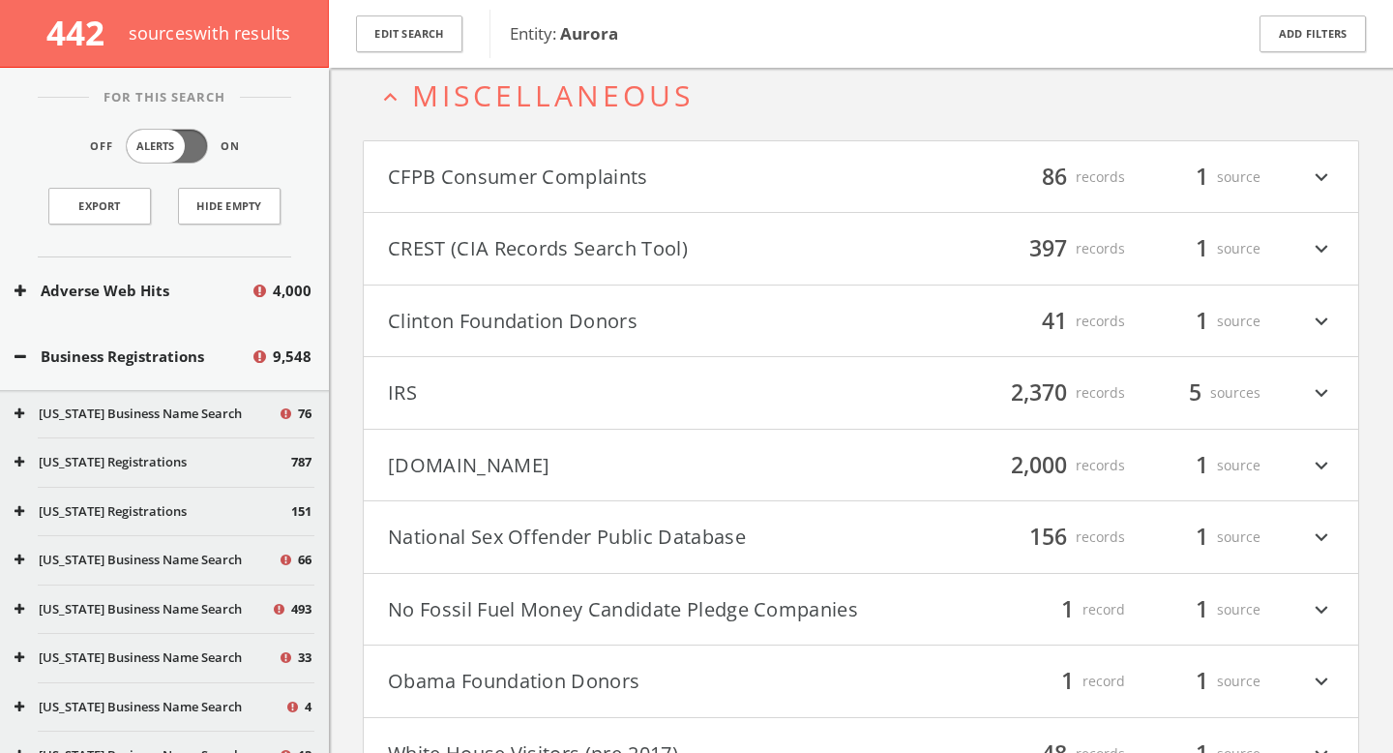
scroll to position [154329, 0]
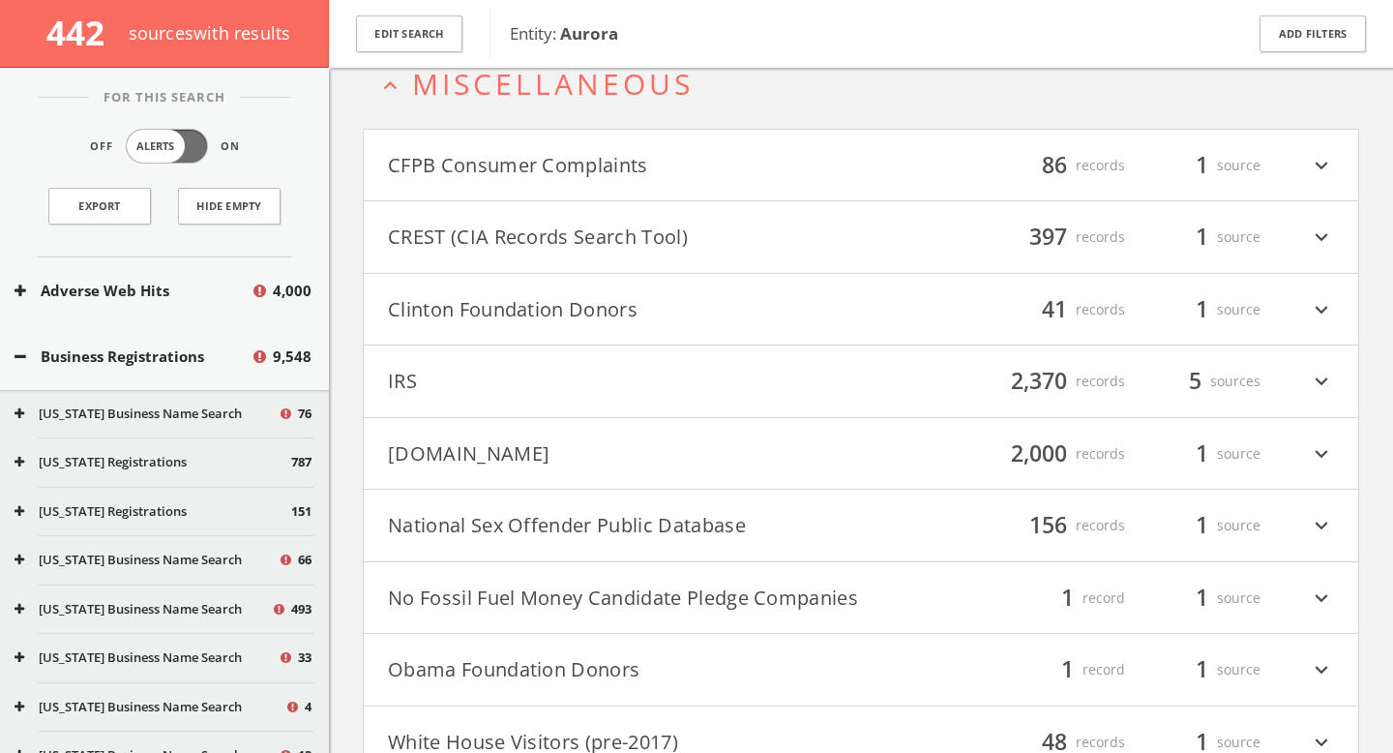
click at [742, 182] on button "CFPB Consumer Complaints" at bounding box center [624, 165] width 473 height 33
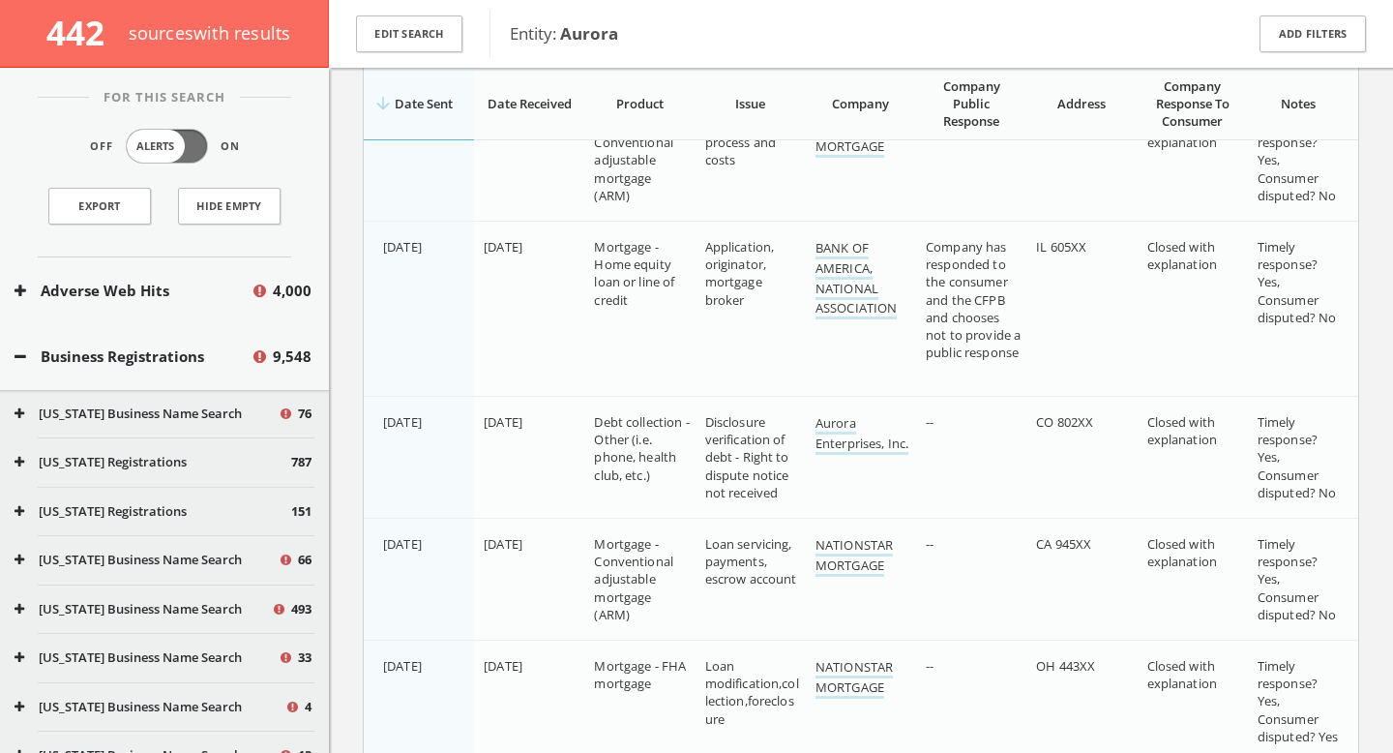
scroll to position [158434, 0]
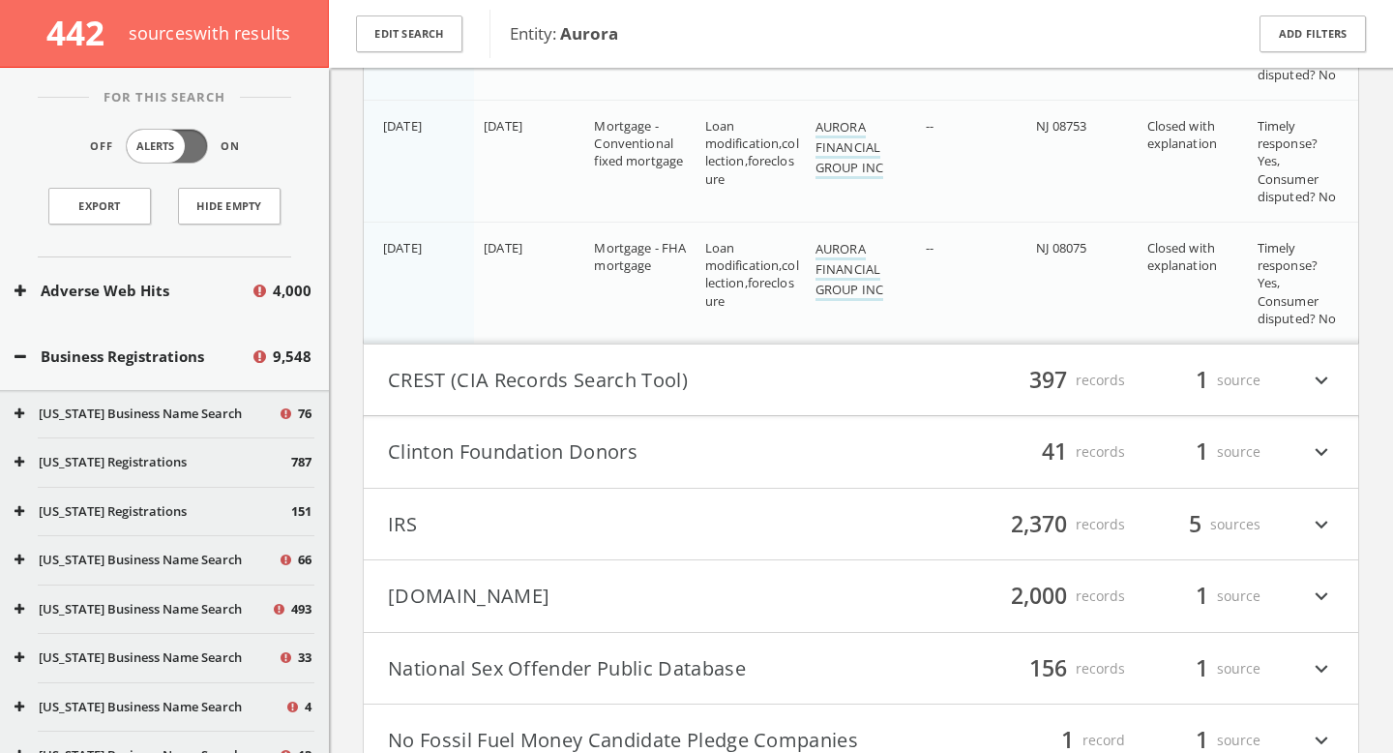
click at [930, 397] on div "filter_list 397 records 1 source expand_more" at bounding box center [1097, 380] width 473 height 33
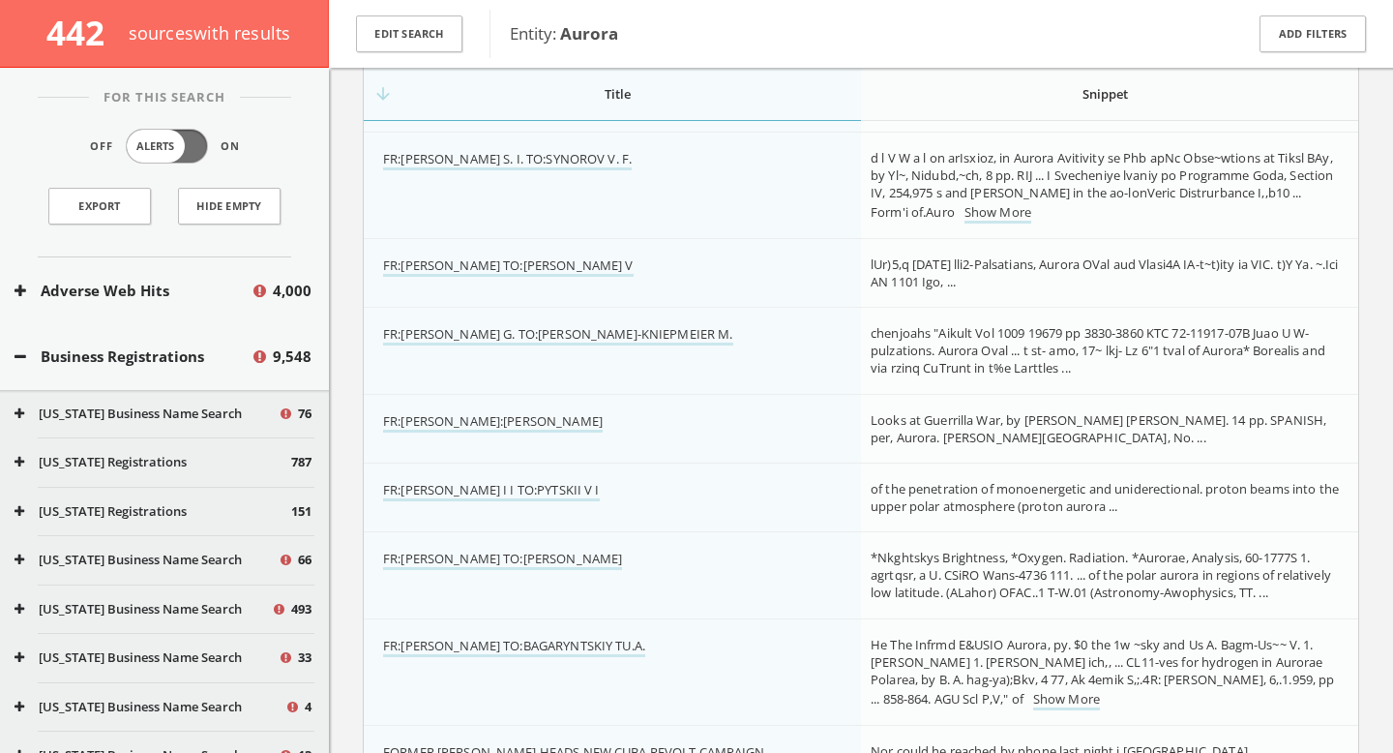
scroll to position [193017, 0]
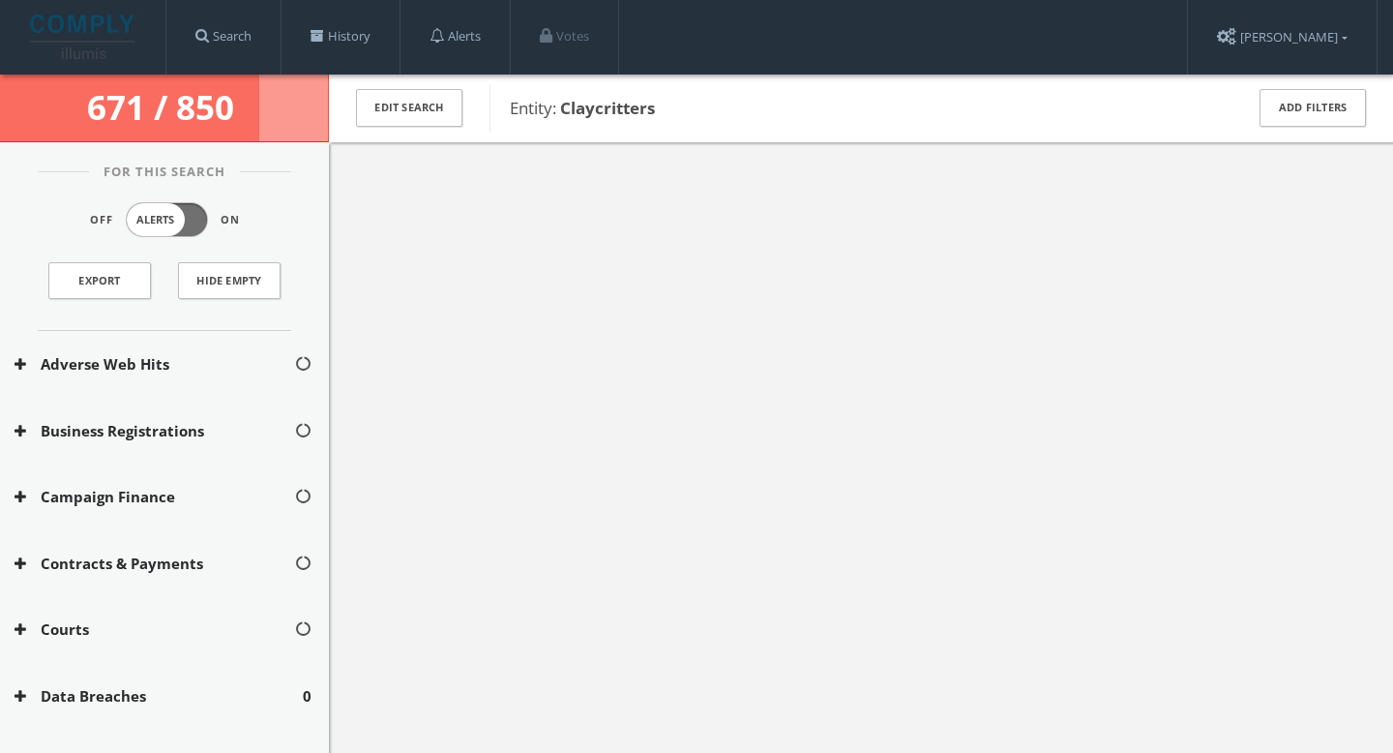
click at [82, 11] on link at bounding box center [82, 37] width 134 height 60
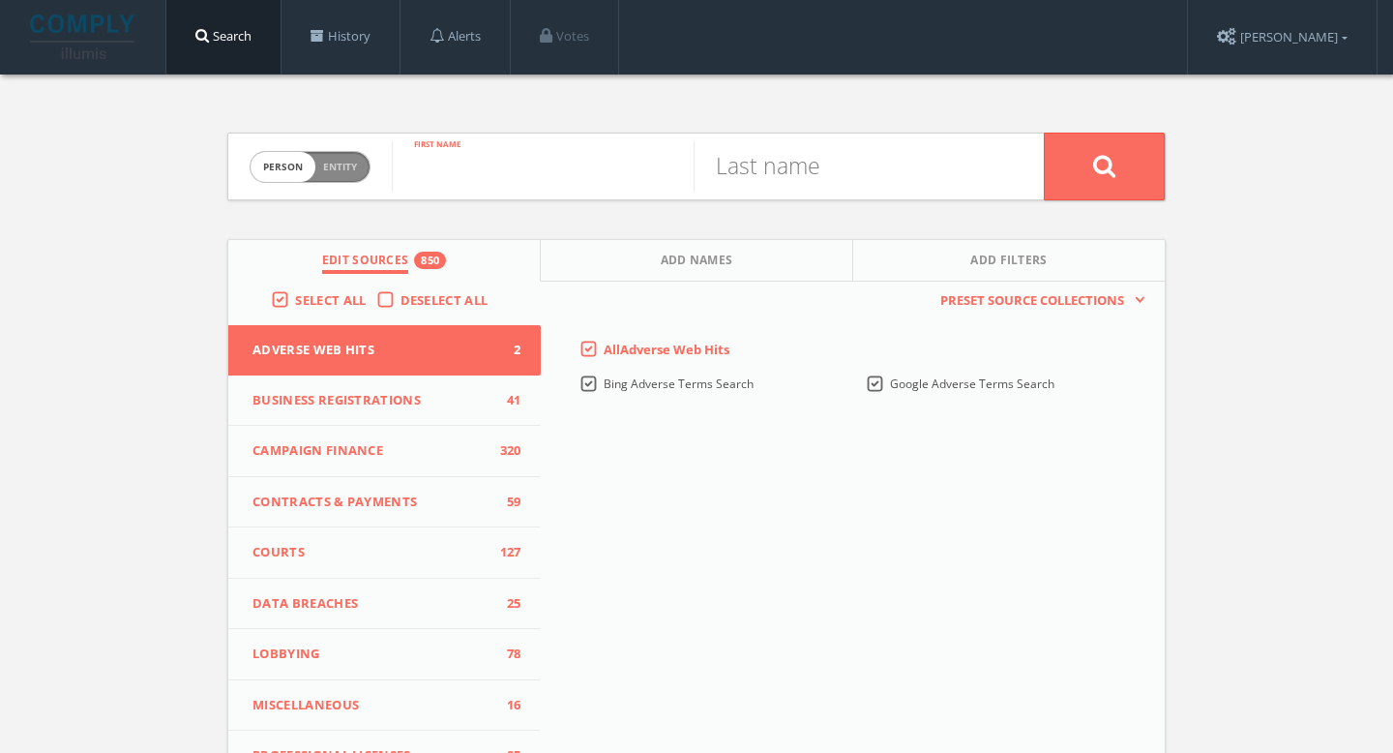
click at [463, 158] on input "text" at bounding box center [543, 166] width 302 height 50
type input "[PERSON_NAME]"
type input "Bollinger"
click at [1109, 149] on button at bounding box center [1104, 167] width 121 height 68
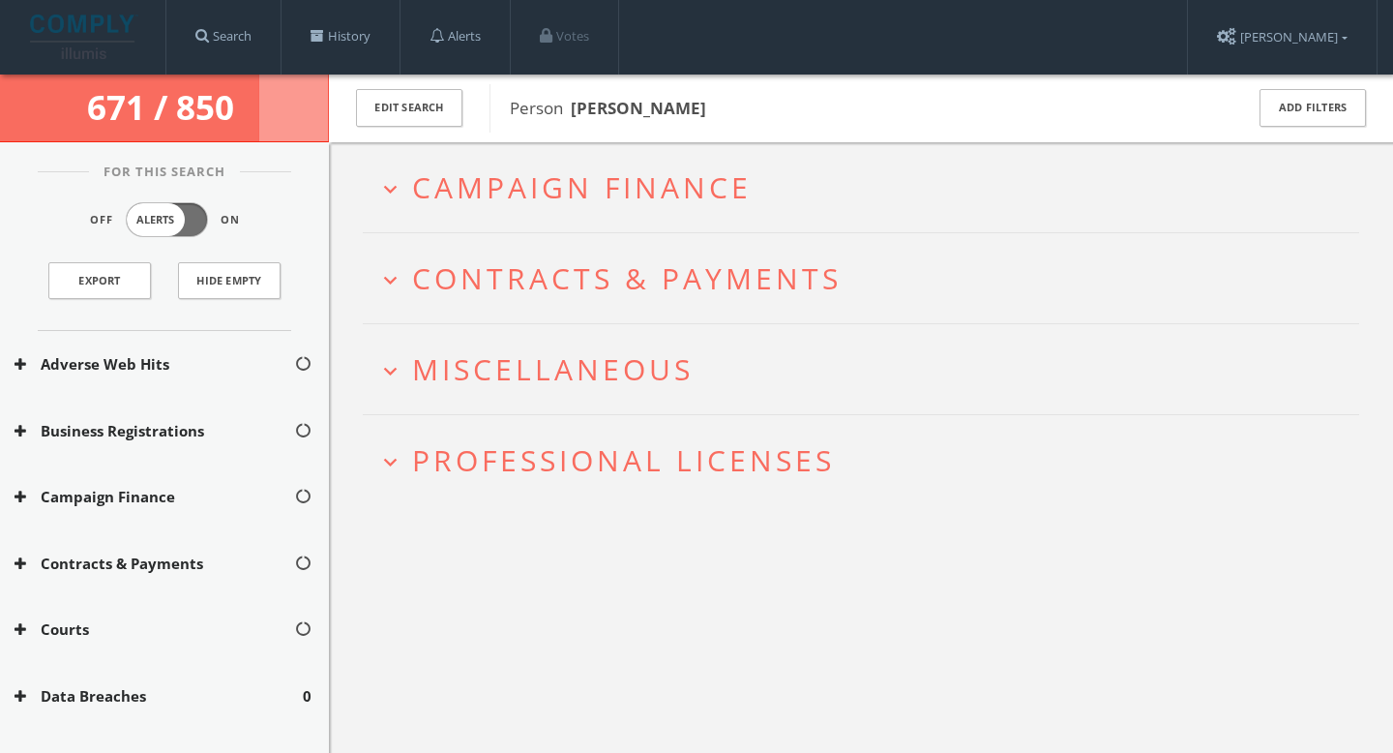
click at [670, 195] on span "Campaign Finance" at bounding box center [581, 187] width 339 height 40
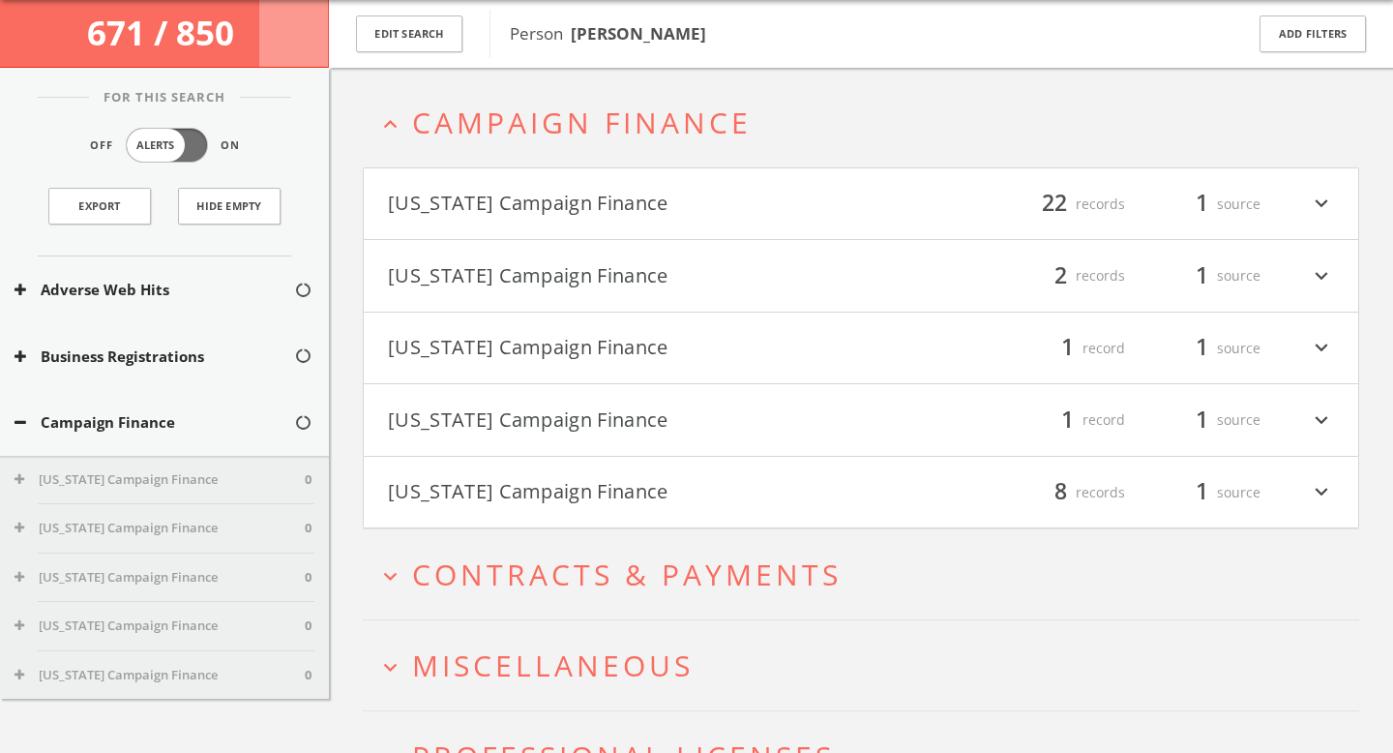
click at [638, 208] on button "[US_STATE] Campaign Finance" at bounding box center [624, 204] width 473 height 33
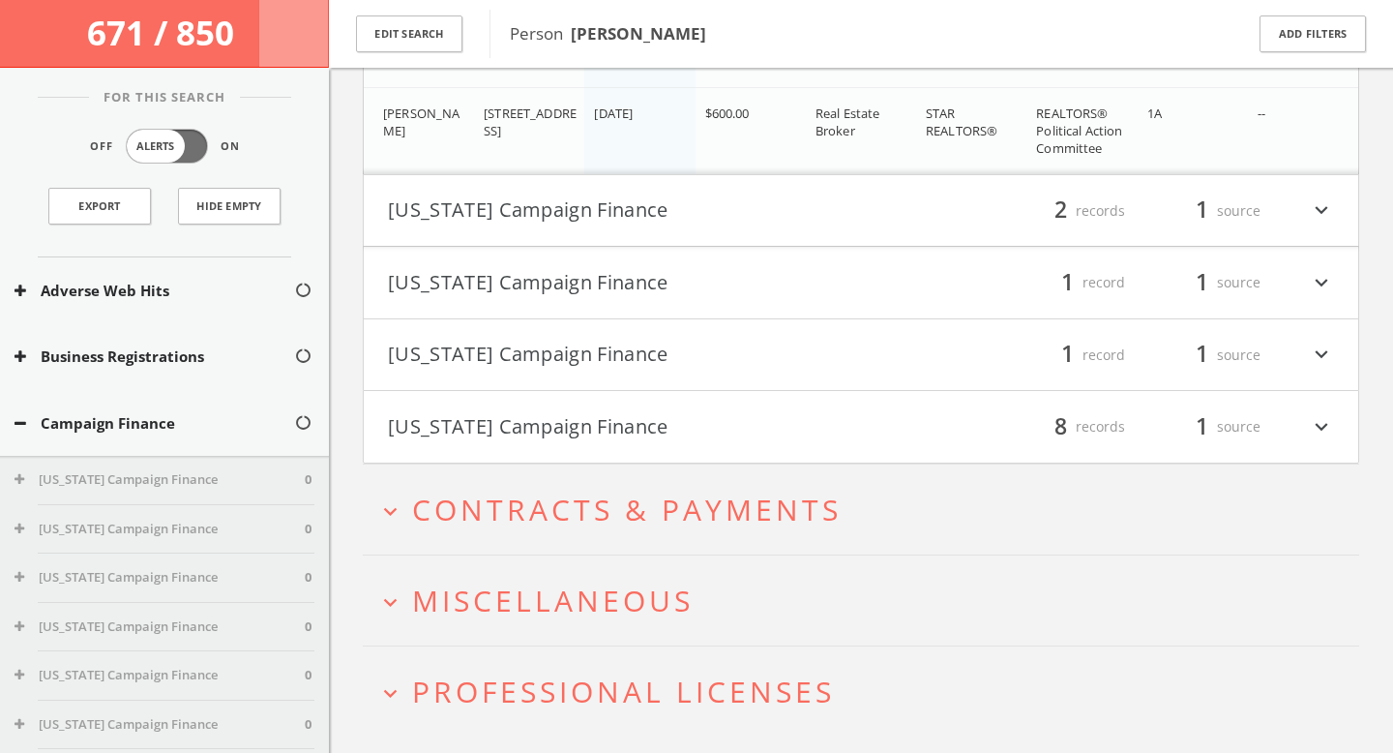
scroll to position [2171, 0]
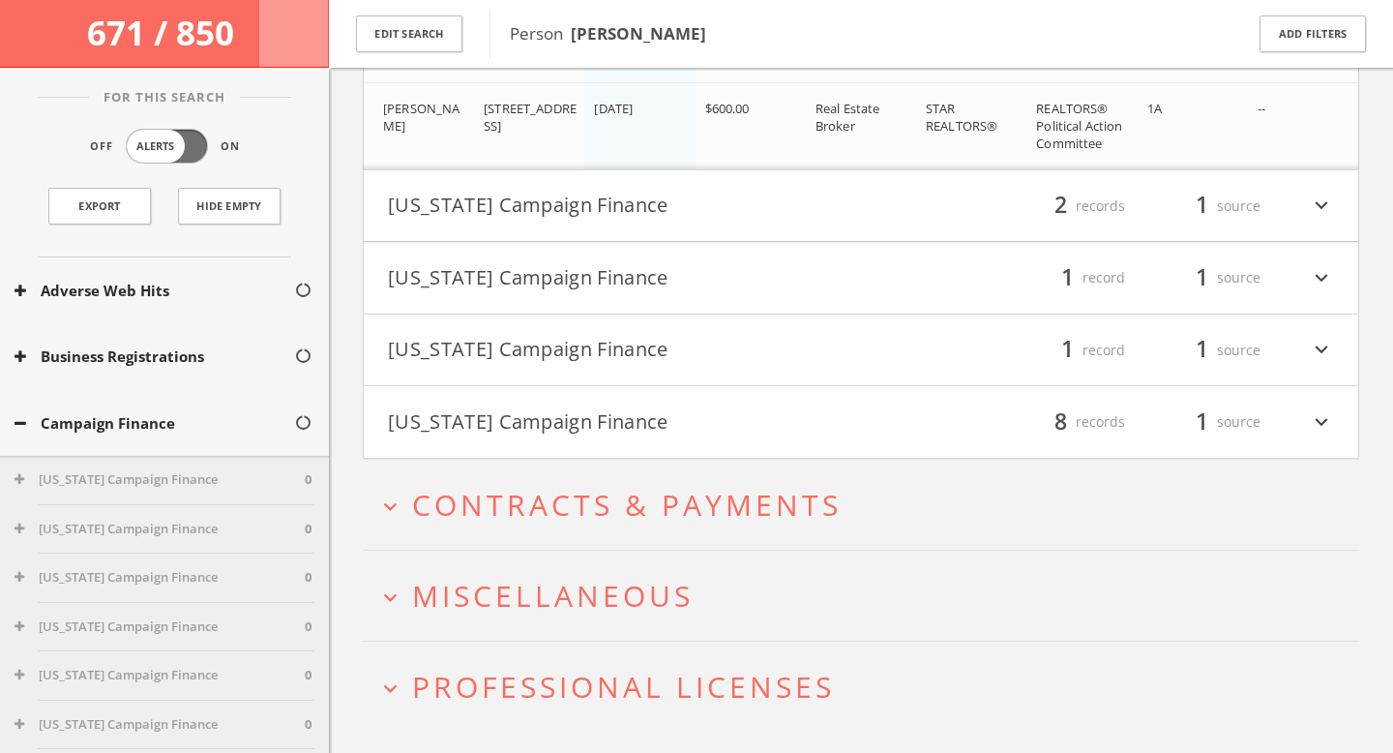
click at [597, 520] on span "Contracts & Payments" at bounding box center [626, 505] width 429 height 40
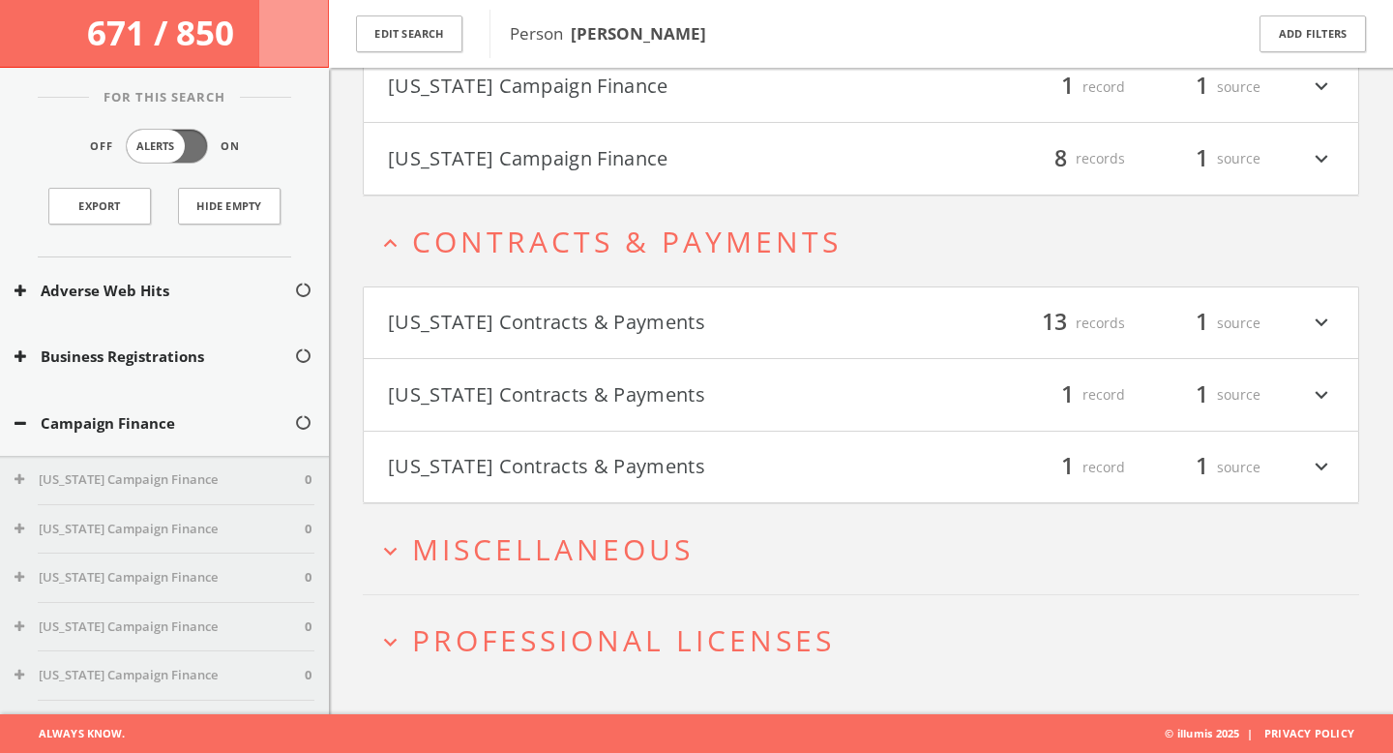
click at [586, 478] on button "Pennsylvania Contracts & Payments" at bounding box center [624, 467] width 473 height 33
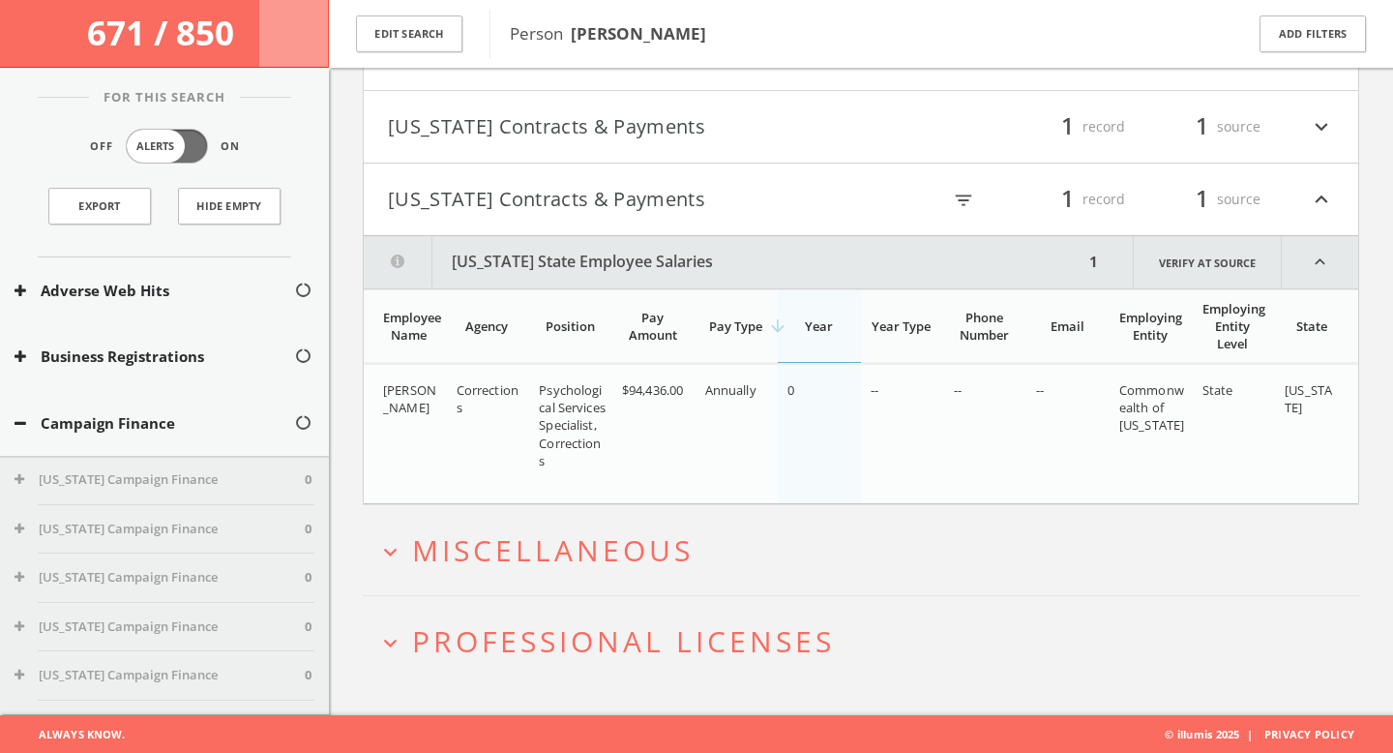
click at [534, 195] on button "Pennsylvania Contracts & Payments" at bounding box center [624, 199] width 473 height 33
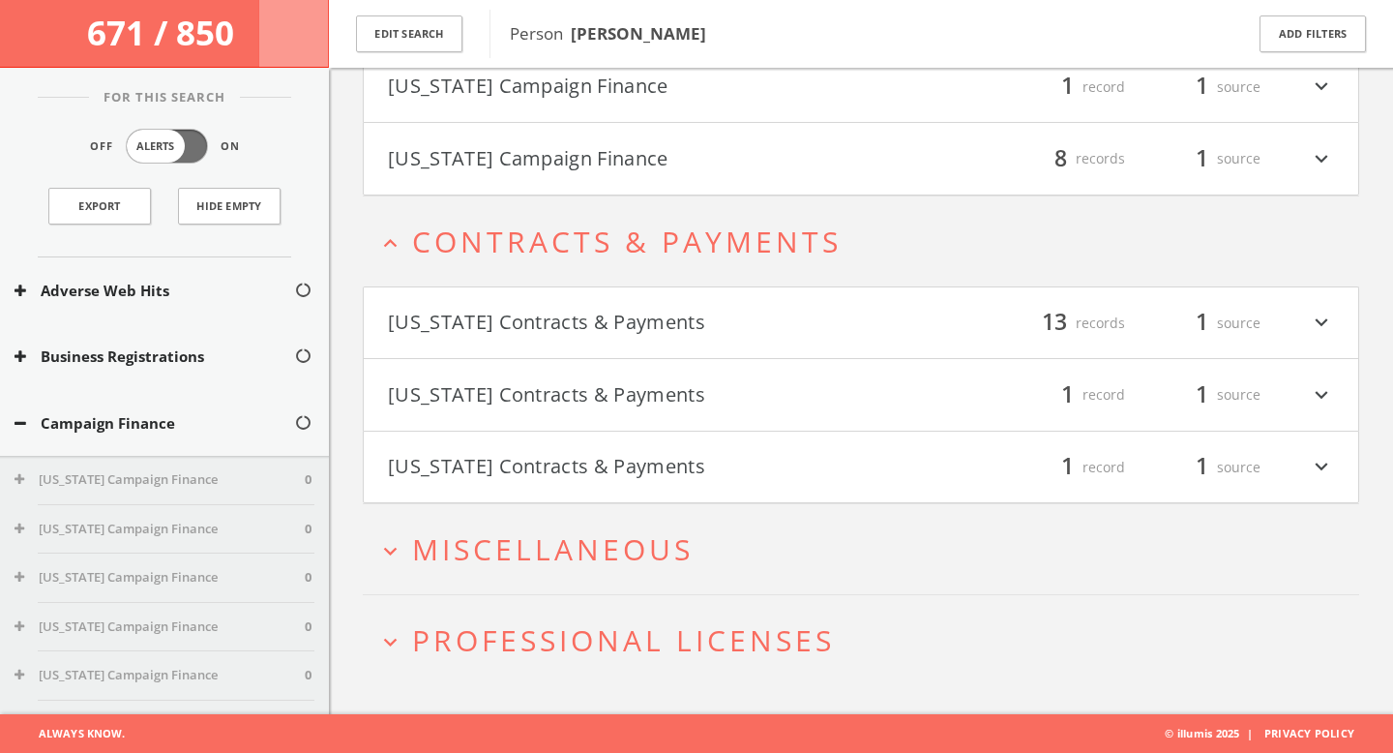
click at [576, 539] on span "Miscellaneous" at bounding box center [552, 549] width 281 height 40
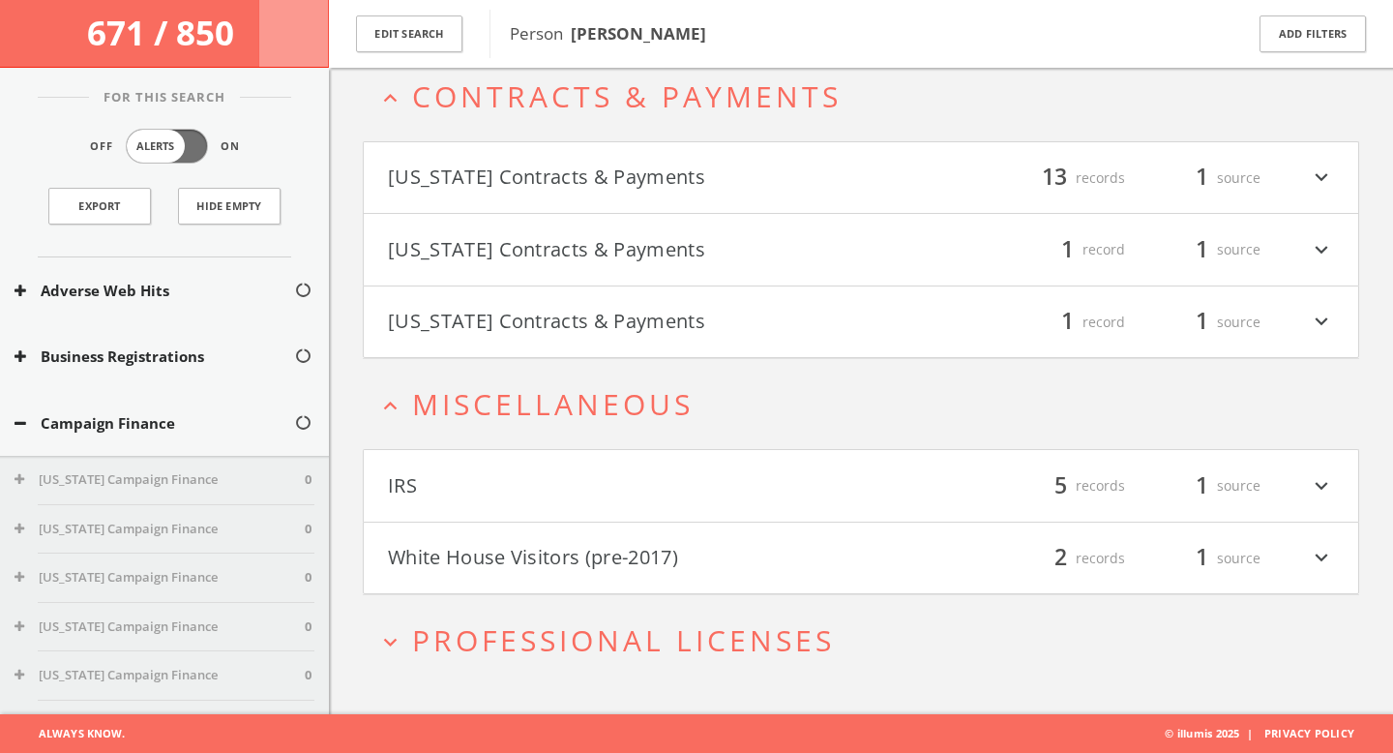
click at [578, 563] on button "White House Visitors (pre-2017)" at bounding box center [624, 558] width 473 height 33
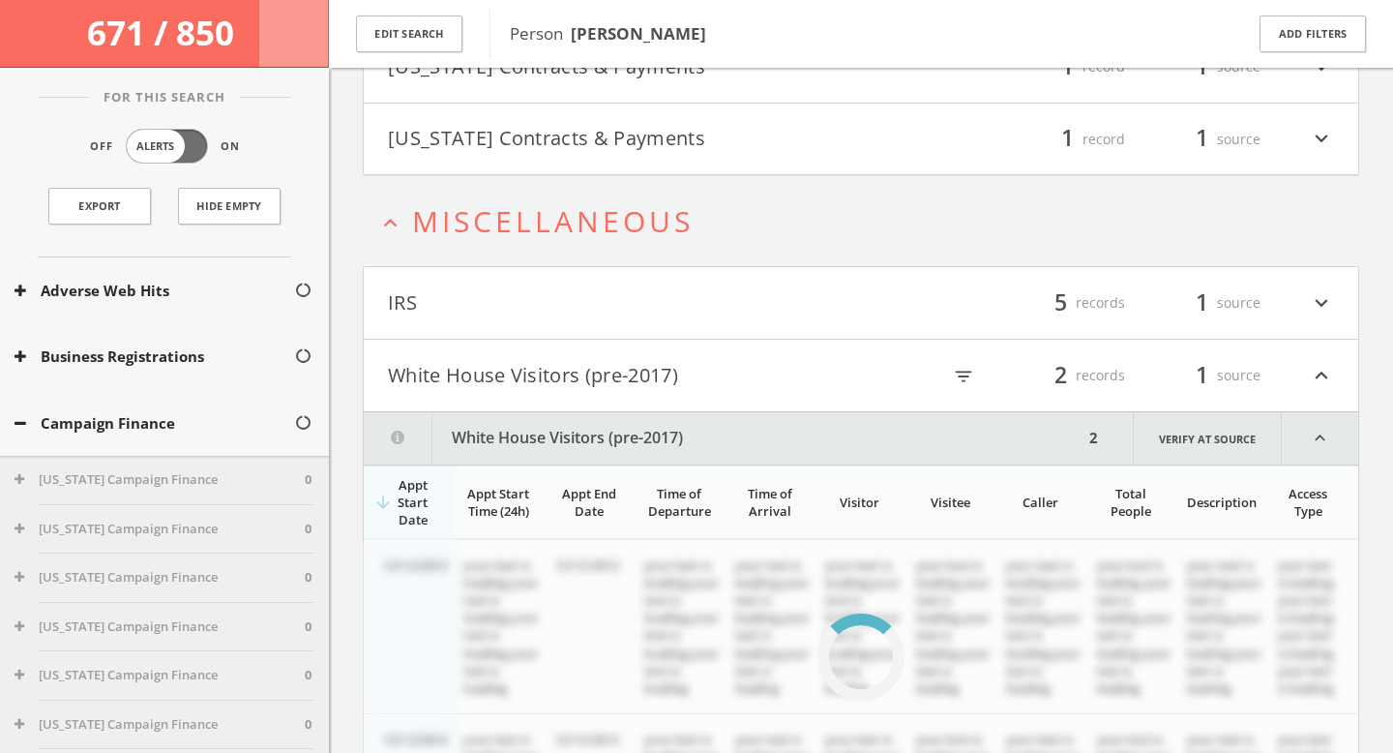
scroll to position [2846, 0]
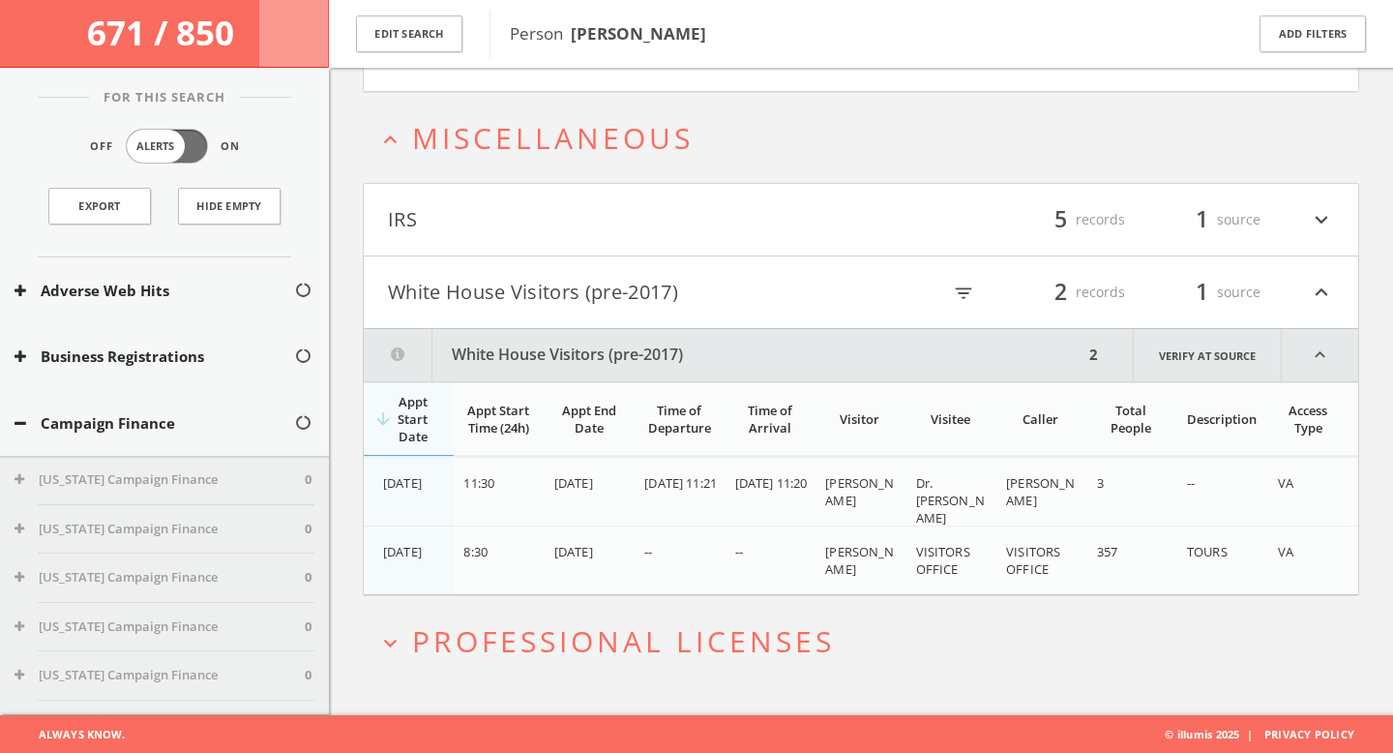
click at [548, 280] on button "White House Visitors (pre-2017)" at bounding box center [624, 292] width 473 height 33
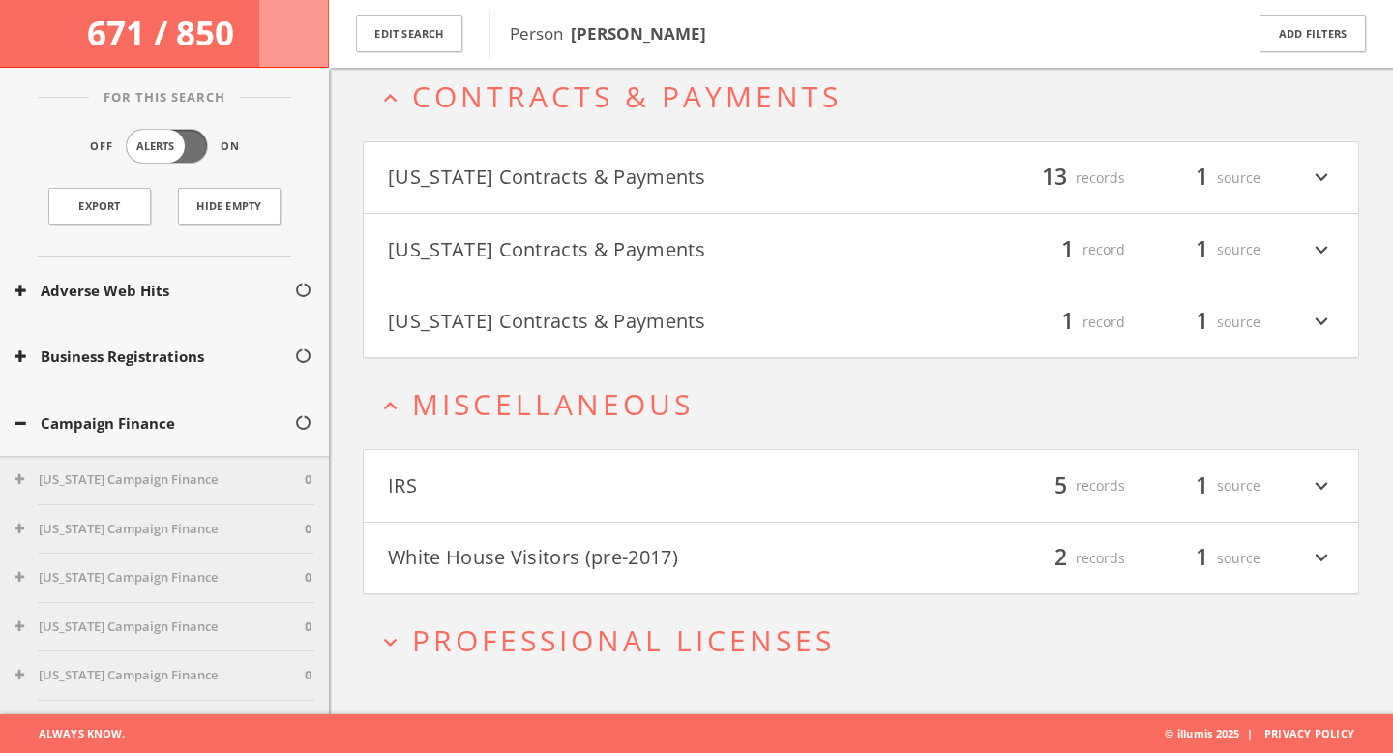
click at [572, 628] on span "Professional Licenses" at bounding box center [623, 640] width 423 height 40
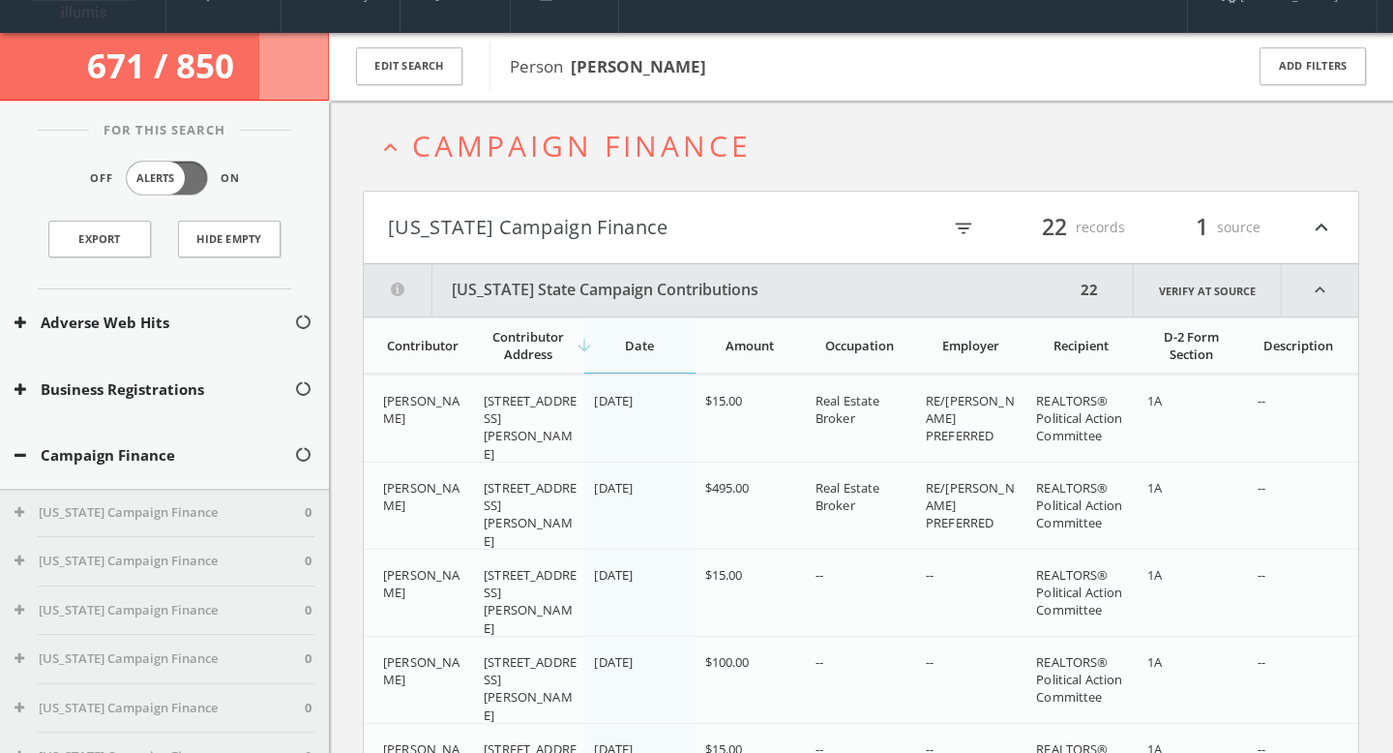
scroll to position [32, 0]
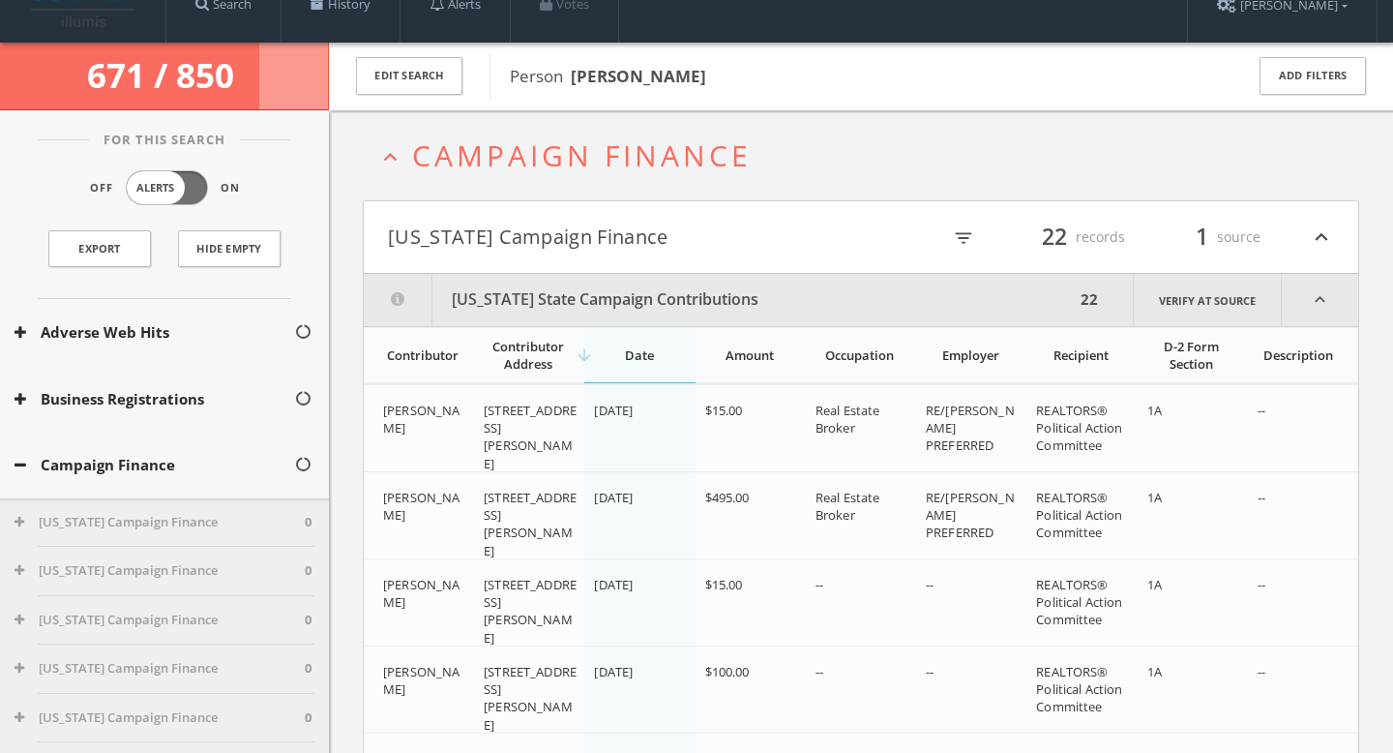
click at [533, 235] on button "[US_STATE] Campaign Finance" at bounding box center [624, 237] width 473 height 33
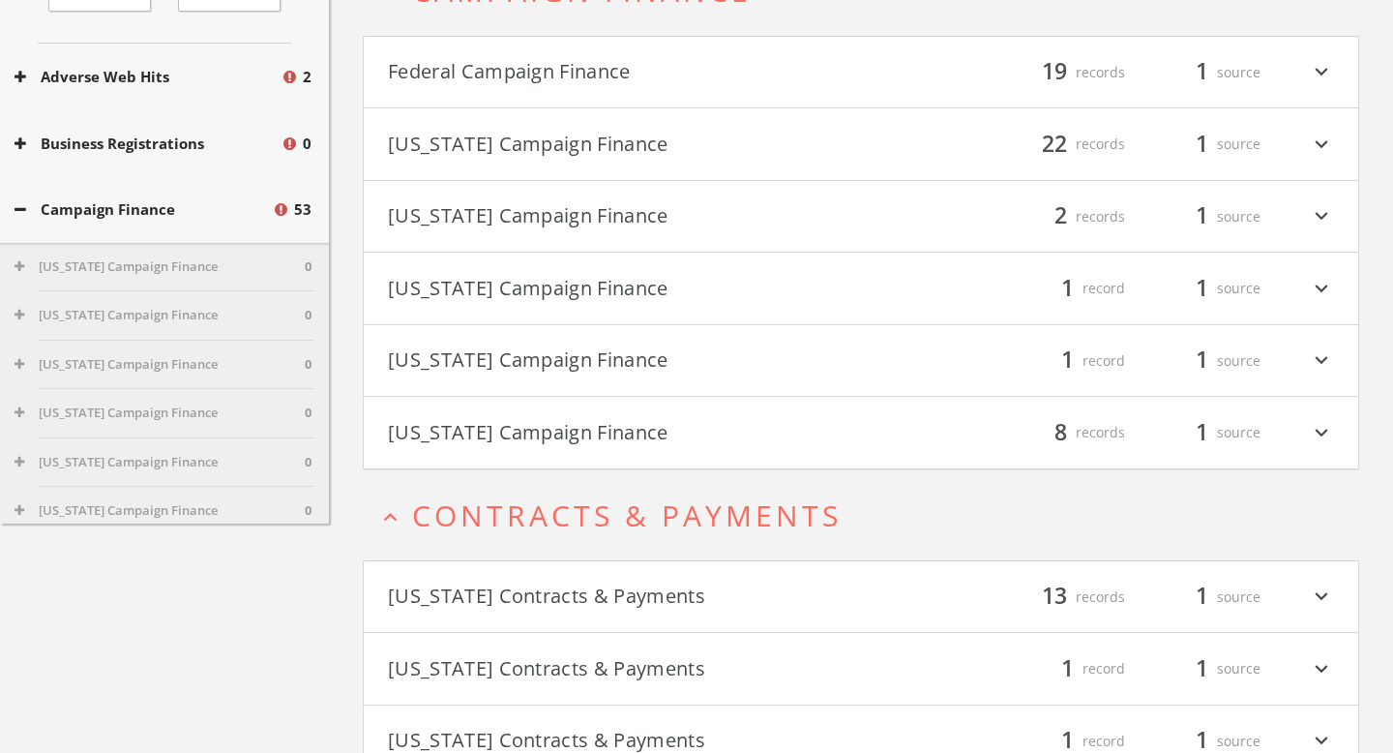
scroll to position [0, 0]
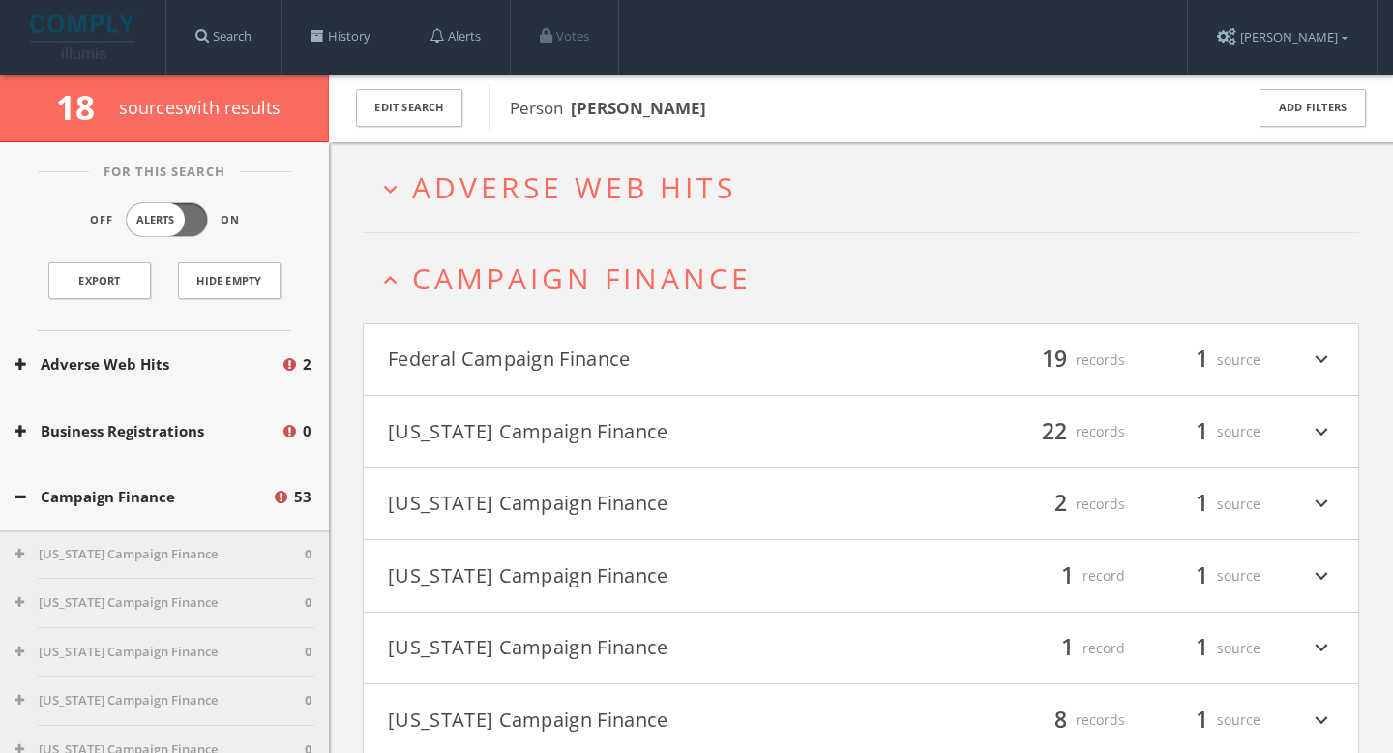
click at [659, 362] on button "Federal Campaign Finance" at bounding box center [624, 359] width 473 height 33
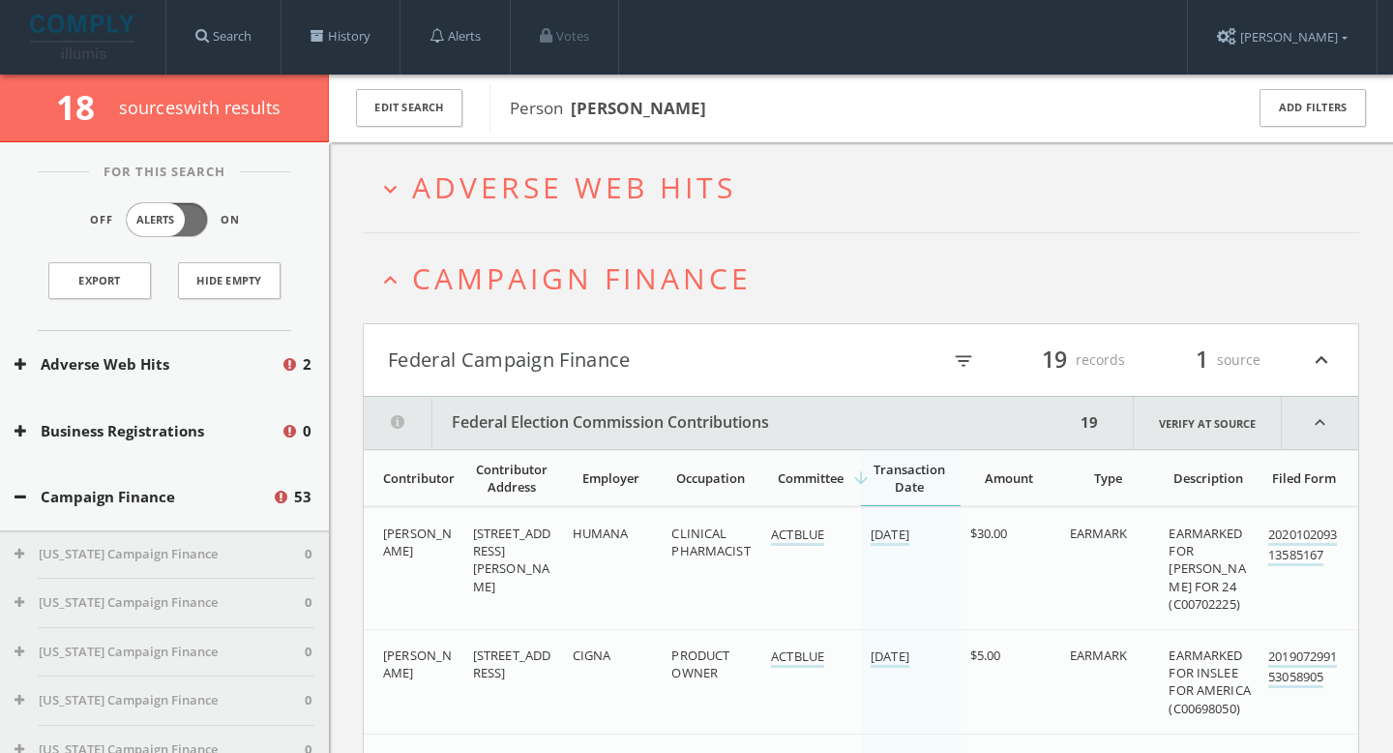
click at [606, 193] on span "Adverse Web Hits" at bounding box center [574, 187] width 324 height 40
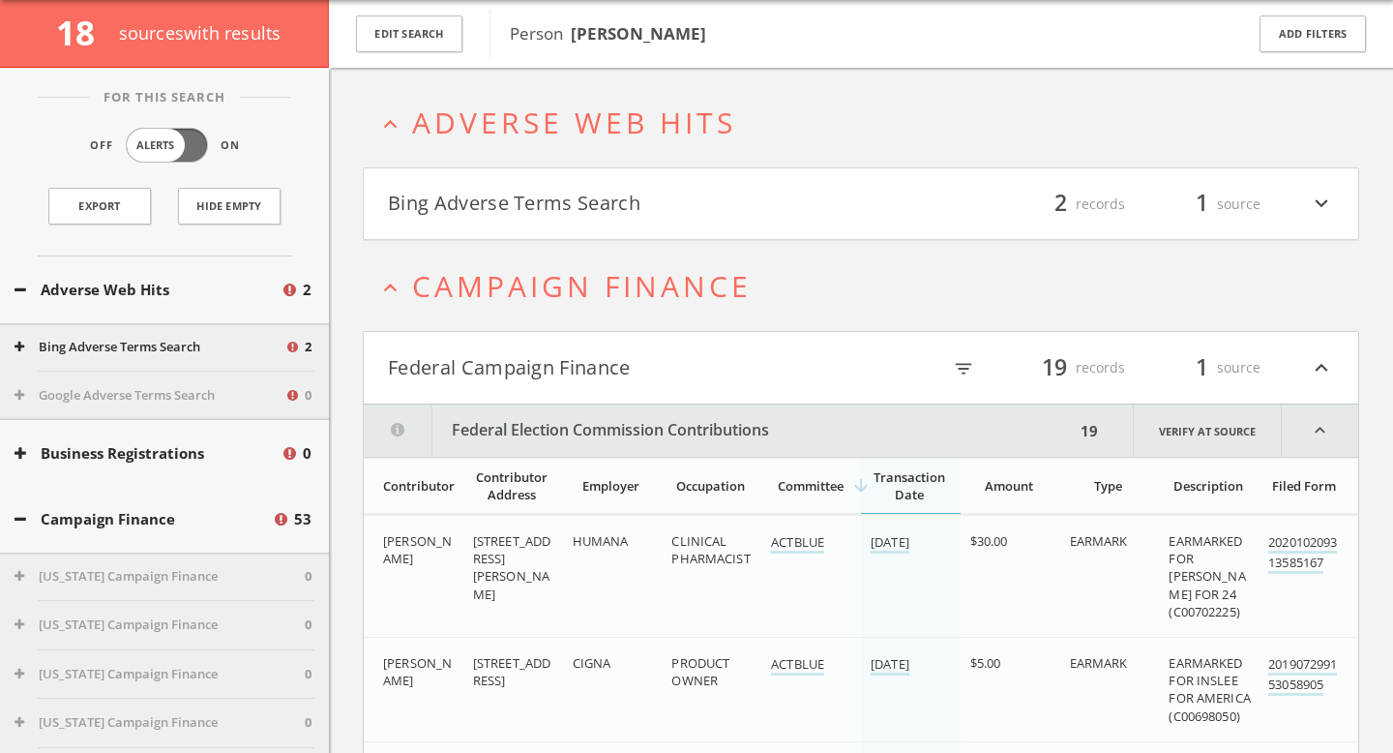
click at [577, 198] on button "Bing Adverse Terms Search" at bounding box center [624, 204] width 473 height 33
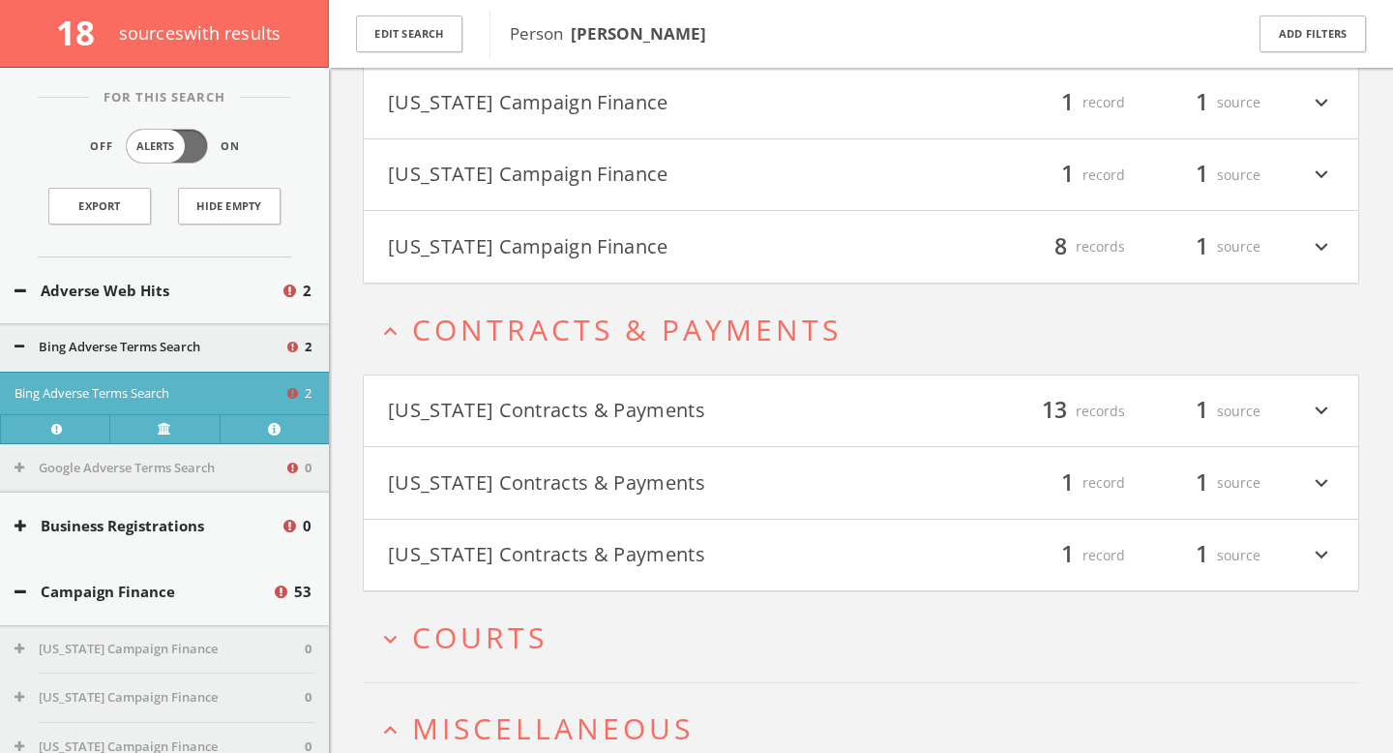
scroll to position [4903, 0]
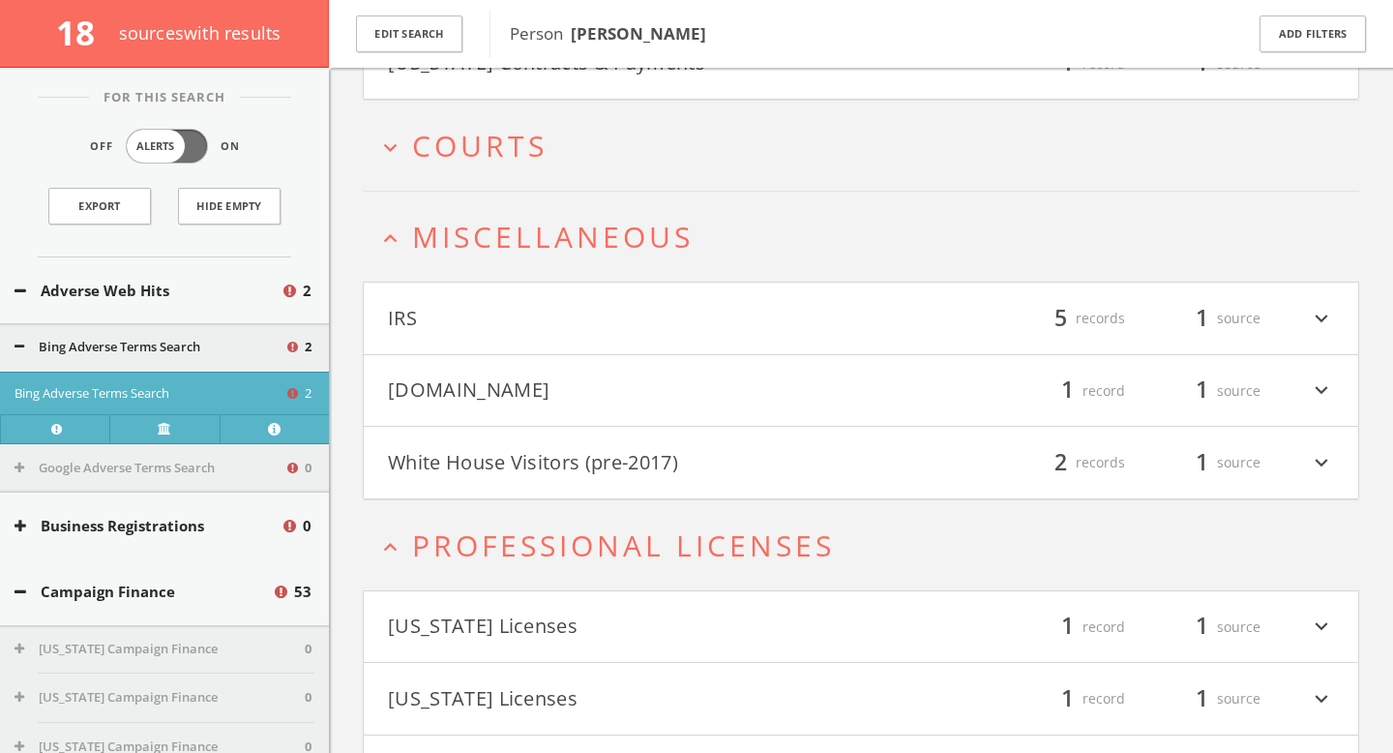
click at [576, 399] on button "[DOMAIN_NAME]" at bounding box center [624, 390] width 473 height 33
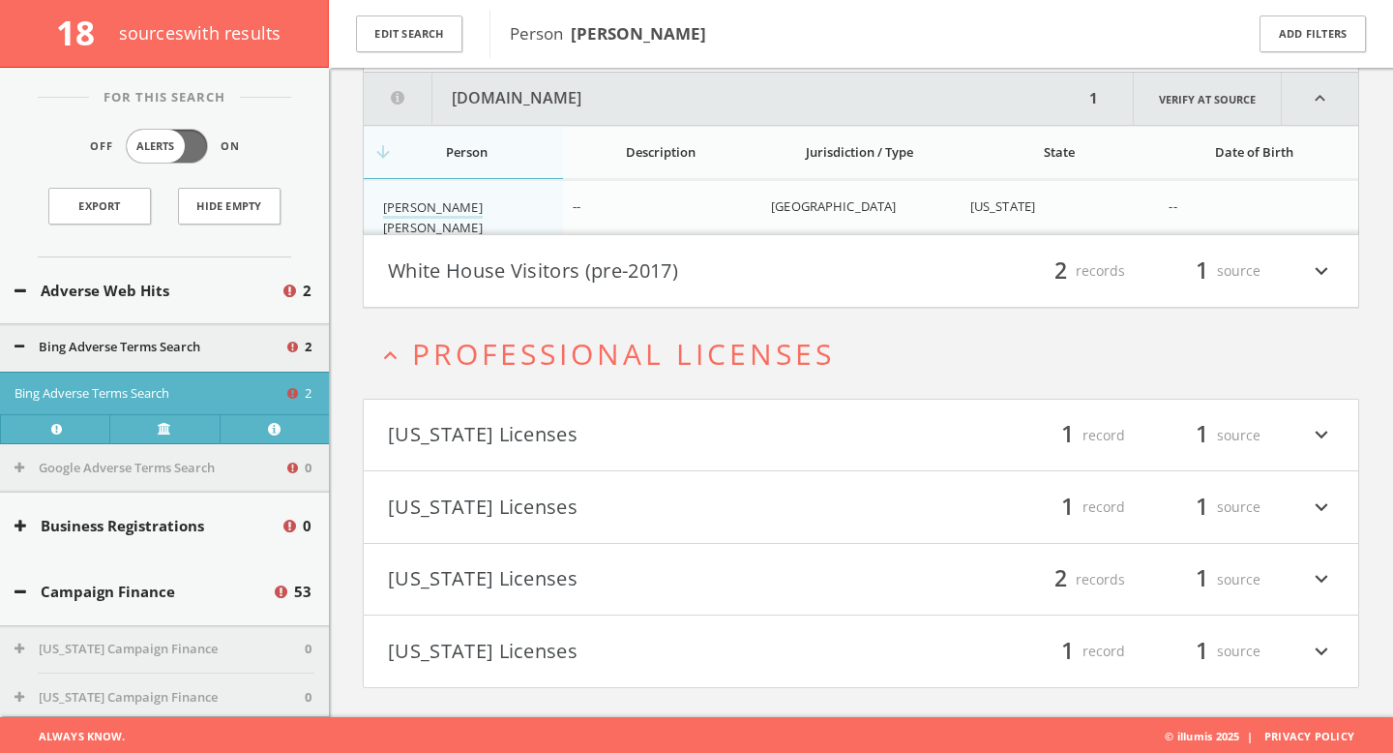
scroll to position [5066, 0]
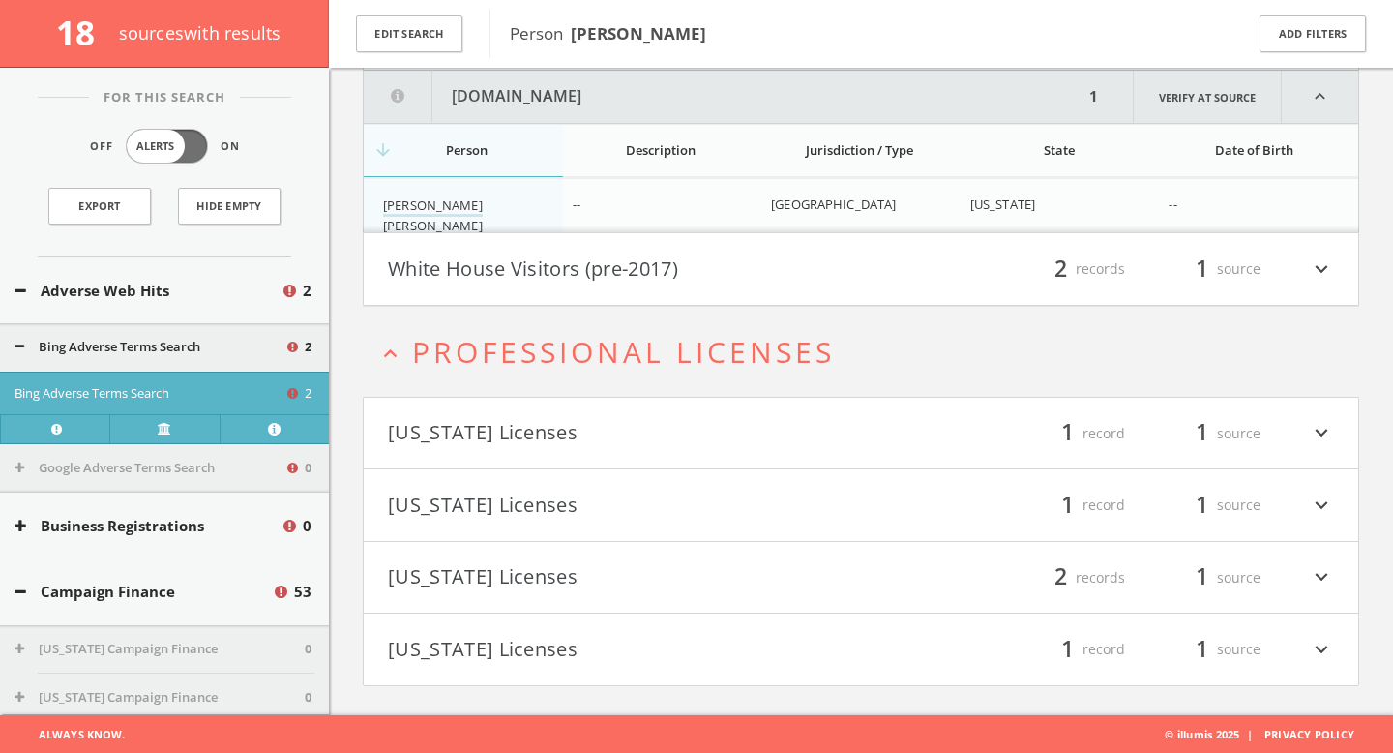
click at [642, 257] on button "White House Visitors (pre-2017)" at bounding box center [624, 268] width 473 height 33
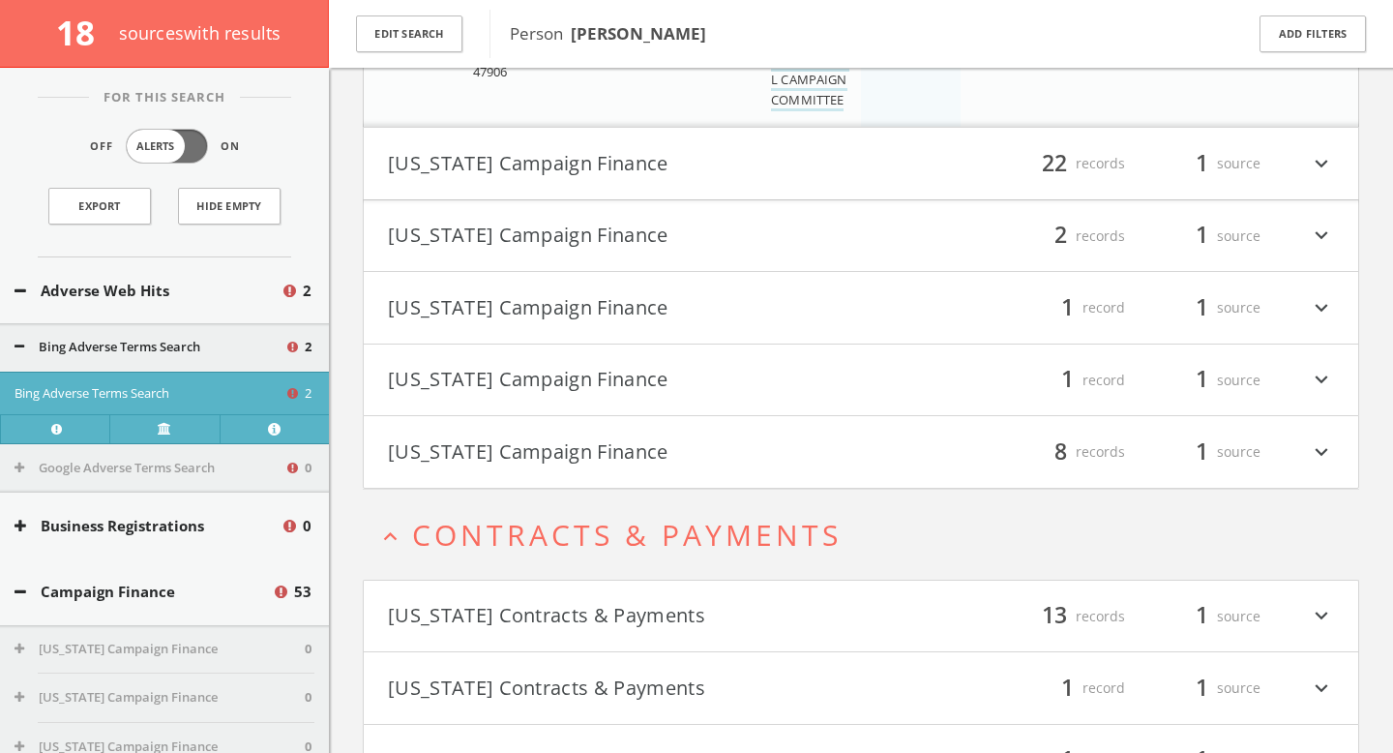
scroll to position [3963, 0]
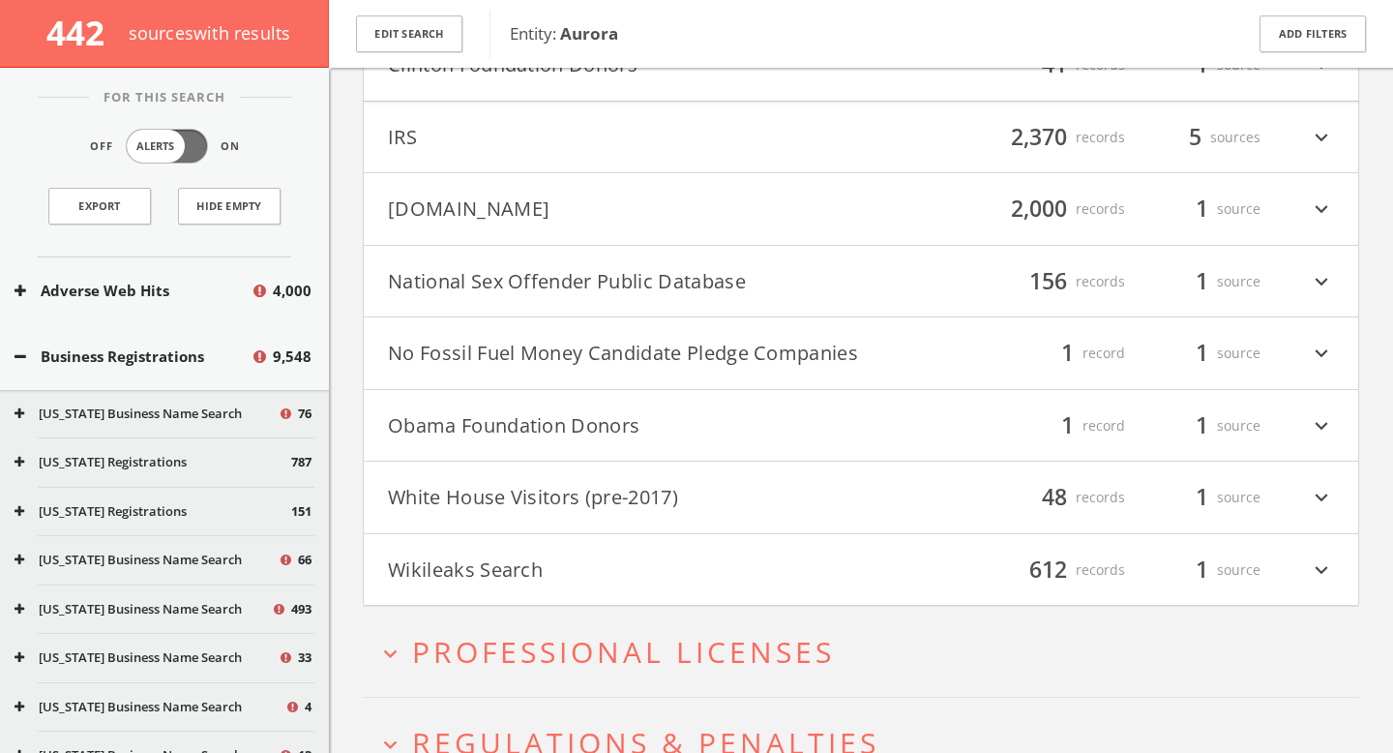
click at [633, 290] on button "National Sex Offender Public Database" at bounding box center [624, 281] width 473 height 33
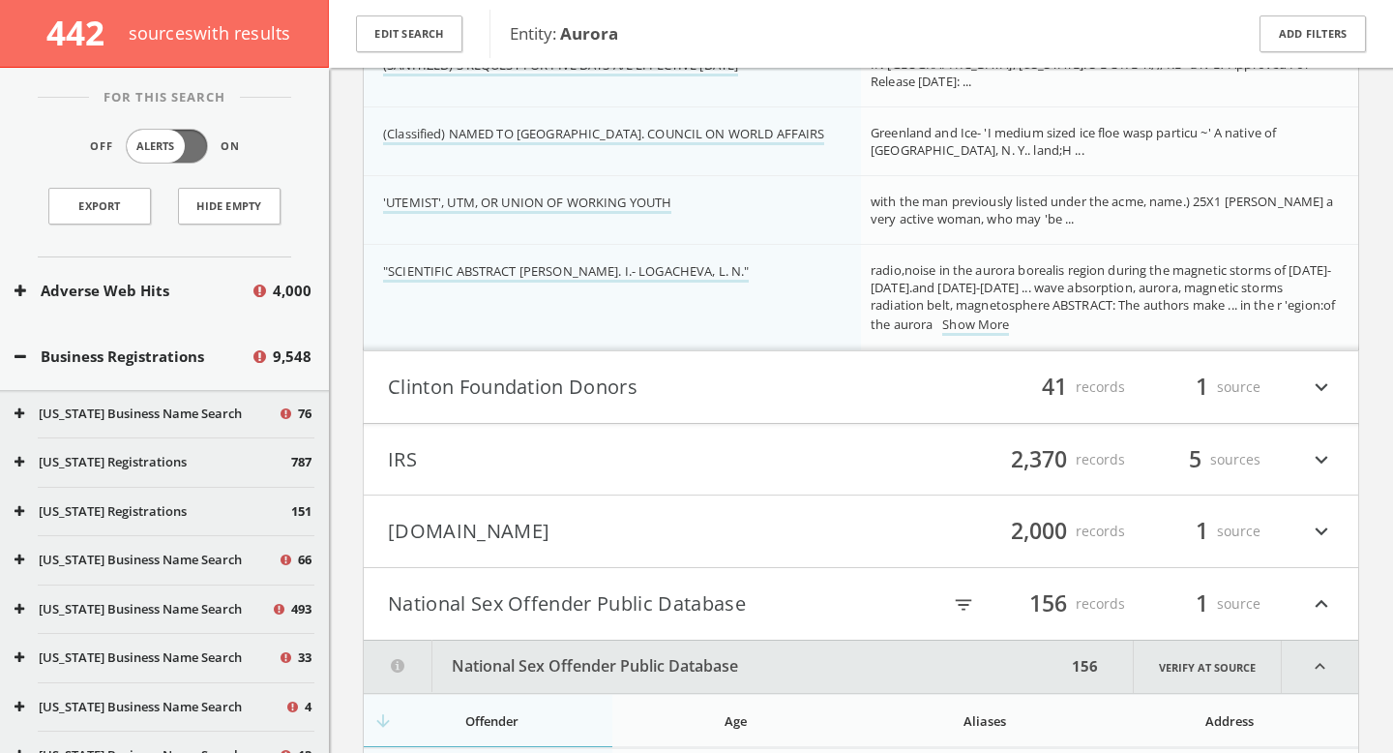
scroll to position [199077, 0]
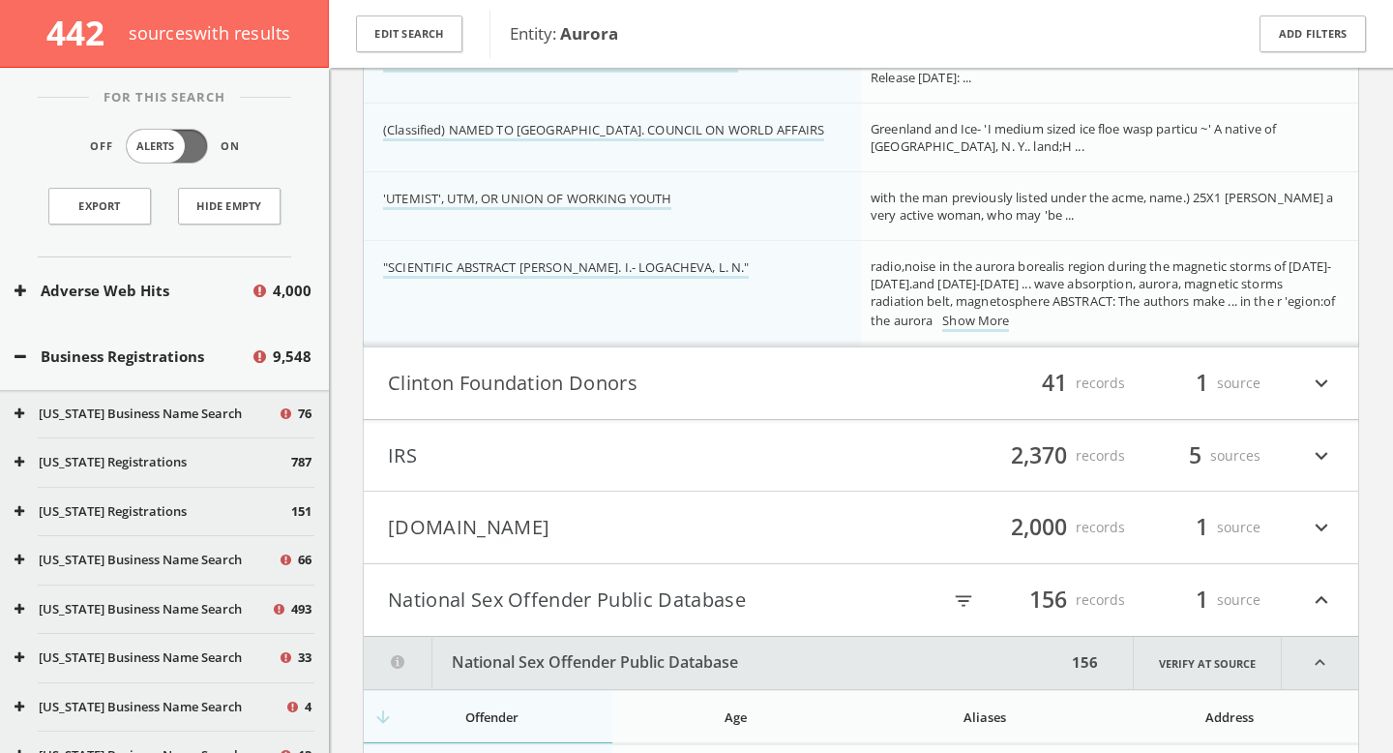
click at [802, 539] on button "[DOMAIN_NAME]" at bounding box center [624, 527] width 473 height 33
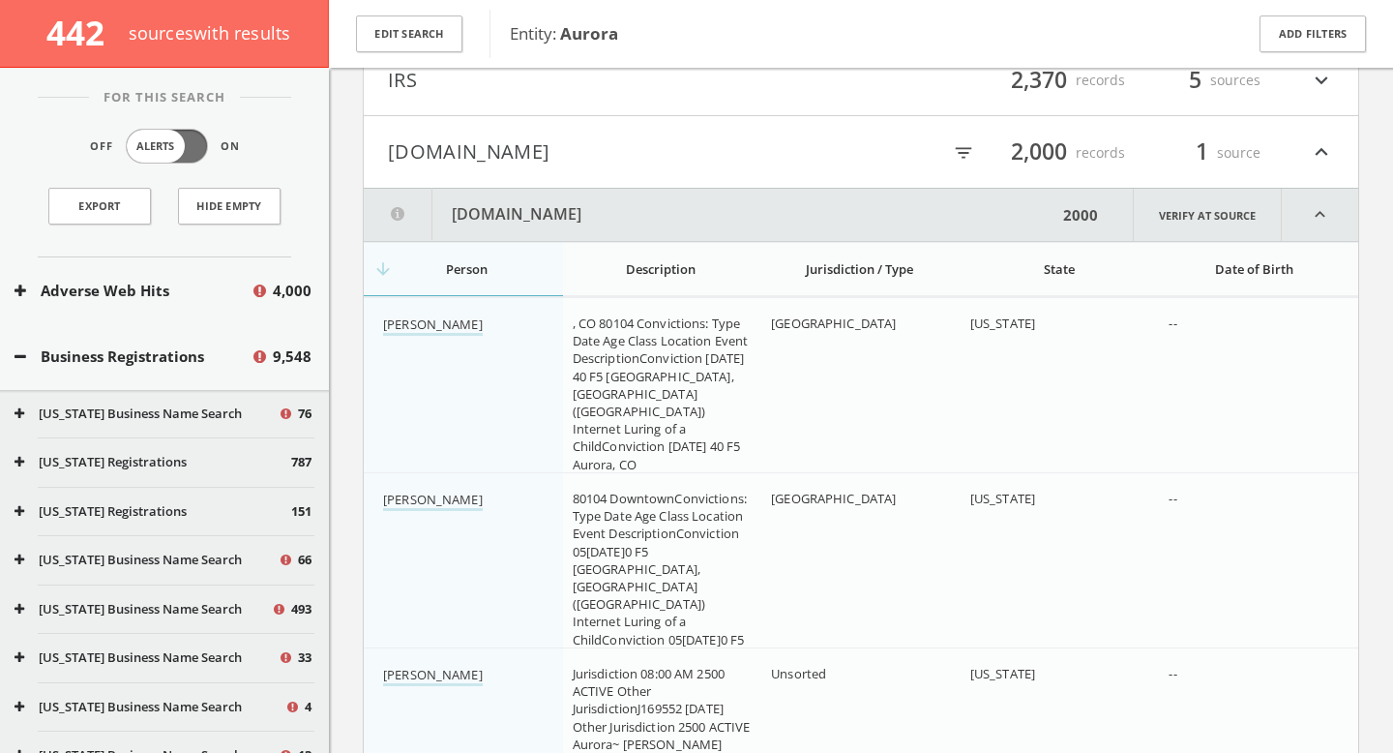
scroll to position [199589, 0]
